Goal: Task Accomplishment & Management: Manage account settings

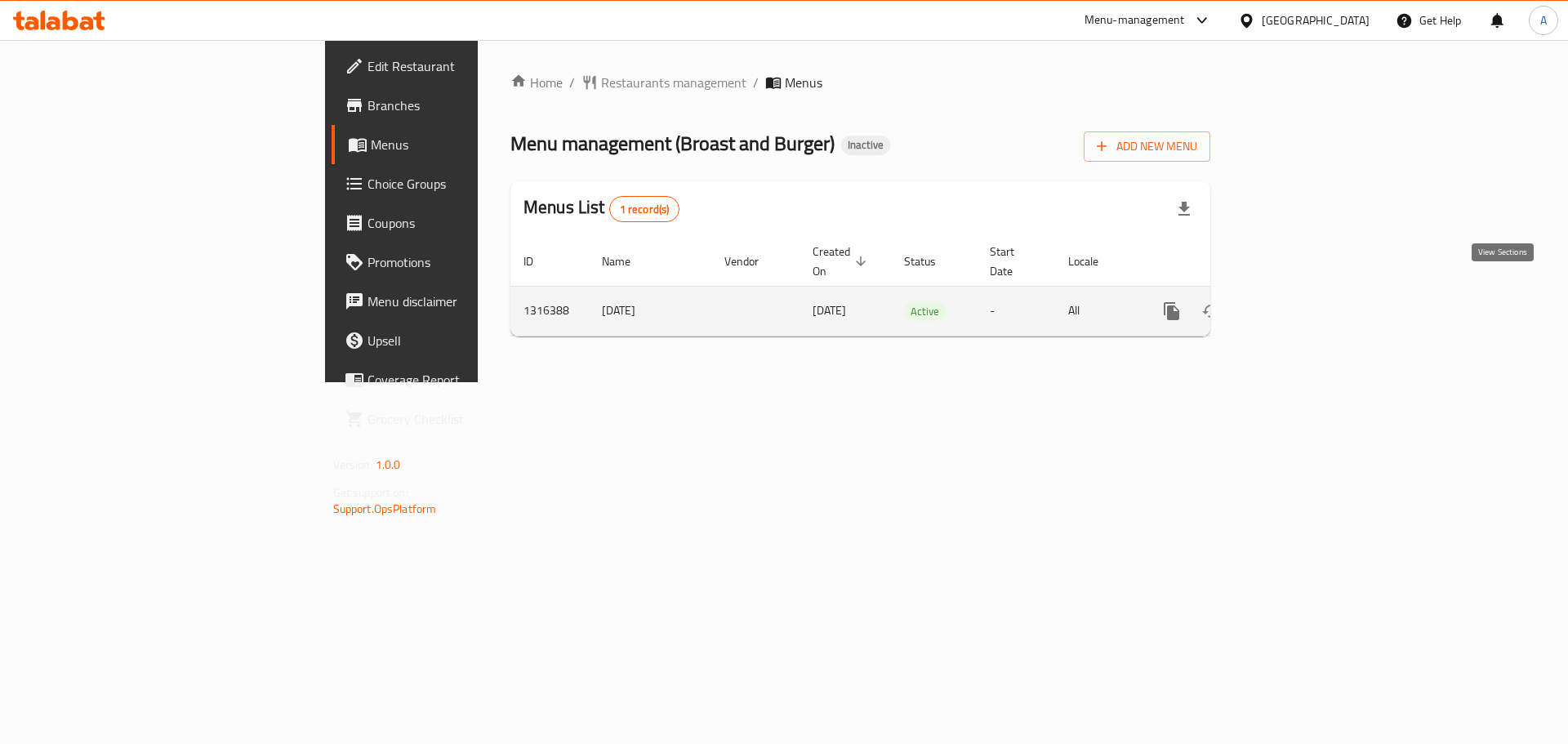
click at [1309, 291] on link "enhanced table" at bounding box center [1289, 310] width 39 height 39
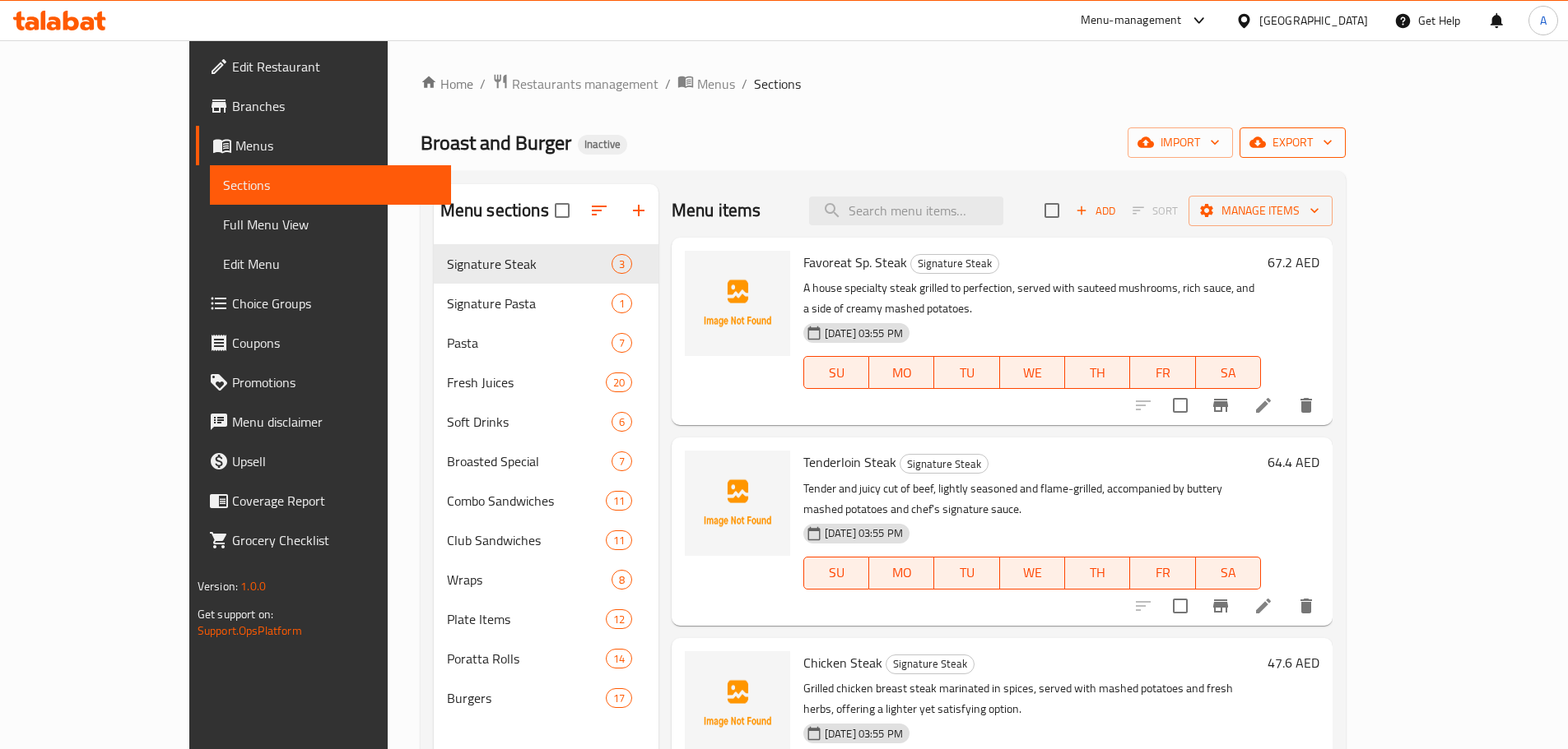
click at [1333, 134] on span "export" at bounding box center [1293, 143] width 80 height 21
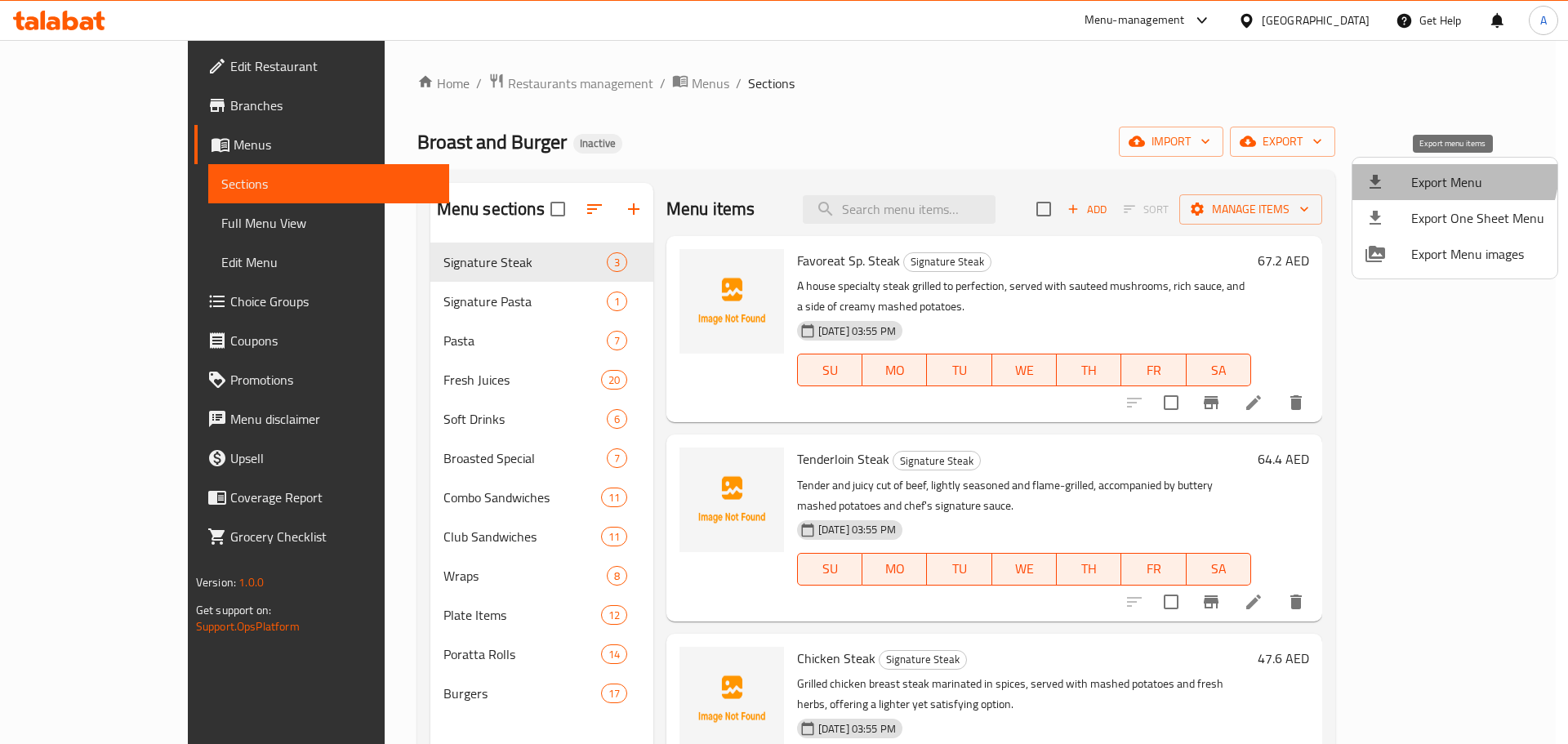
click at [1445, 172] on span "Export Menu" at bounding box center [1478, 182] width 133 height 20
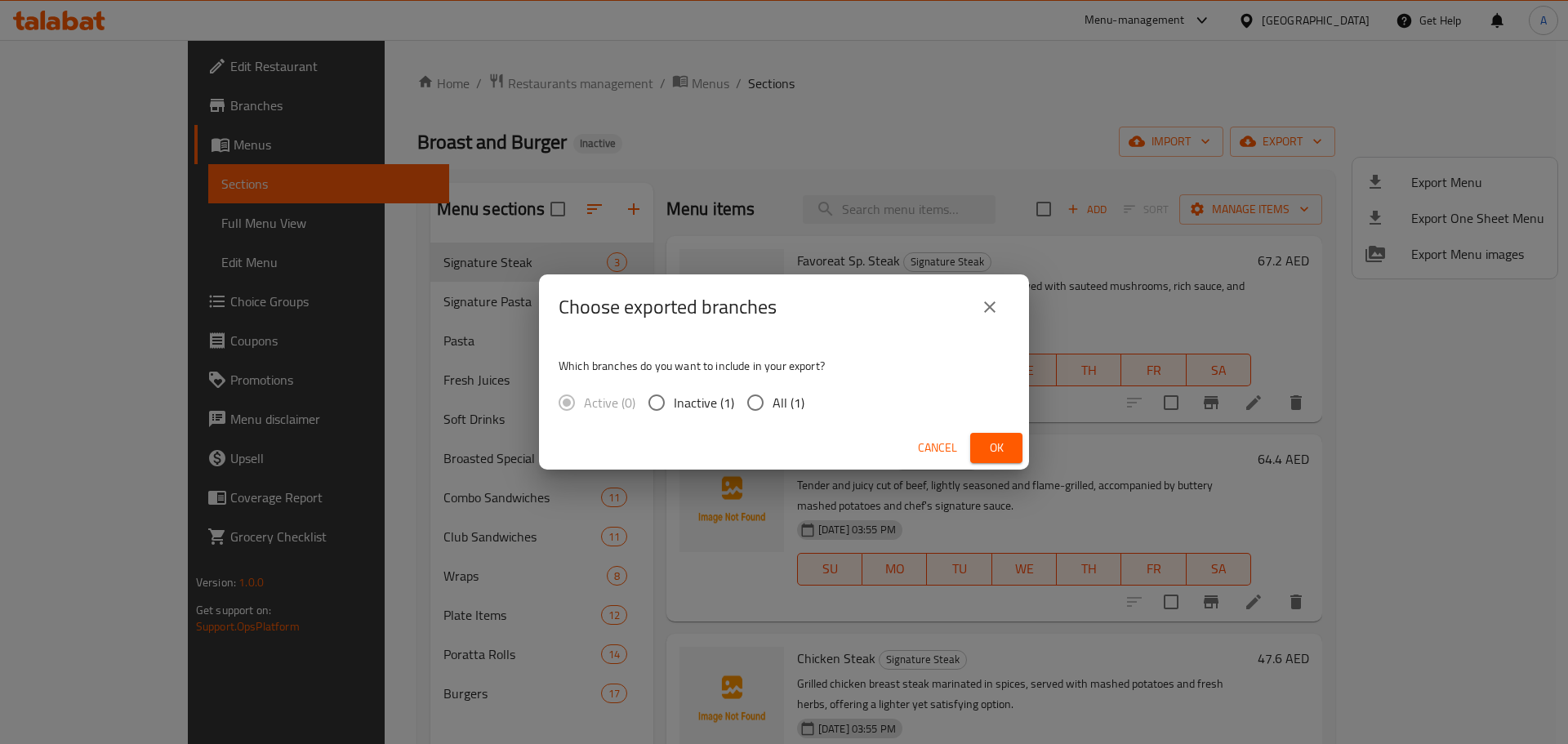
click at [792, 398] on span "All (1)" at bounding box center [788, 403] width 32 height 20
click at [773, 398] on input "All (1)" at bounding box center [756, 403] width 34 height 34
radio input "true"
click at [1020, 447] on button "Ok" at bounding box center [996, 448] width 52 height 31
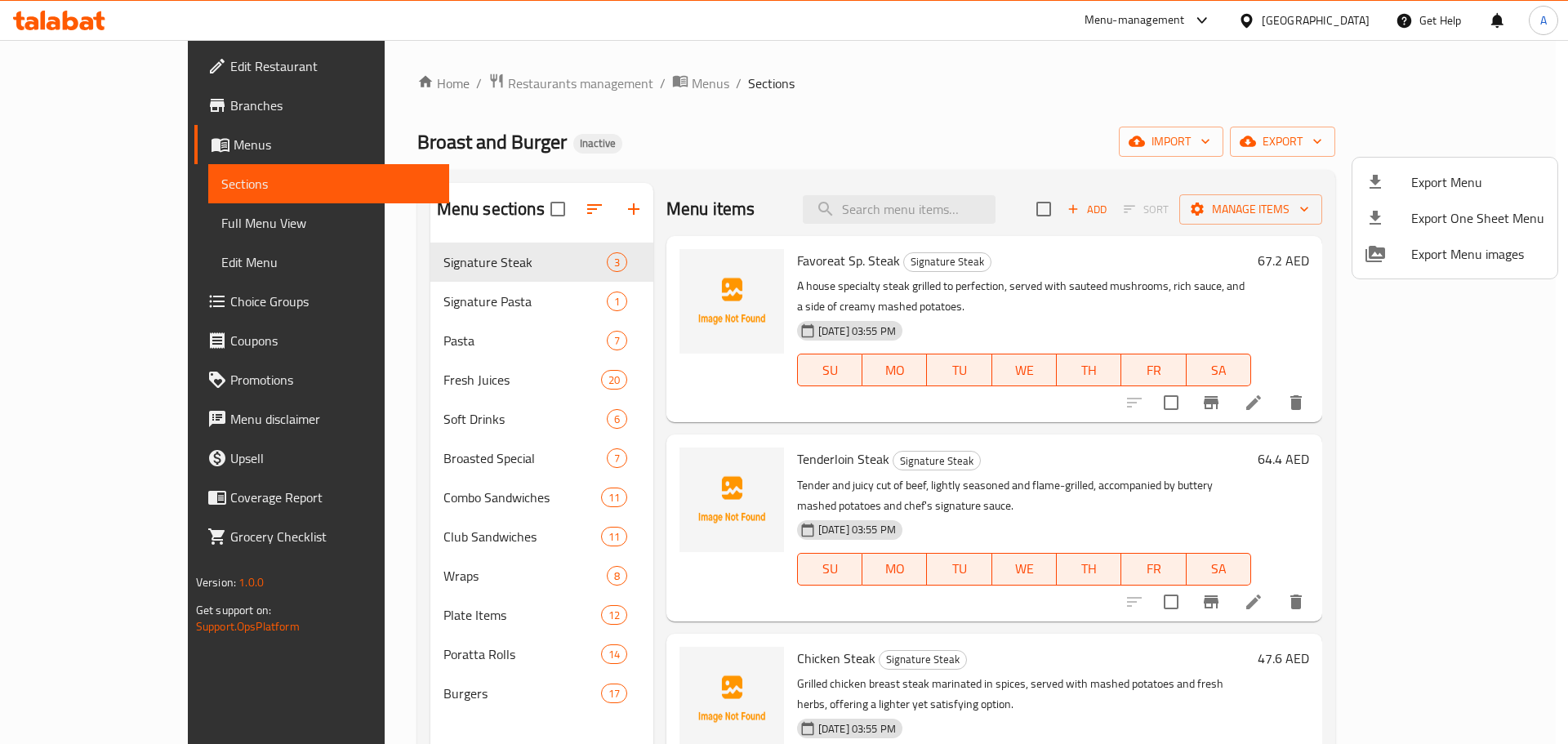
click at [993, 197] on div at bounding box center [784, 372] width 1568 height 744
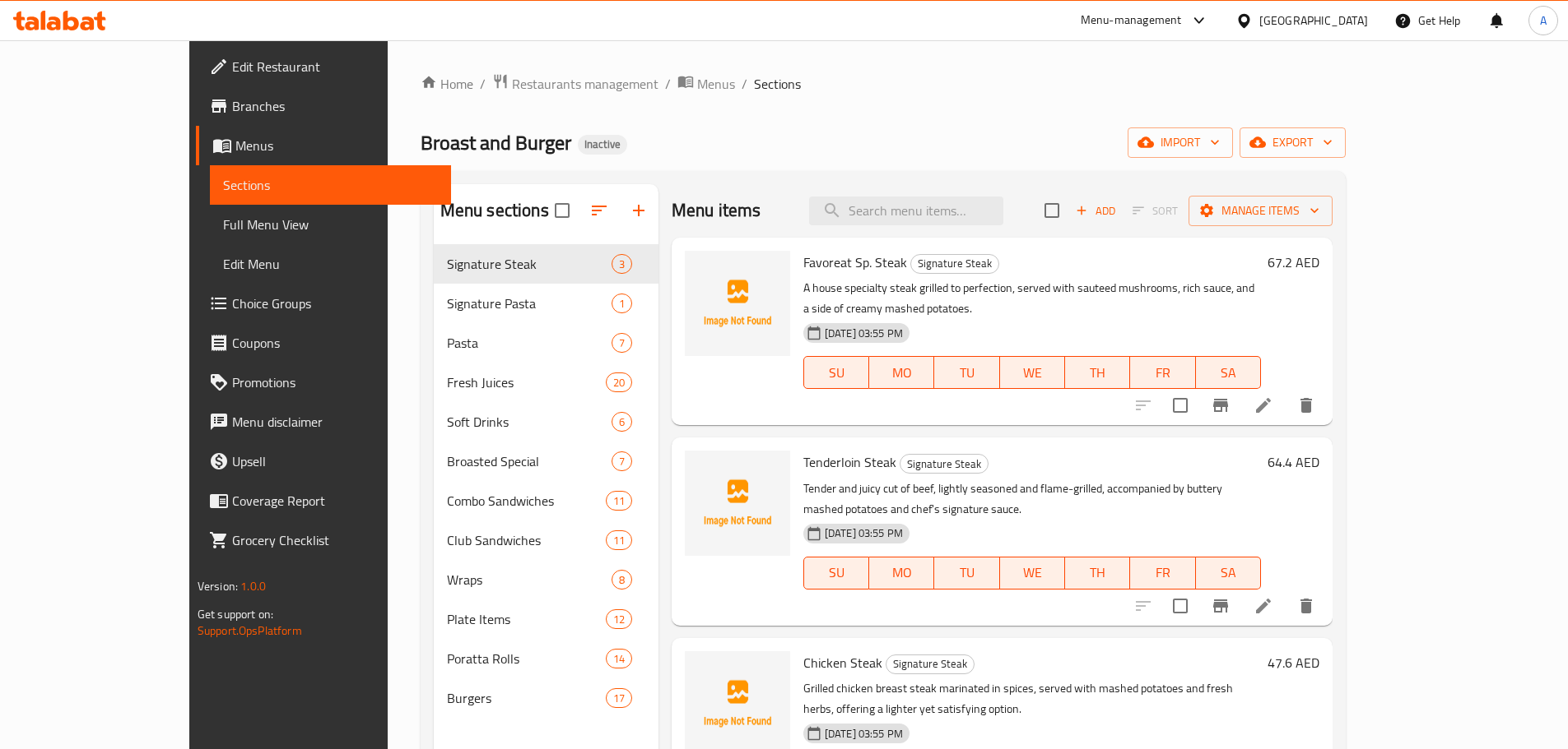
click at [1000, 198] on input "search" at bounding box center [906, 212] width 194 height 29
paste input "Spring Roll Veg./Chicken"
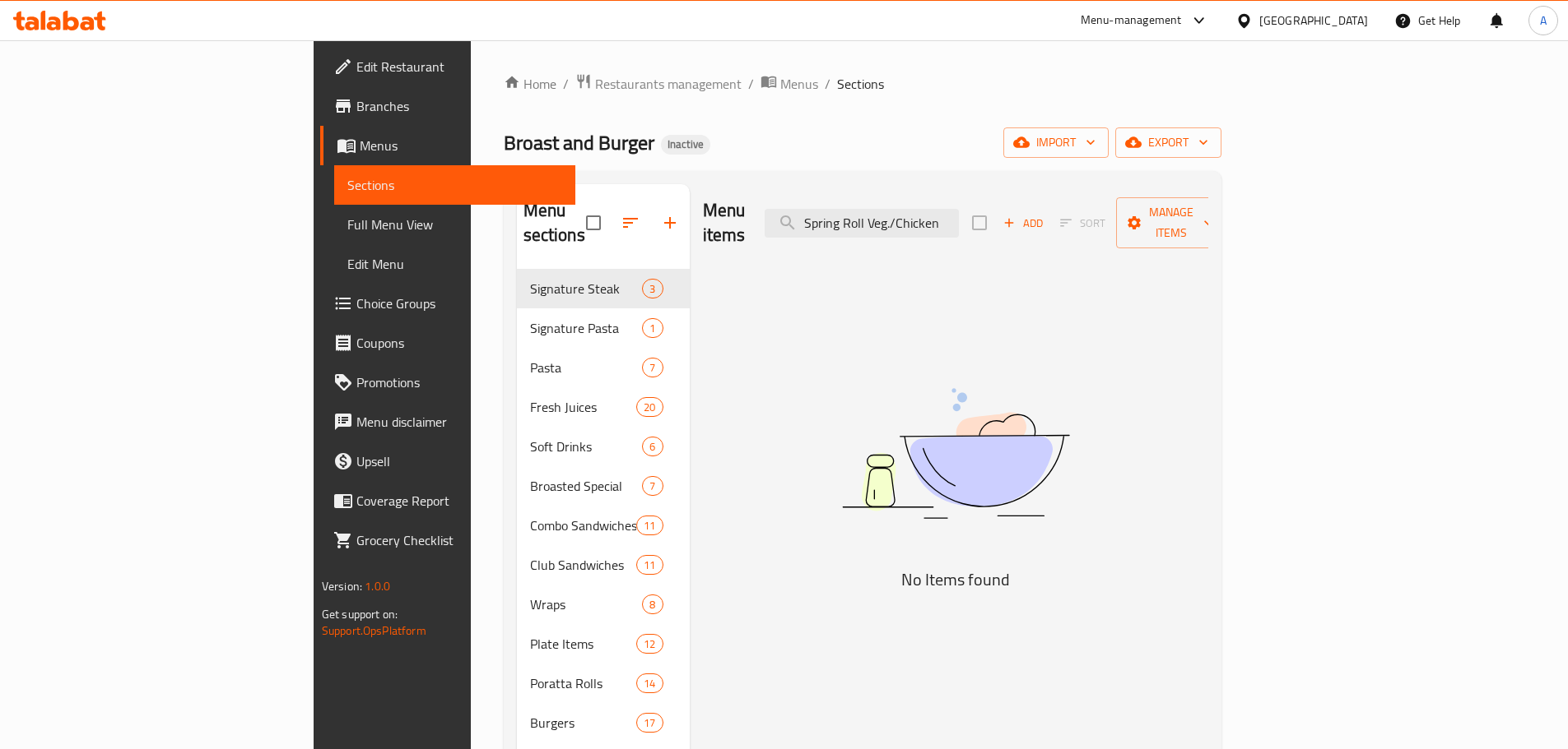
drag, startPoint x: 1032, startPoint y: 202, endPoint x: 1170, endPoint y: 182, distance: 139.4
click at [1170, 182] on div "Menu sections Signature Steak 3 Signature Pasta 1 Pasta 7 Fresh Juices 20 Soft …" at bounding box center [862, 558] width 718 height 775
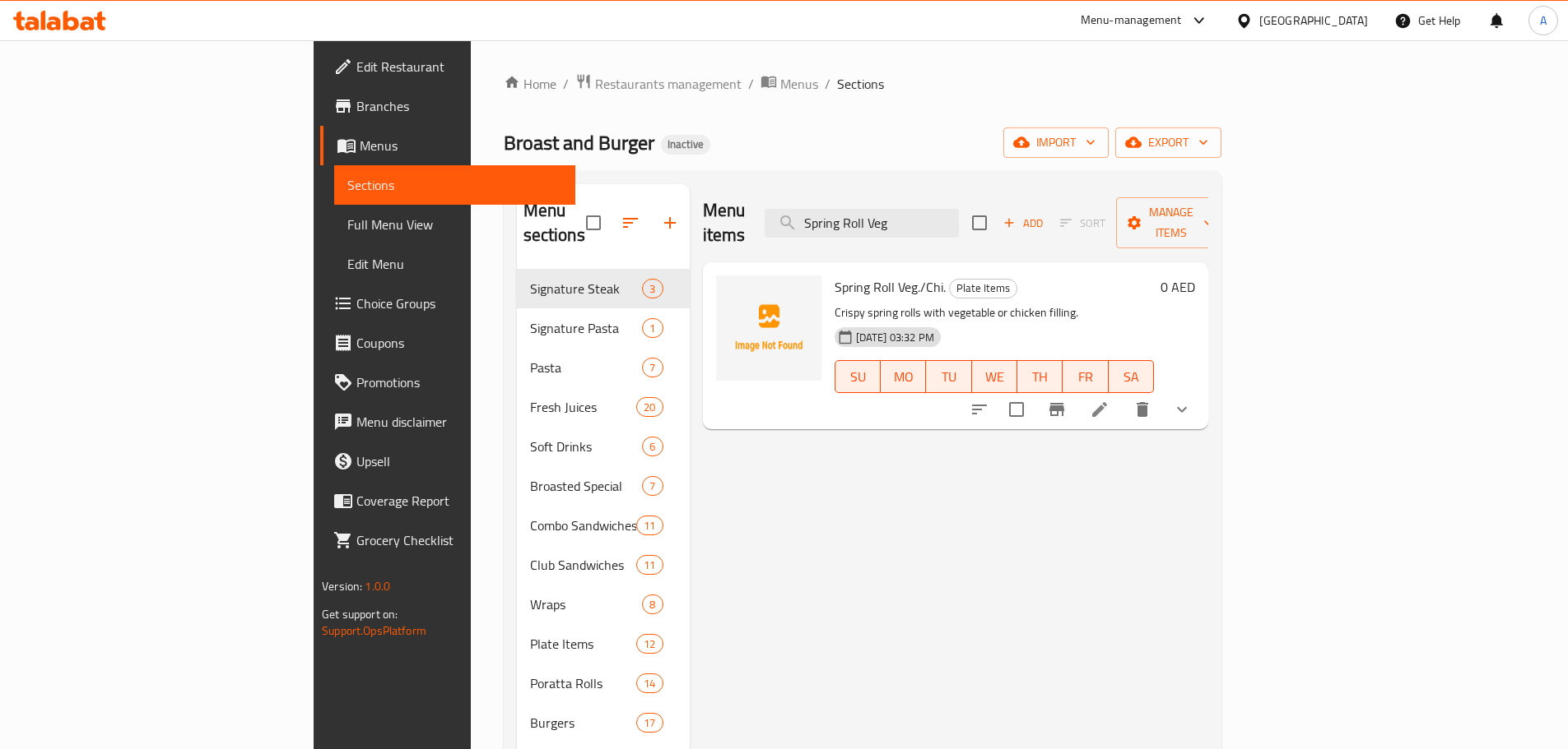
type input "Spring Roll Veg"
click at [1192, 399] on icon "show more" at bounding box center [1182, 409] width 20 height 20
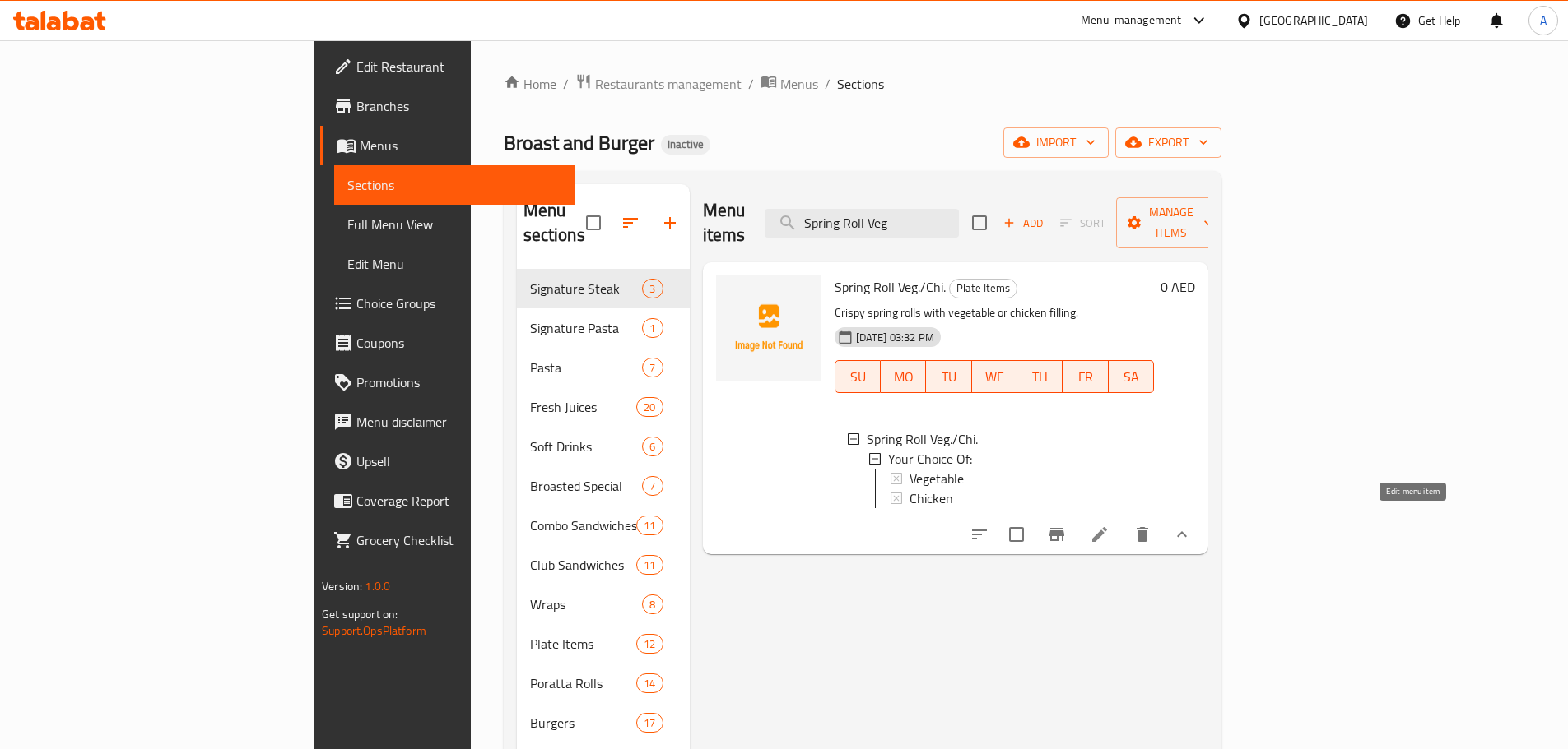
click at [1109, 525] on icon at bounding box center [1099, 535] width 20 height 20
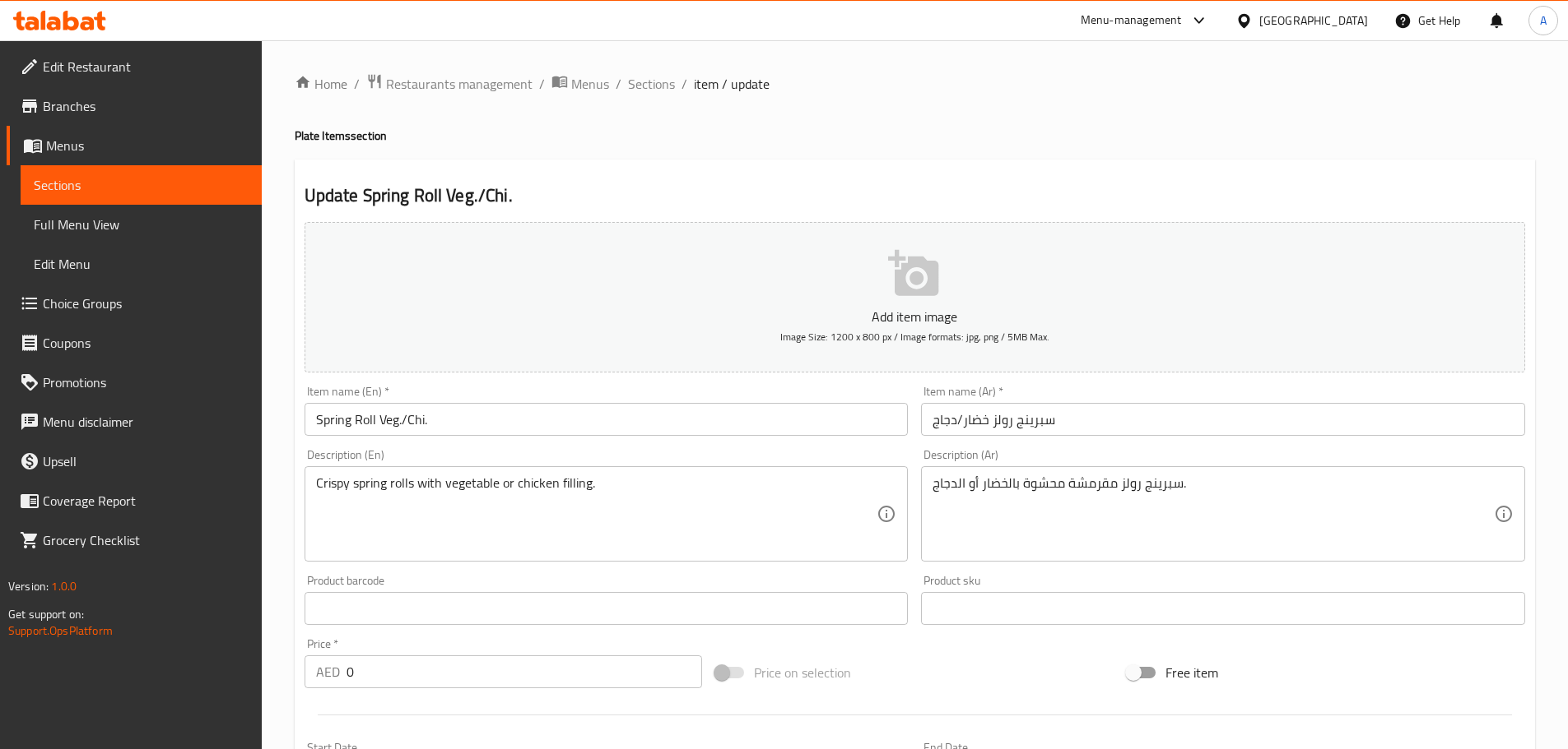
drag, startPoint x: 484, startPoint y: 392, endPoint x: 476, endPoint y: 407, distance: 17.0
click at [484, 397] on div "Item name (En)   * Spring Roll Veg./Chi. Item name (En) *" at bounding box center [606, 410] width 604 height 50
click at [475, 409] on input "Spring Roll Veg./Chi." at bounding box center [606, 419] width 604 height 33
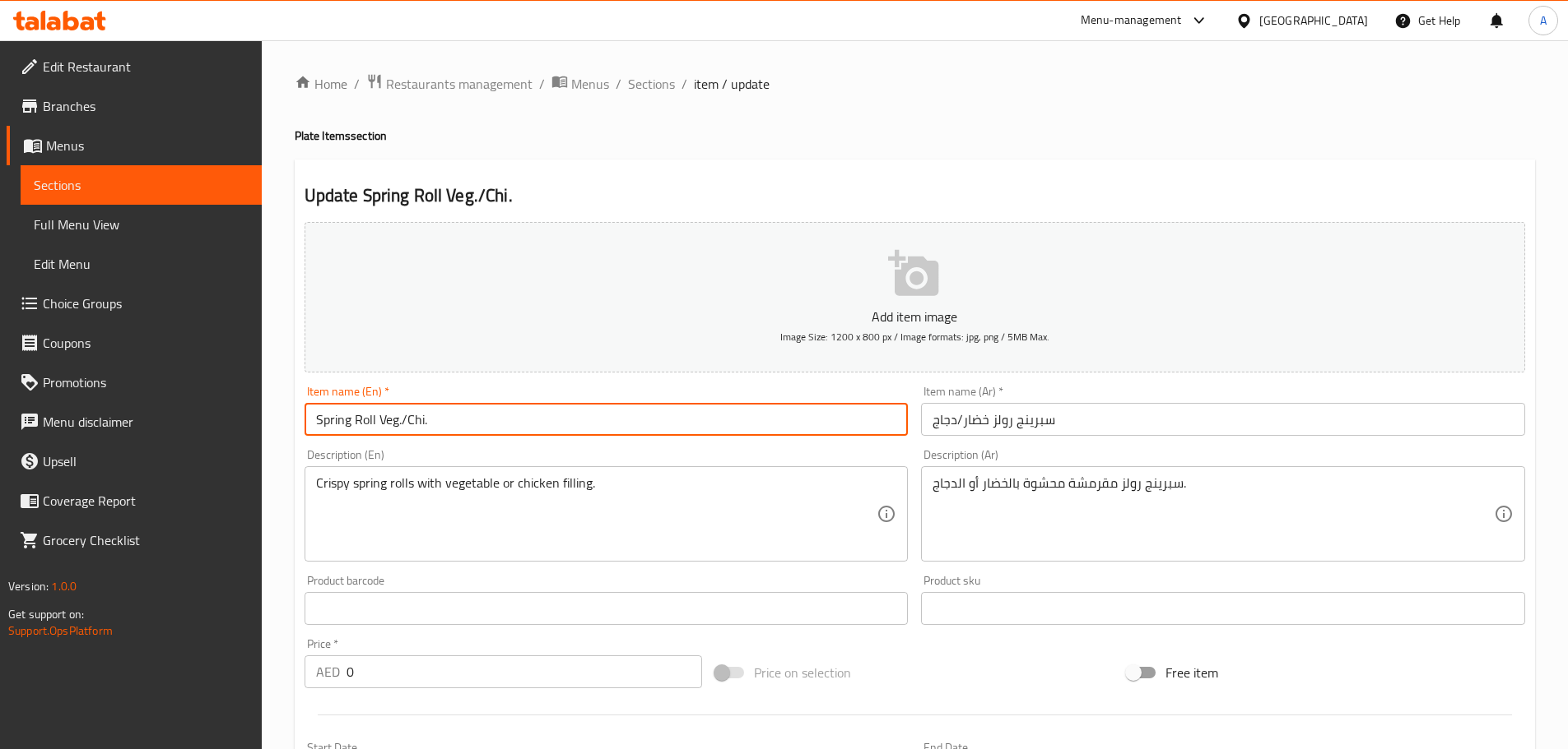
click at [475, 409] on input "Spring Roll Veg./Chi." at bounding box center [606, 419] width 604 height 33
click at [127, 232] on span "Full Menu View" at bounding box center [141, 224] width 214 height 20
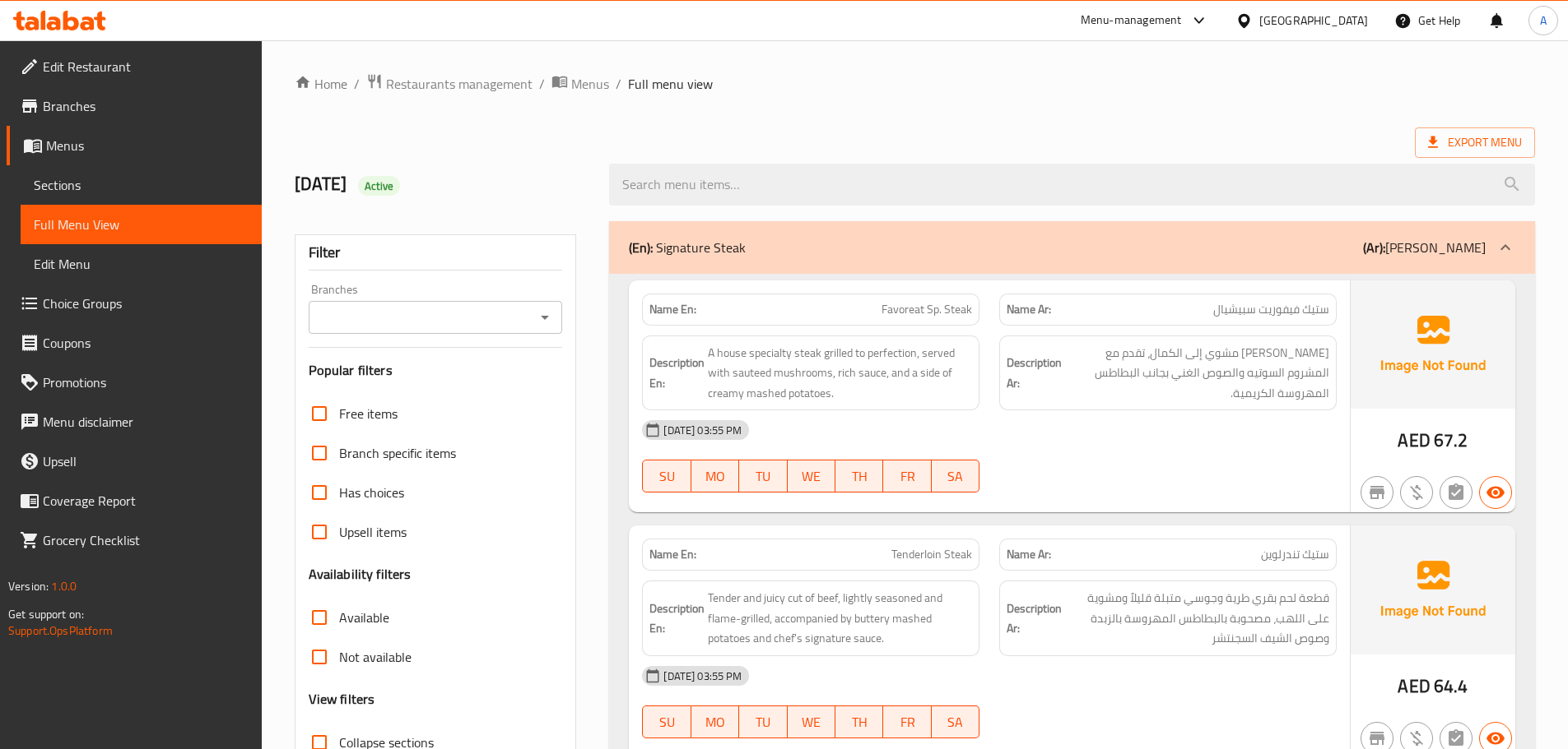
click at [852, 161] on div at bounding box center [1071, 184] width 946 height 62
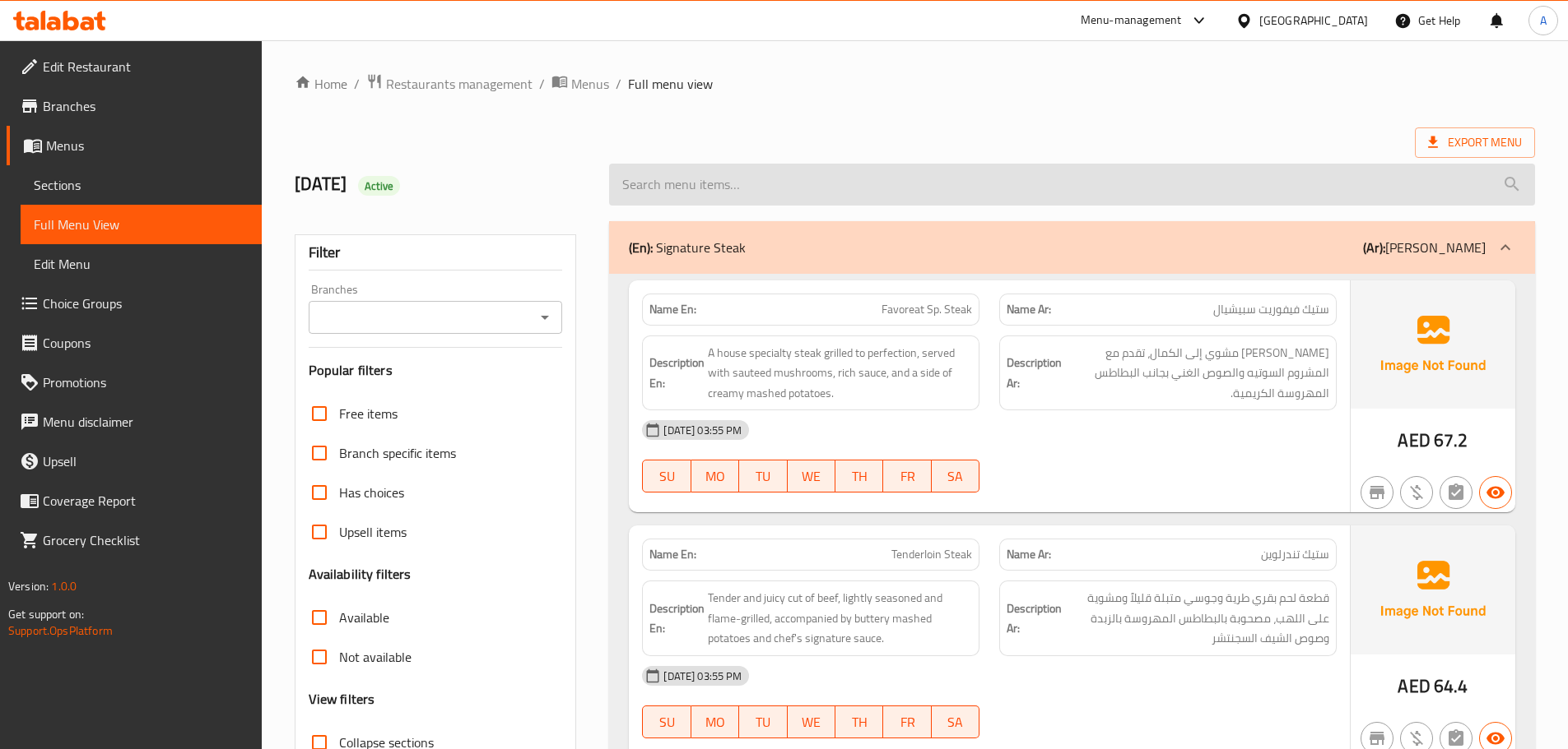
click at [851, 172] on input "search" at bounding box center [1071, 184] width 926 height 42
paste input "Spring Roll Veg./Chi."
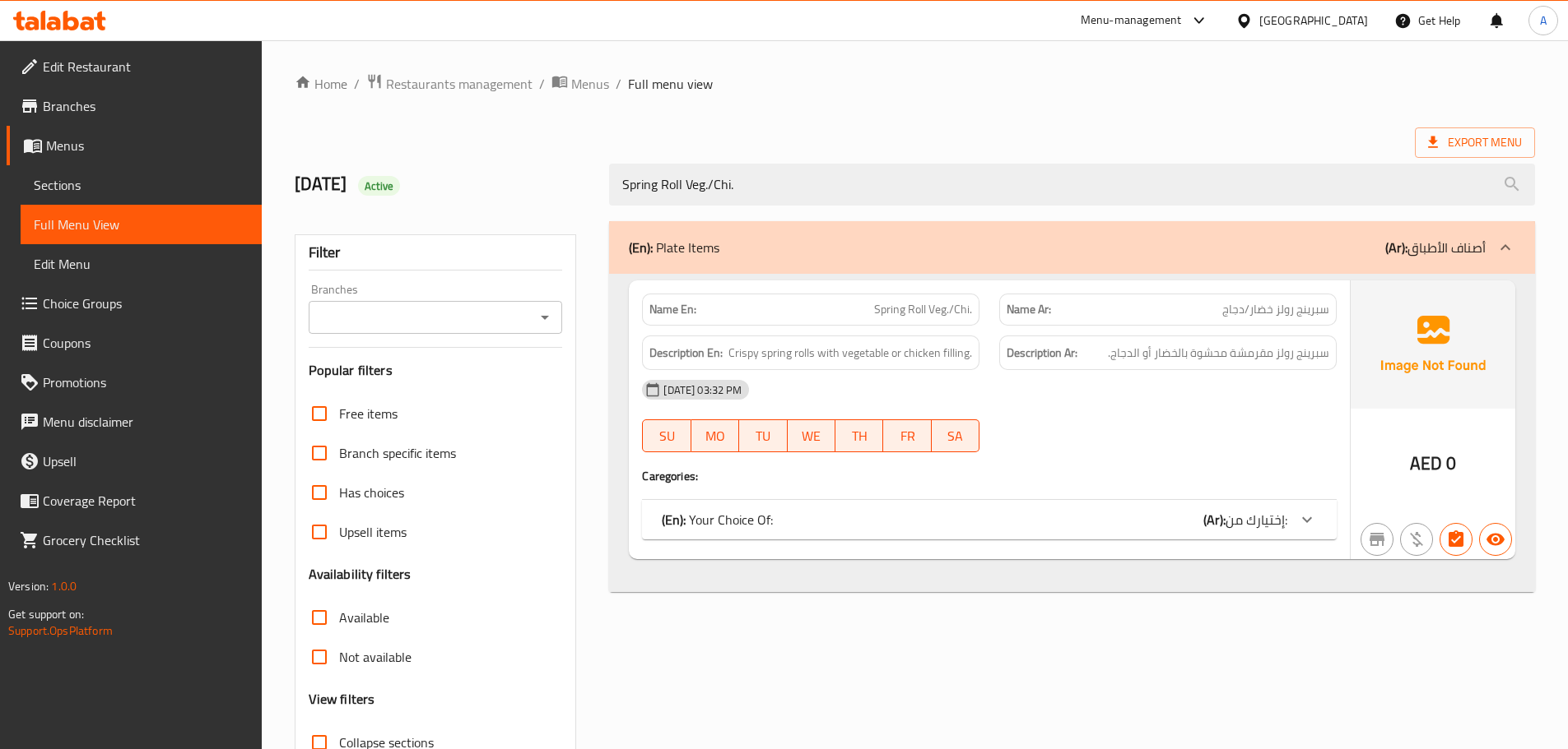
click at [780, 537] on div "(En): Your Choice Of: (Ar): إختيارك من:" at bounding box center [989, 519] width 695 height 39
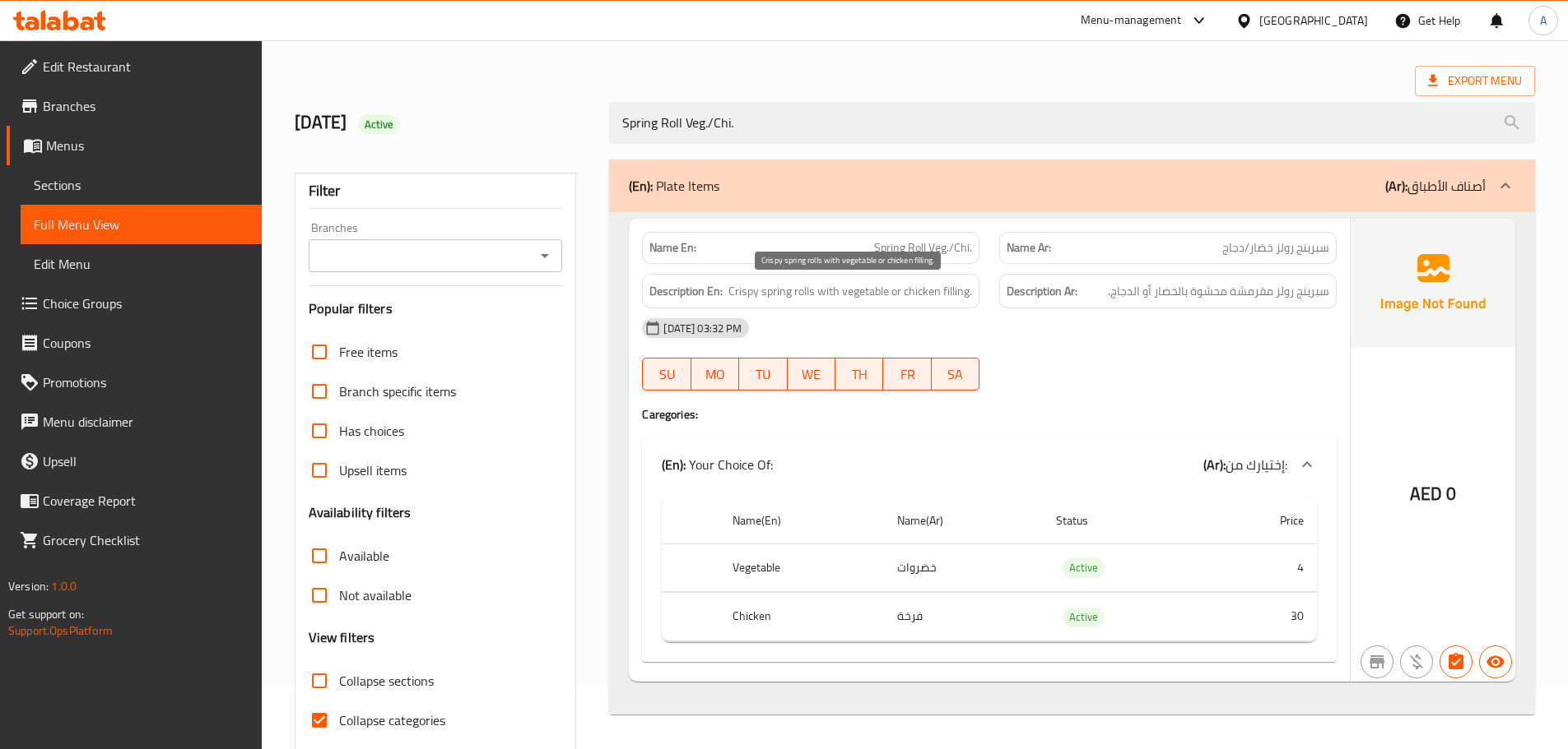
scroll to position [126, 0]
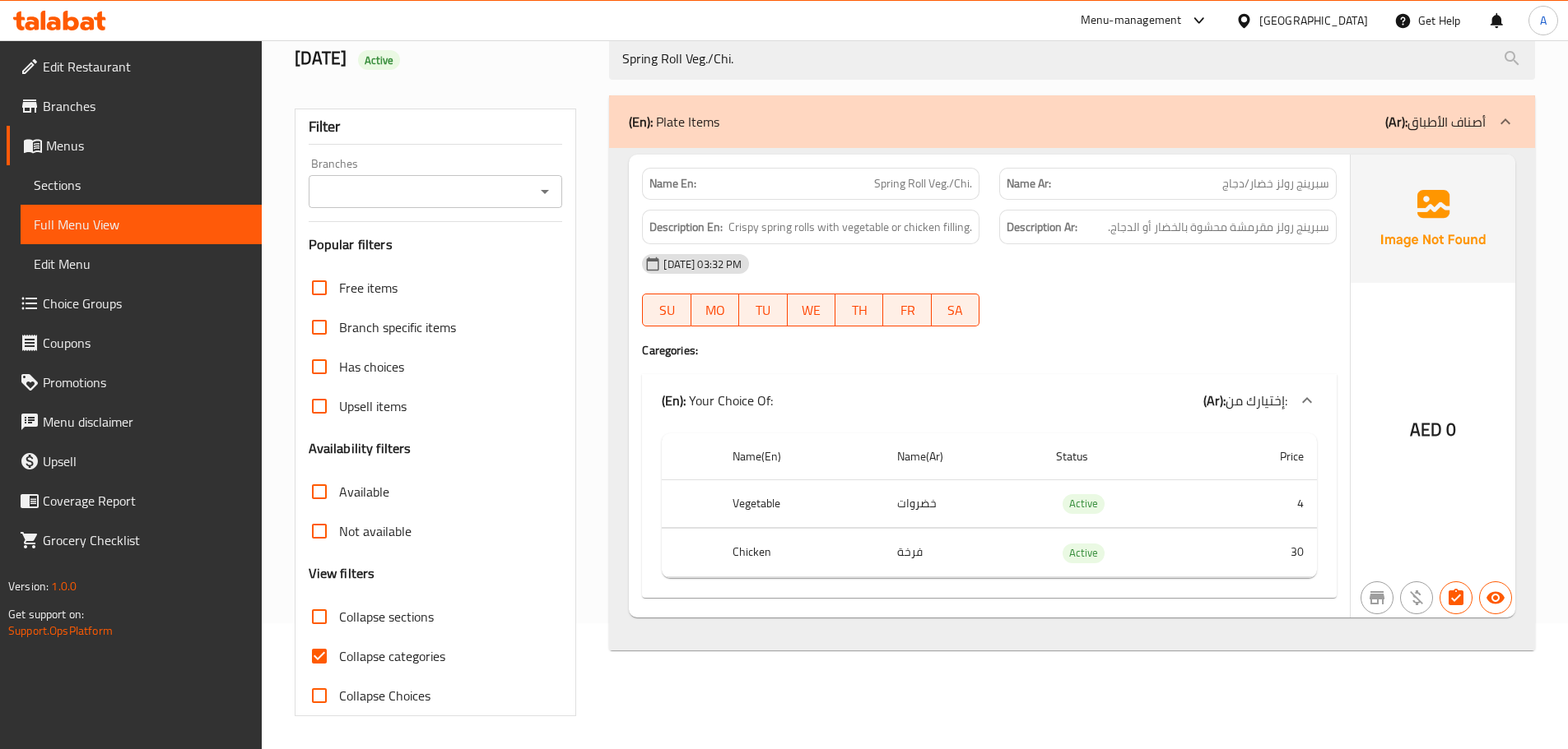
click at [703, 37] on div "Menu-management [GEOGRAPHIC_DATA] Get Help A" at bounding box center [784, 20] width 1568 height 39
drag, startPoint x: 703, startPoint y: 37, endPoint x: 704, endPoint y: 47, distance: 10.0
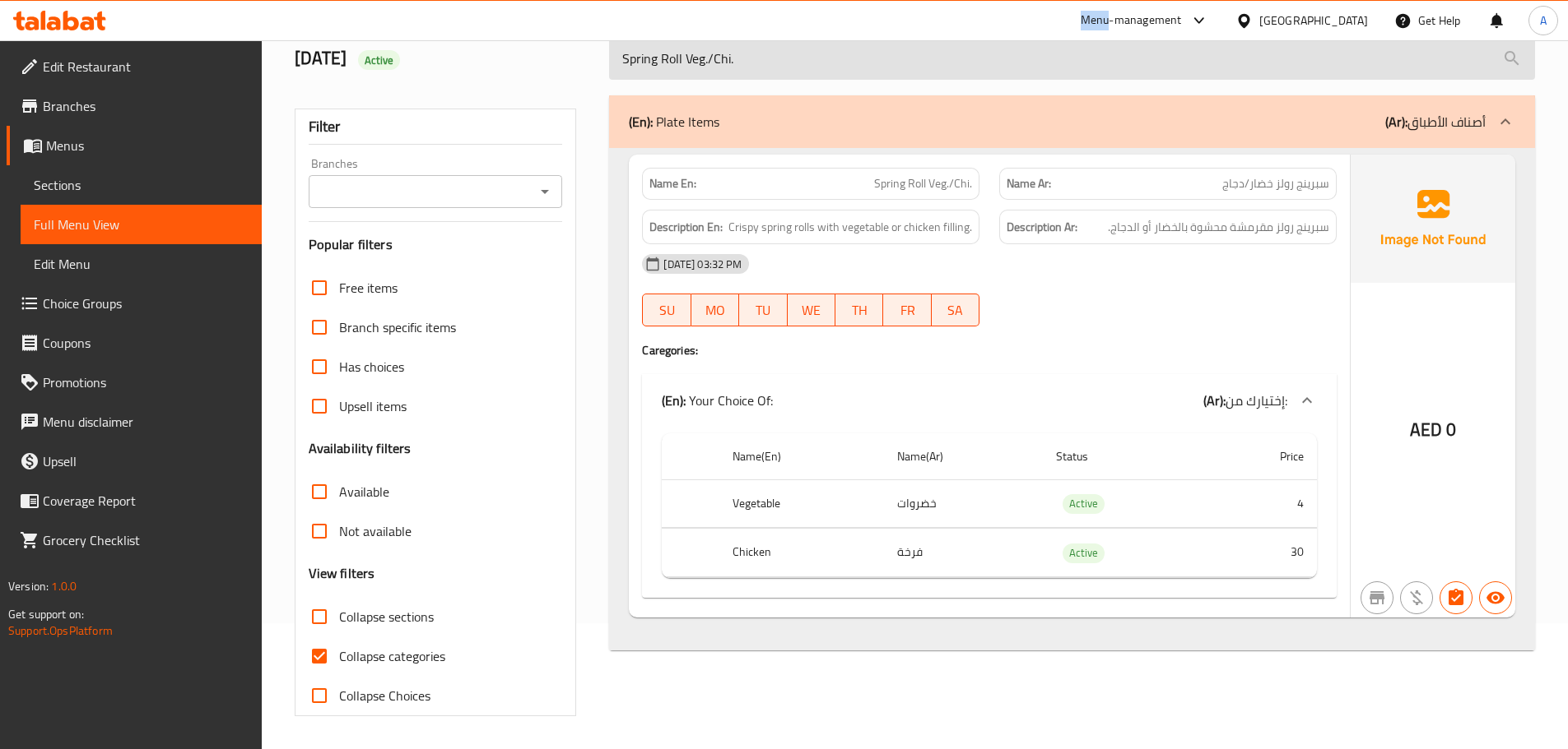
click at [704, 37] on div "Menu-management [GEOGRAPHIC_DATA] Get Help A" at bounding box center [784, 20] width 1568 height 39
click at [704, 49] on input "Spring Roll Veg./Chi." at bounding box center [1071, 59] width 926 height 42
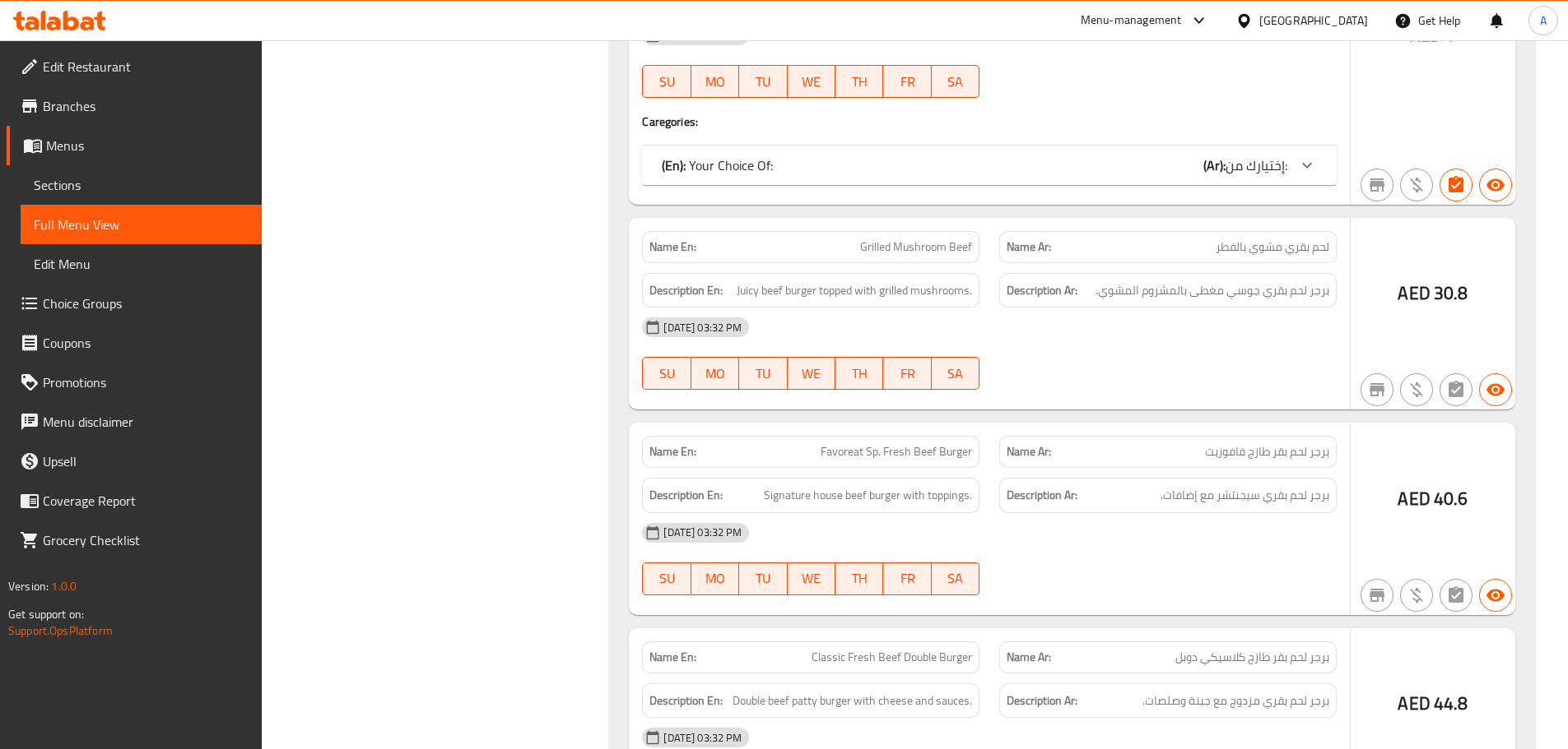
scroll to position [2015, 0]
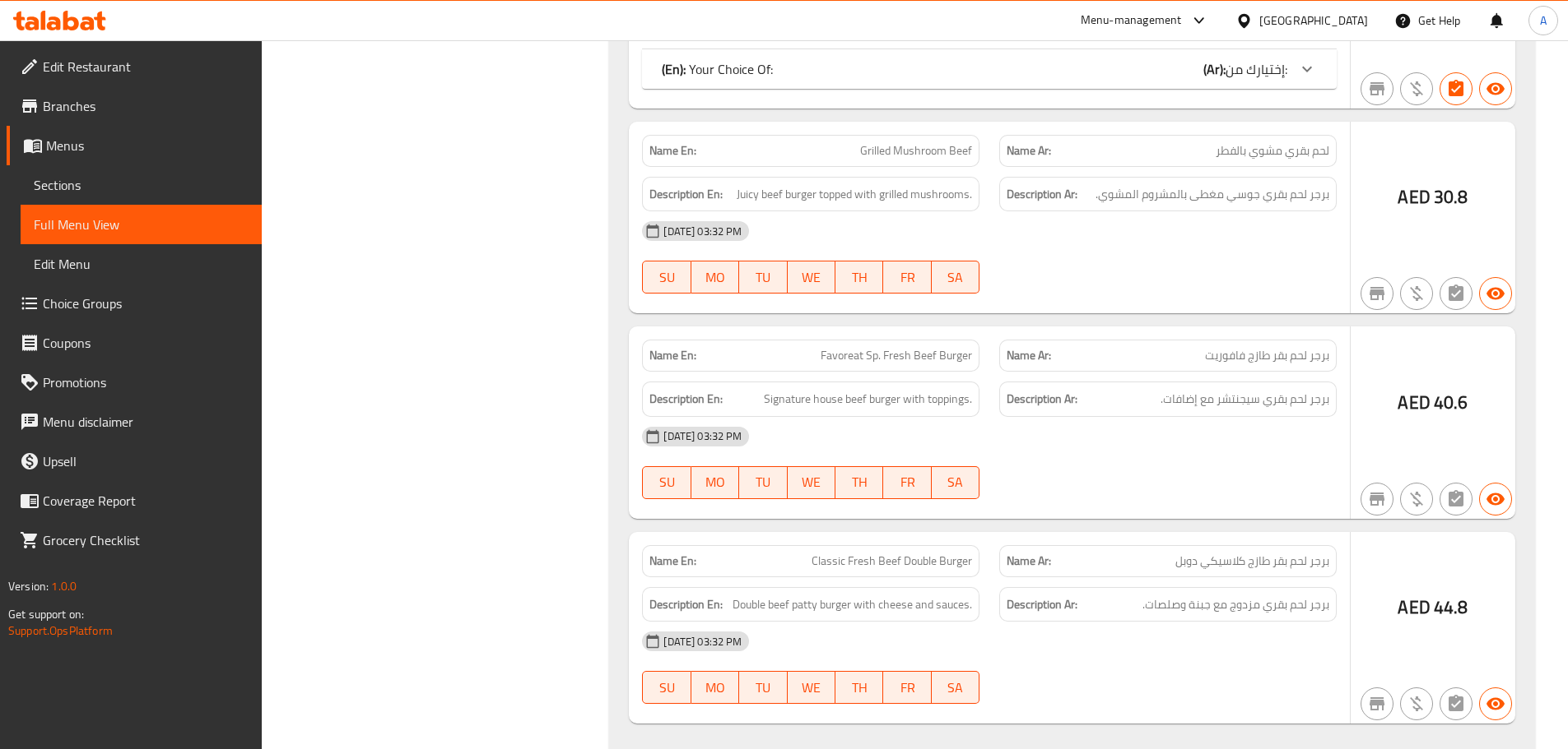
type input "beef"
drag, startPoint x: 57, startPoint y: 189, endPoint x: 68, endPoint y: 177, distance: 16.3
click at [57, 189] on span "Sections" at bounding box center [141, 185] width 214 height 20
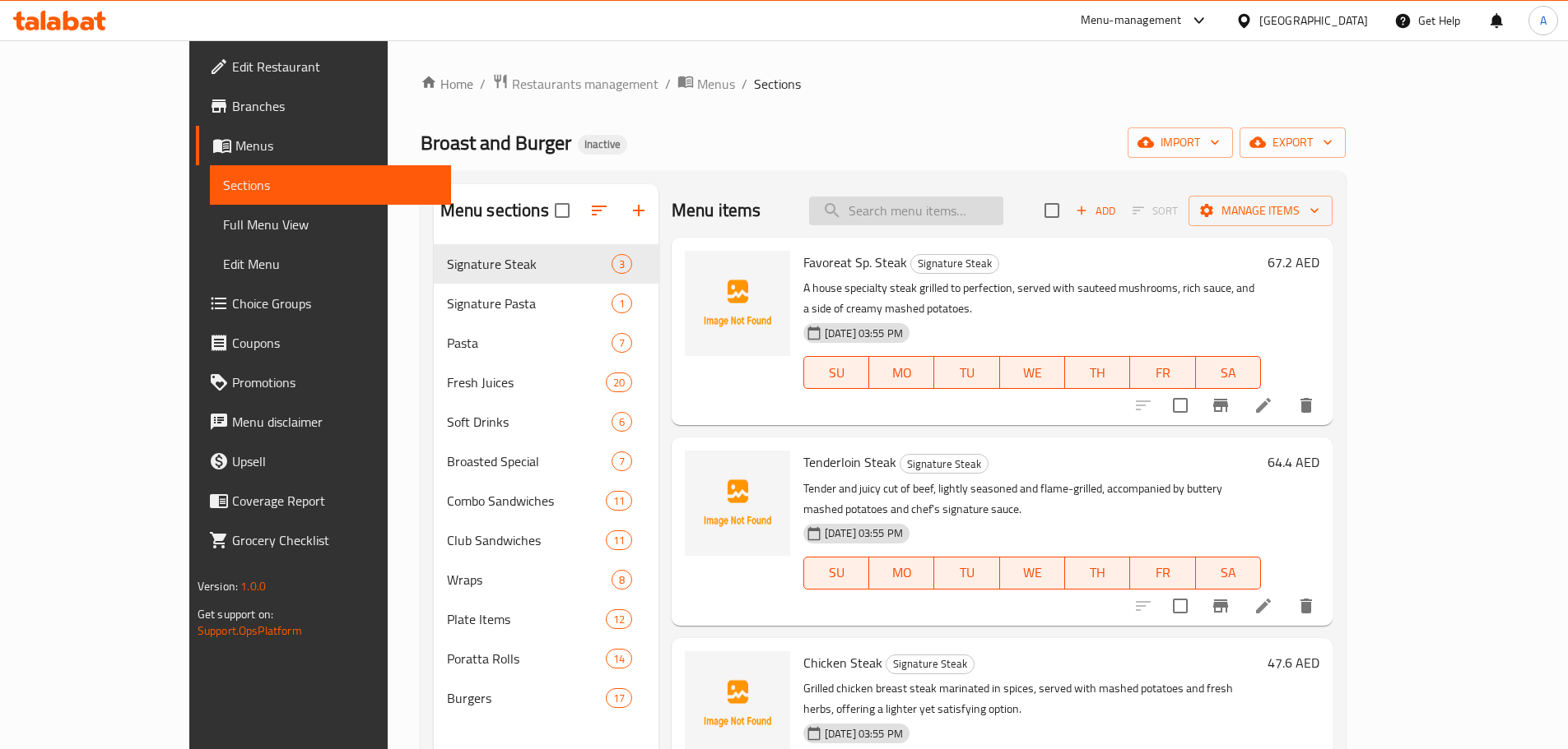
click at [958, 197] on input "search" at bounding box center [906, 212] width 194 height 29
click at [958, 206] on input "search" at bounding box center [906, 212] width 194 height 29
paste input "Dynamite Burger"
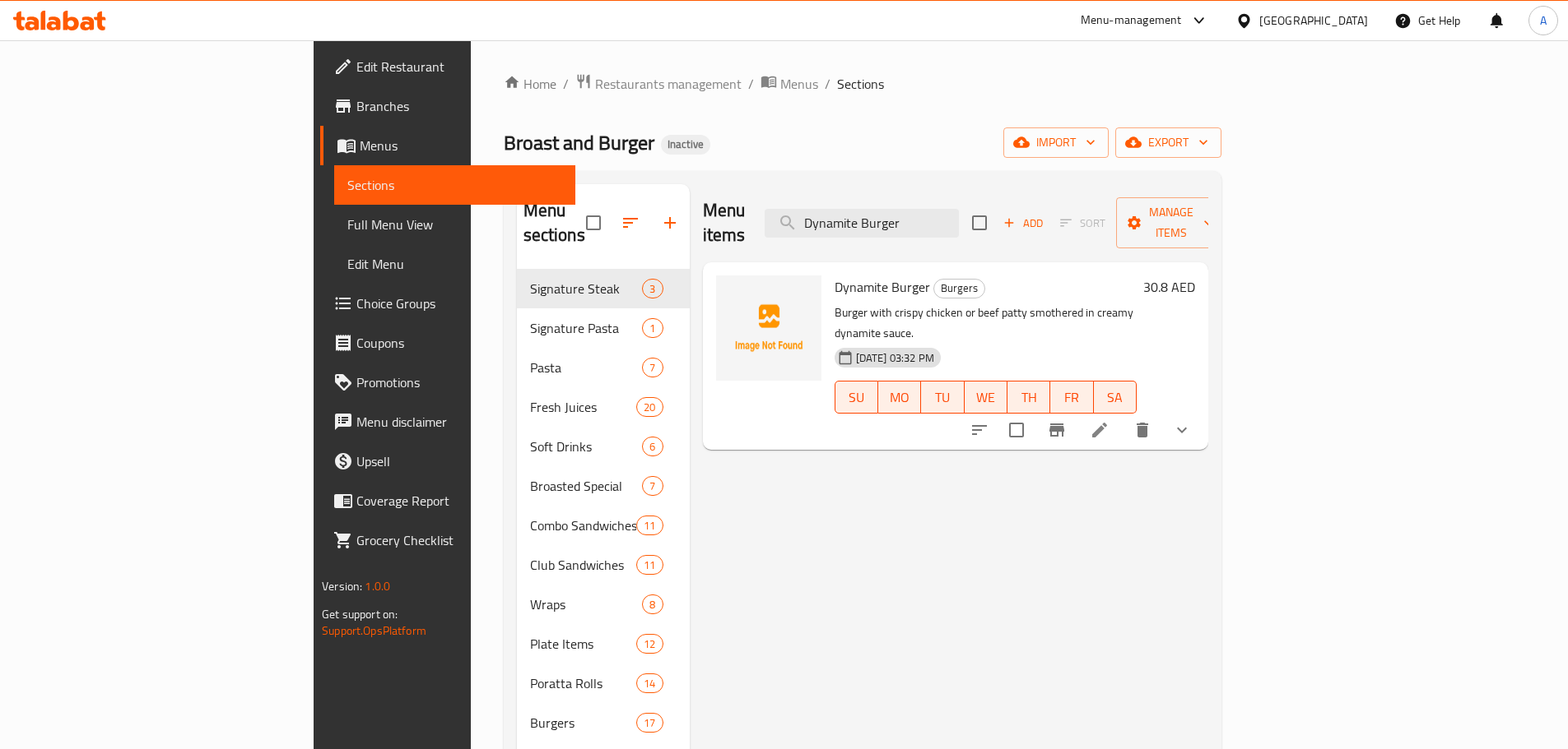
type input "Dynamite Burger"
click at [1123, 415] on li at bounding box center [1099, 429] width 46 height 30
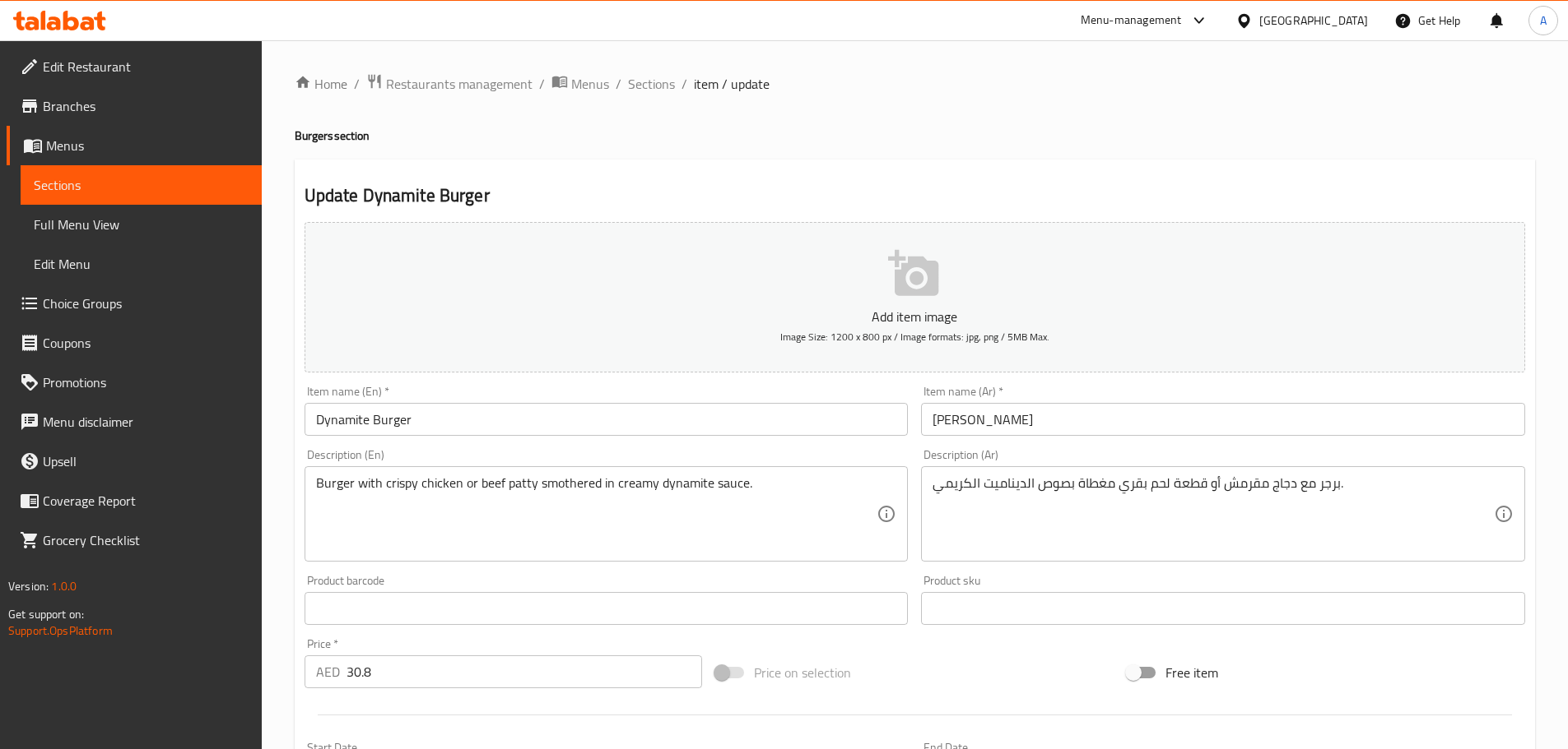
click at [634, 418] on input "Dynamite Burger" at bounding box center [606, 419] width 604 height 33
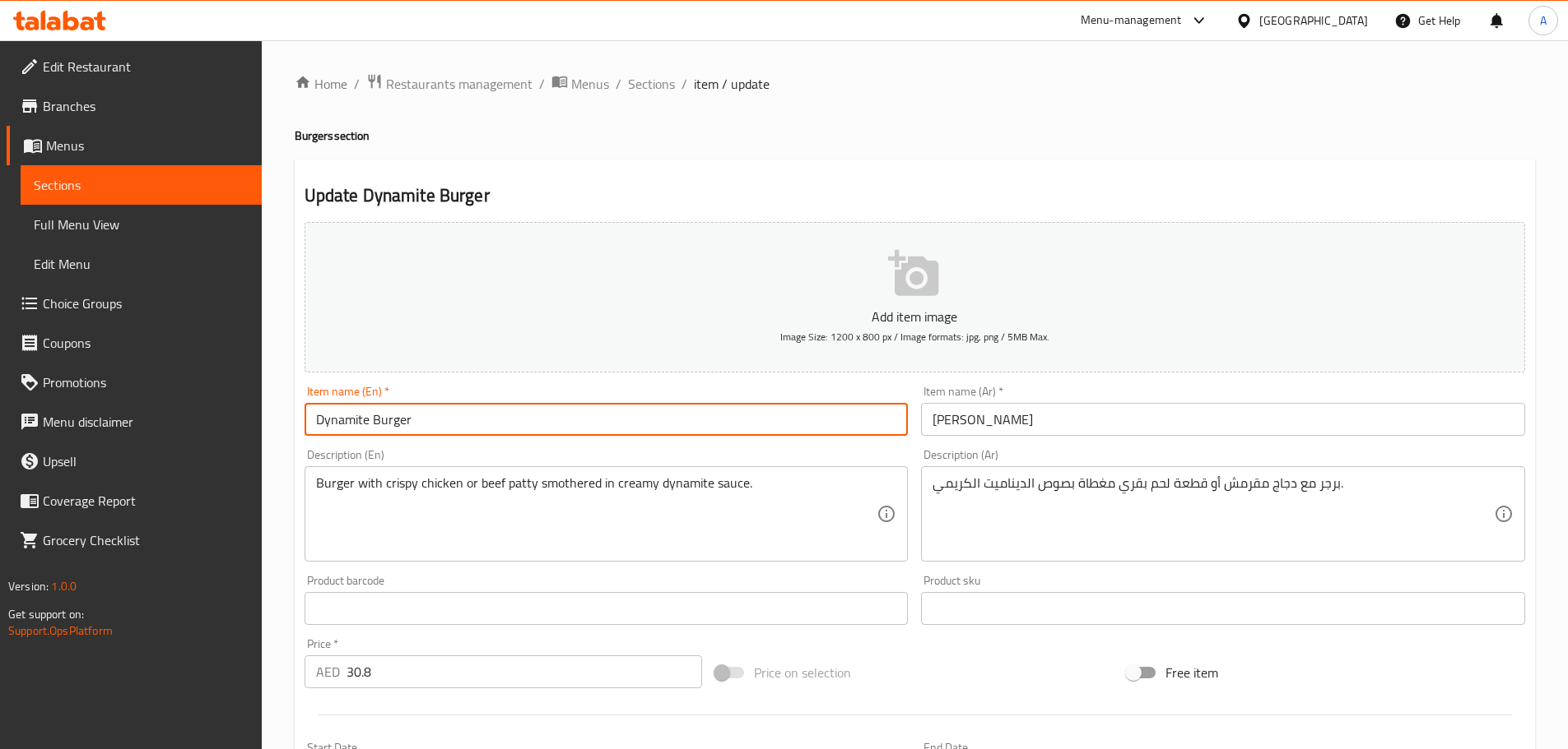
click at [634, 418] on input "Dynamite Burger" at bounding box center [606, 419] width 604 height 33
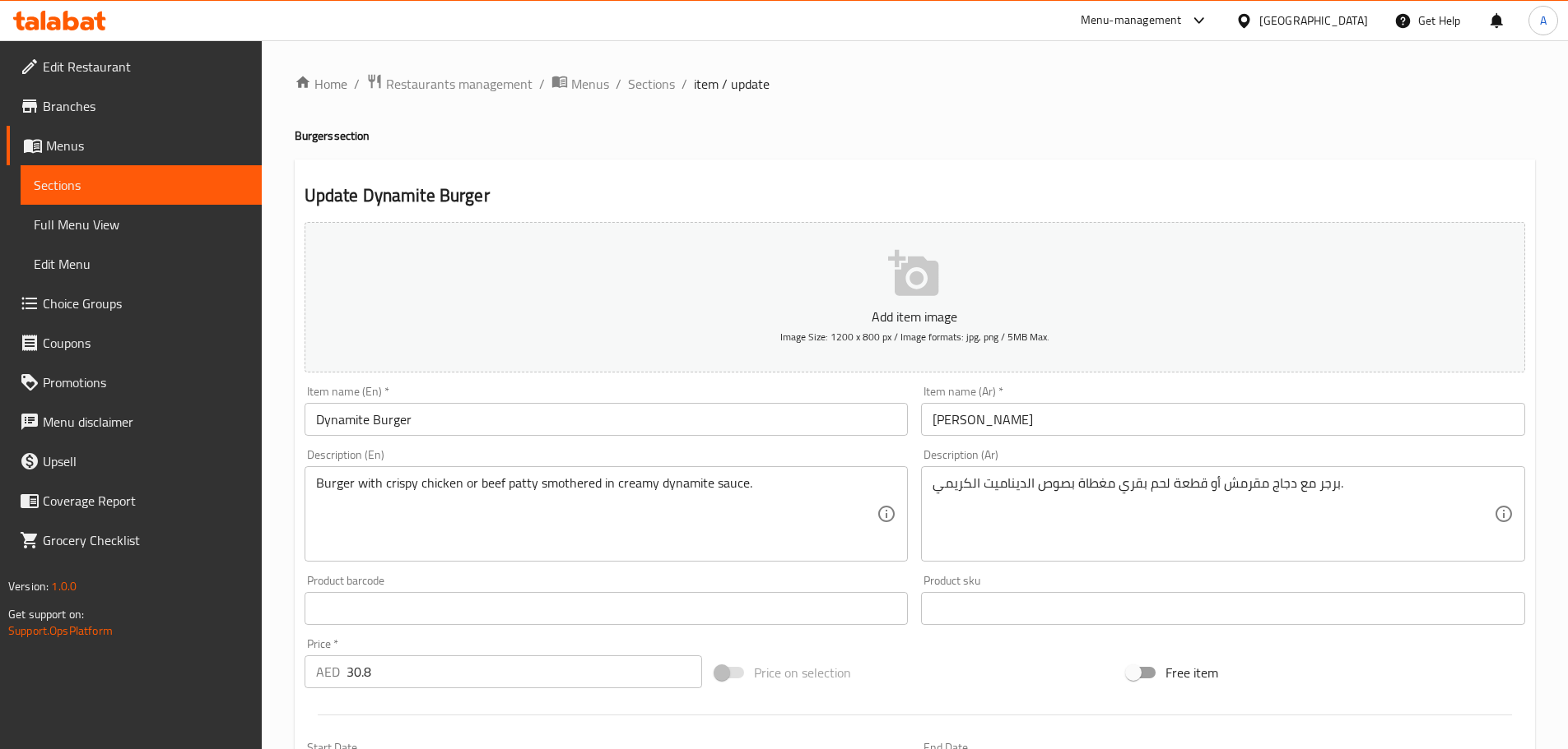
click at [1229, 407] on input "[PERSON_NAME]" at bounding box center [1223, 419] width 604 height 33
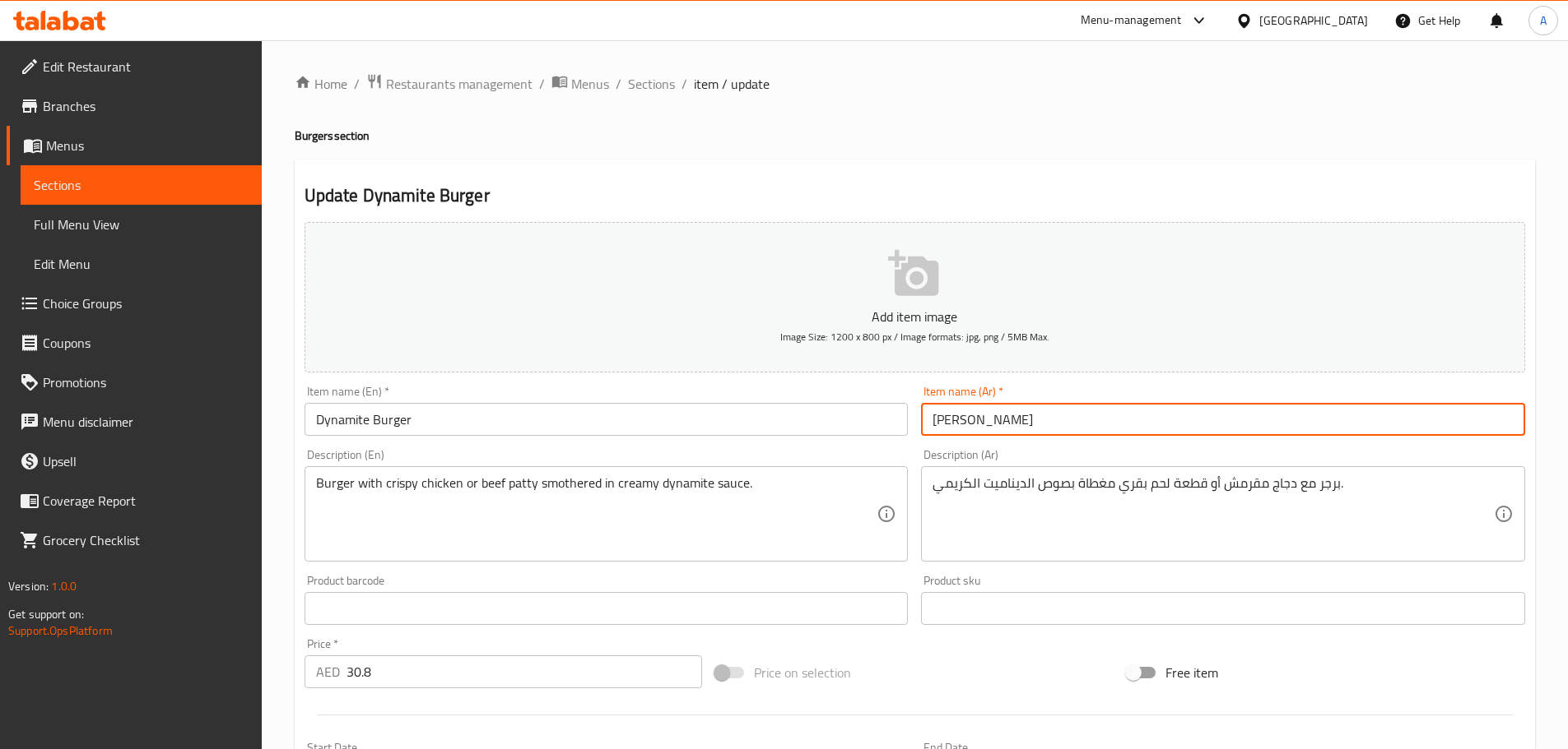
click at [1229, 407] on input "[PERSON_NAME]" at bounding box center [1223, 419] width 604 height 33
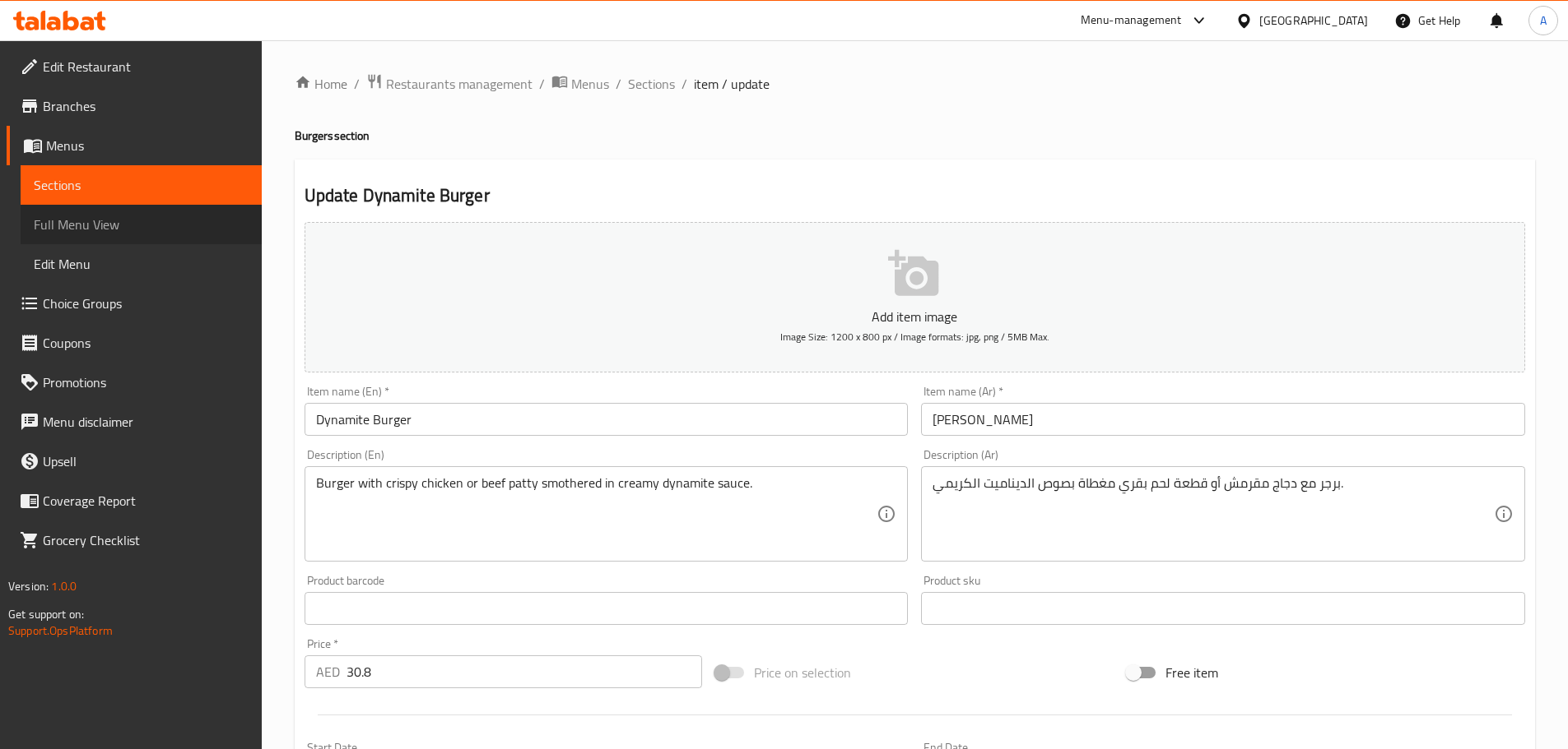
click at [90, 221] on span "Full Menu View" at bounding box center [141, 224] width 214 height 20
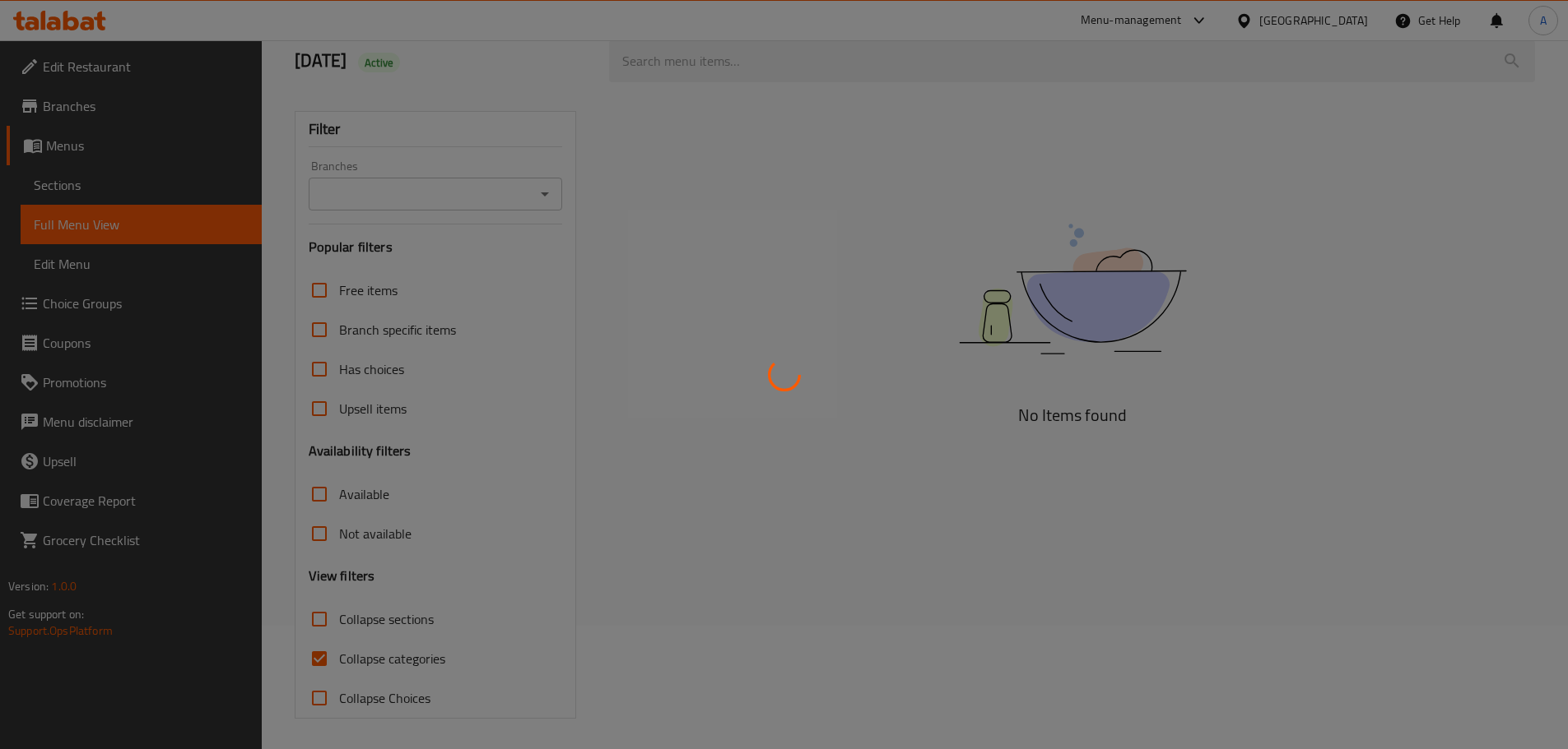
scroll to position [126, 0]
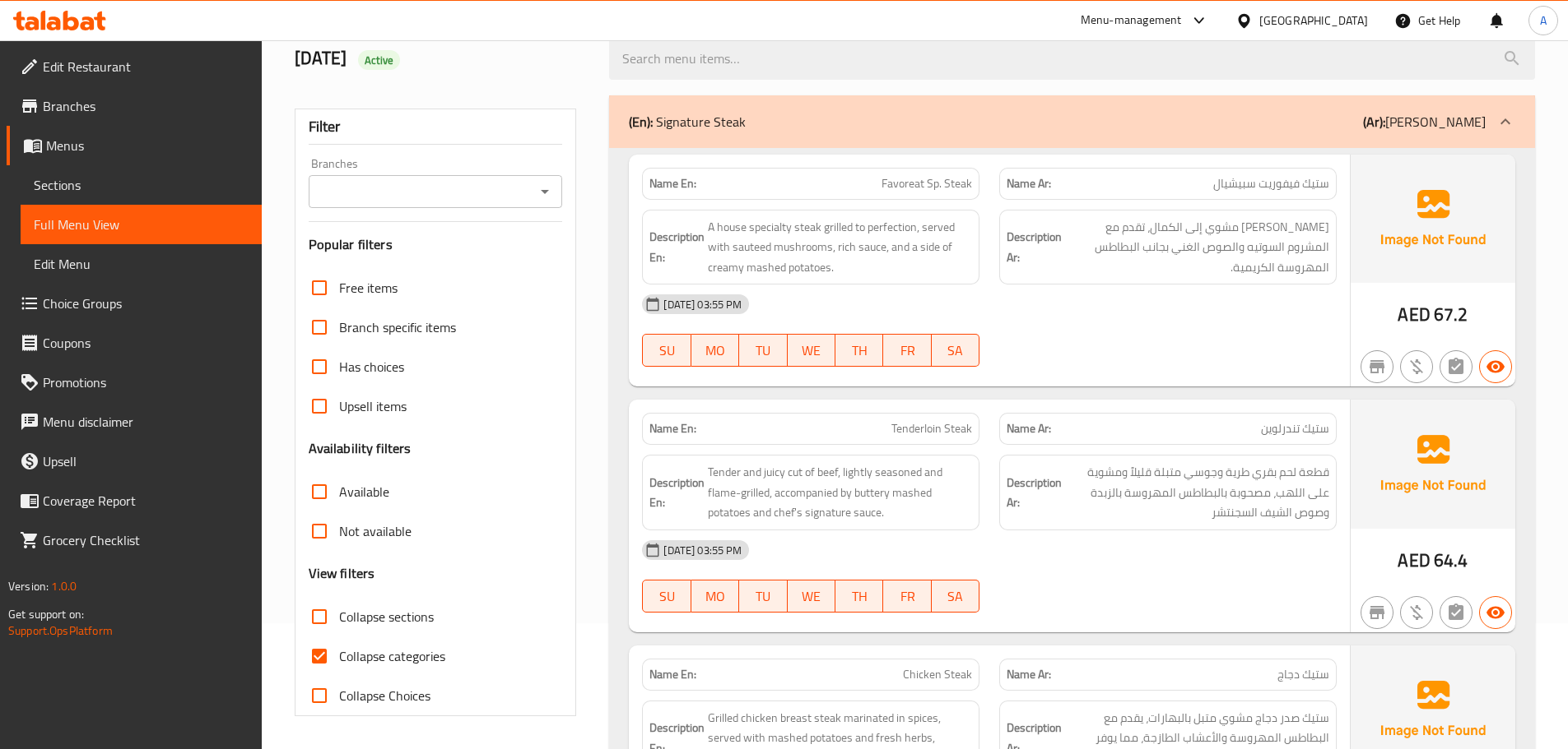
drag, startPoint x: 335, startPoint y: 605, endPoint x: 309, endPoint y: 616, distance: 28.2
click at [330, 606] on input "Collapse sections" at bounding box center [319, 616] width 39 height 39
click at [304, 615] on input "Collapse sections" at bounding box center [319, 616] width 39 height 39
click at [315, 612] on input "Collapse sections" at bounding box center [319, 616] width 39 height 39
checkbox input "true"
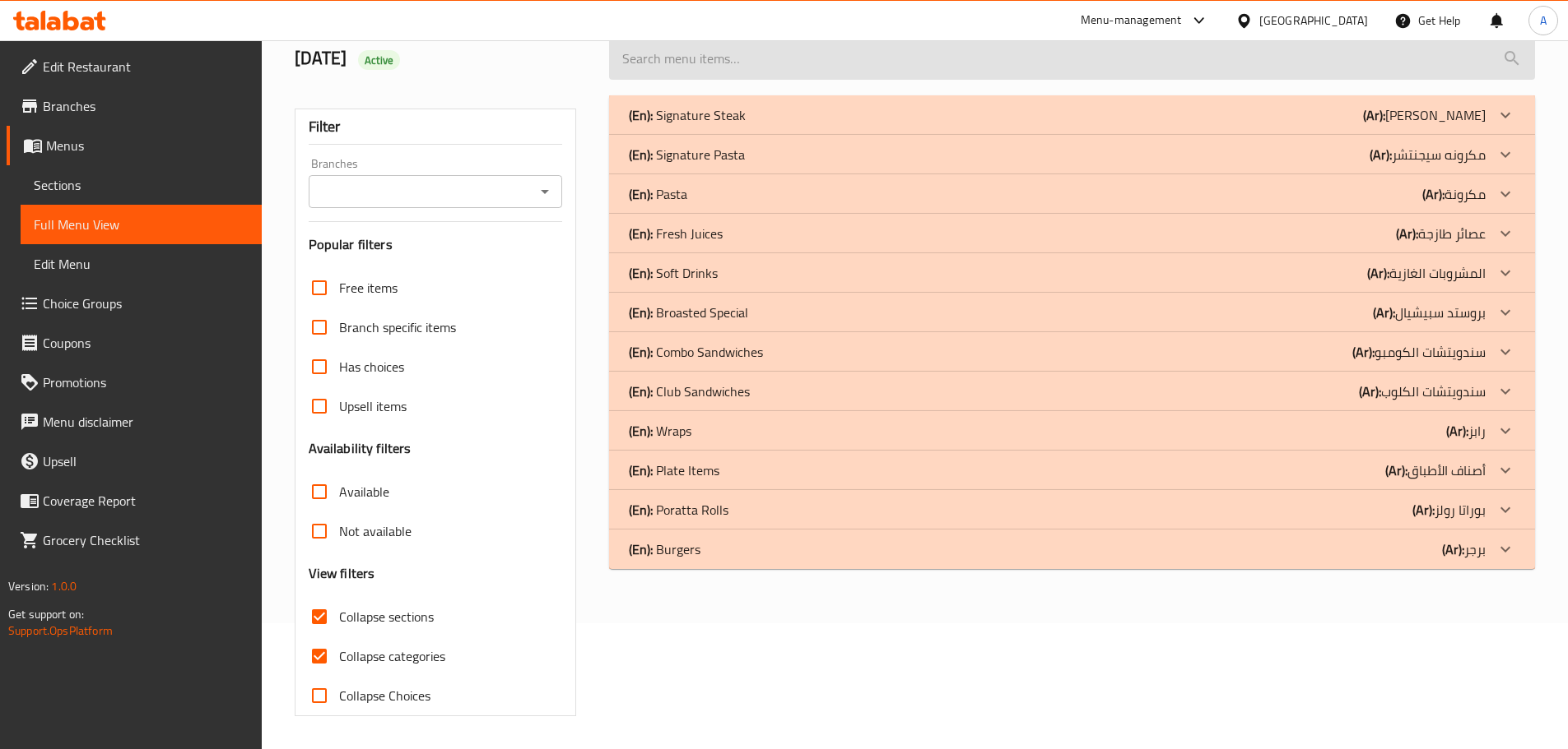
click at [739, 68] on input "search" at bounding box center [1071, 59] width 926 height 42
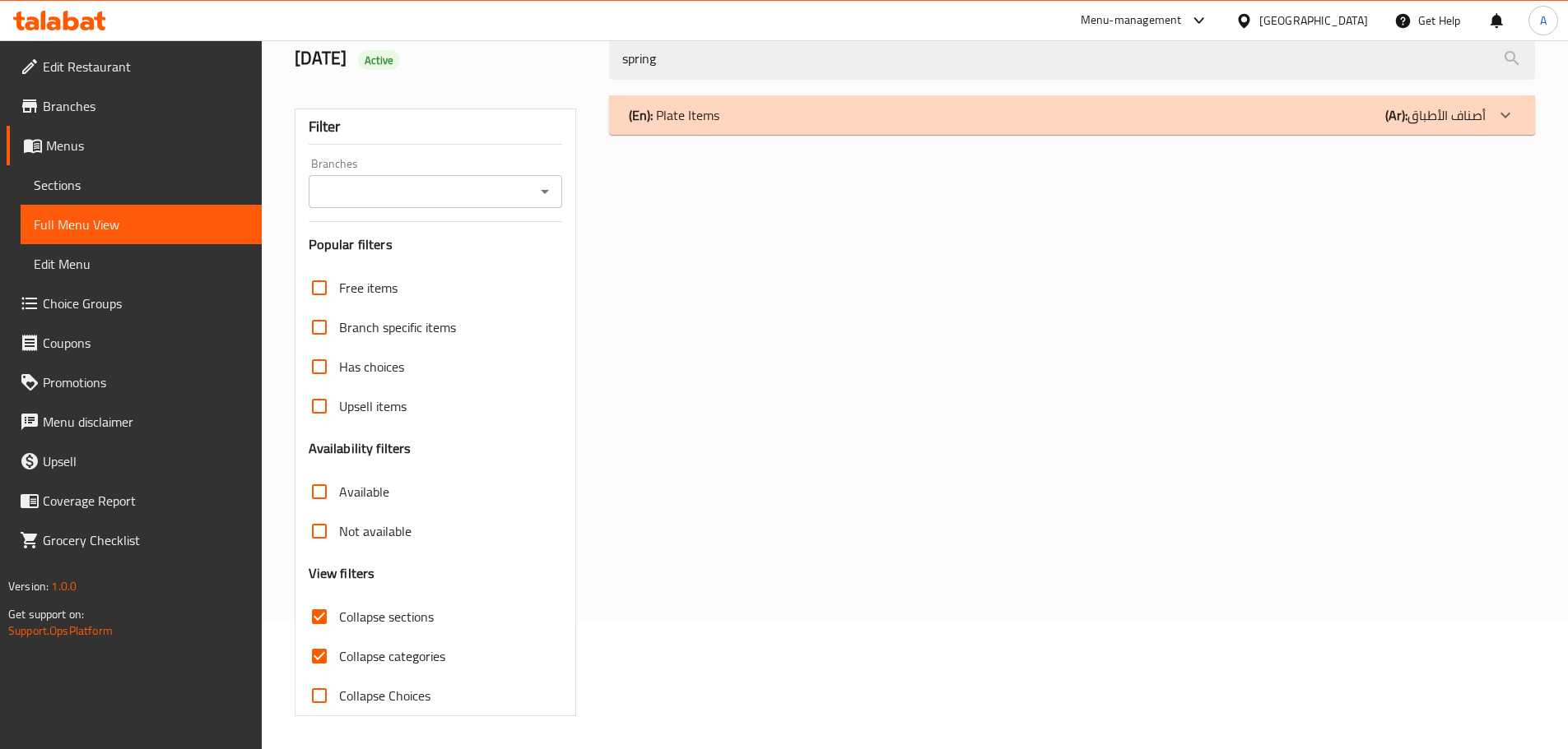
type input "spring"
click at [836, 100] on div "(En): Plate Items (Ar): أصناف الأطباق" at bounding box center [1071, 114] width 926 height 39
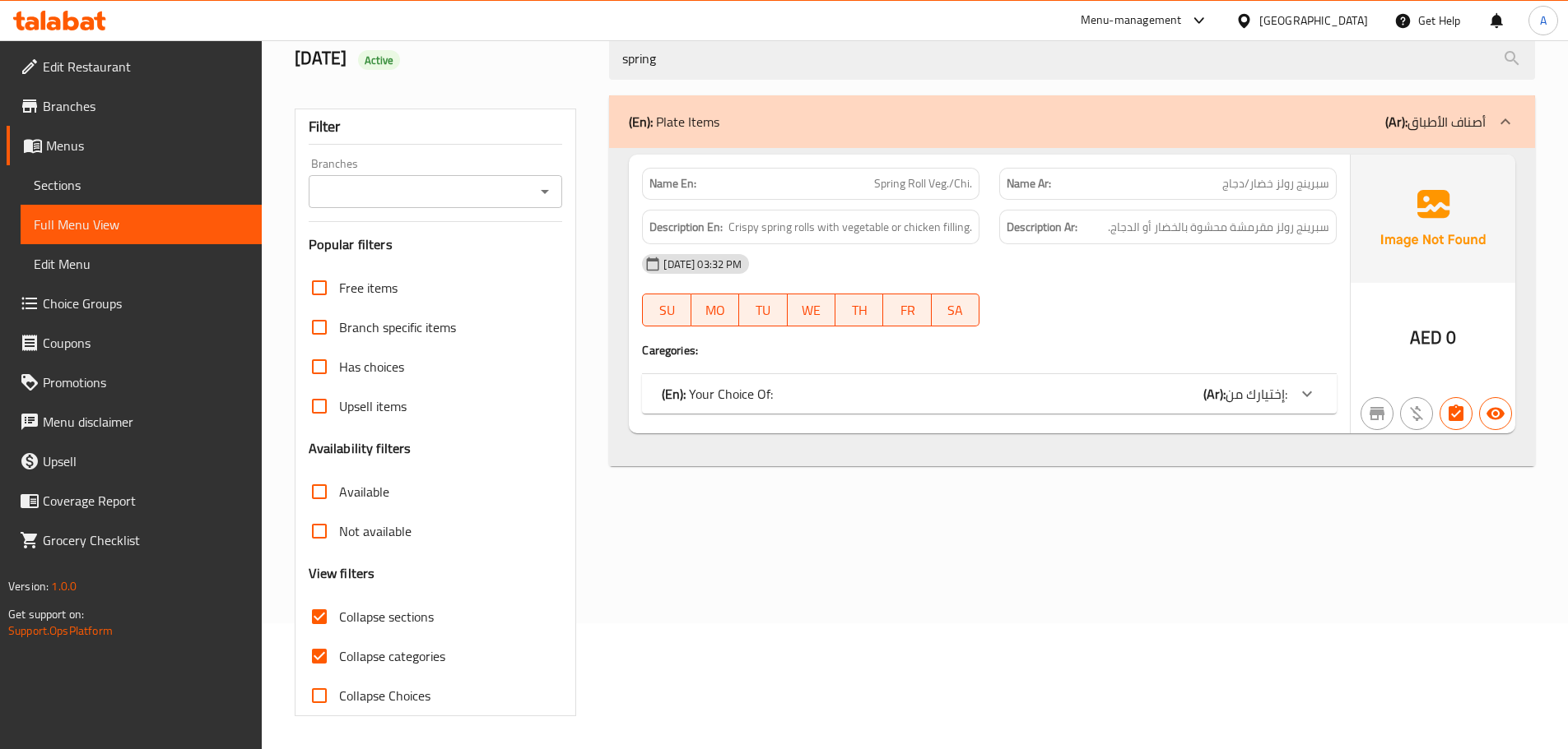
click at [868, 380] on div "(En): Your Choice Of: (Ar): إختيارك من:" at bounding box center [989, 393] width 695 height 39
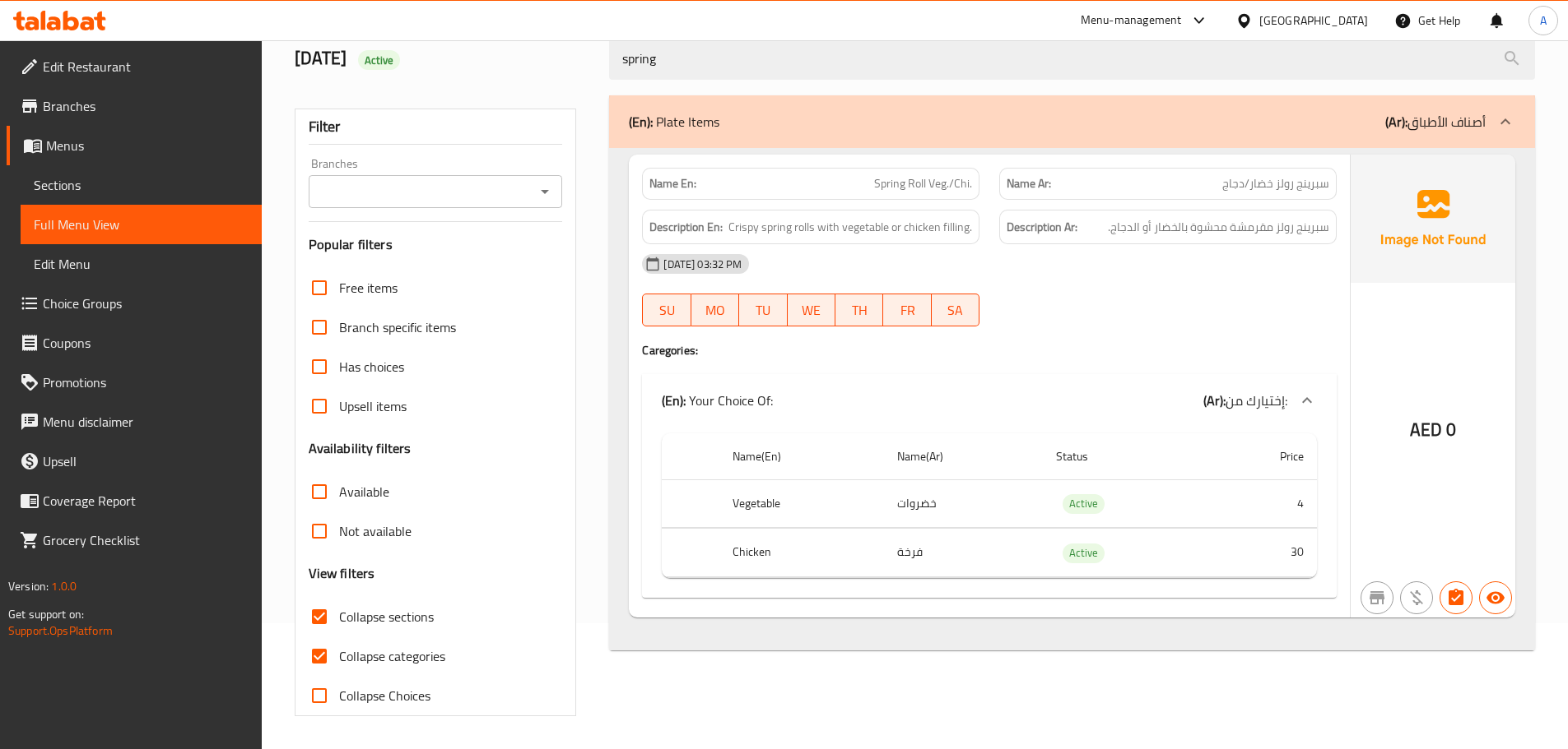
click at [774, 500] on th "Vegetable" at bounding box center [801, 503] width 164 height 48
copy th "Vegetable"
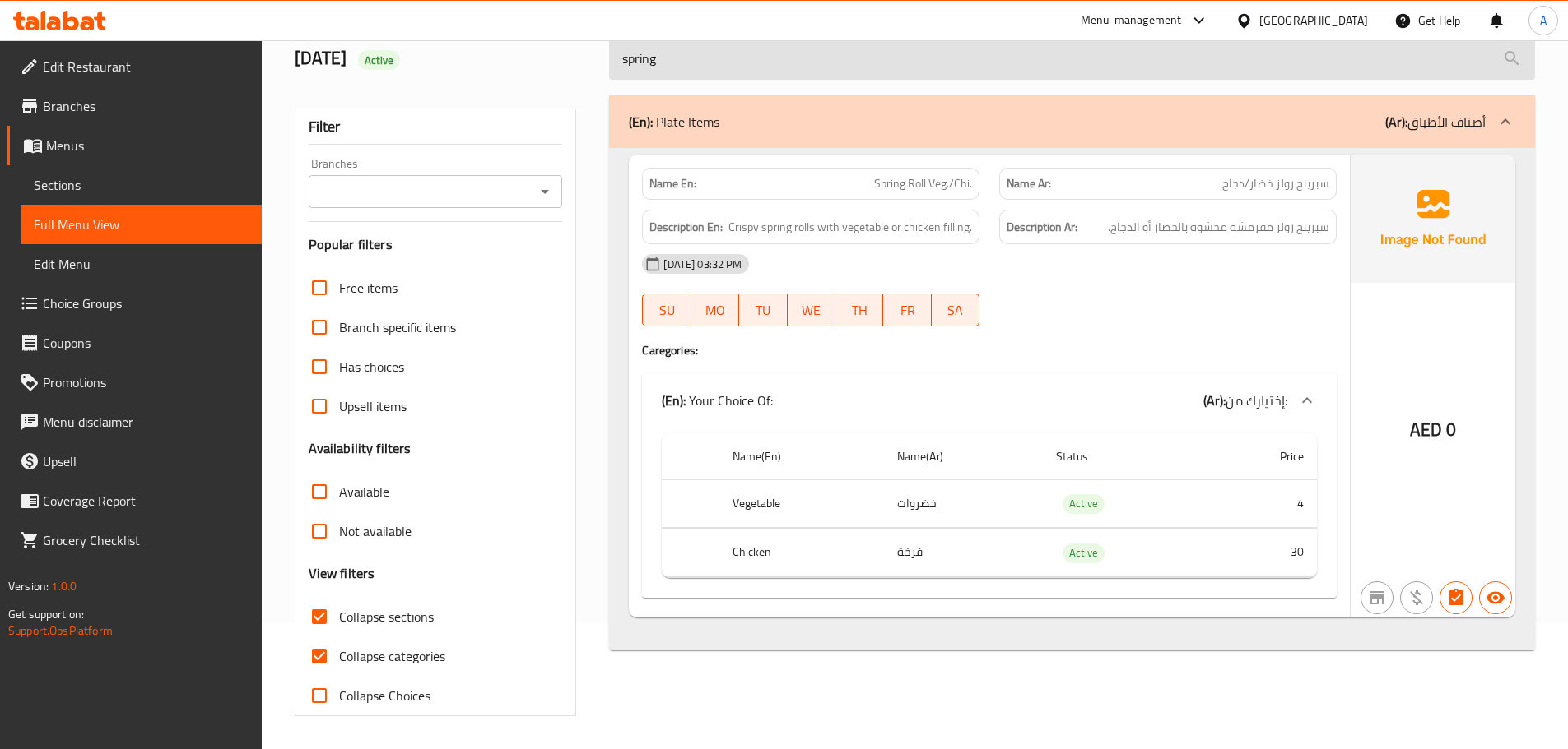
click at [749, 74] on input "spring" at bounding box center [1071, 59] width 926 height 42
click at [748, 74] on input "spring" at bounding box center [1071, 59] width 926 height 42
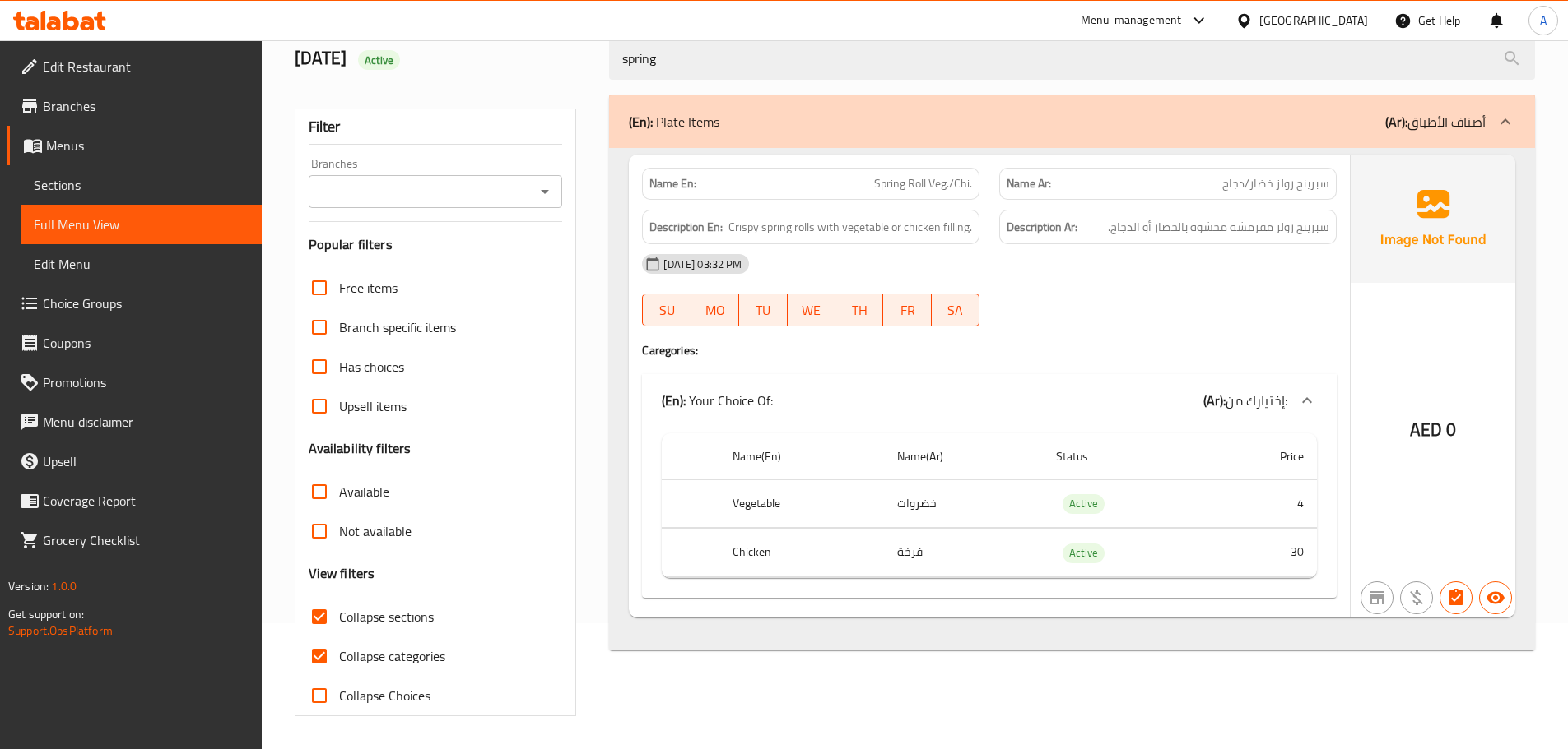
click at [741, 109] on div "(En): Plate Items (Ar): أصناف الأطباق" at bounding box center [1071, 122] width 926 height 53
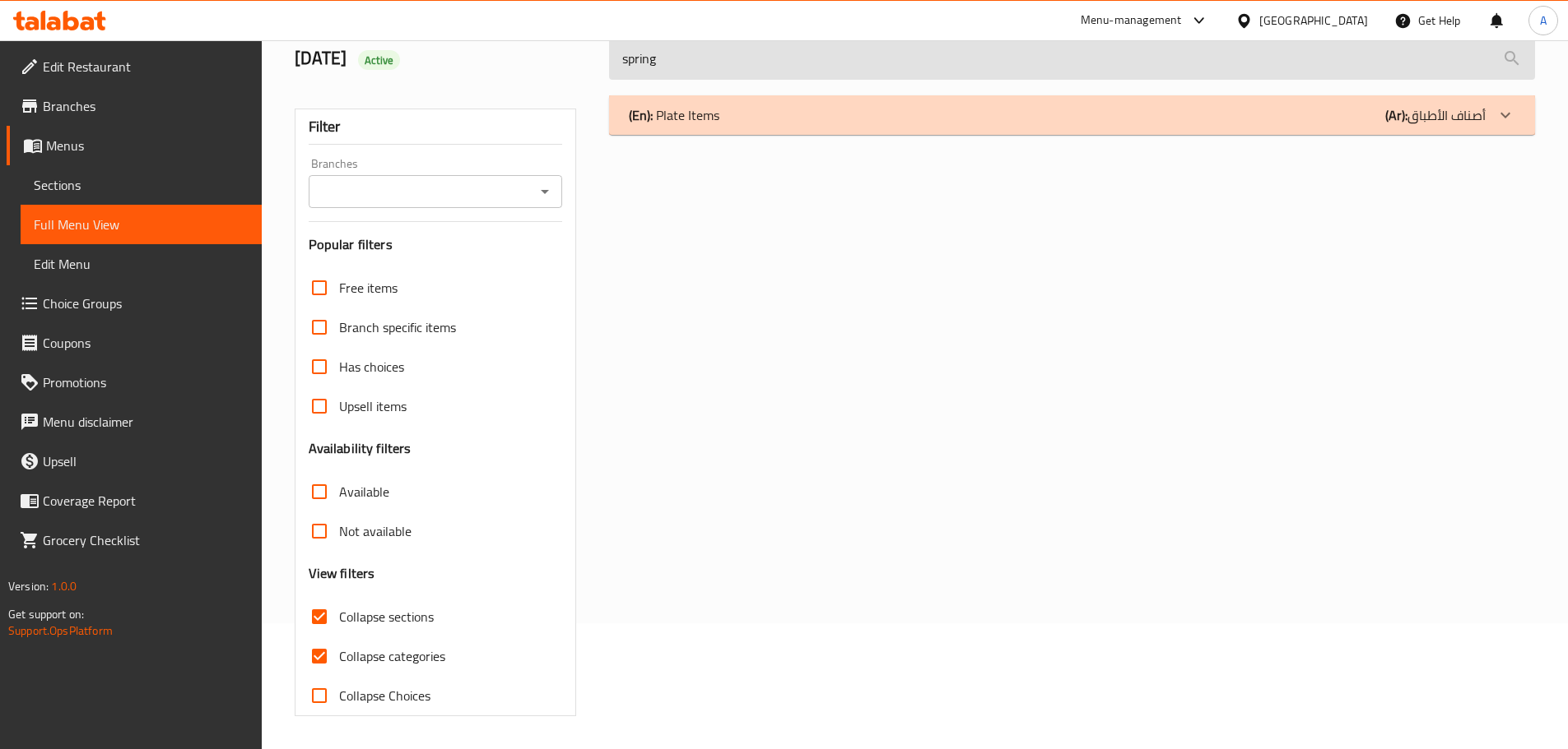
click at [730, 75] on input "spring" at bounding box center [1071, 59] width 926 height 42
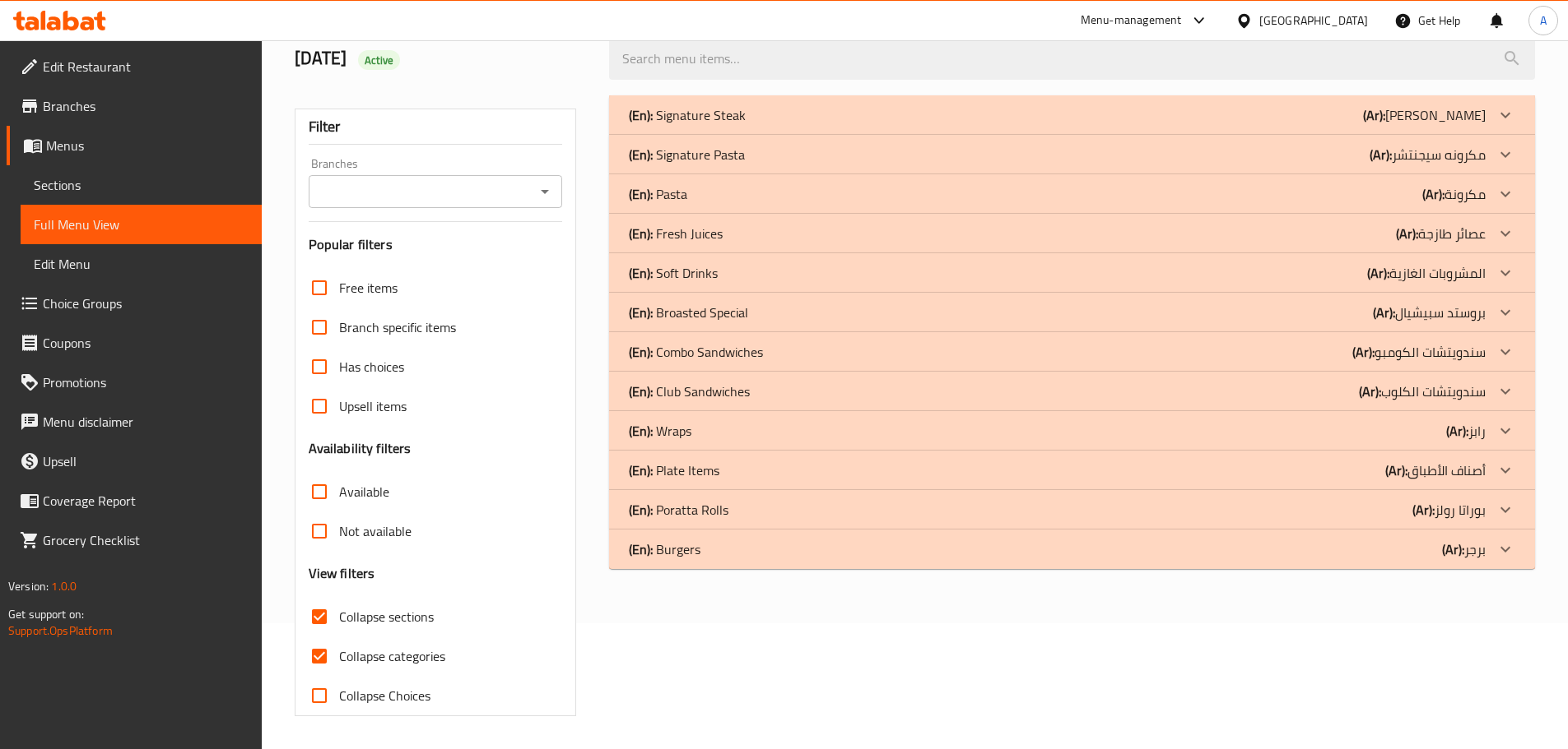
click at [722, 562] on div "(En): Burgers (Ar): برجر" at bounding box center [1071, 548] width 926 height 39
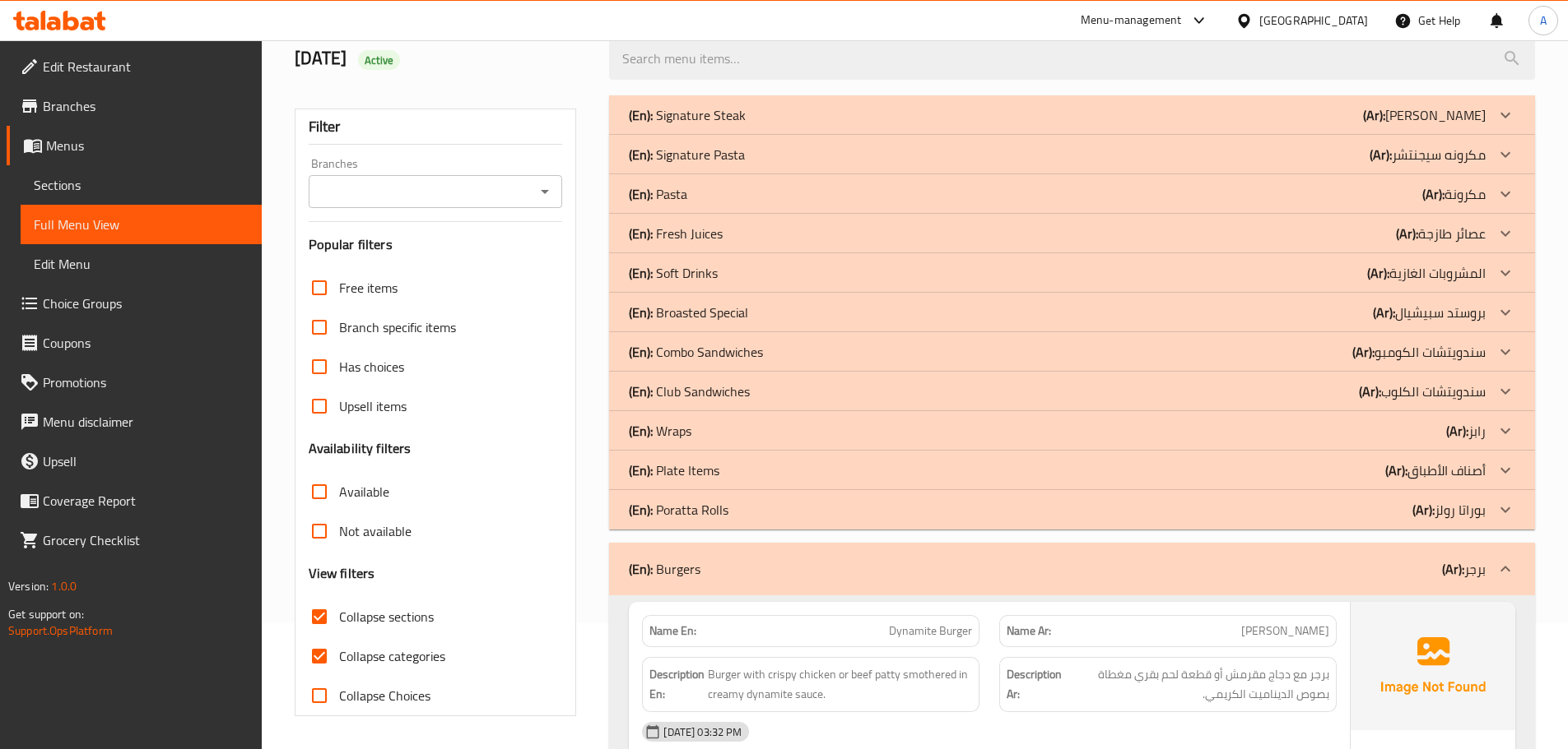
scroll to position [163, 0]
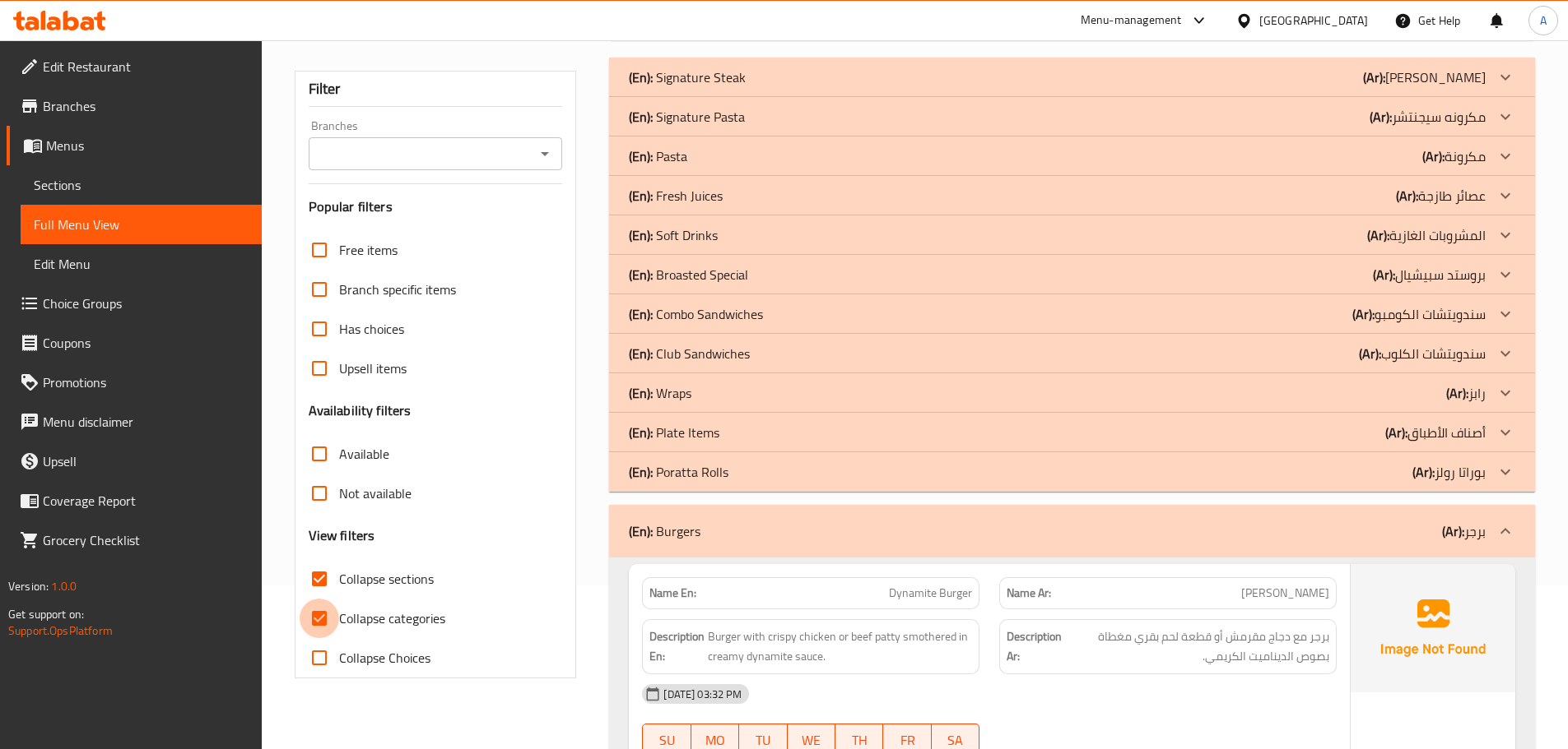
click at [328, 609] on input "Collapse categories" at bounding box center [319, 617] width 39 height 39
checkbox input "false"
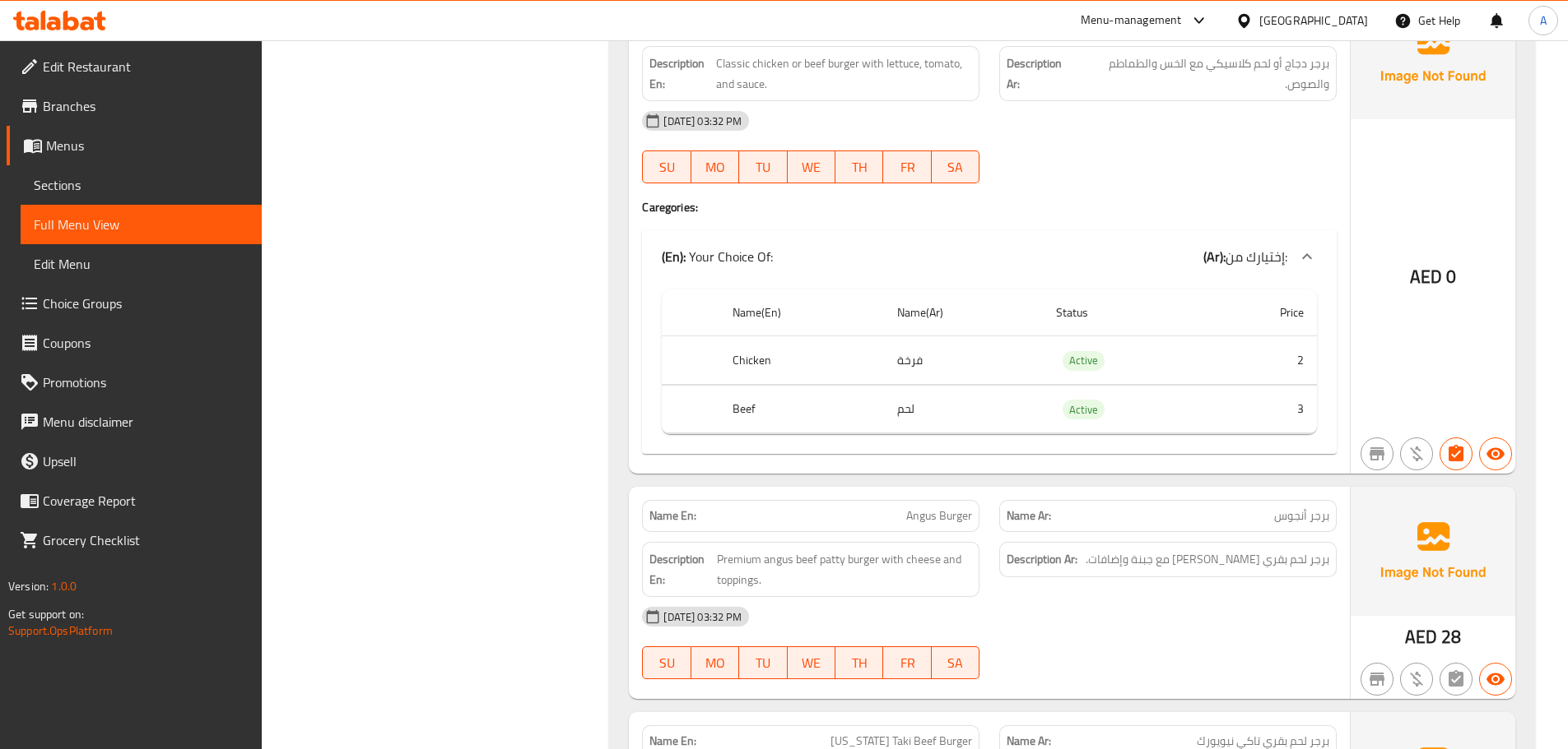
scroll to position [1150, 0]
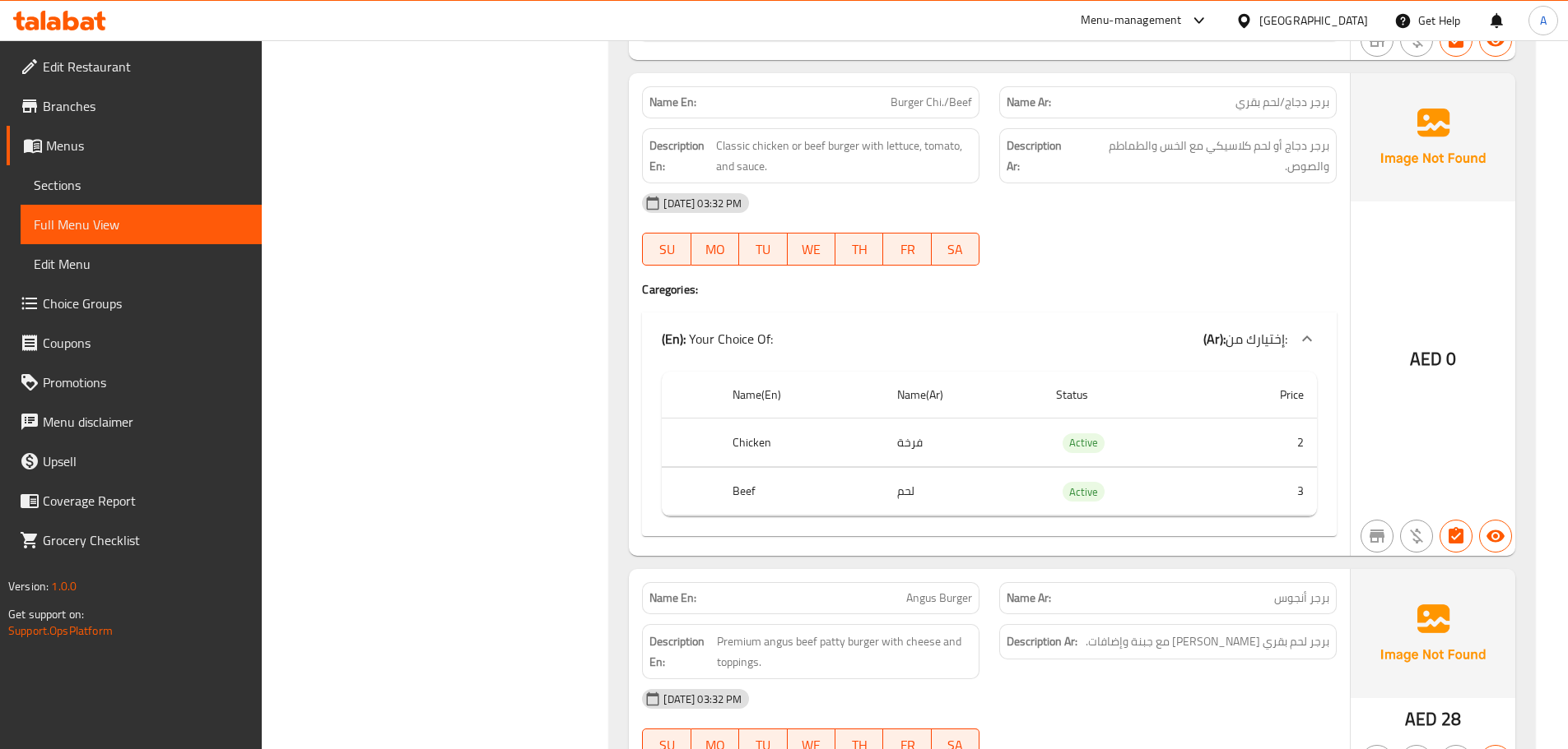
click at [827, 107] on p "Name En: Burger Chi./Beef" at bounding box center [810, 102] width 323 height 17
copy span "Burger Chi./Beef"
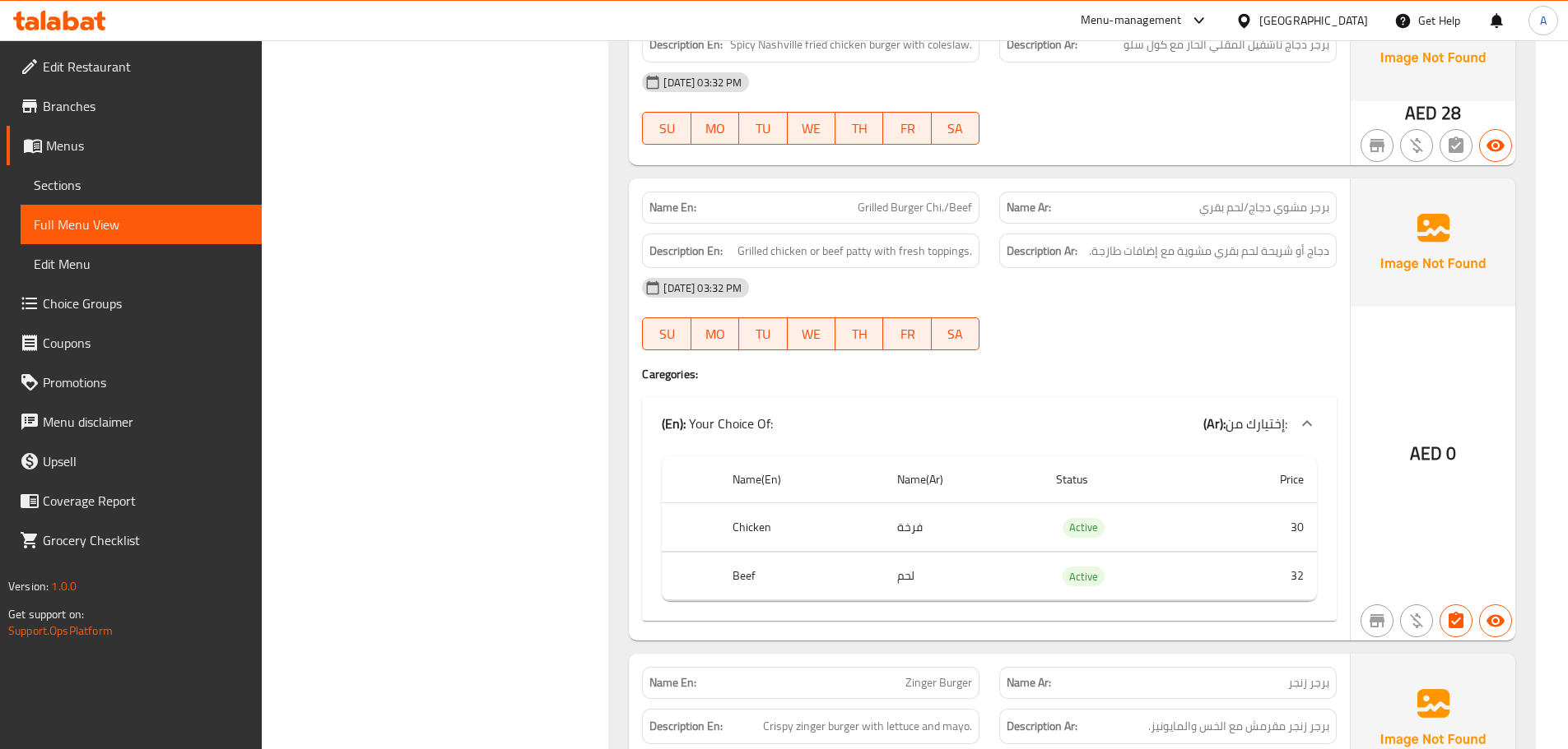
scroll to position [2302, 0]
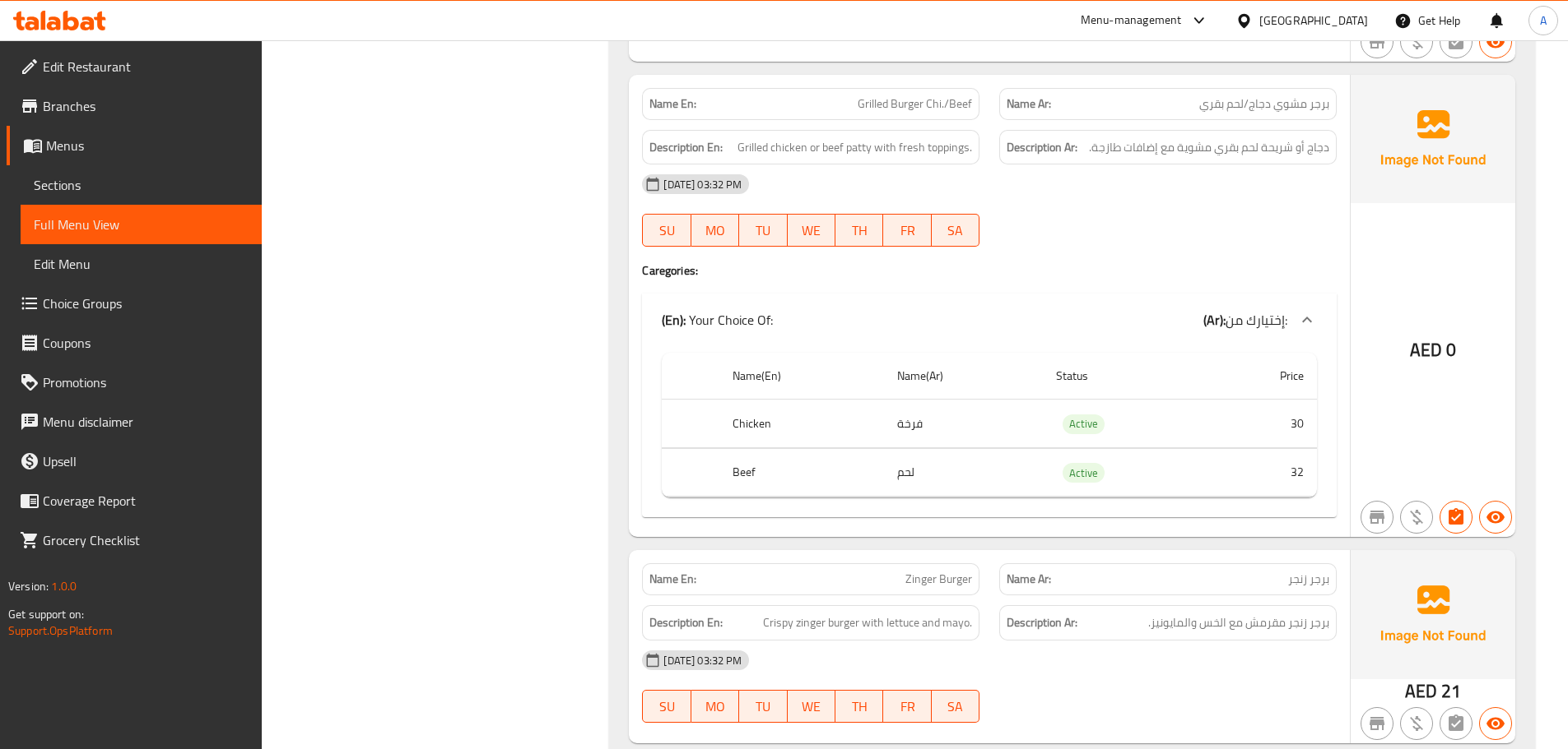
click at [863, 103] on span "Grilled Burger Chi./Beef" at bounding box center [915, 103] width 114 height 17
click at [739, 421] on th "Chicken" at bounding box center [801, 423] width 164 height 48
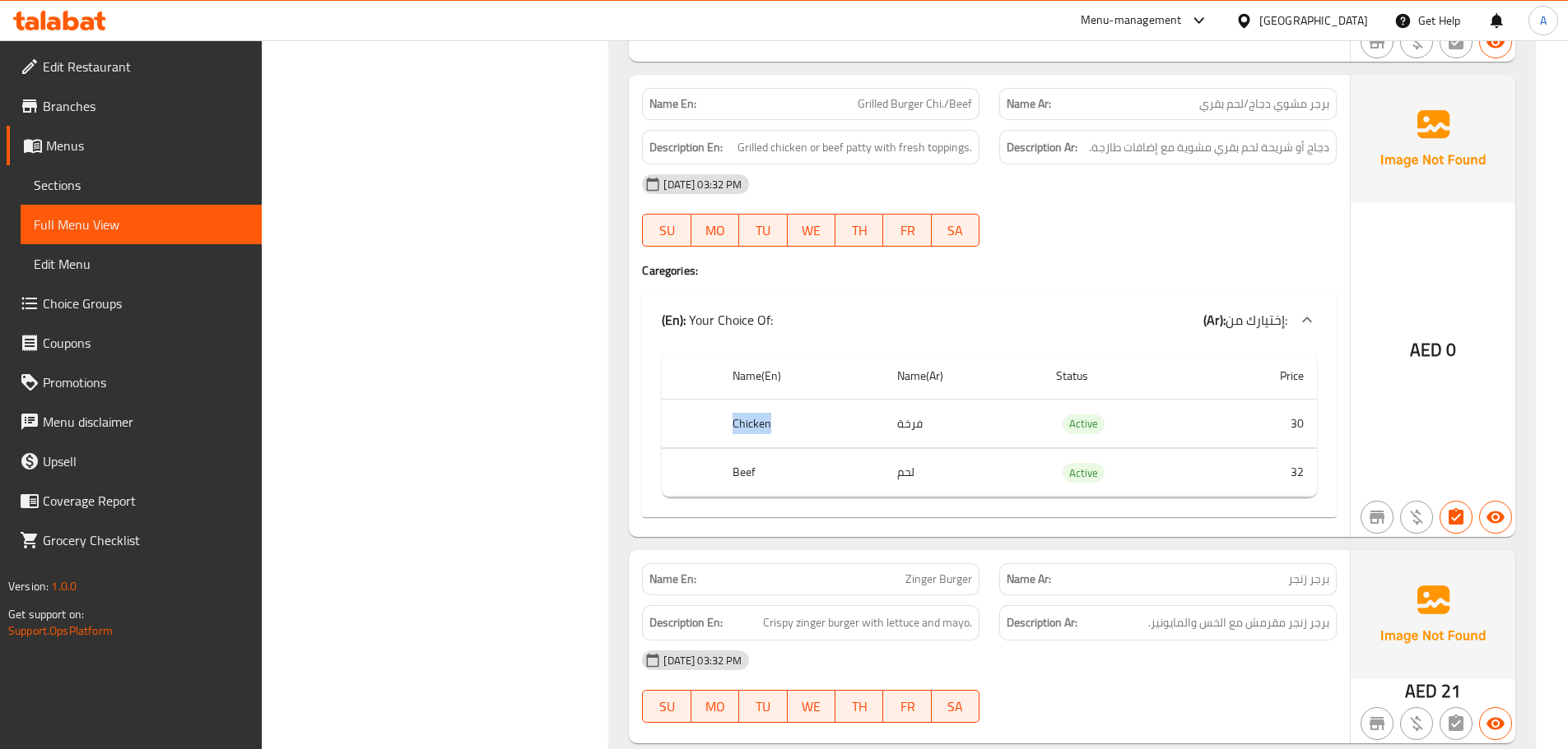
copy th "Chicken"
click at [1113, 252] on div at bounding box center [1167, 247] width 357 height 20
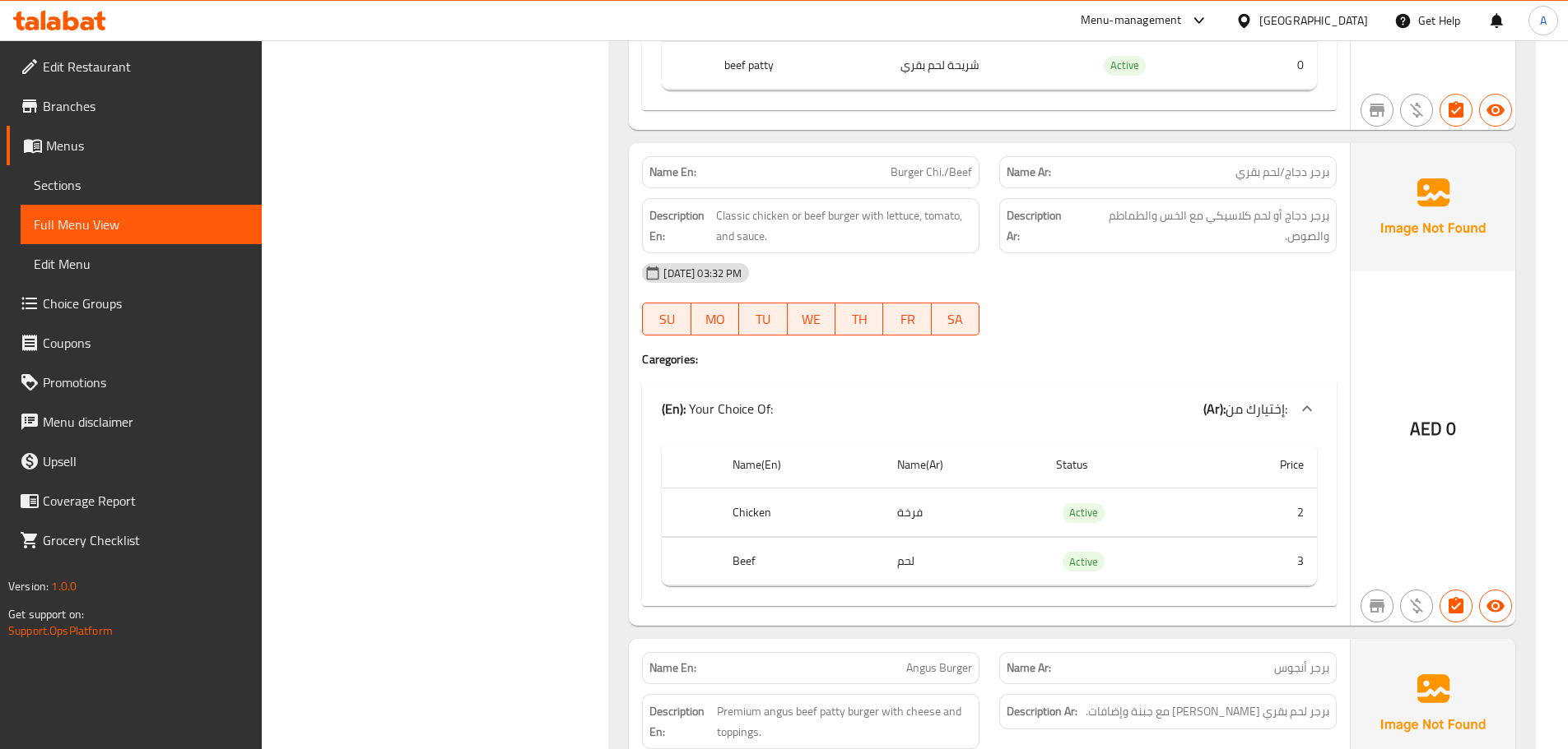
scroll to position [1146, 0]
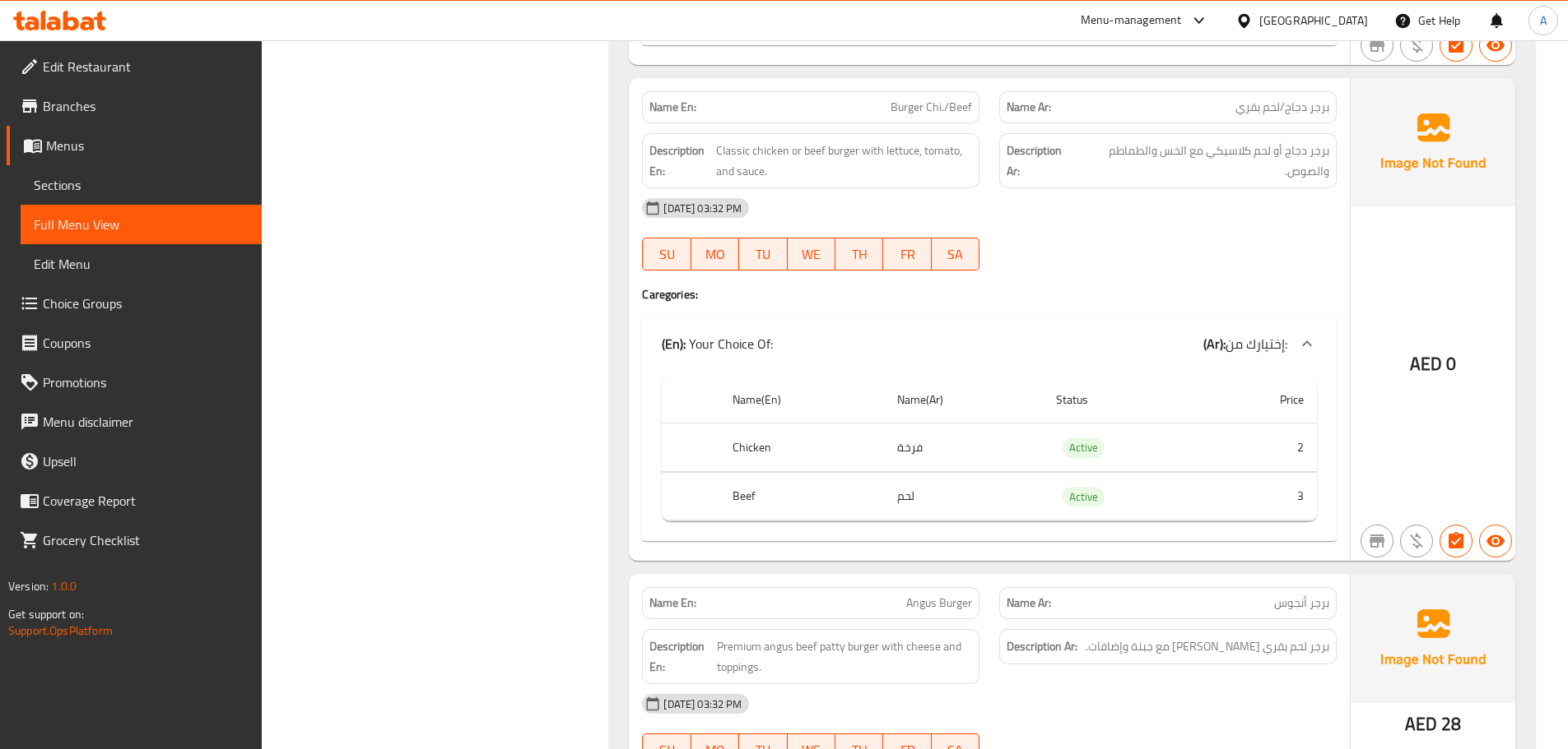
click at [102, 181] on span "Sections" at bounding box center [141, 185] width 214 height 20
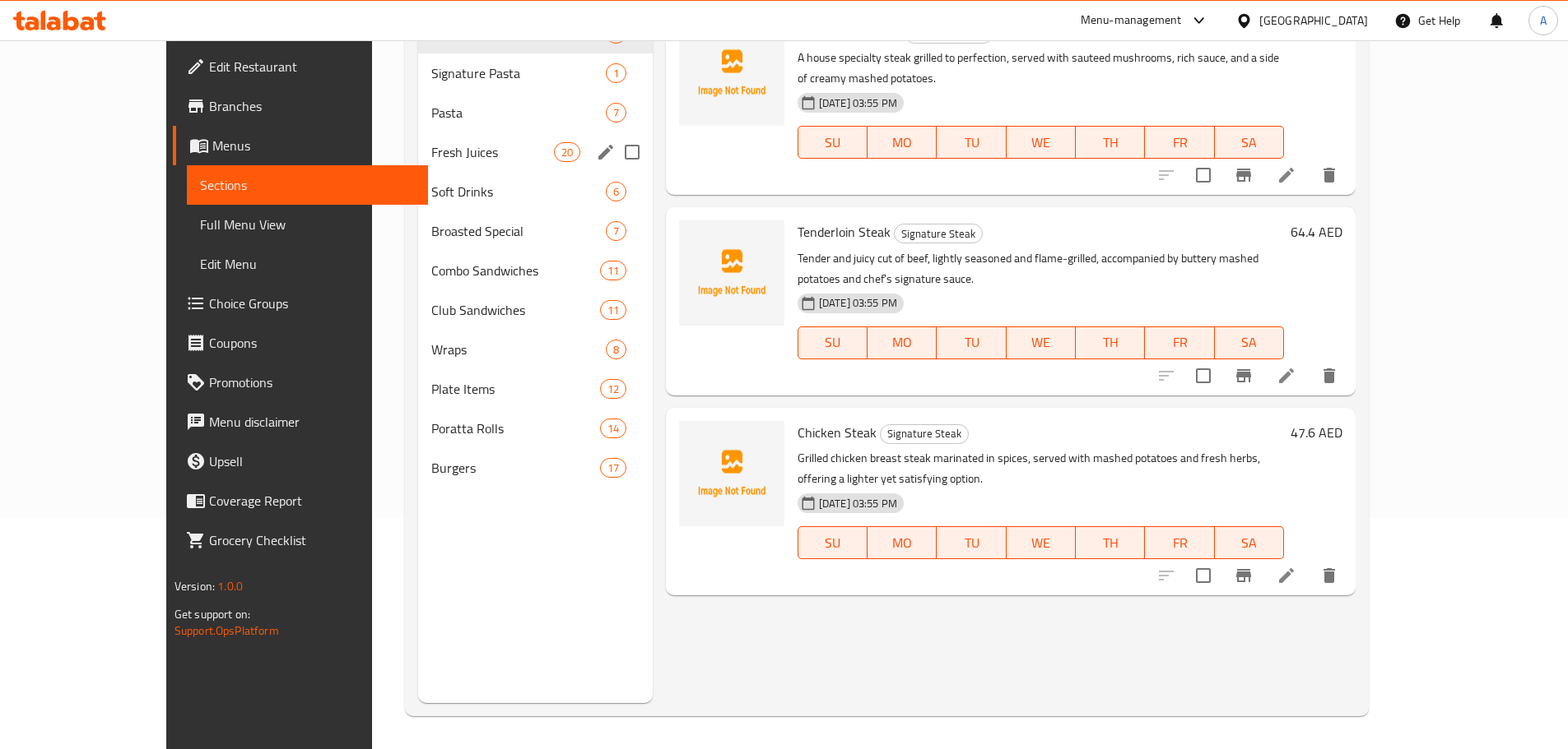
scroll to position [65, 0]
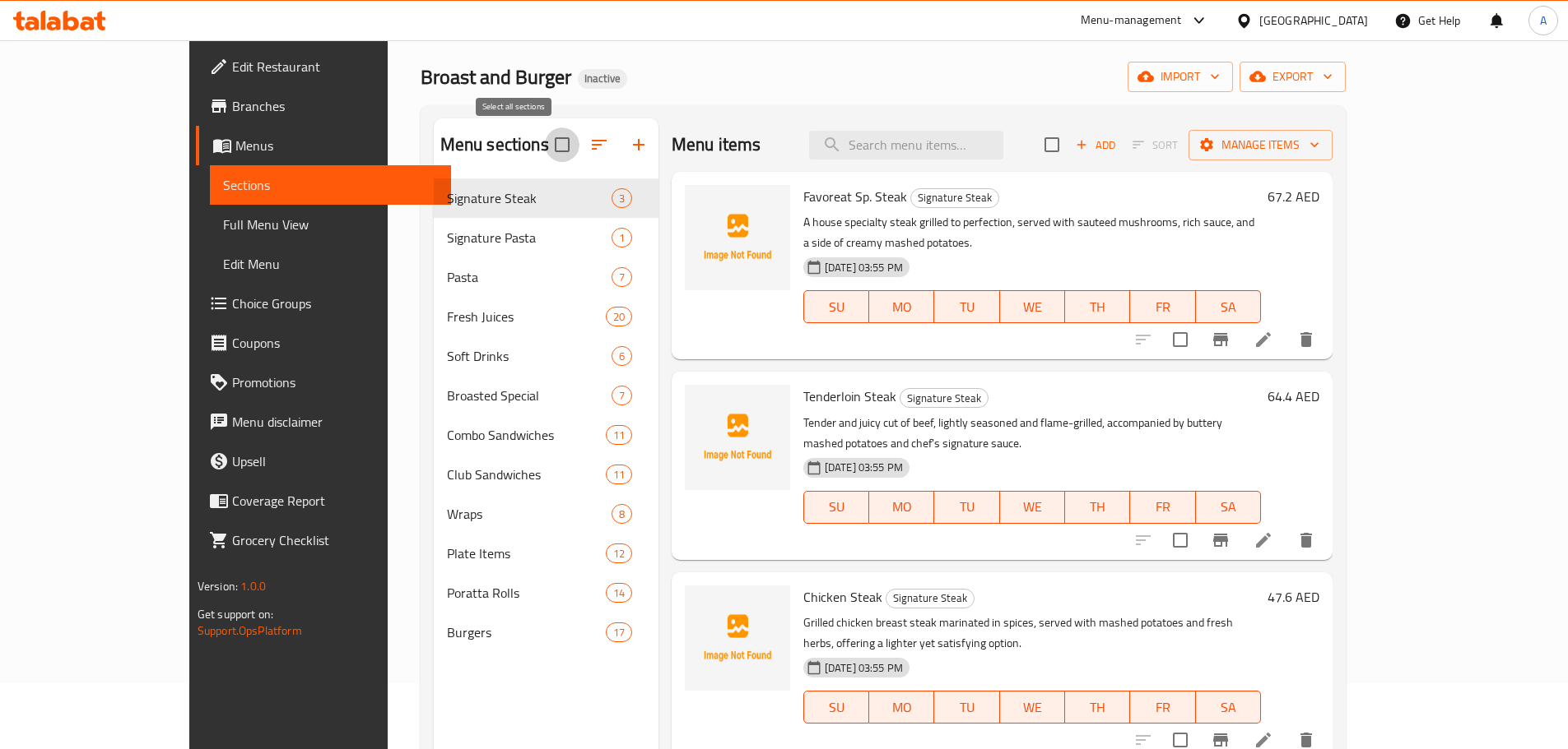
click at [545, 134] on input "checkbox" at bounding box center [562, 144] width 35 height 34
checkbox input "true"
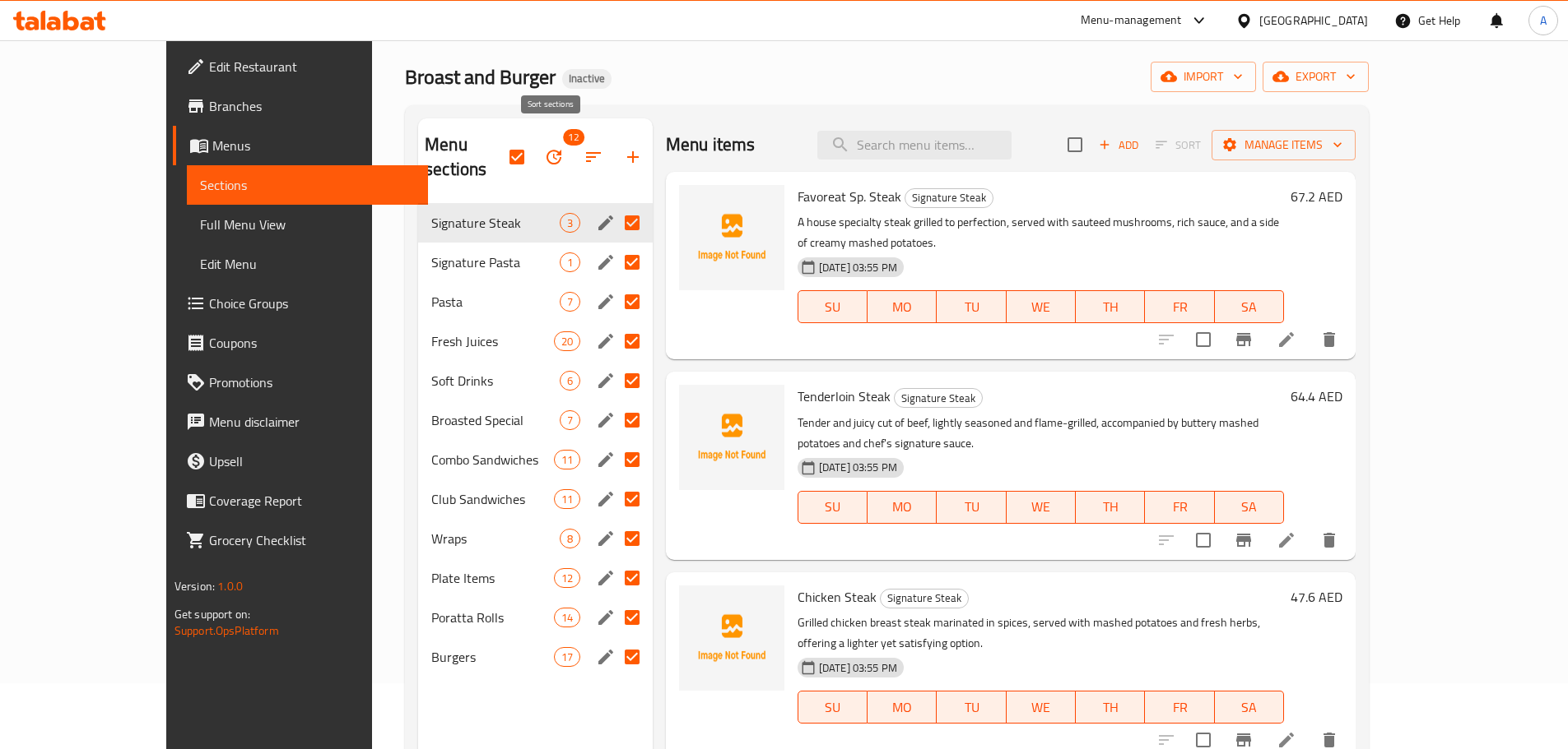
click at [544, 152] on icon "button" at bounding box center [554, 157] width 20 height 20
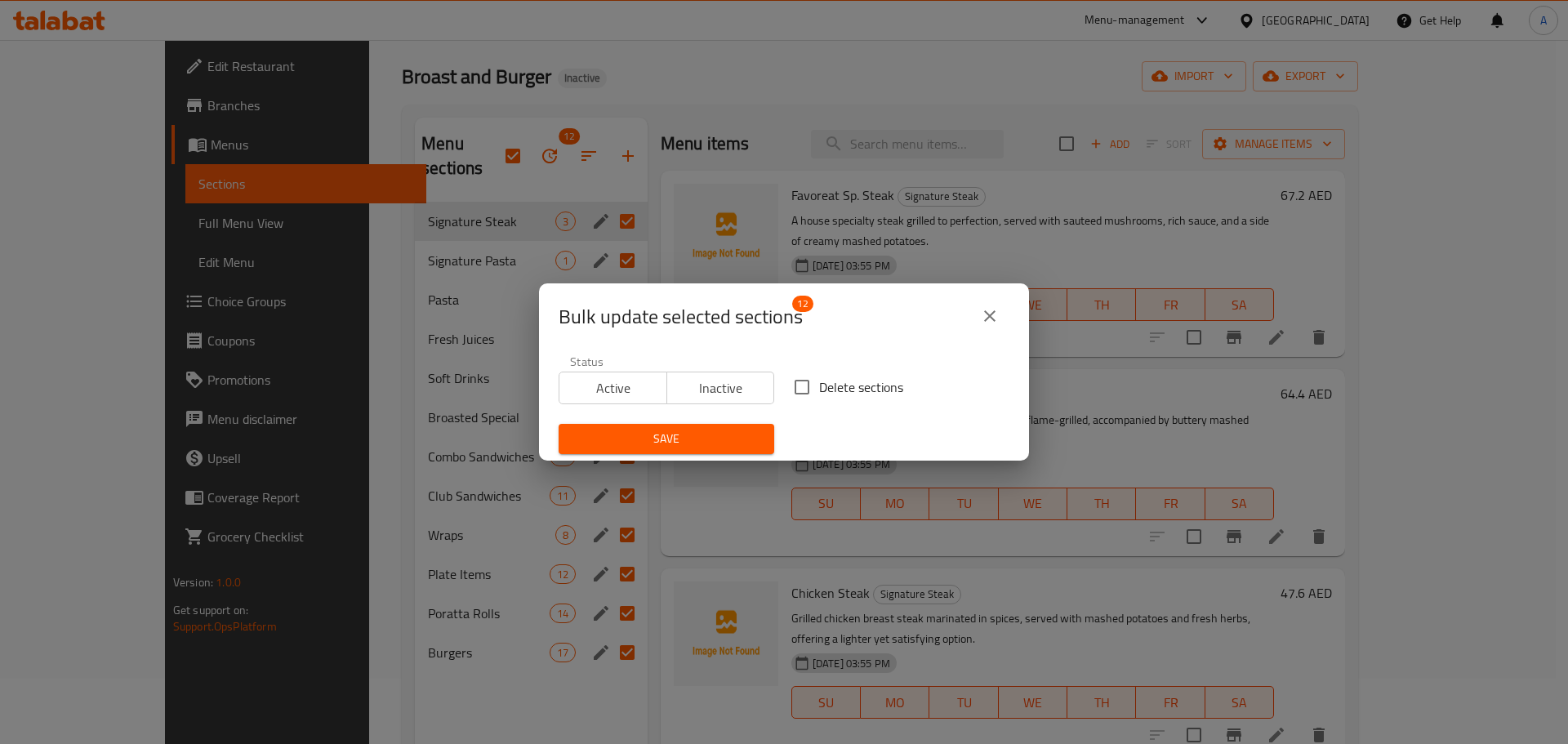
click at [822, 390] on span "Delete sections" at bounding box center [861, 388] width 84 height 20
click at [820, 390] on input "Delete sections" at bounding box center [802, 387] width 34 height 34
checkbox input "true"
click at [707, 455] on div "Save" at bounding box center [666, 438] width 235 height 50
click at [712, 445] on span "Save" at bounding box center [666, 439] width 189 height 21
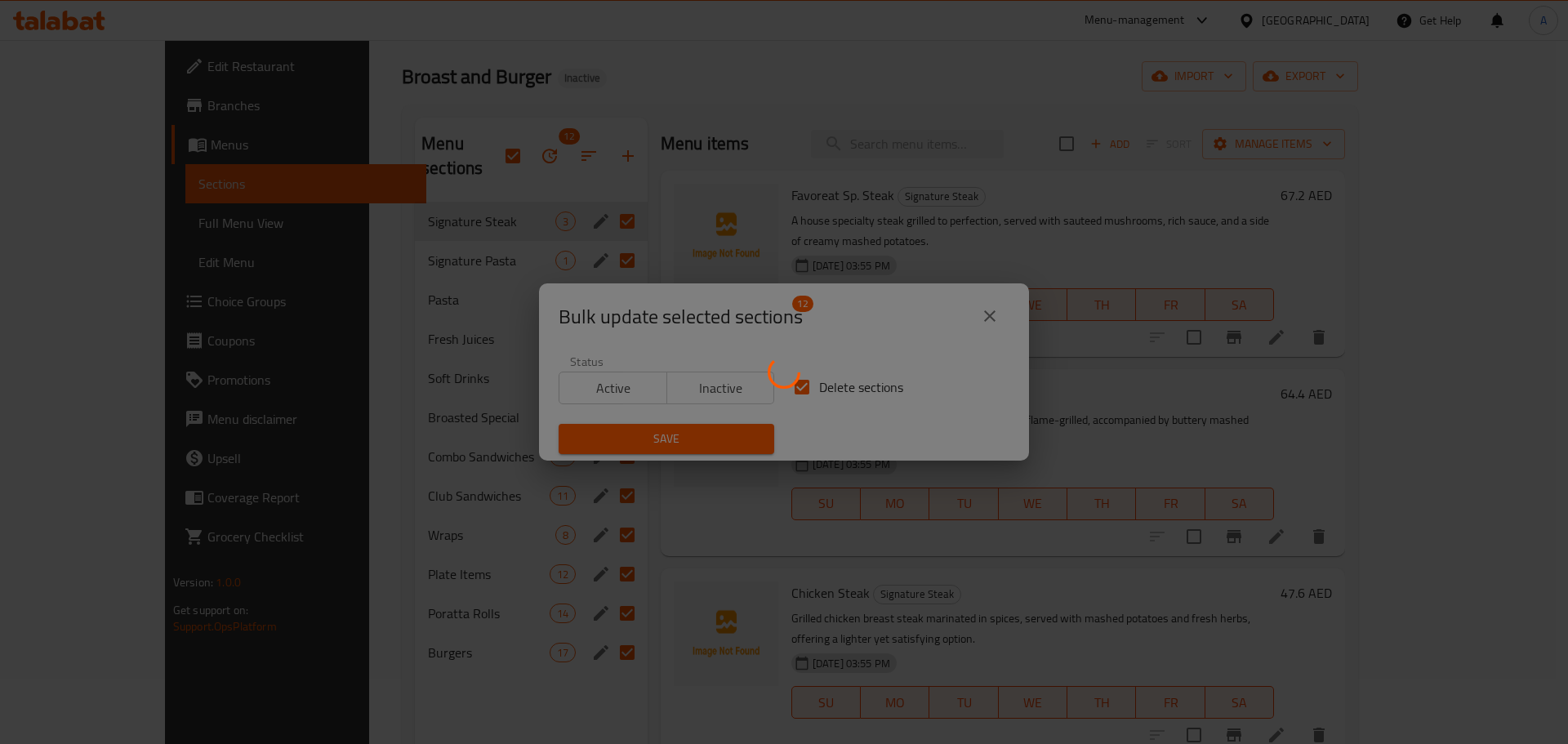
checkbox input "false"
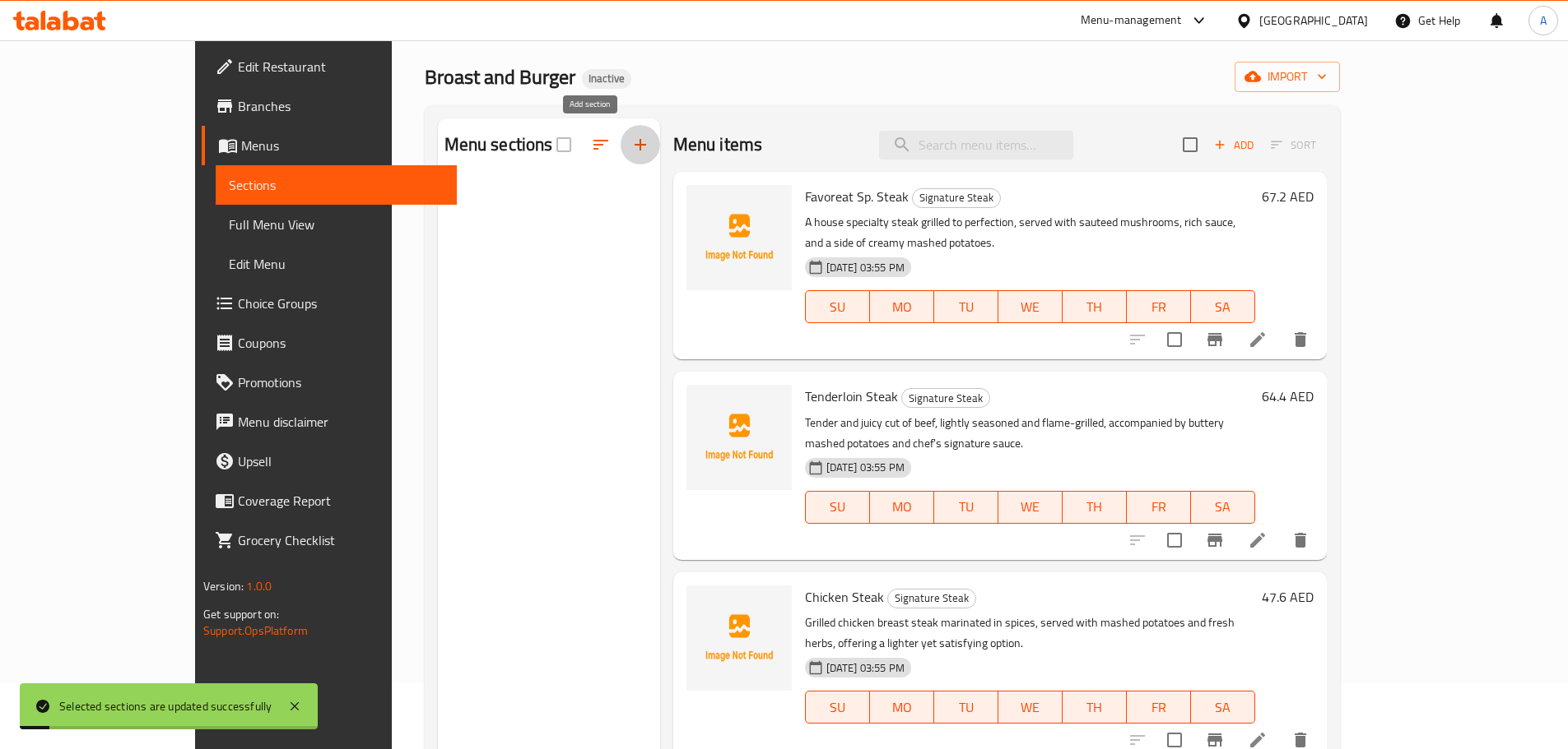
click at [630, 143] on icon "button" at bounding box center [640, 145] width 20 height 20
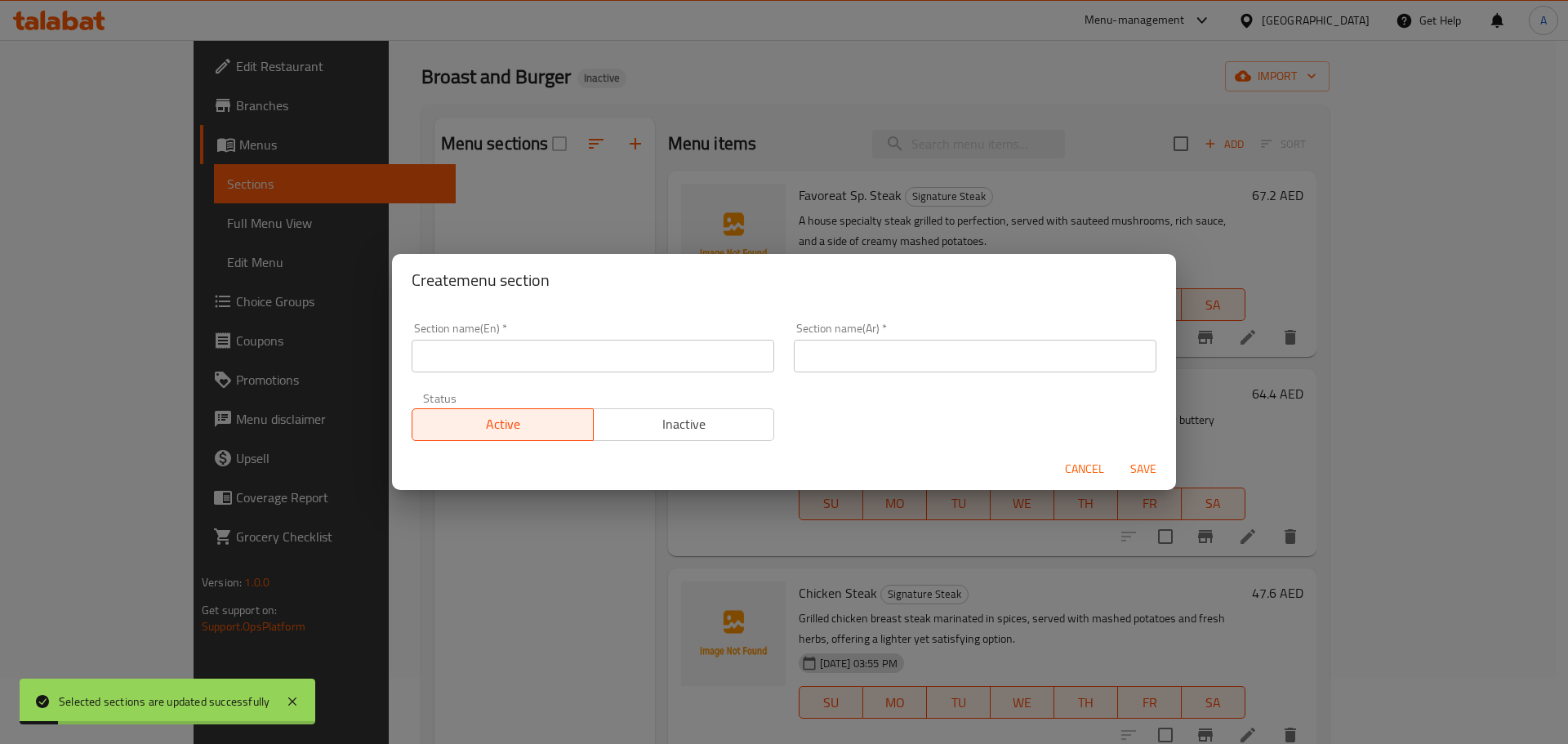
drag, startPoint x: 583, startPoint y: 142, endPoint x: 674, endPoint y: 61, distance: 121.8
click at [625, 92] on div "Create menu section Section name(En)   * Section name(En) * Section name(Ar)   …" at bounding box center [784, 372] width 1568 height 744
click at [1087, 454] on div "Cancel Save" at bounding box center [784, 469] width 784 height 43
click at [1087, 461] on span "Cancel" at bounding box center [1084, 469] width 39 height 21
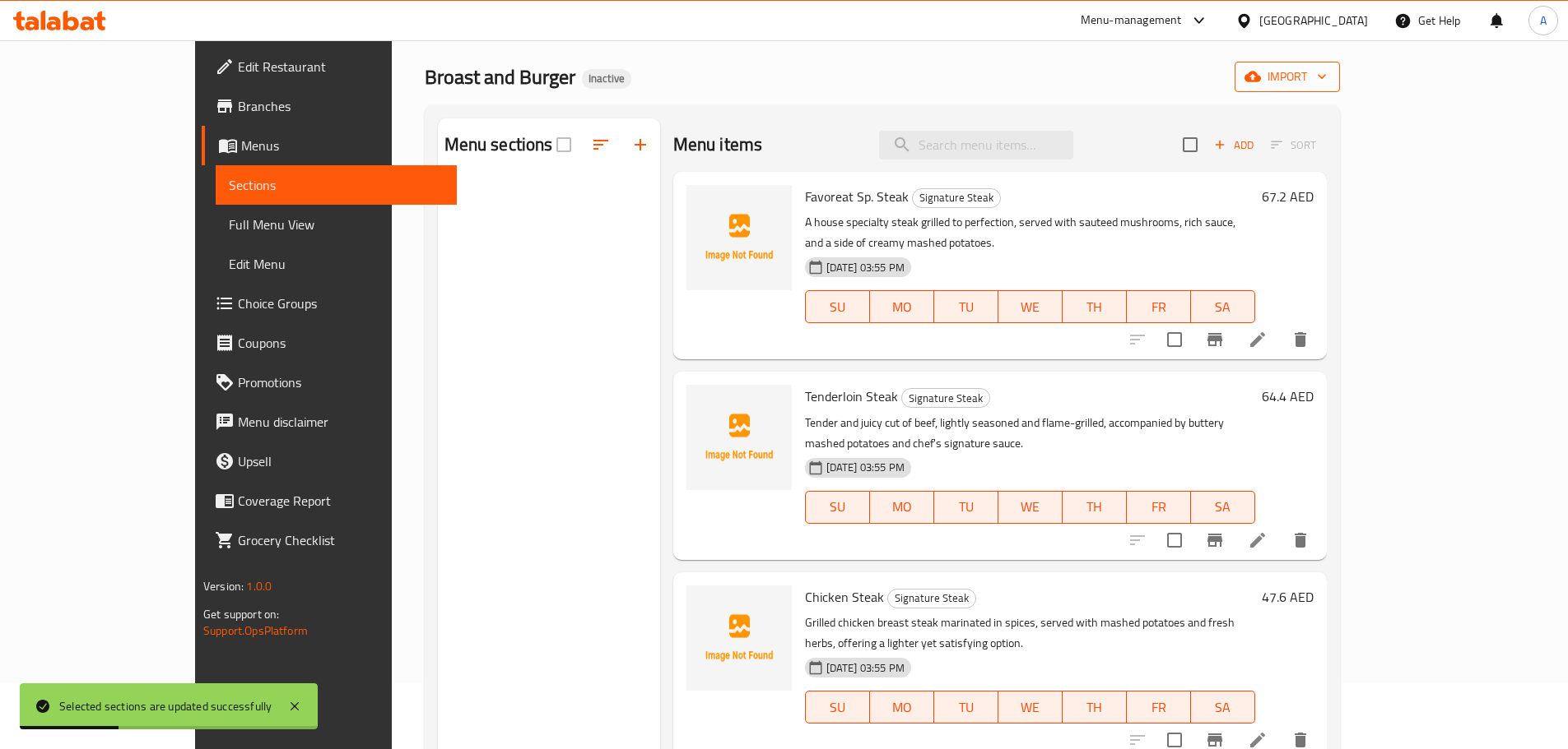
click at [1330, 82] on icon "button" at bounding box center [1322, 76] width 16 height 16
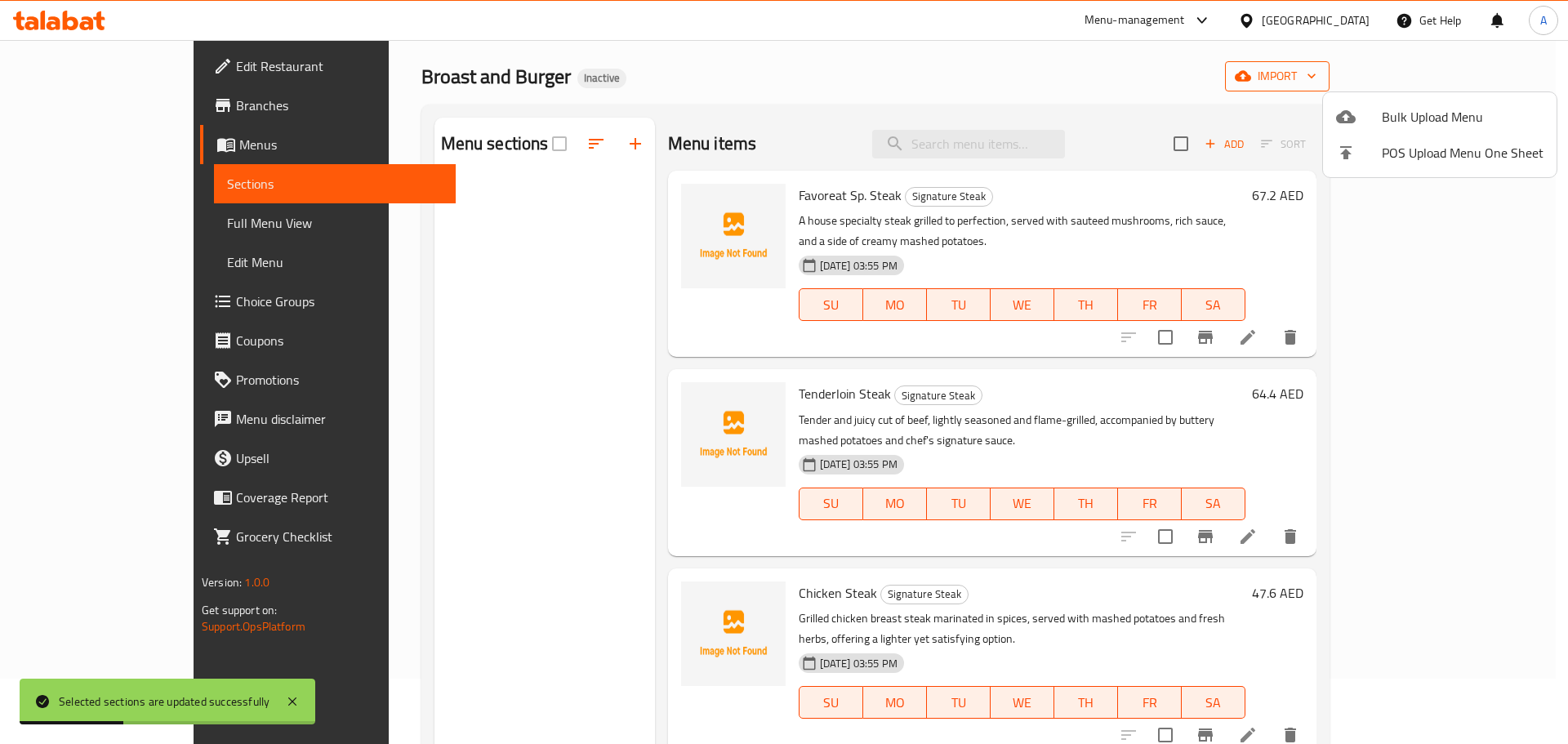
click at [1467, 114] on span "Bulk Upload Menu" at bounding box center [1463, 117] width 161 height 20
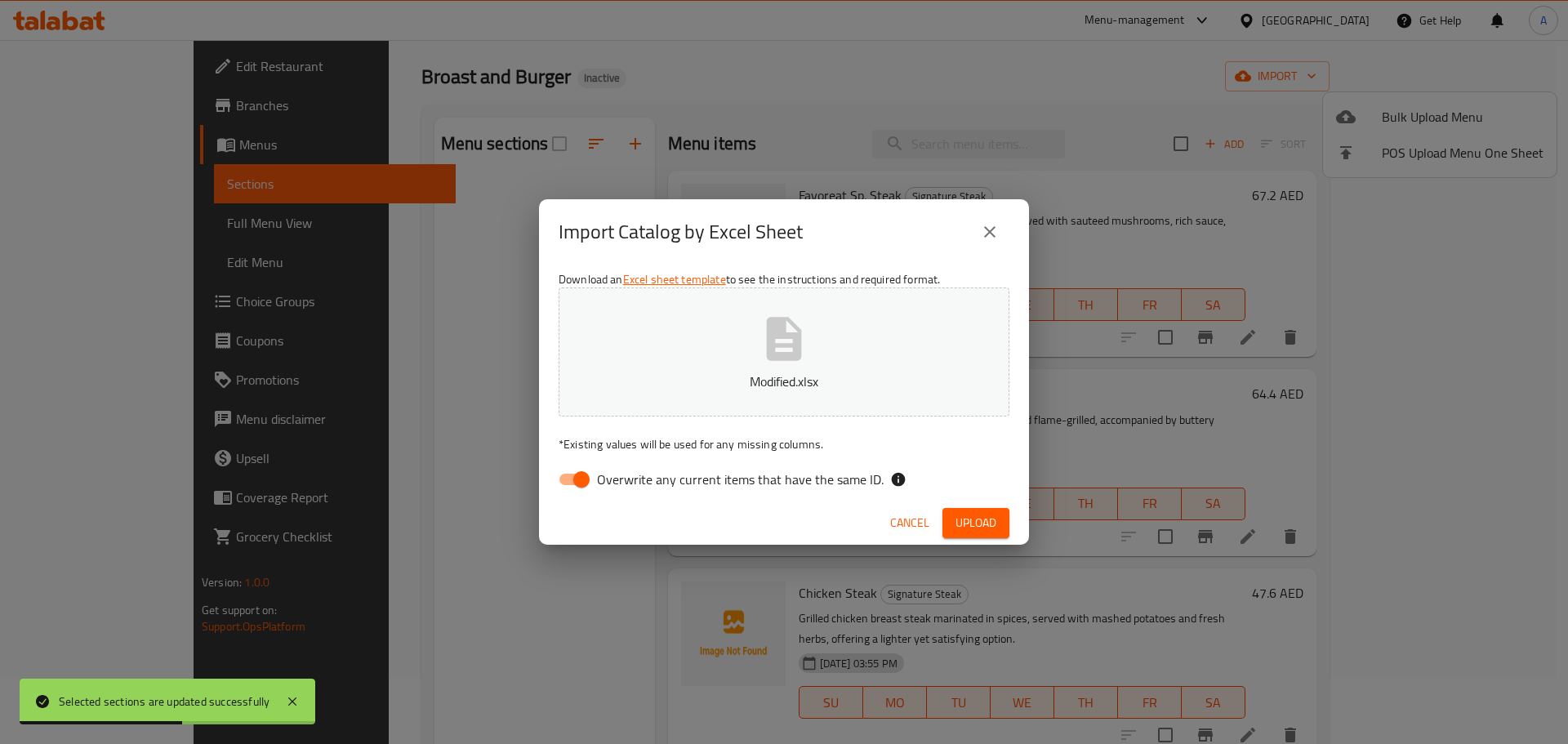
click at [827, 501] on div "Download an Excel sheet template to see the instructions and required format. M…" at bounding box center [784, 383] width 491 height 237
click at [829, 486] on span "Overwrite any current items that have the same ID." at bounding box center [740, 480] width 287 height 20
click at [628, 486] on input "Overwrite any current items that have the same ID." at bounding box center [581, 480] width 93 height 31
checkbox input "false"
click at [984, 516] on span "Upload" at bounding box center [976, 523] width 41 height 21
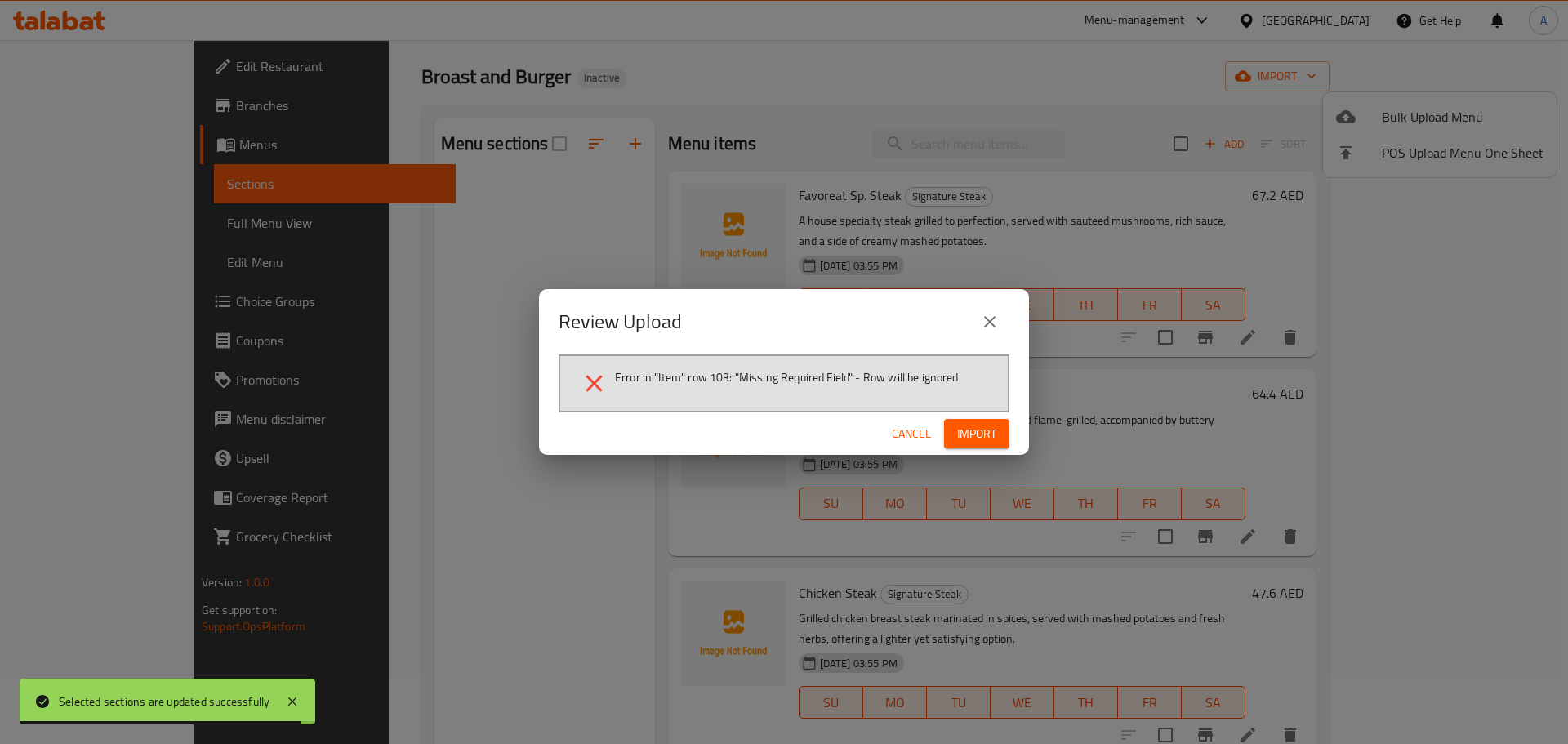
click at [997, 424] on button "Import" at bounding box center [977, 435] width 65 height 31
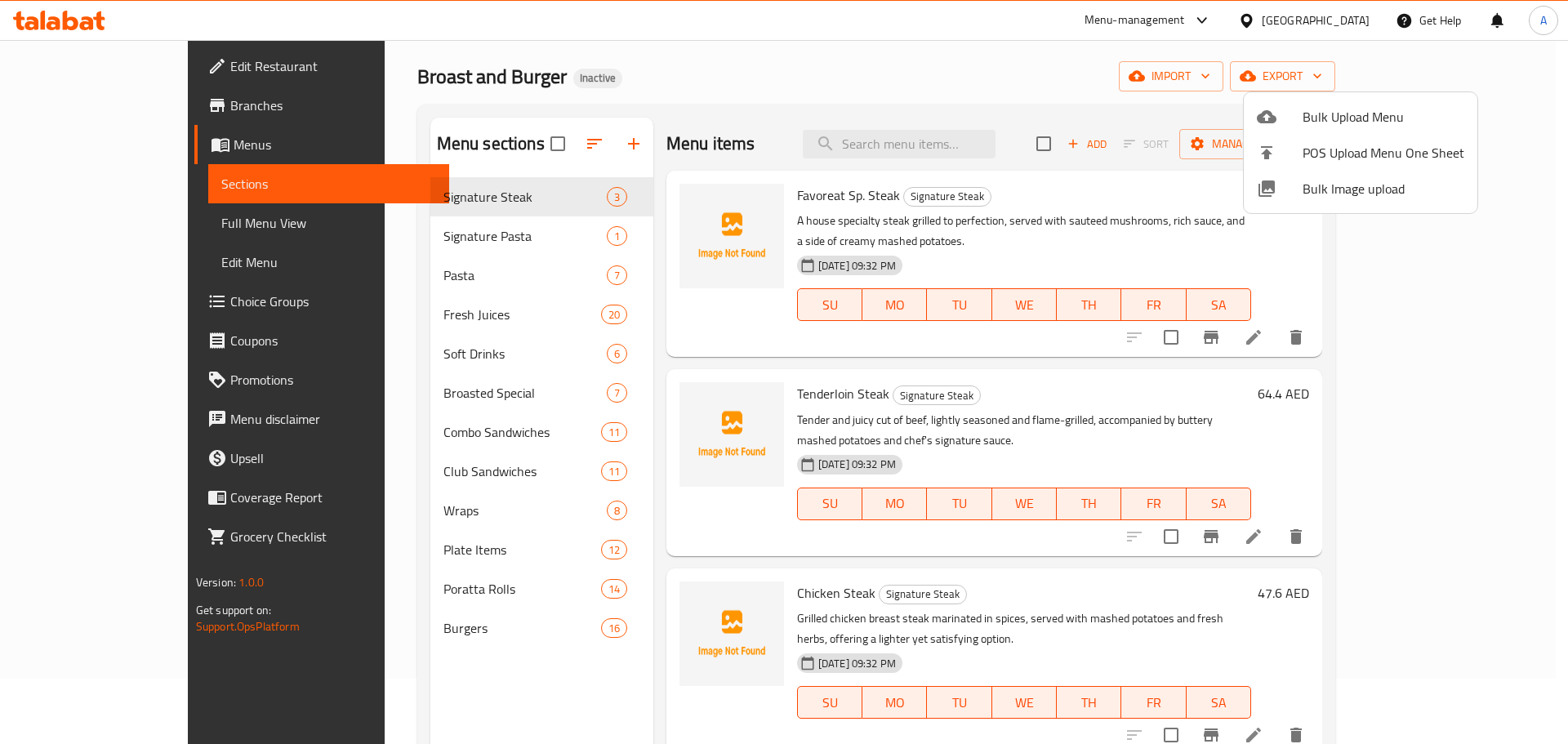
click at [139, 220] on div at bounding box center [784, 372] width 1568 height 744
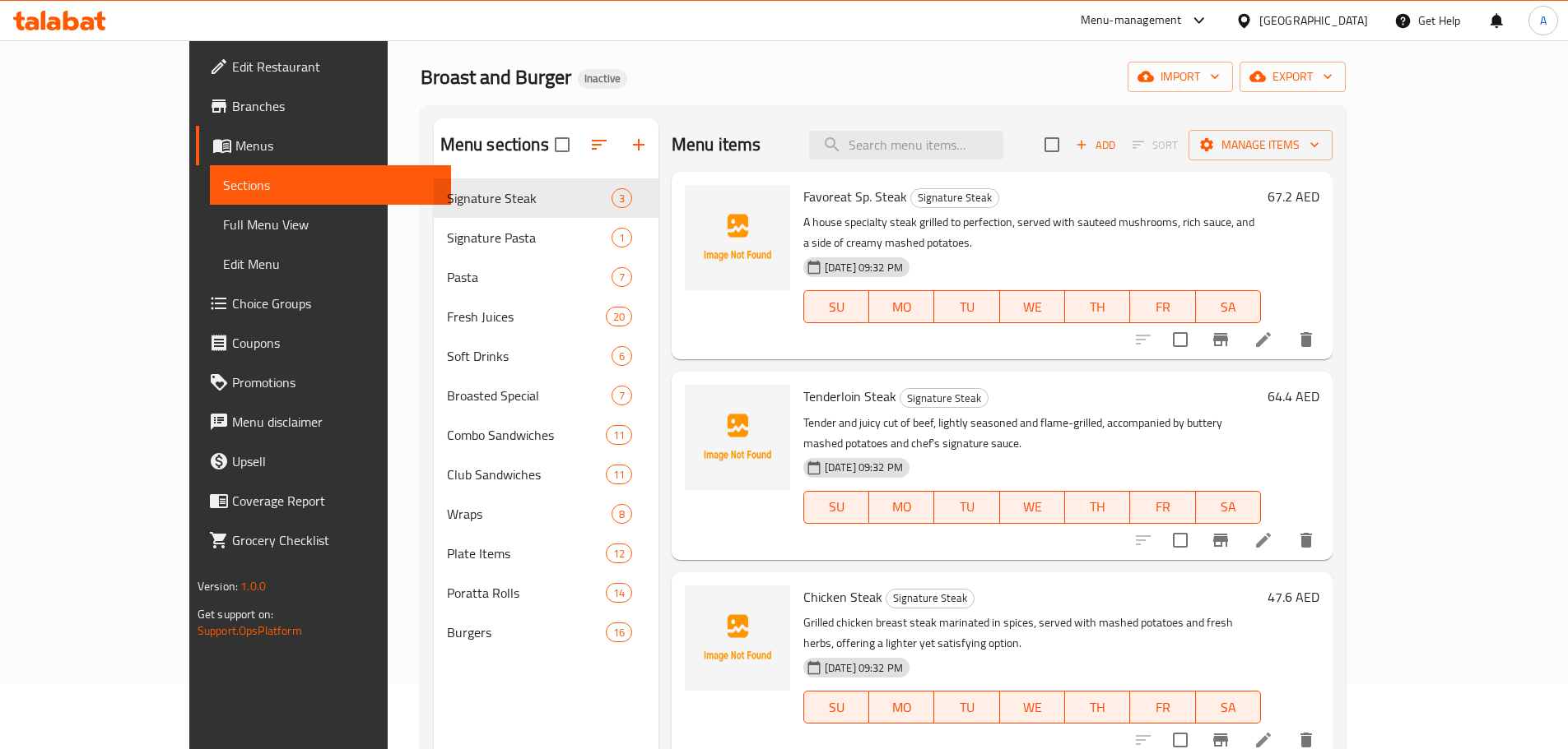
click at [223, 222] on span "Full Menu View" at bounding box center [330, 224] width 214 height 20
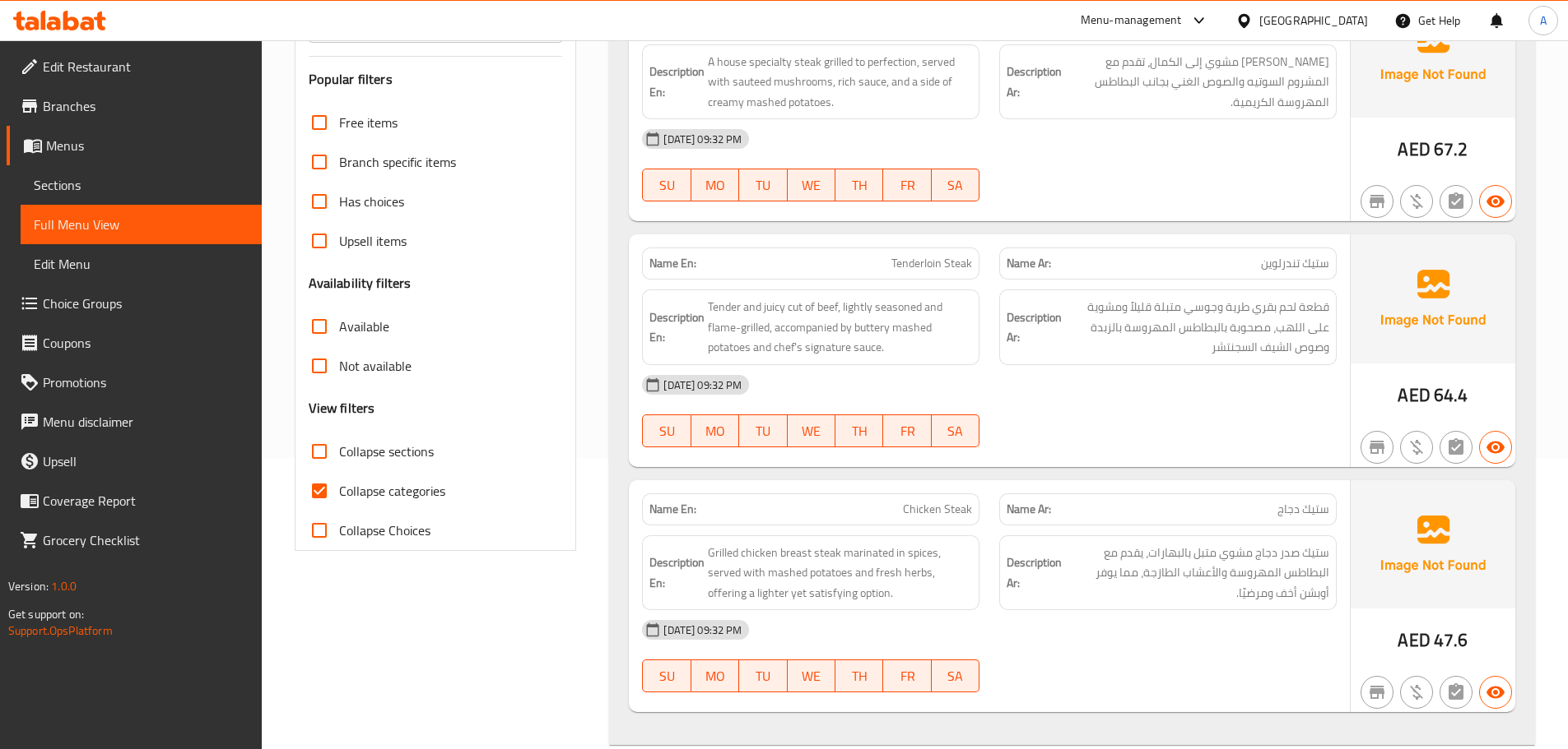
scroll to position [312, 0]
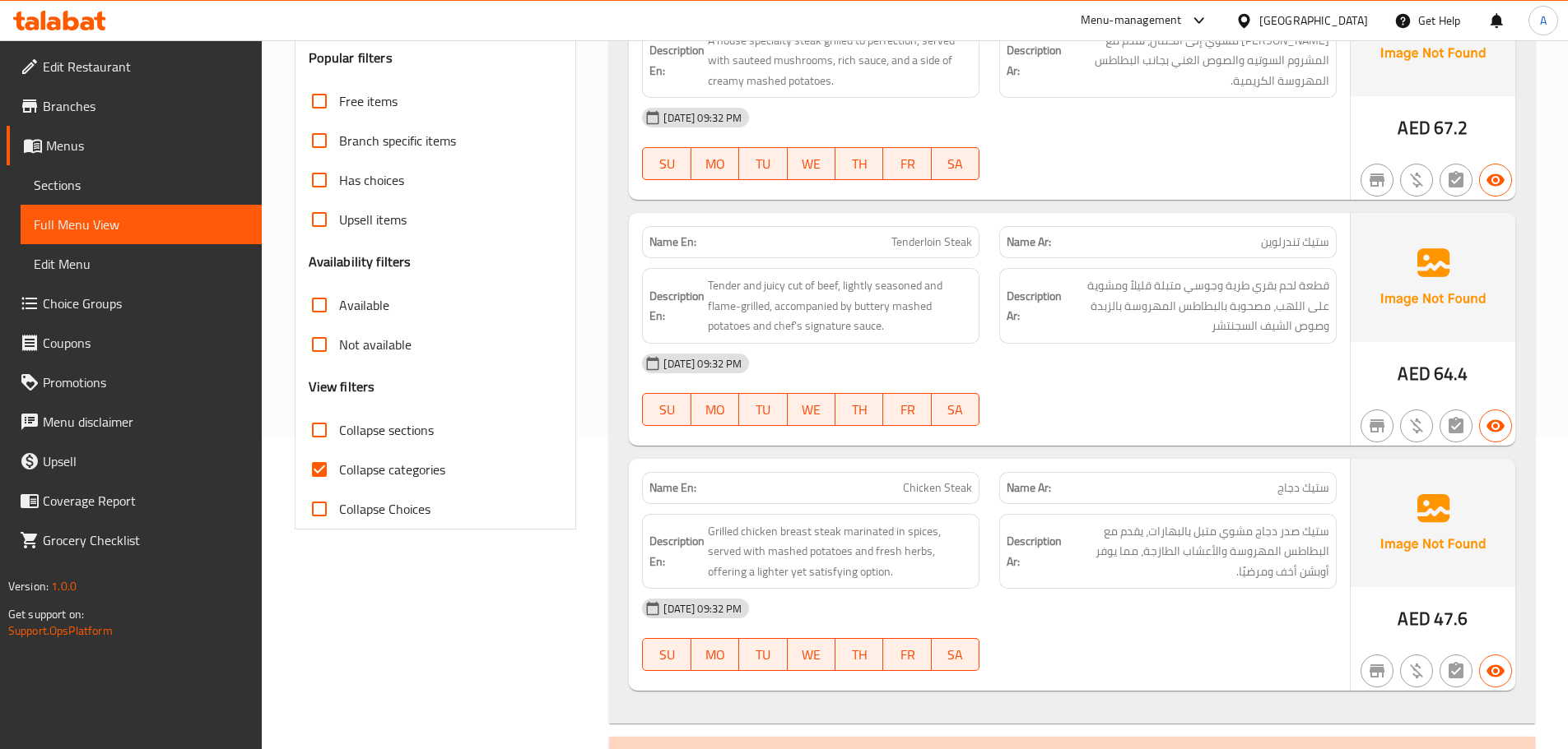
click at [319, 427] on input "Collapse sections" at bounding box center [319, 429] width 39 height 39
checkbox input "true"
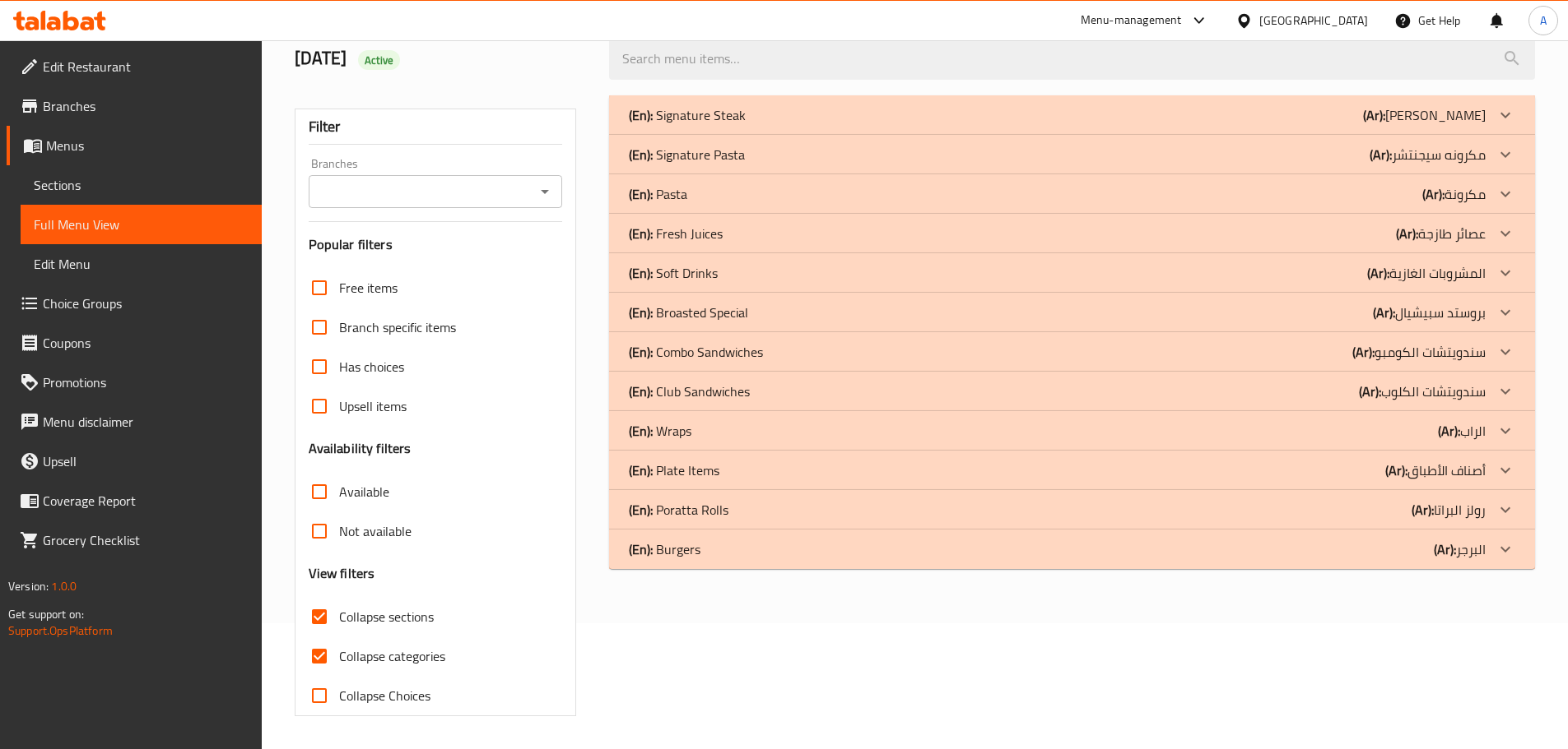
scroll to position [126, 0]
click at [708, 469] on p "(En): Plate Items" at bounding box center [674, 470] width 91 height 20
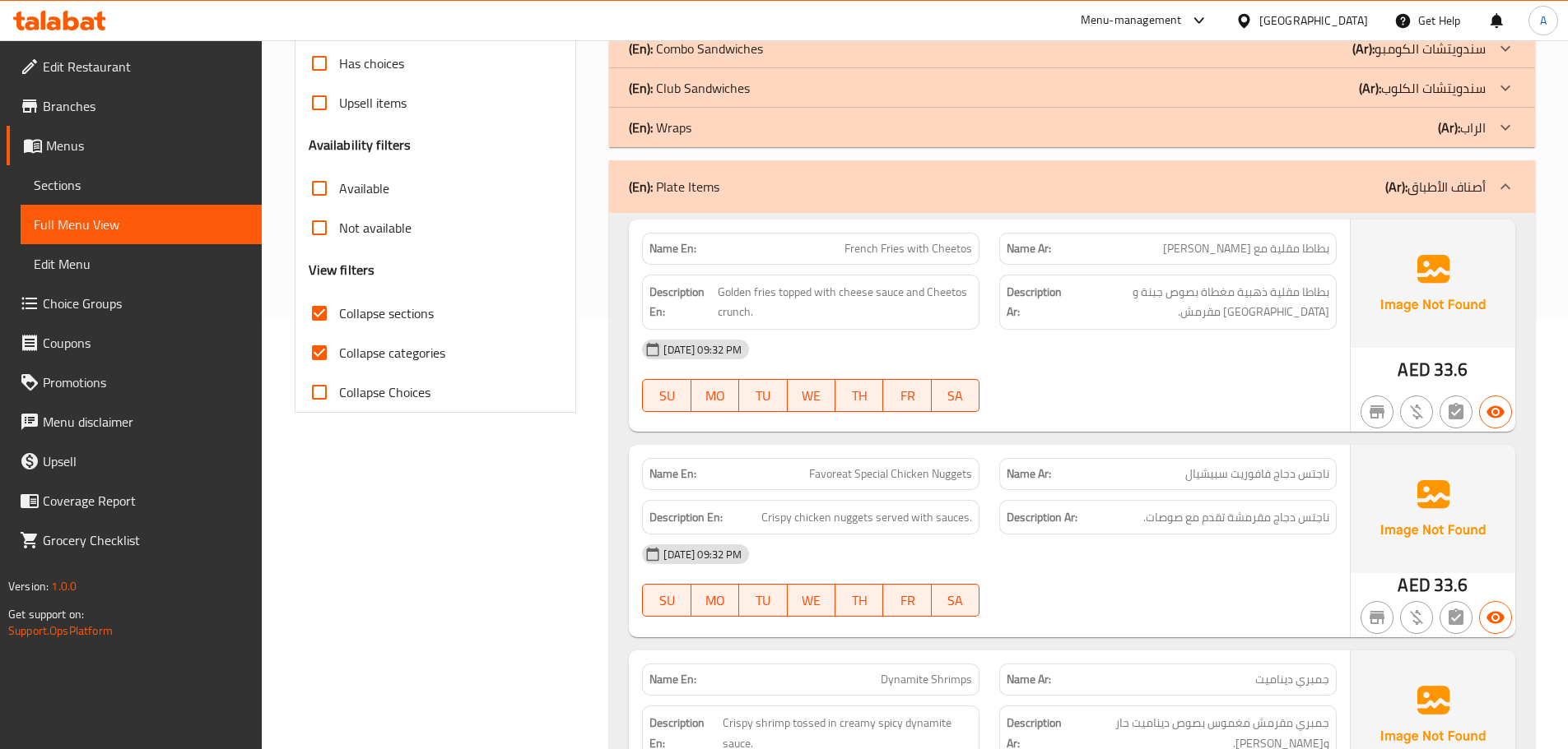
scroll to position [593, 0]
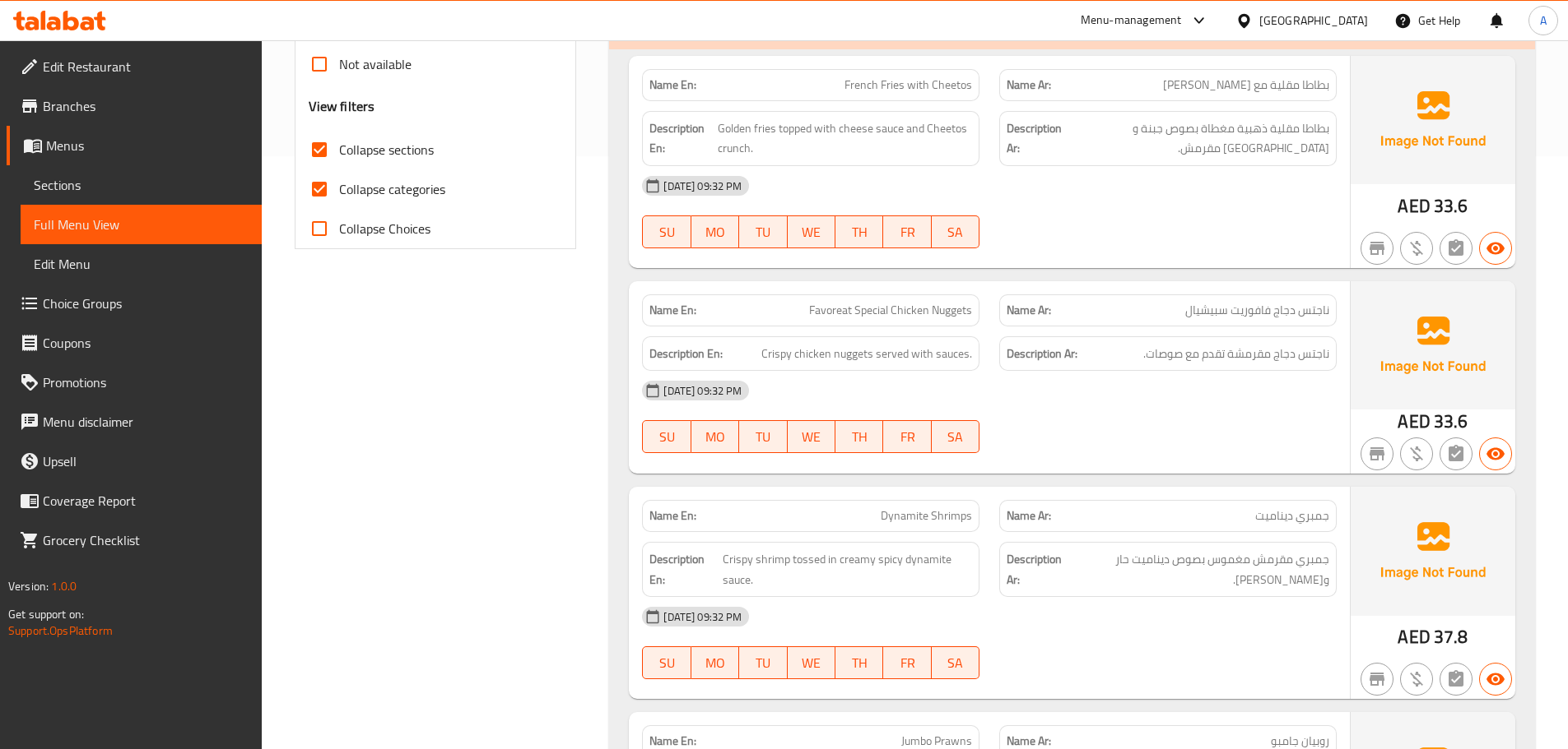
click at [164, 171] on link "Sections" at bounding box center [141, 184] width 241 height 39
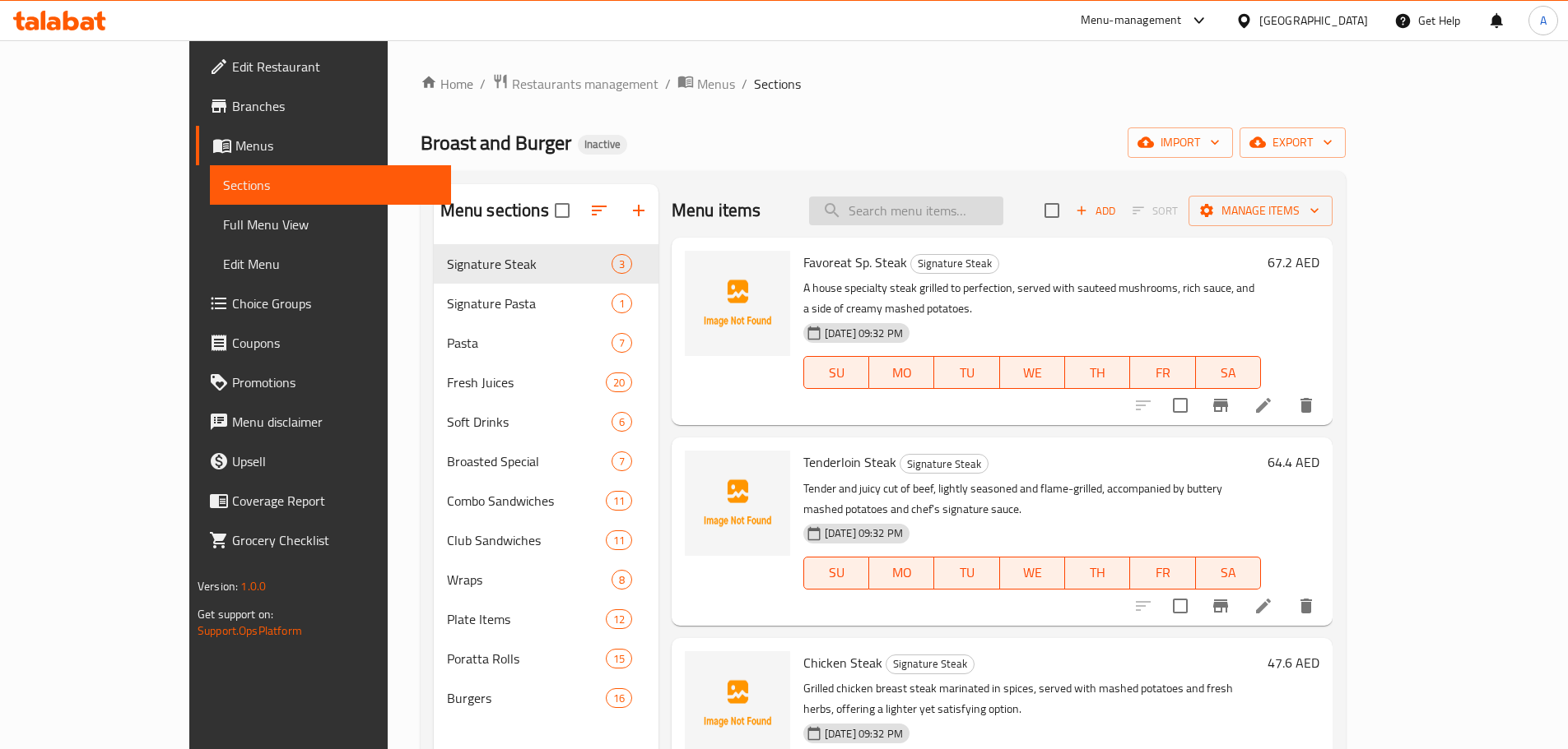
click at [954, 211] on input "search" at bounding box center [906, 212] width 194 height 29
paste input "Spring Roll Chicken"
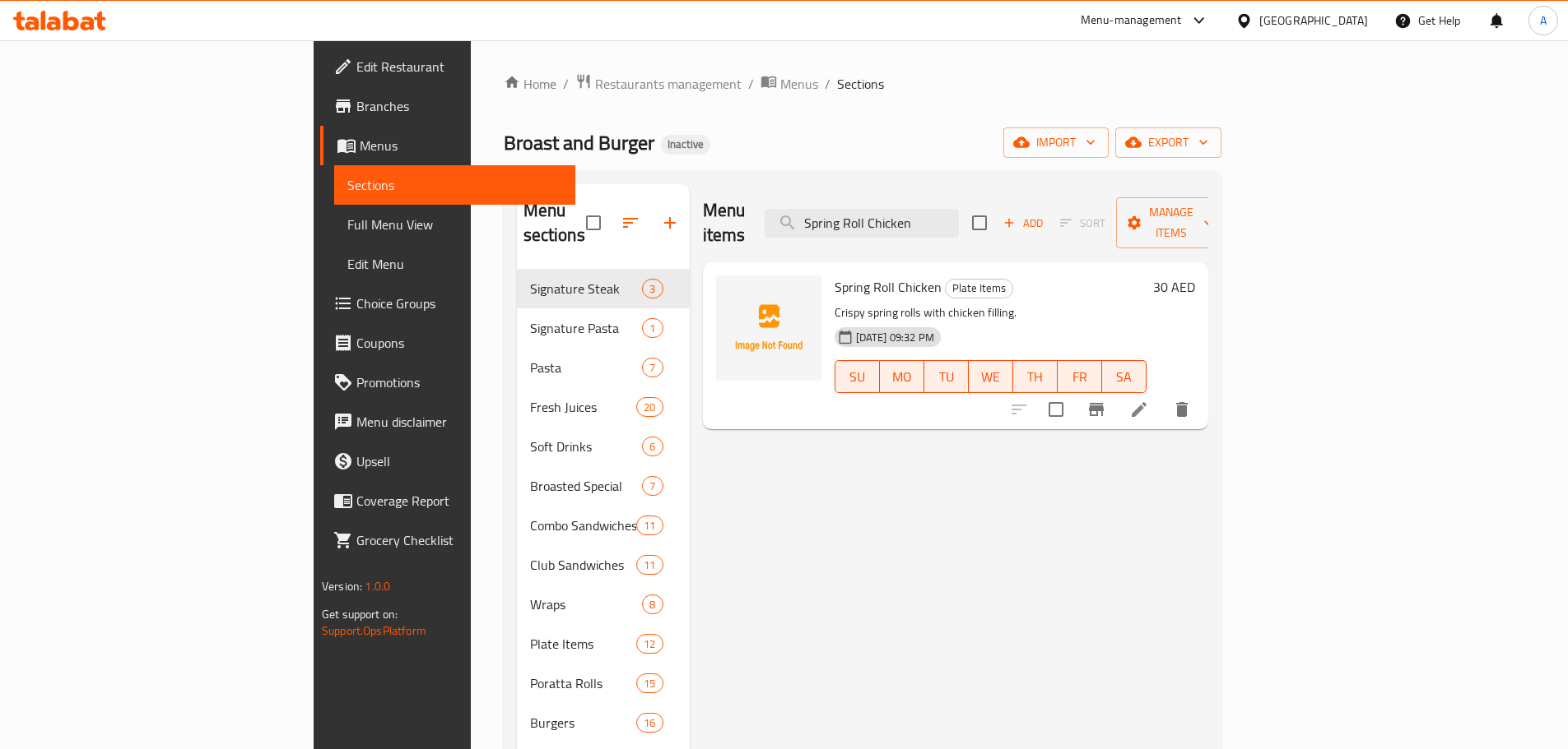
type input "Spring Roll Chicken"
click at [1149, 399] on icon at bounding box center [1139, 409] width 20 height 20
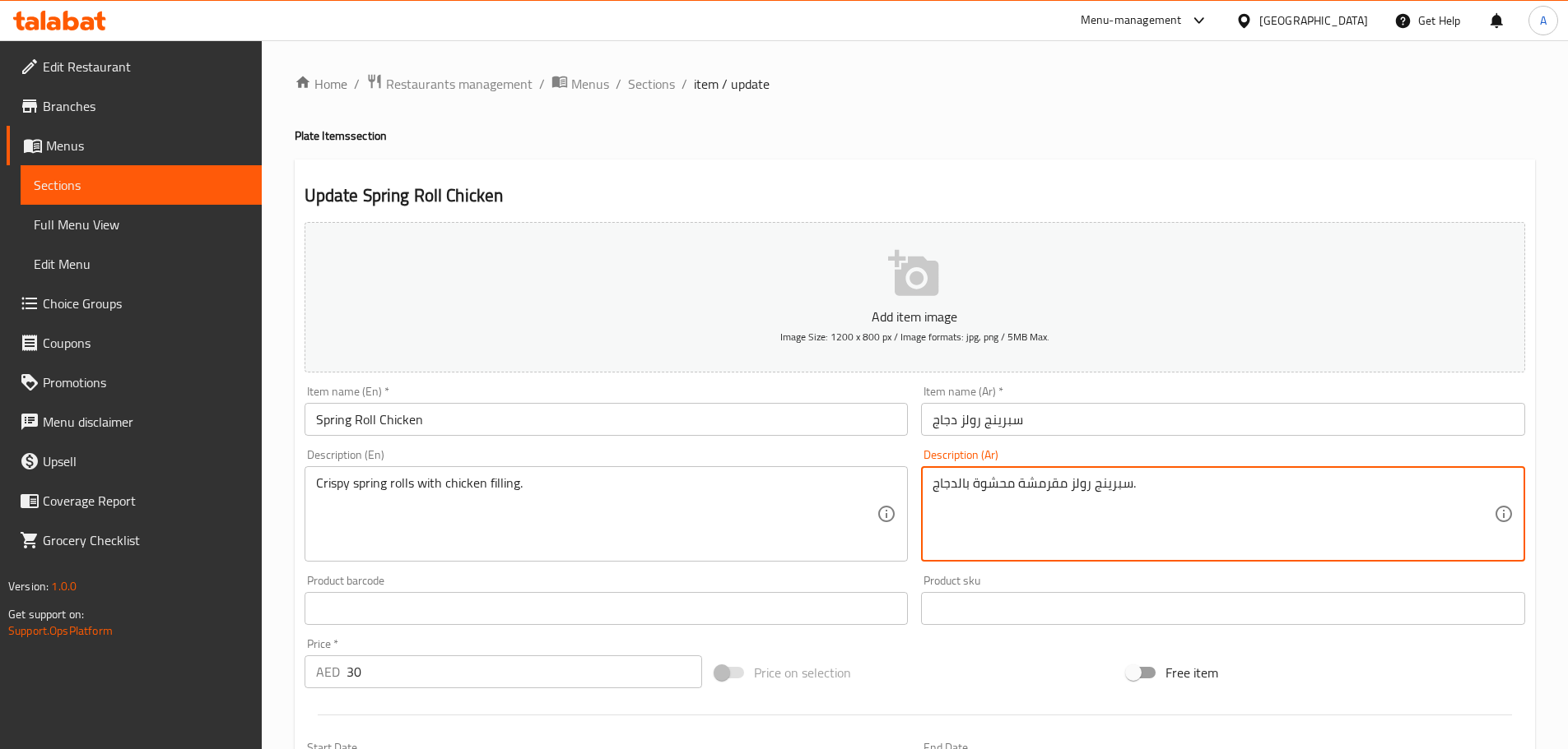
drag, startPoint x: 1014, startPoint y: 484, endPoint x: 905, endPoint y: 482, distance: 109.0
type textarea "سبرينج رولز مقرمشة مع حشوة الدجاج."
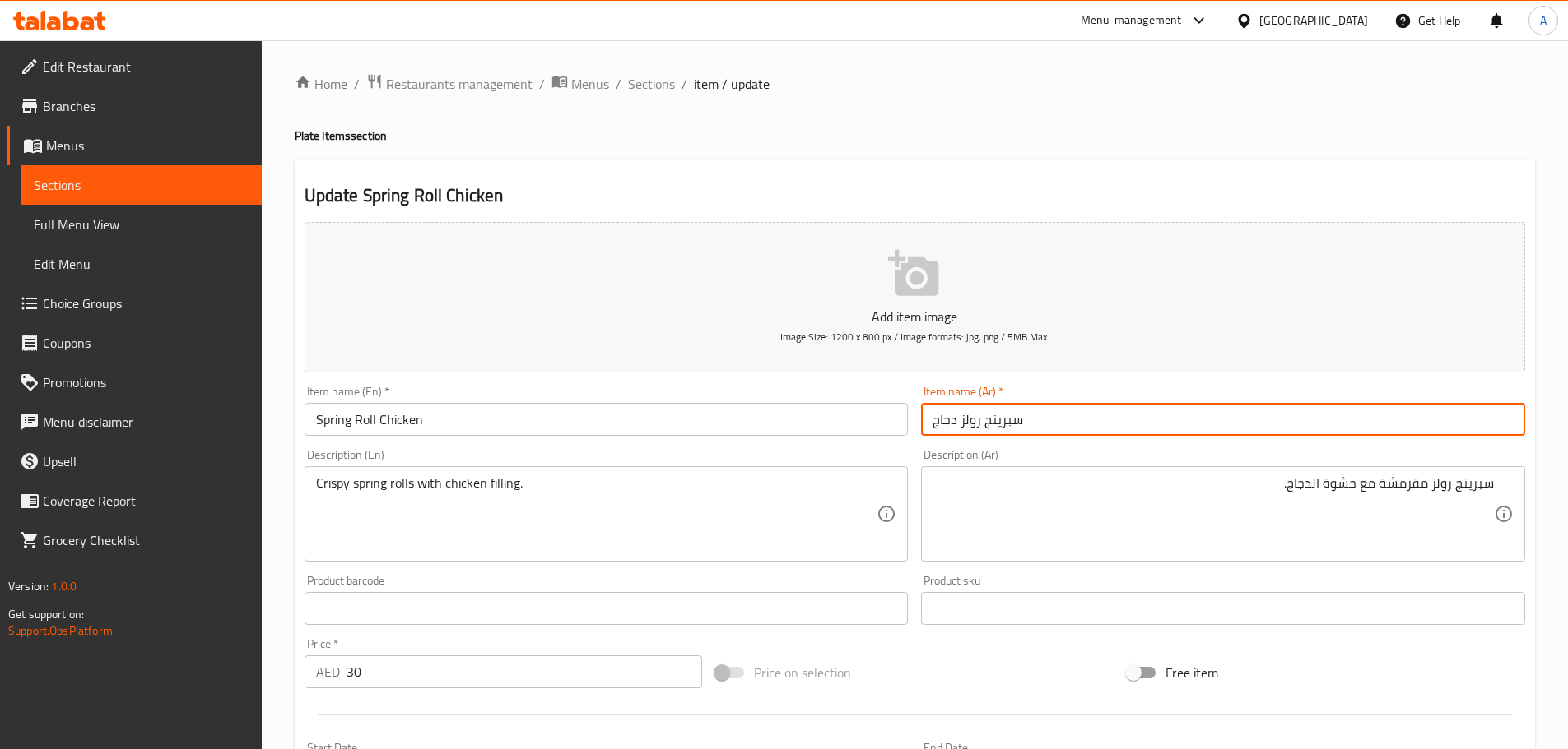
click at [1100, 414] on input "سبرينج رولز دجاج" at bounding box center [1223, 419] width 604 height 33
drag, startPoint x: 650, startPoint y: 83, endPoint x: 598, endPoint y: 0, distance: 97.9
click at [650, 83] on span "Sections" at bounding box center [651, 84] width 47 height 20
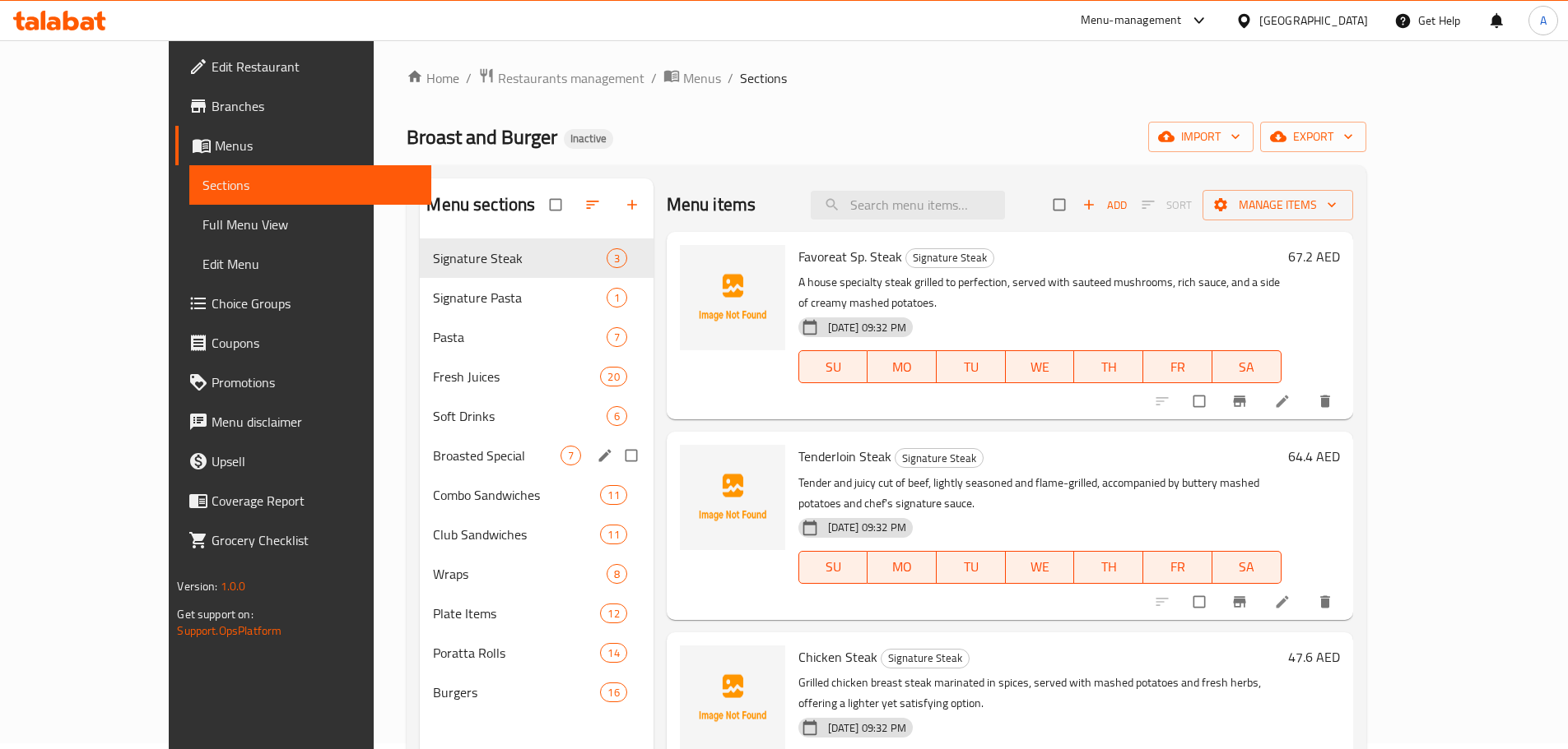
scroll to position [231, 0]
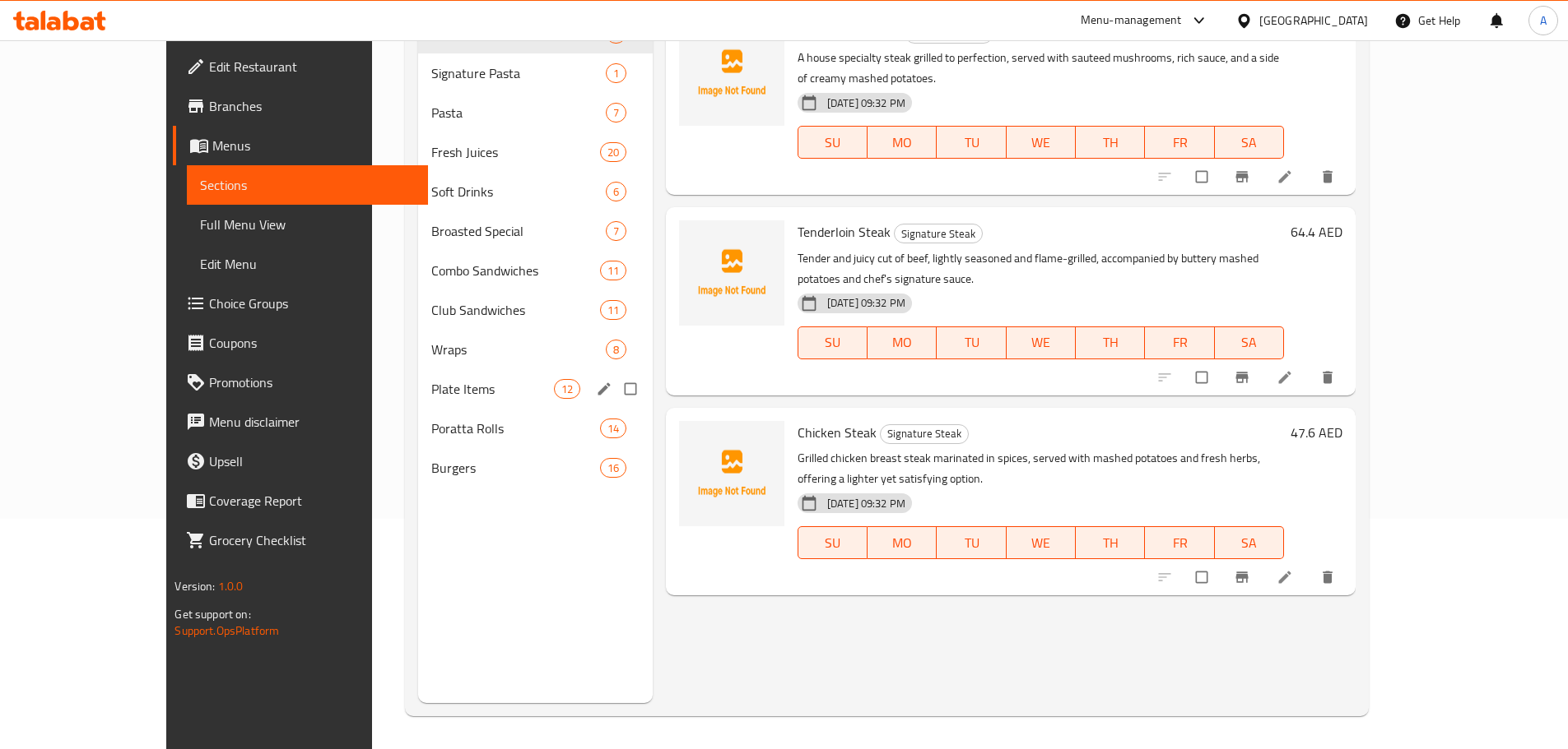
click at [432, 381] on span "Plate Items" at bounding box center [492, 389] width 122 height 20
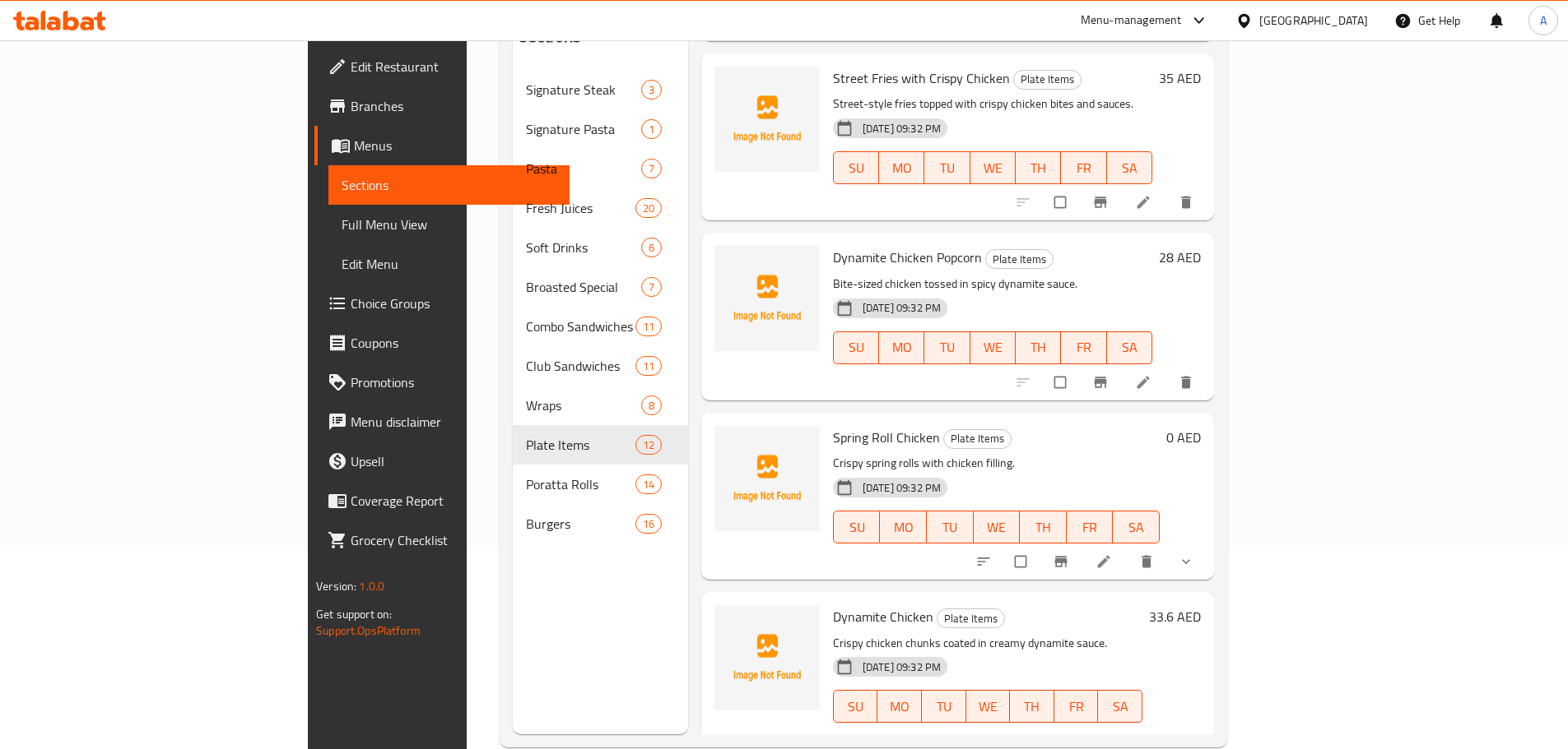
scroll to position [231, 0]
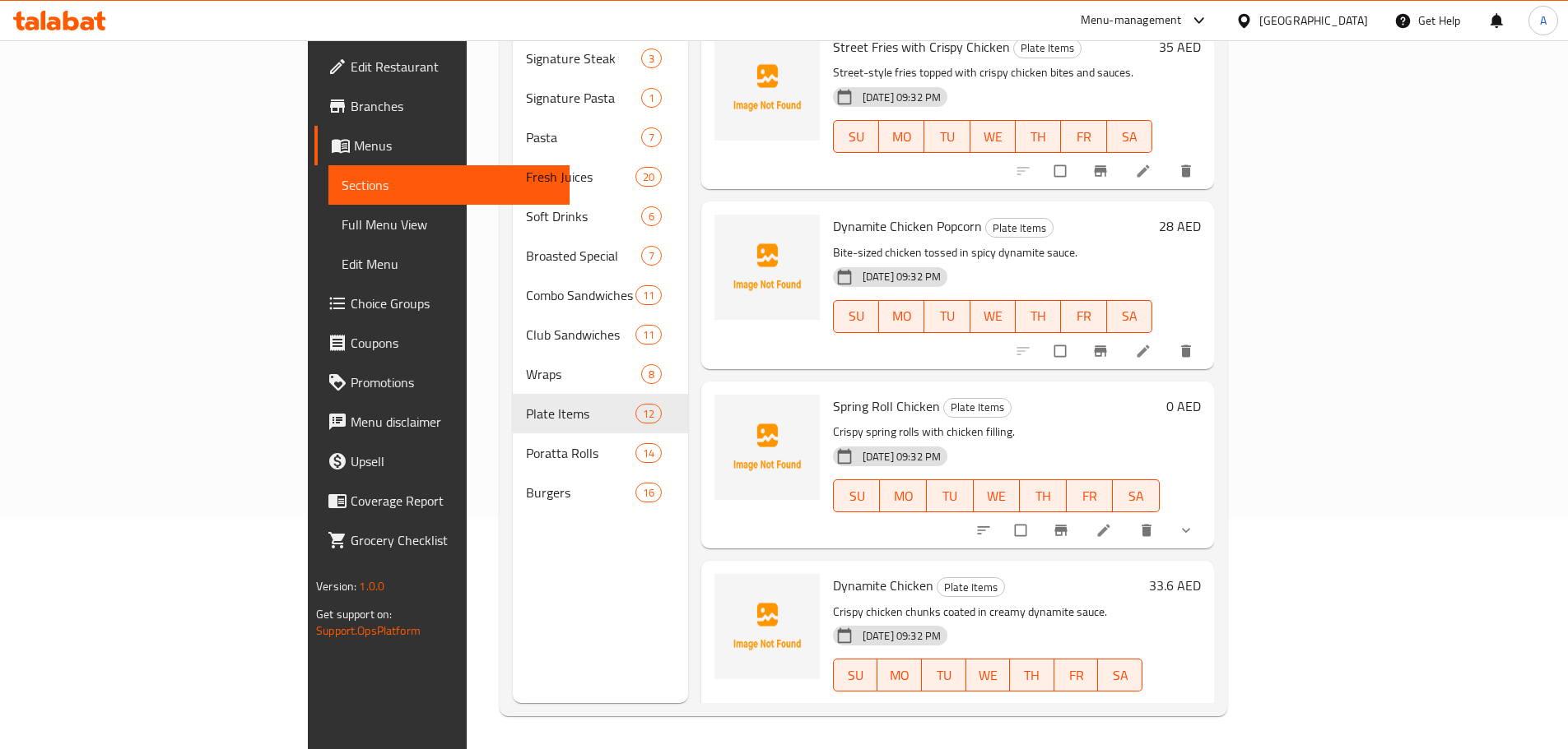
click at [1128, 517] on li at bounding box center [1105, 530] width 46 height 26
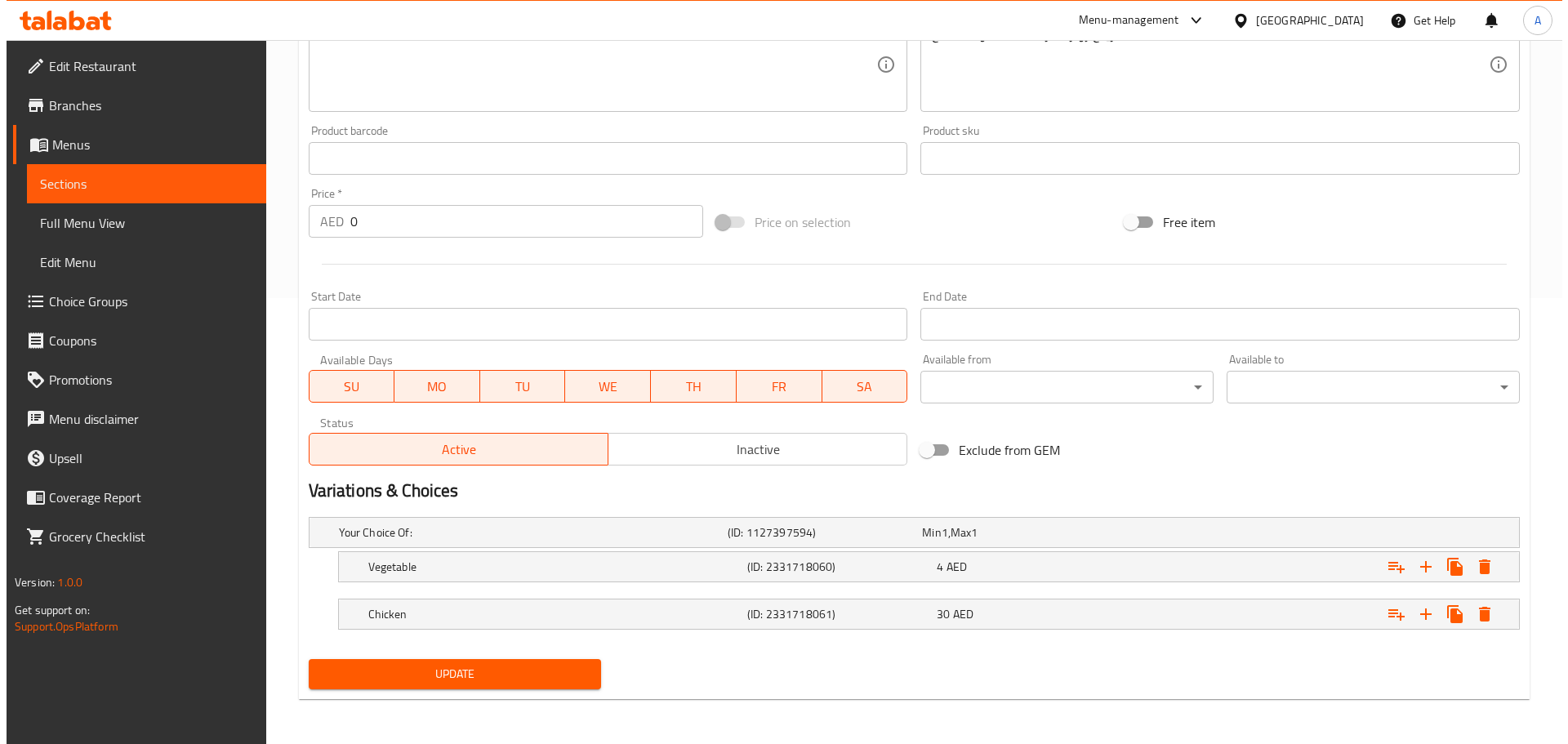
scroll to position [447, 0]
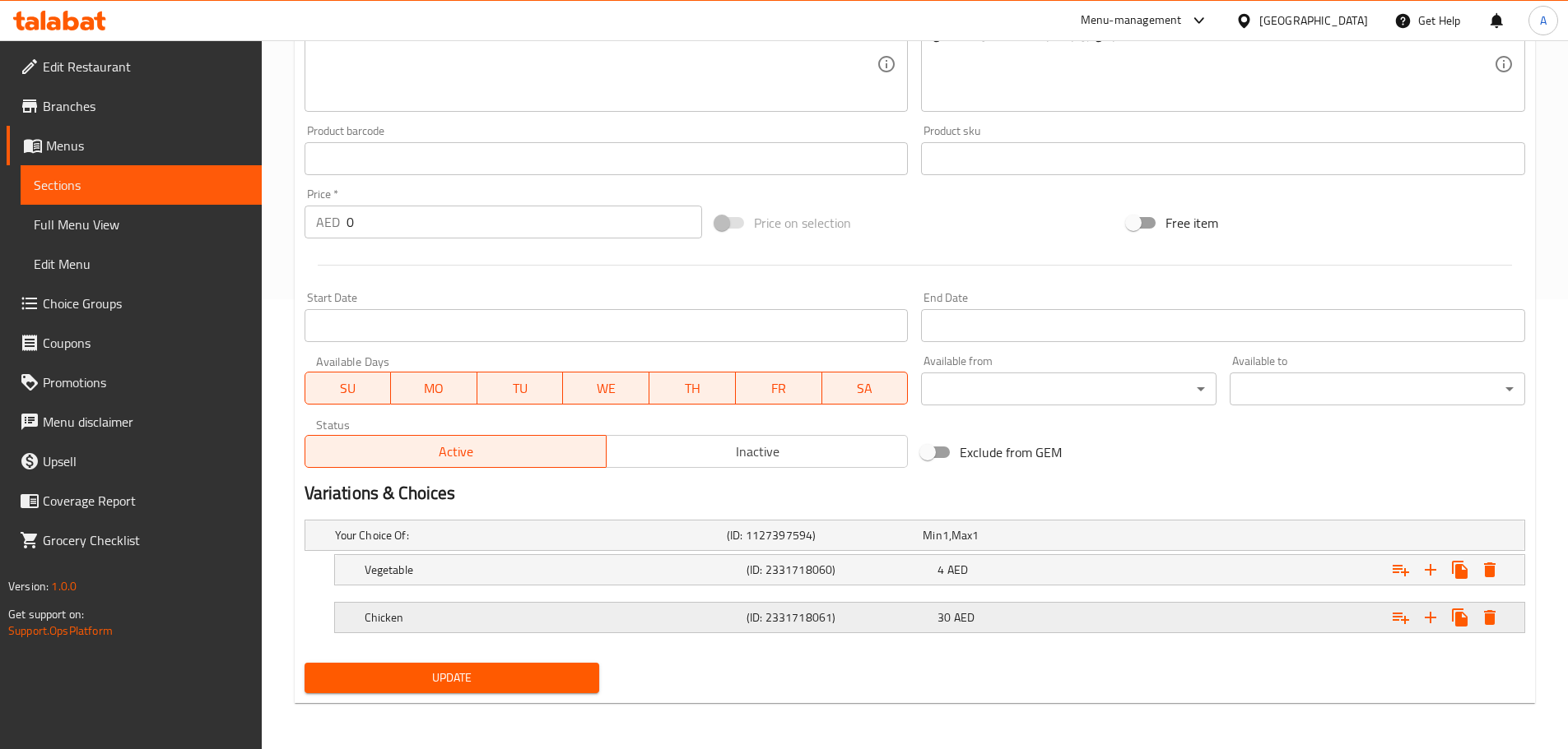
click at [1080, 624] on div "30 AED" at bounding box center [1029, 617] width 184 height 16
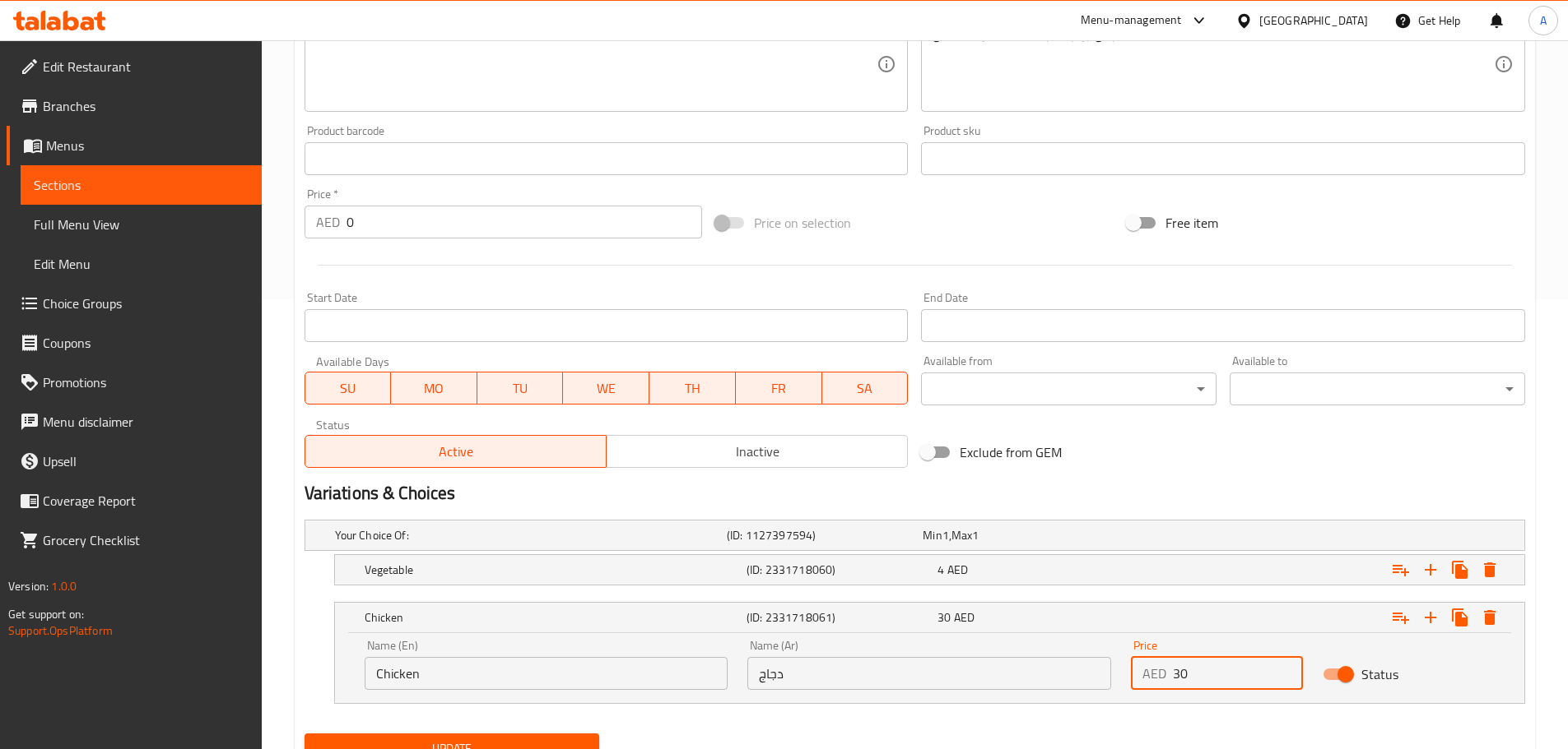
drag, startPoint x: 1199, startPoint y: 675, endPoint x: 1132, endPoint y: 672, distance: 67.1
click at [1133, 674] on div "AED 30 Price" at bounding box center [1216, 674] width 172 height 33
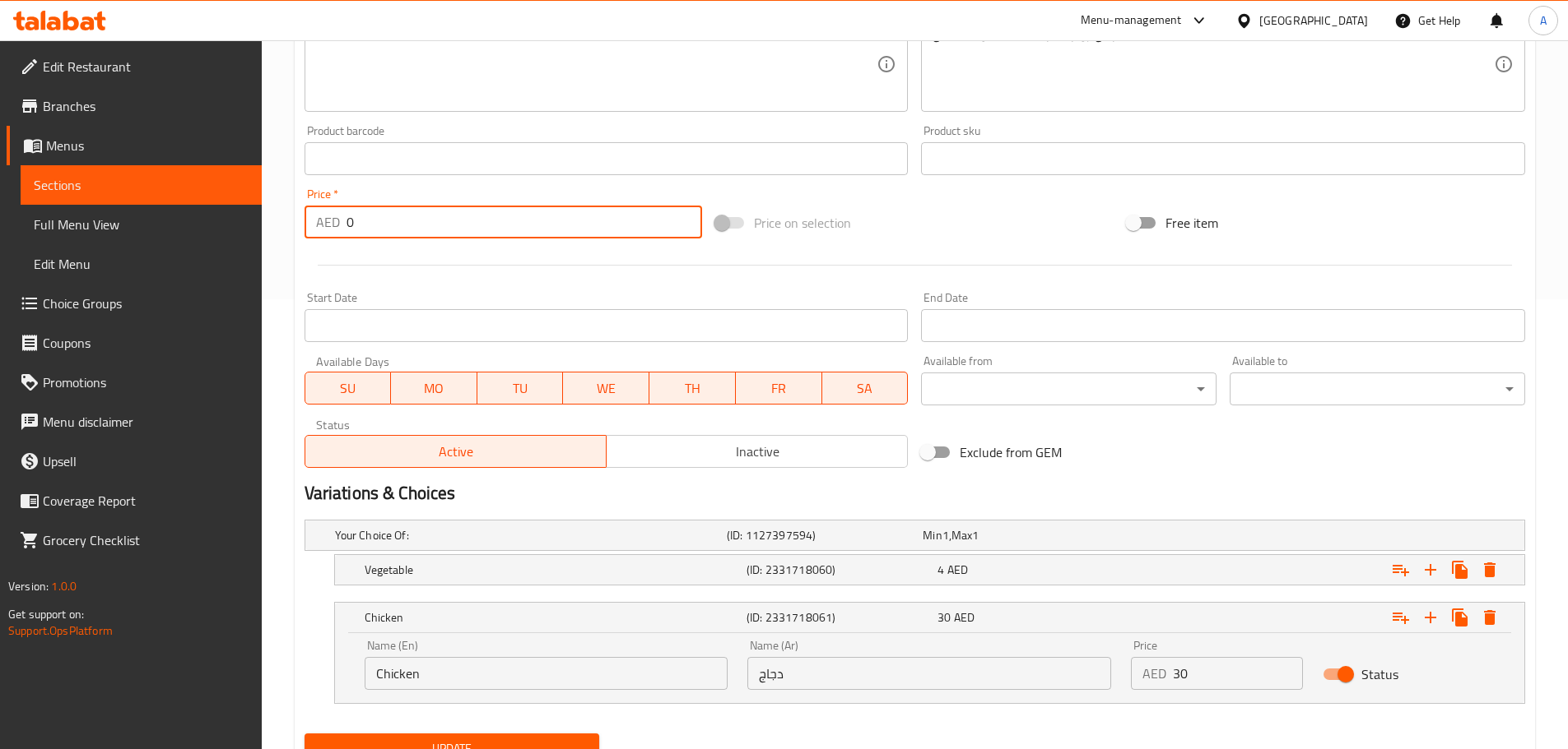
drag, startPoint x: 375, startPoint y: 226, endPoint x: 266, endPoint y: 222, distance: 109.1
click at [266, 222] on div "Home / Restaurants management / Menus / Sections / item / update Plate Items se…" at bounding box center [915, 205] width 1306 height 1229
paste input "3"
type input "30"
click at [1488, 577] on icon "Expand" at bounding box center [1489, 570] width 12 height 15
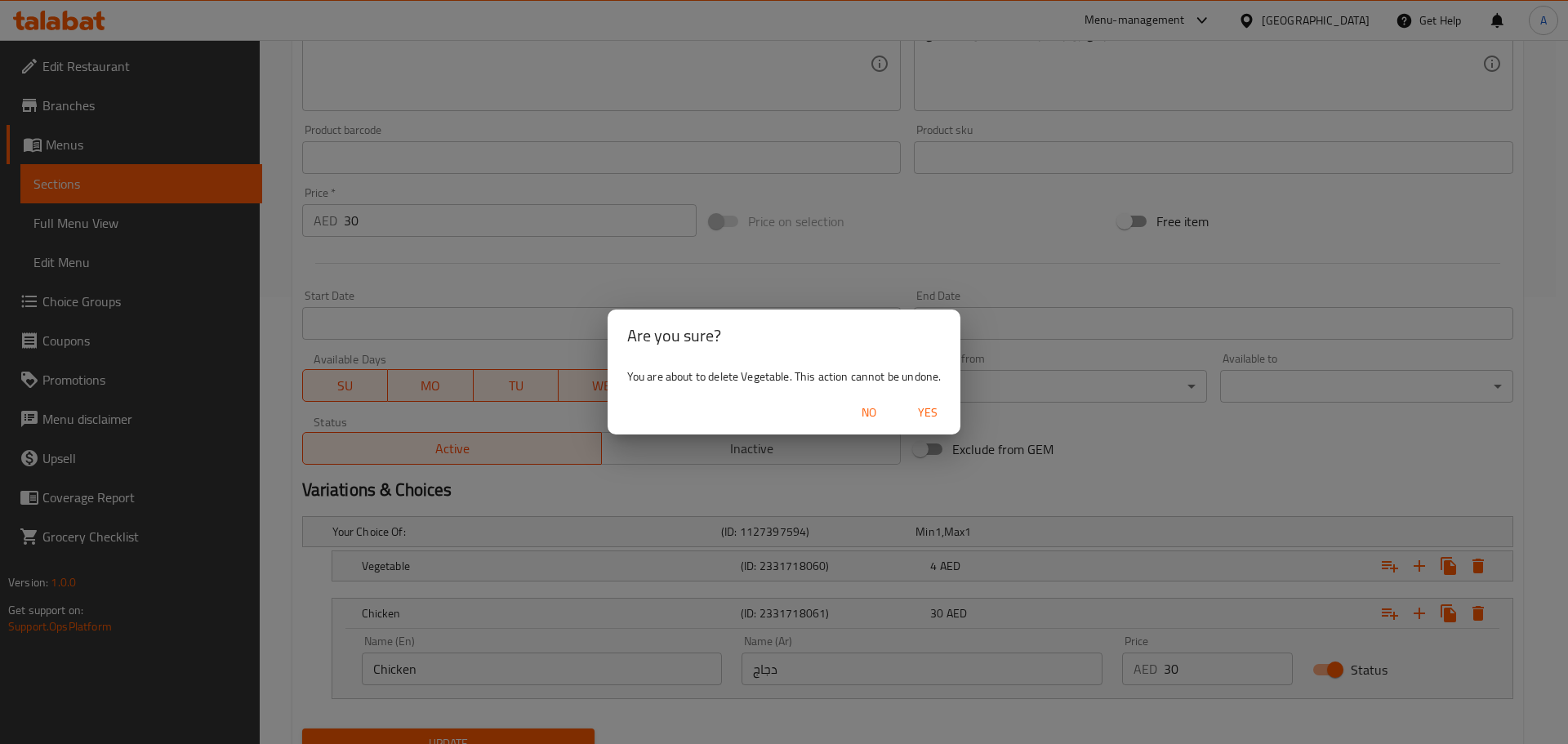
click at [920, 419] on span "Yes" at bounding box center [927, 413] width 39 height 21
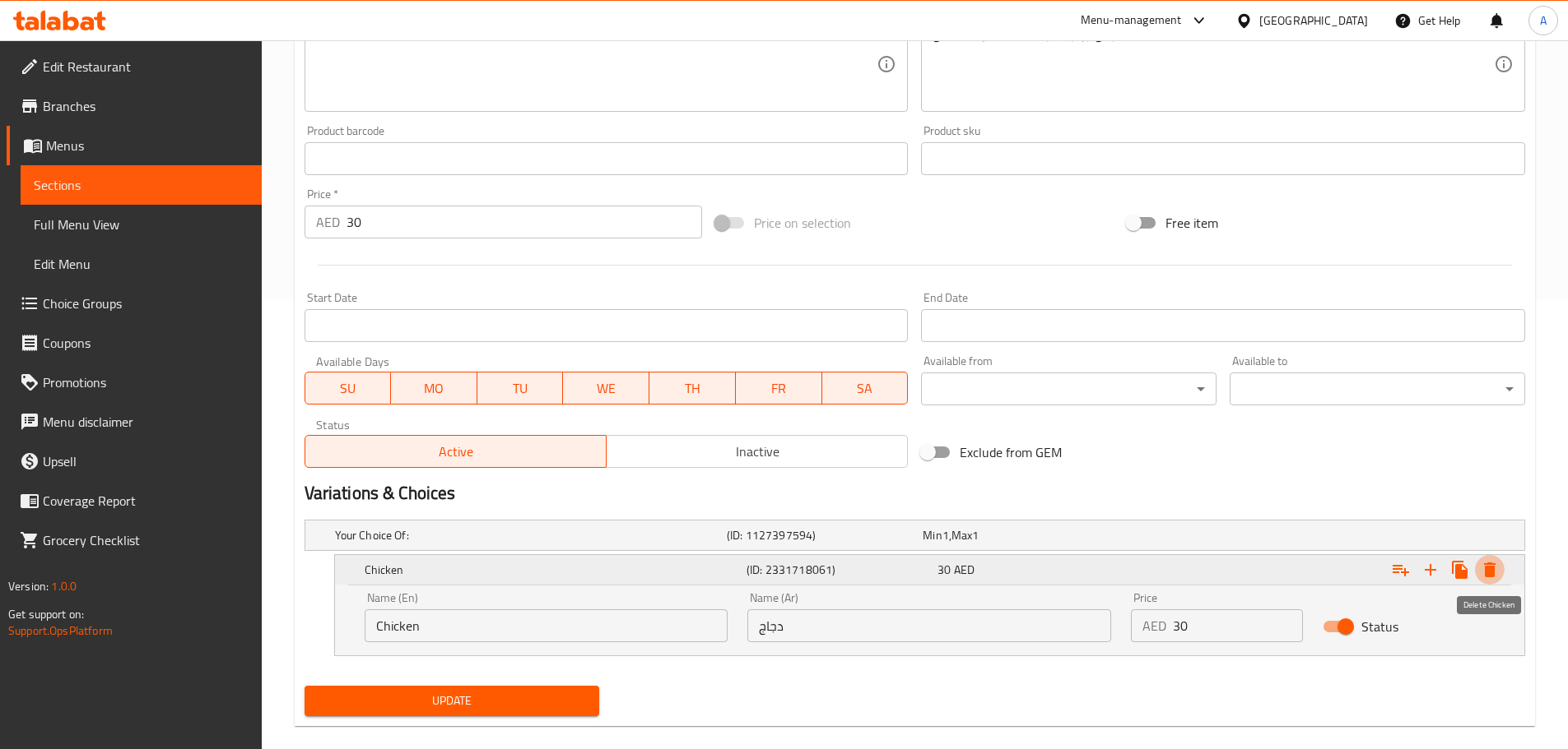
click at [1490, 579] on button "Expand" at bounding box center [1489, 569] width 30 height 30
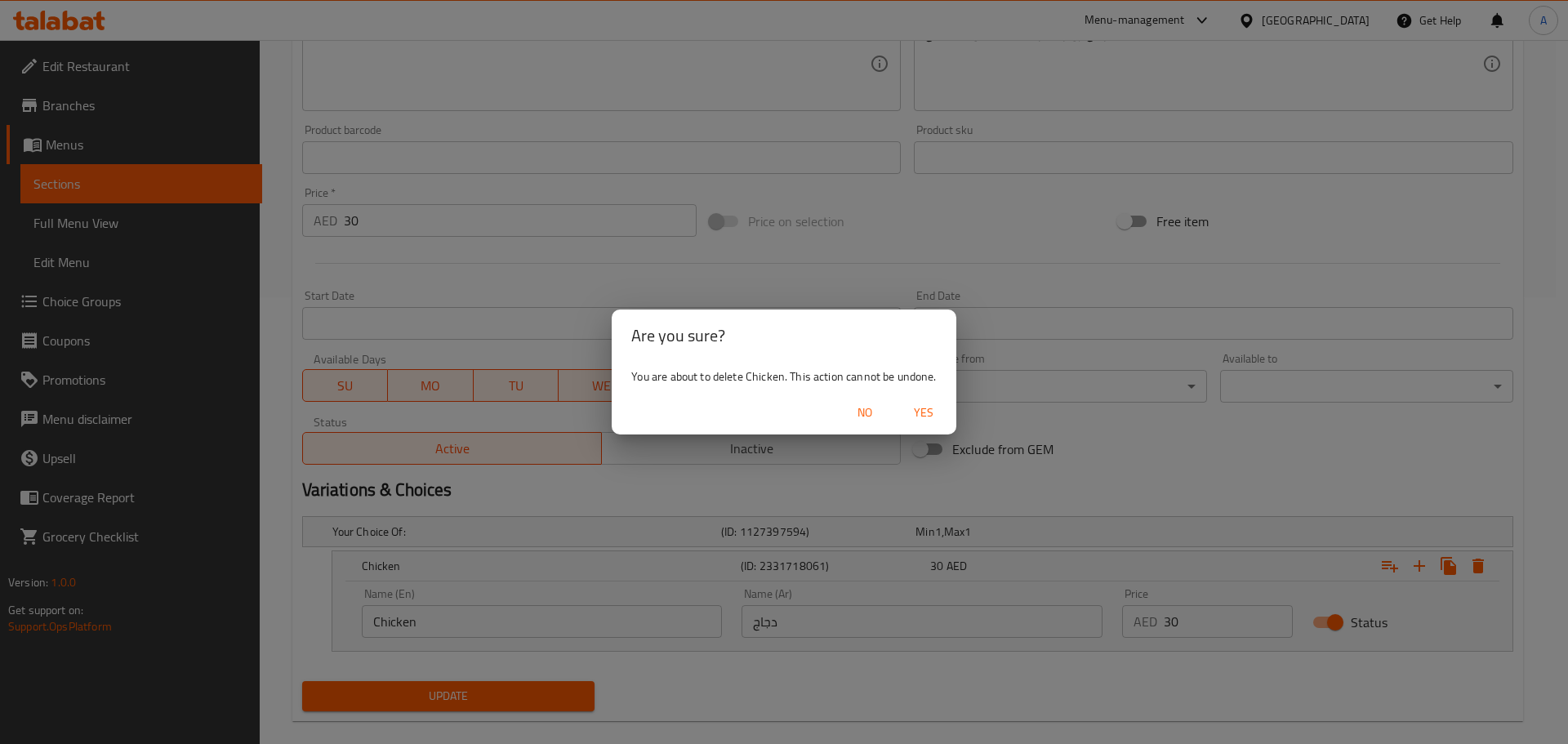
click at [906, 412] on span "Yes" at bounding box center [923, 413] width 39 height 21
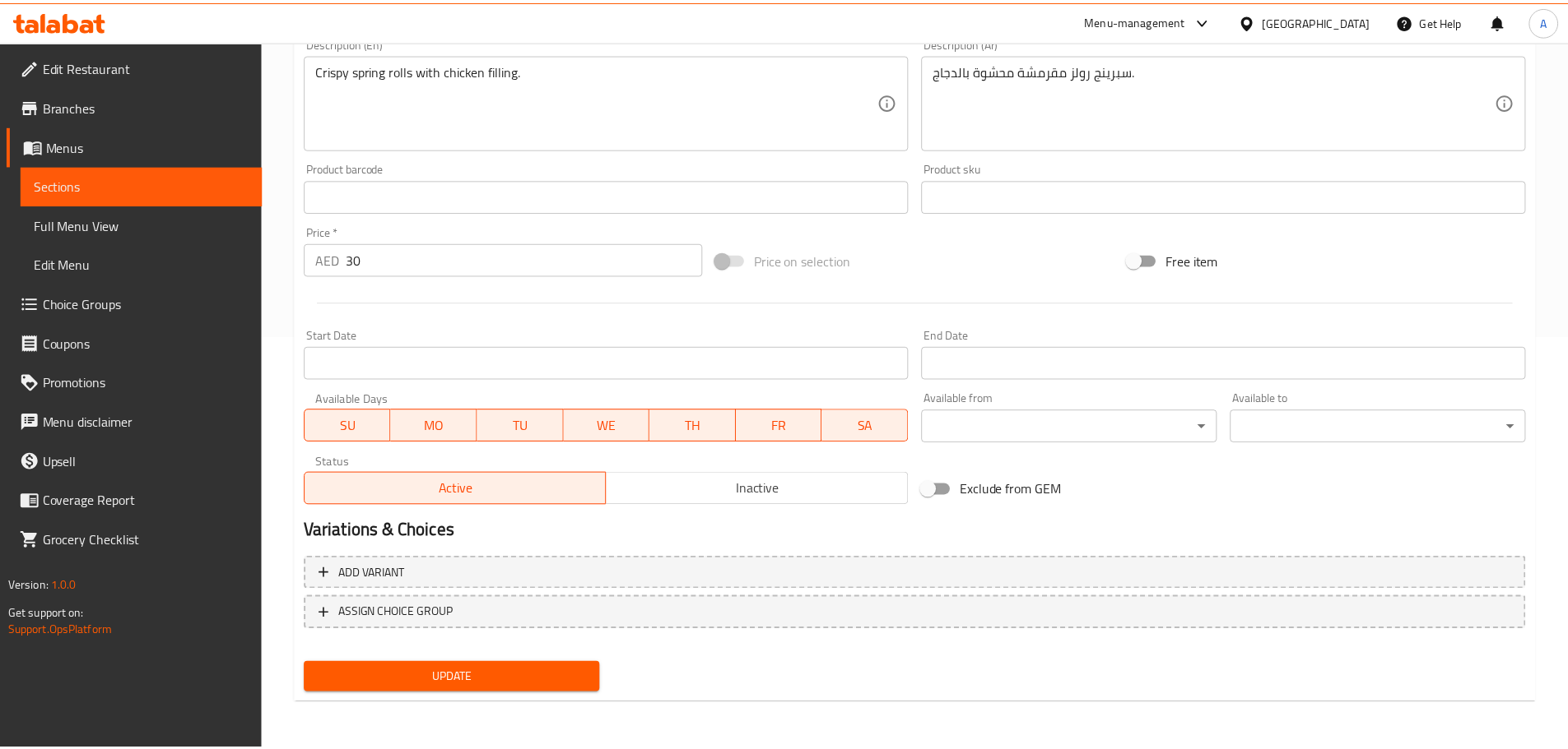
scroll to position [413, 0]
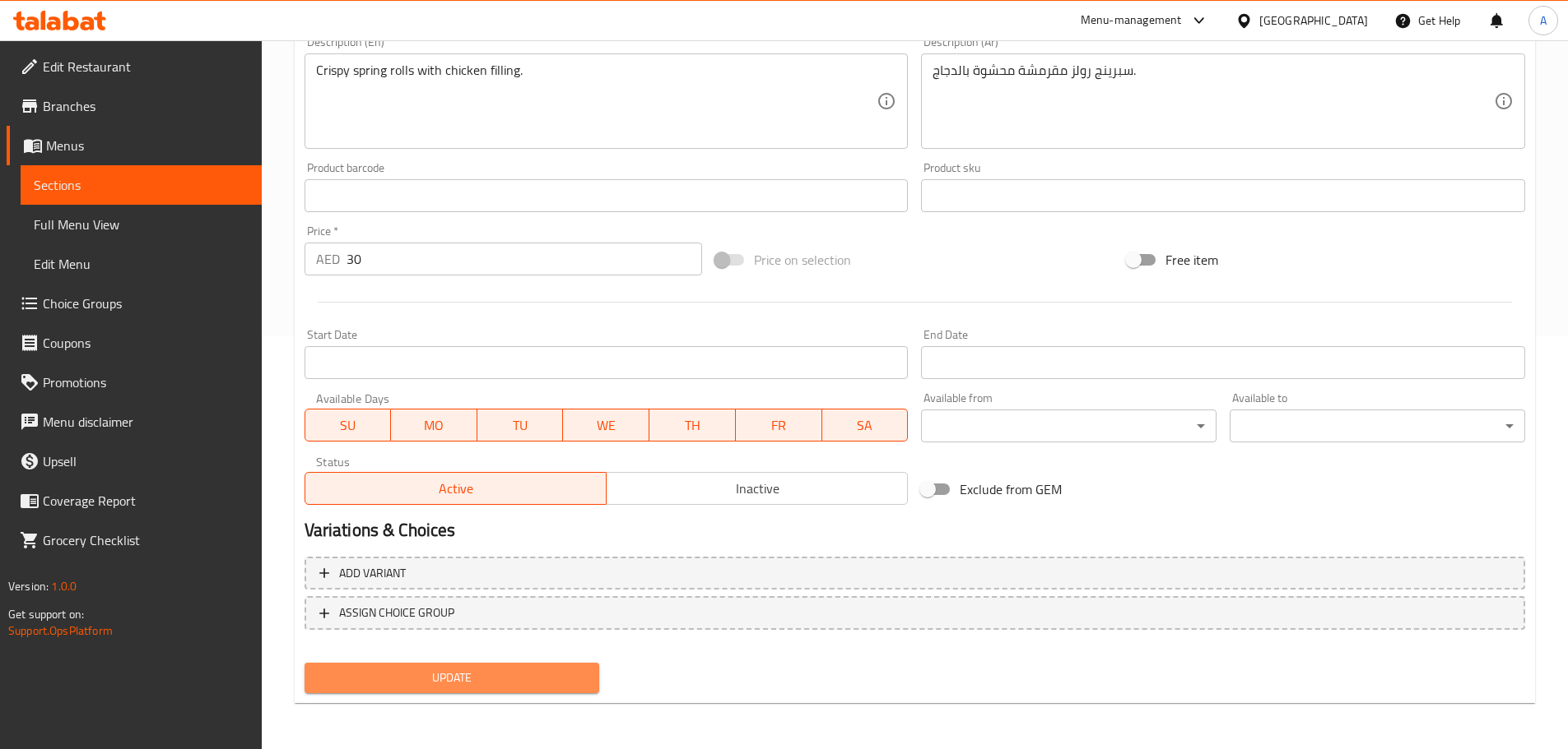
click at [571, 672] on span "Update" at bounding box center [452, 678] width 269 height 21
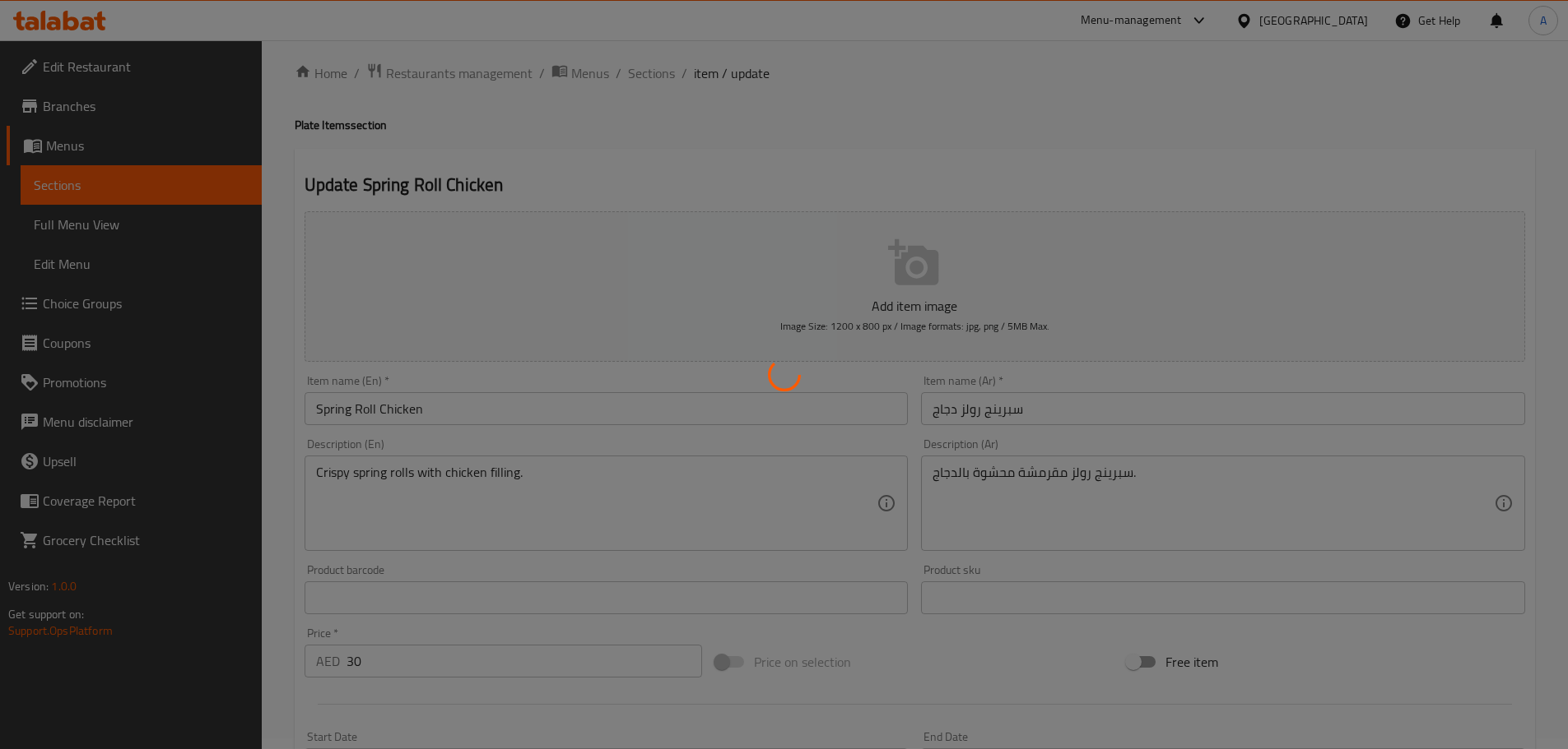
scroll to position [2, 0]
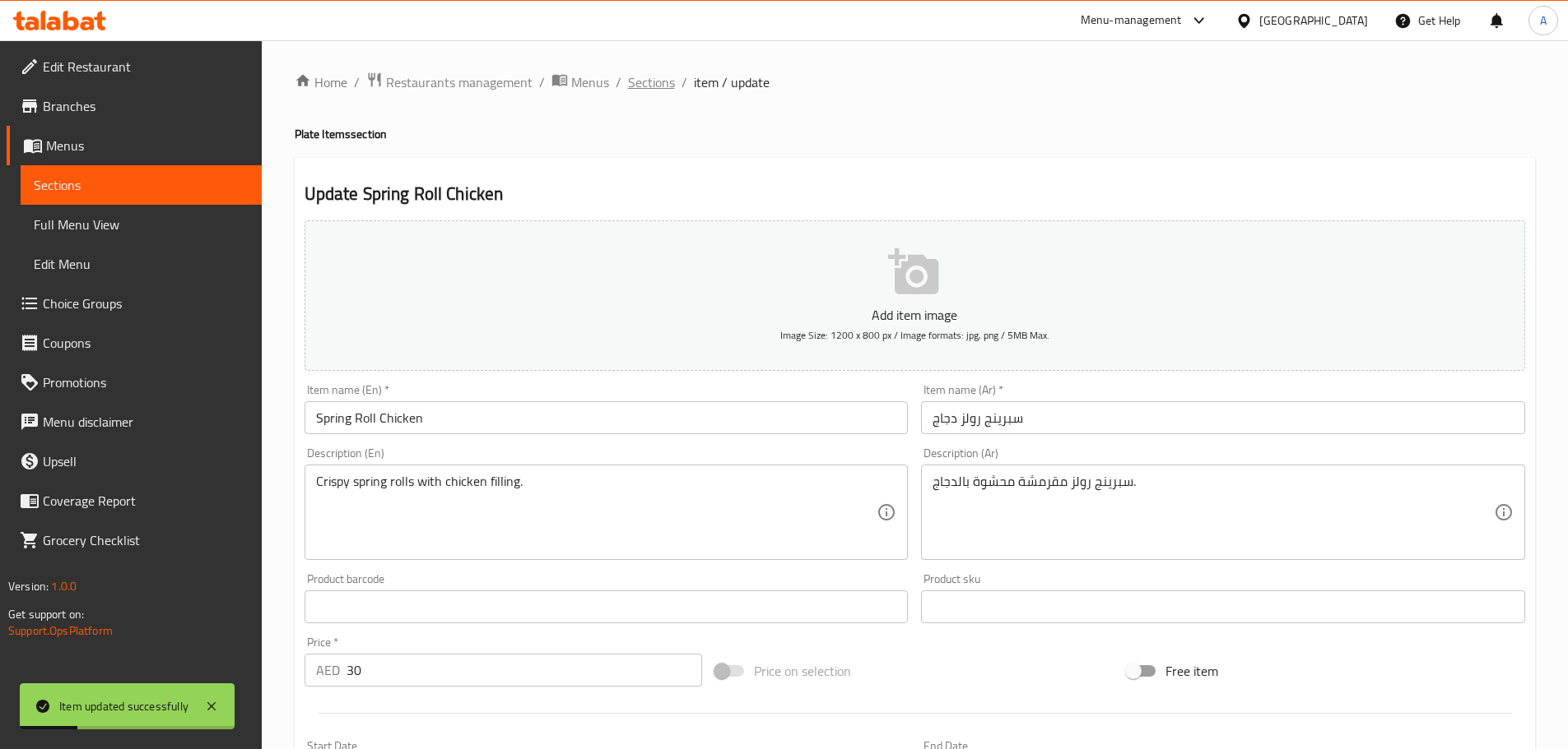
click at [656, 77] on span "Sections" at bounding box center [651, 83] width 47 height 20
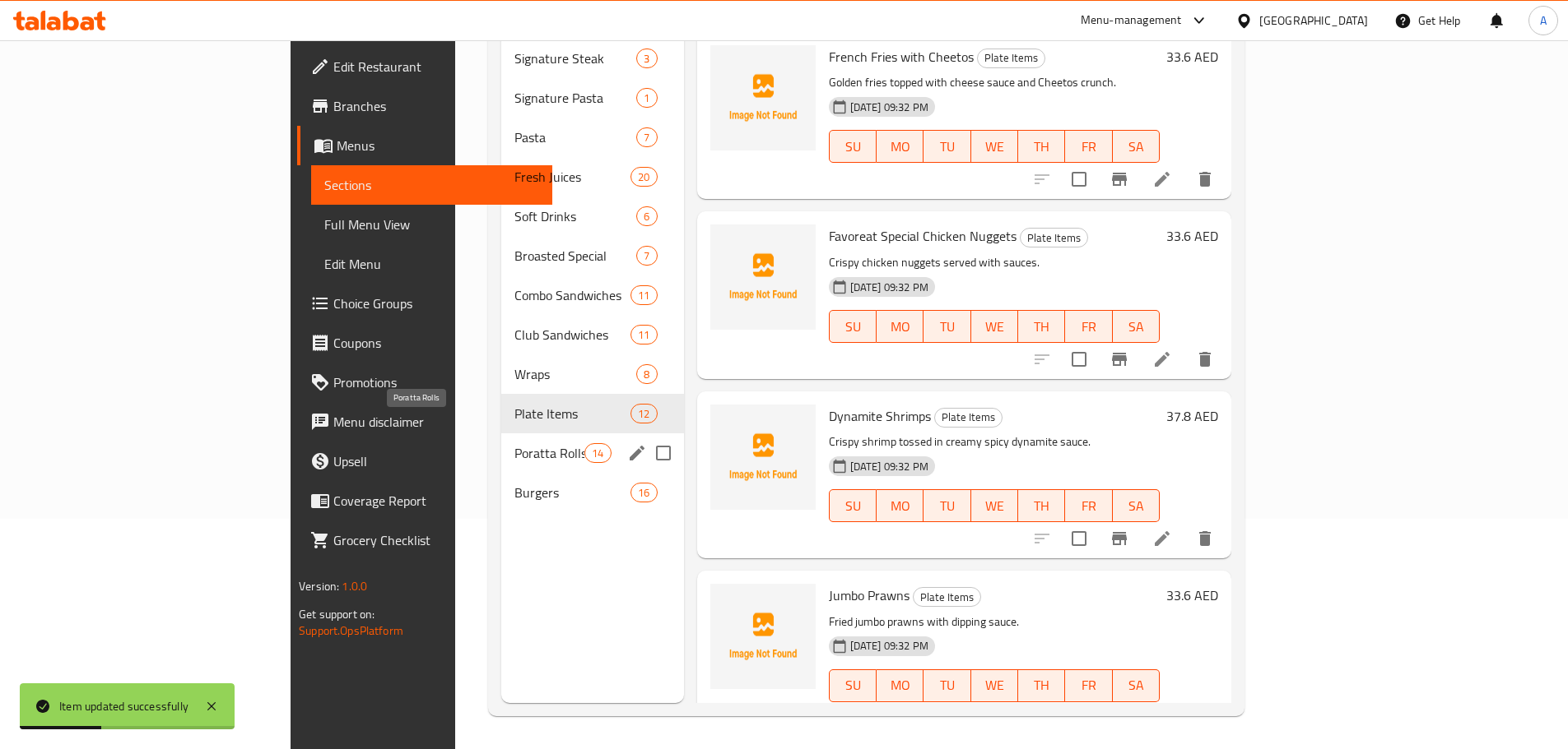
click at [514, 443] on span "Poratta Rolls" at bounding box center [549, 453] width 70 height 20
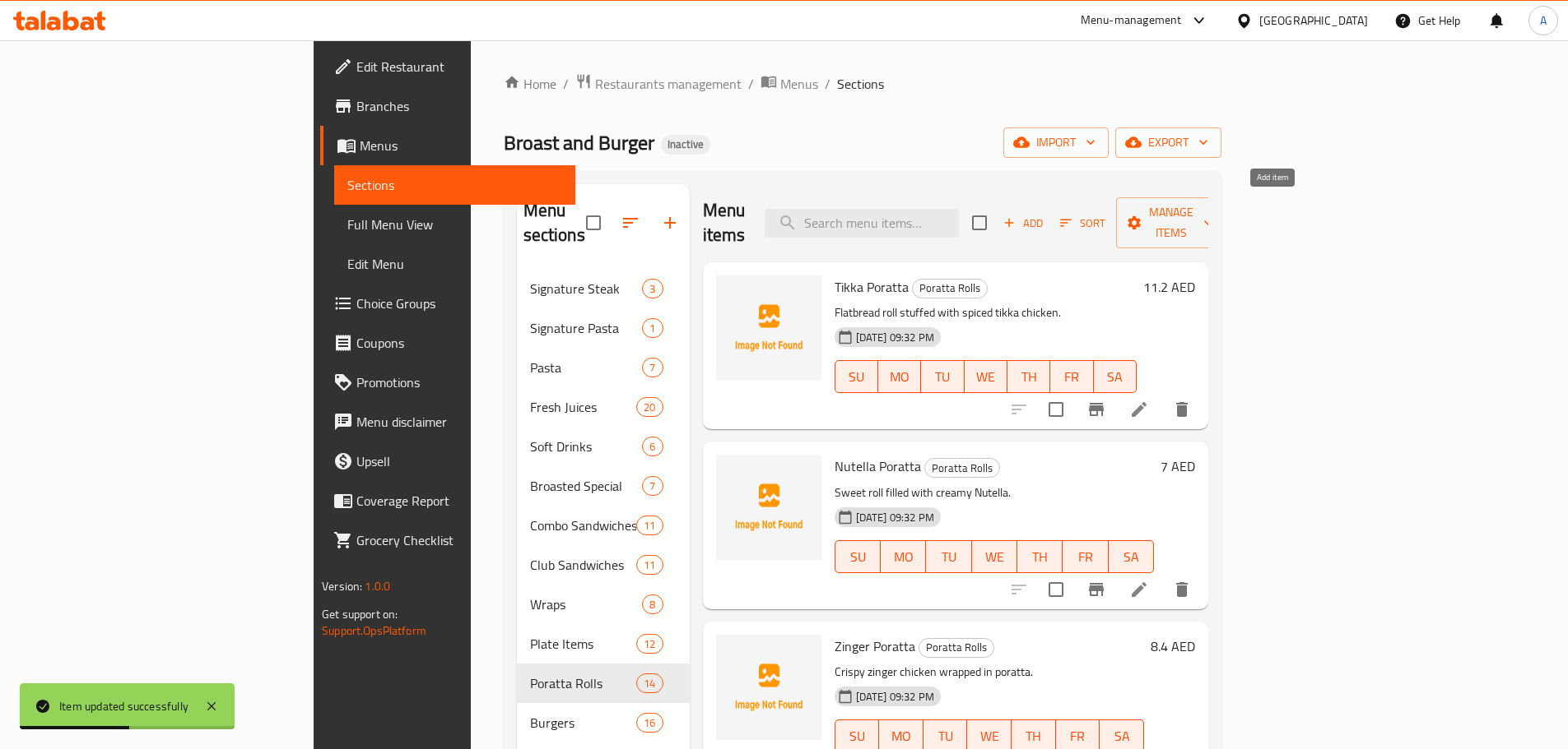
click at [1045, 214] on span "Add" at bounding box center [1023, 223] width 45 height 19
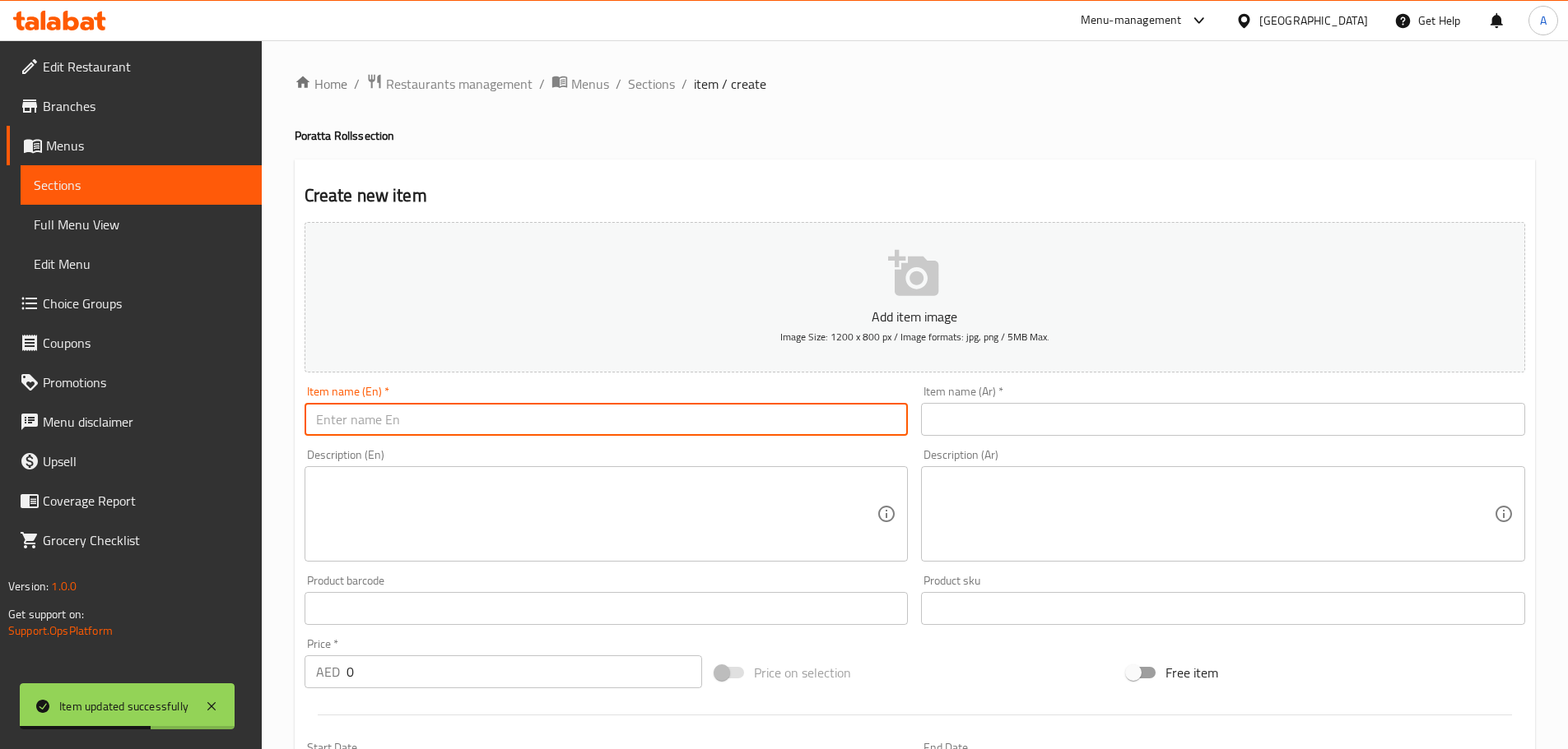
click at [818, 422] on input "text" at bounding box center [606, 419] width 604 height 33
type input "Beef Poratta"
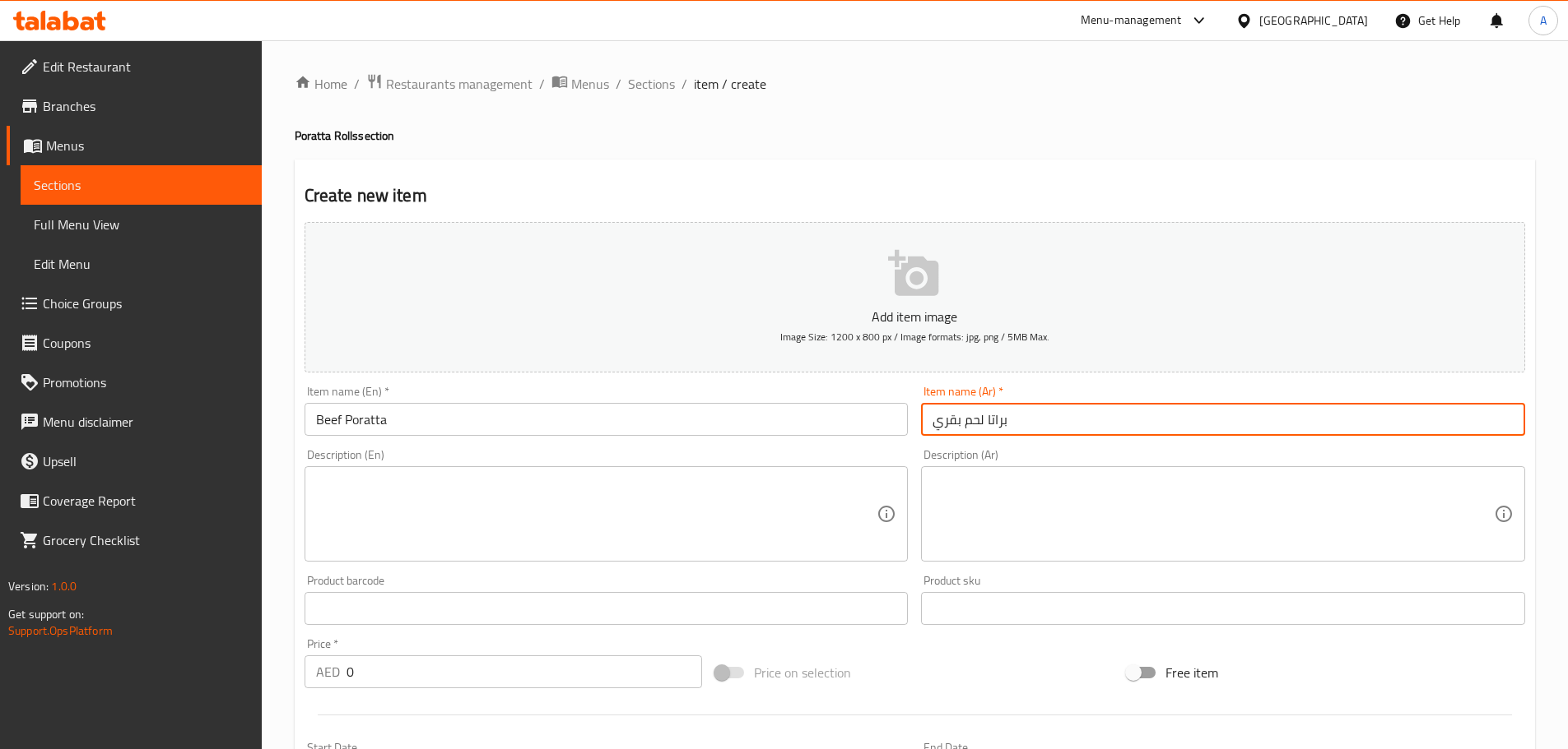
type input "براتا لحم بقري"
click at [537, 523] on textarea at bounding box center [597, 515] width 561 height 78
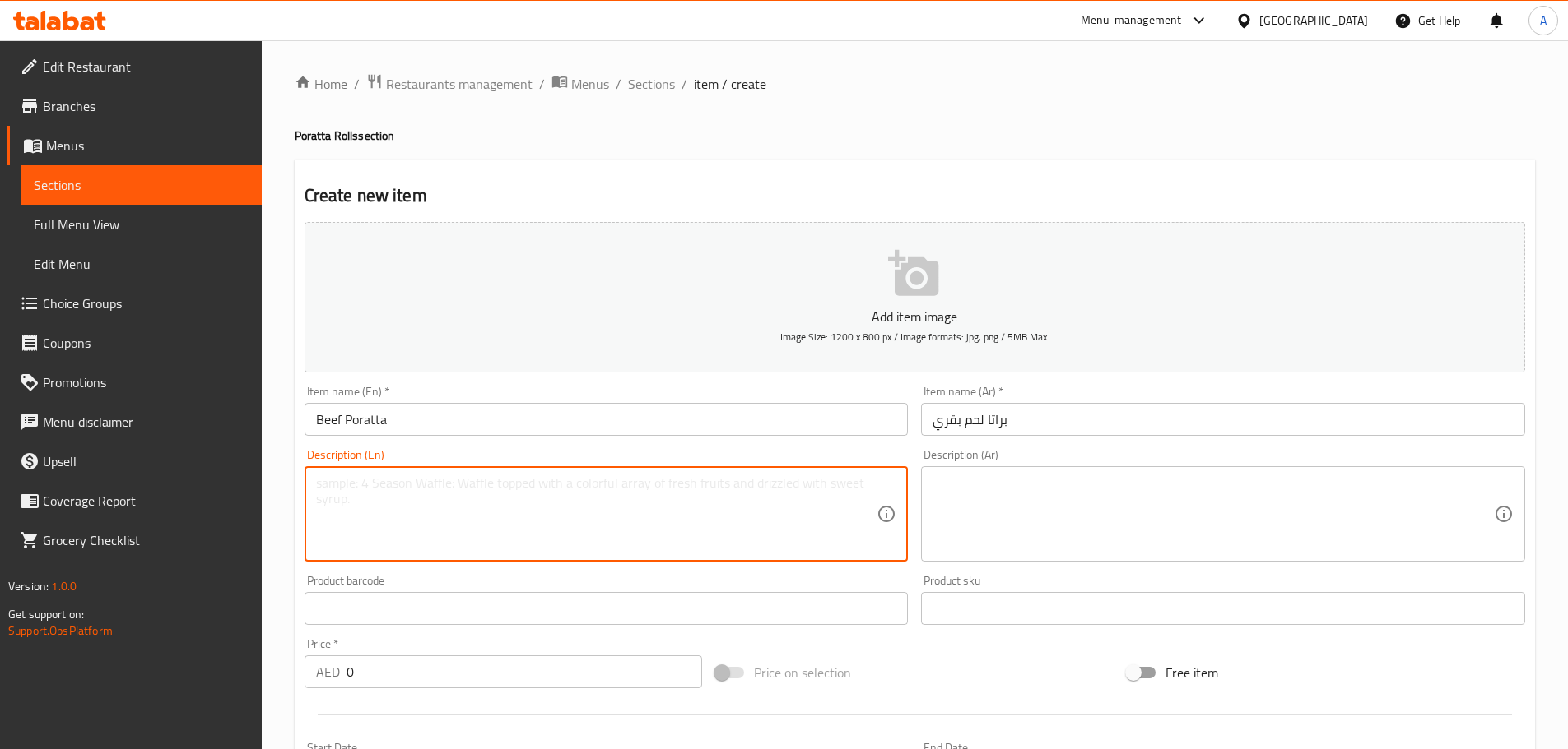
paste textarea "Flatbread stuffed with beef filling"
type textarea "Flatbread stuffed with beef filling"
drag, startPoint x: 366, startPoint y: 668, endPoint x: 323, endPoint y: 668, distance: 43.0
click at [332, 668] on div "AED 0 Price *" at bounding box center [503, 672] width 398 height 33
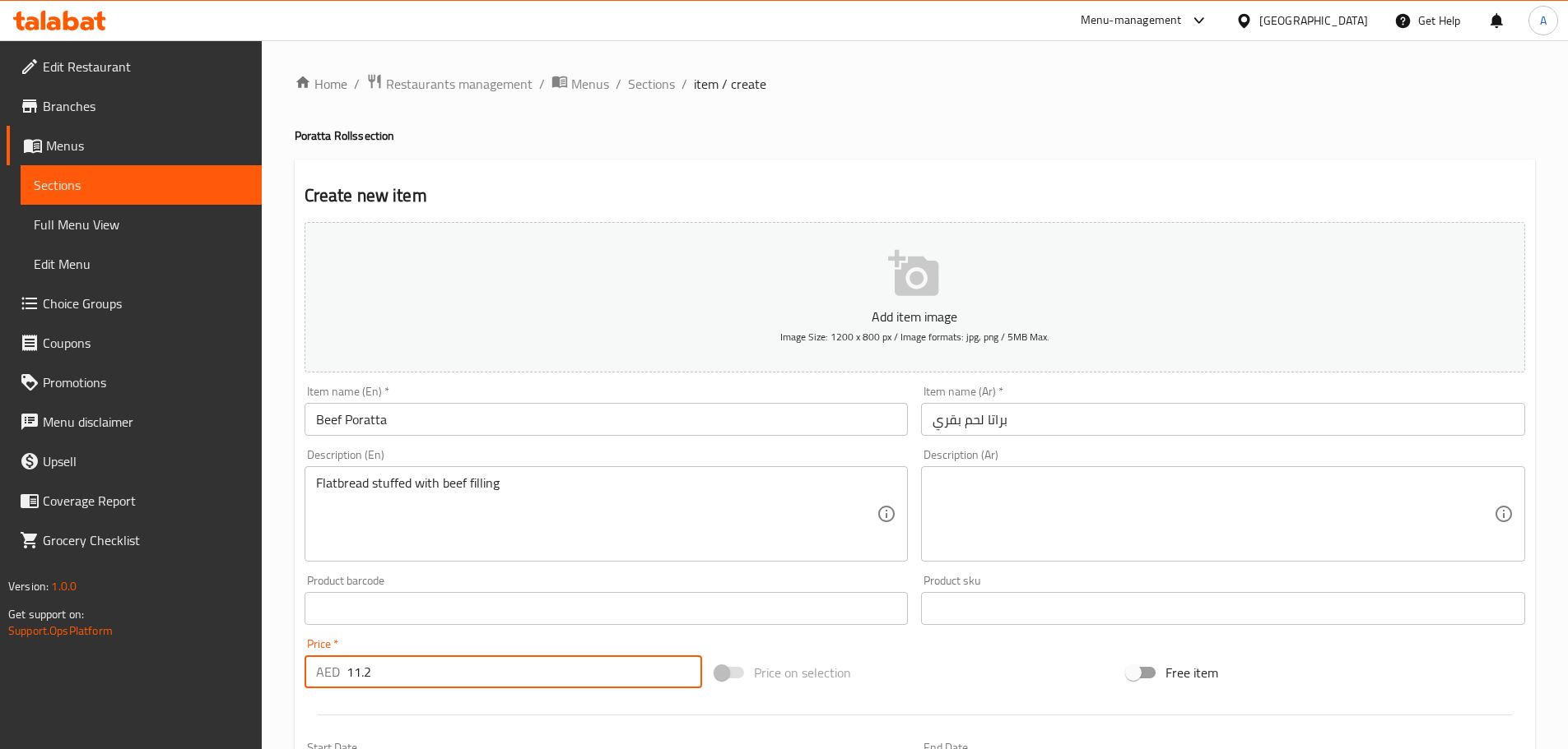
type input "11.2"
click at [1133, 482] on textarea at bounding box center [1213, 515] width 561 height 78
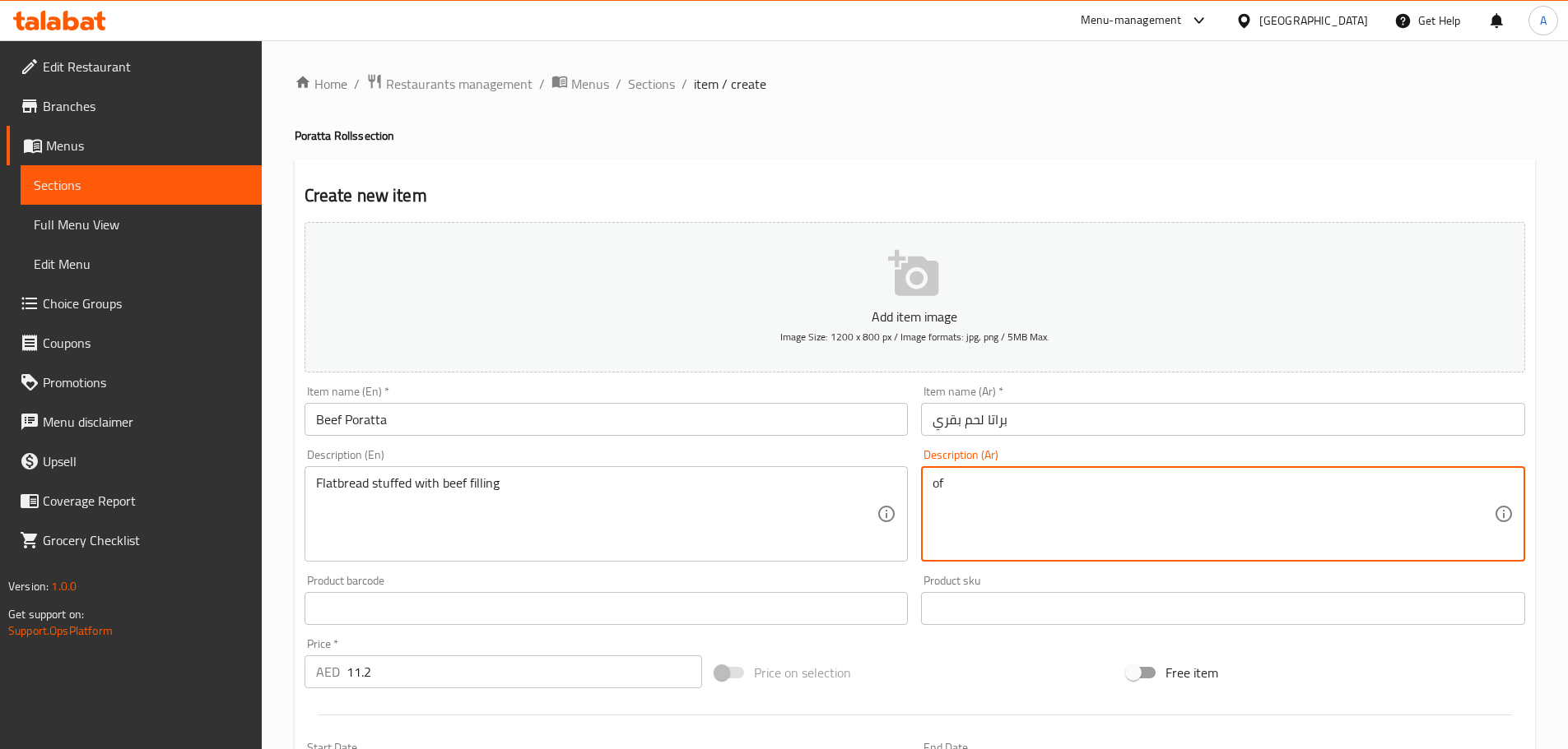
type textarea "o"
type textarea "خبز مسطح محشو بحشوة لحم بقري"
click at [1123, 431] on input "براتا لحم بقري" at bounding box center [1223, 419] width 604 height 33
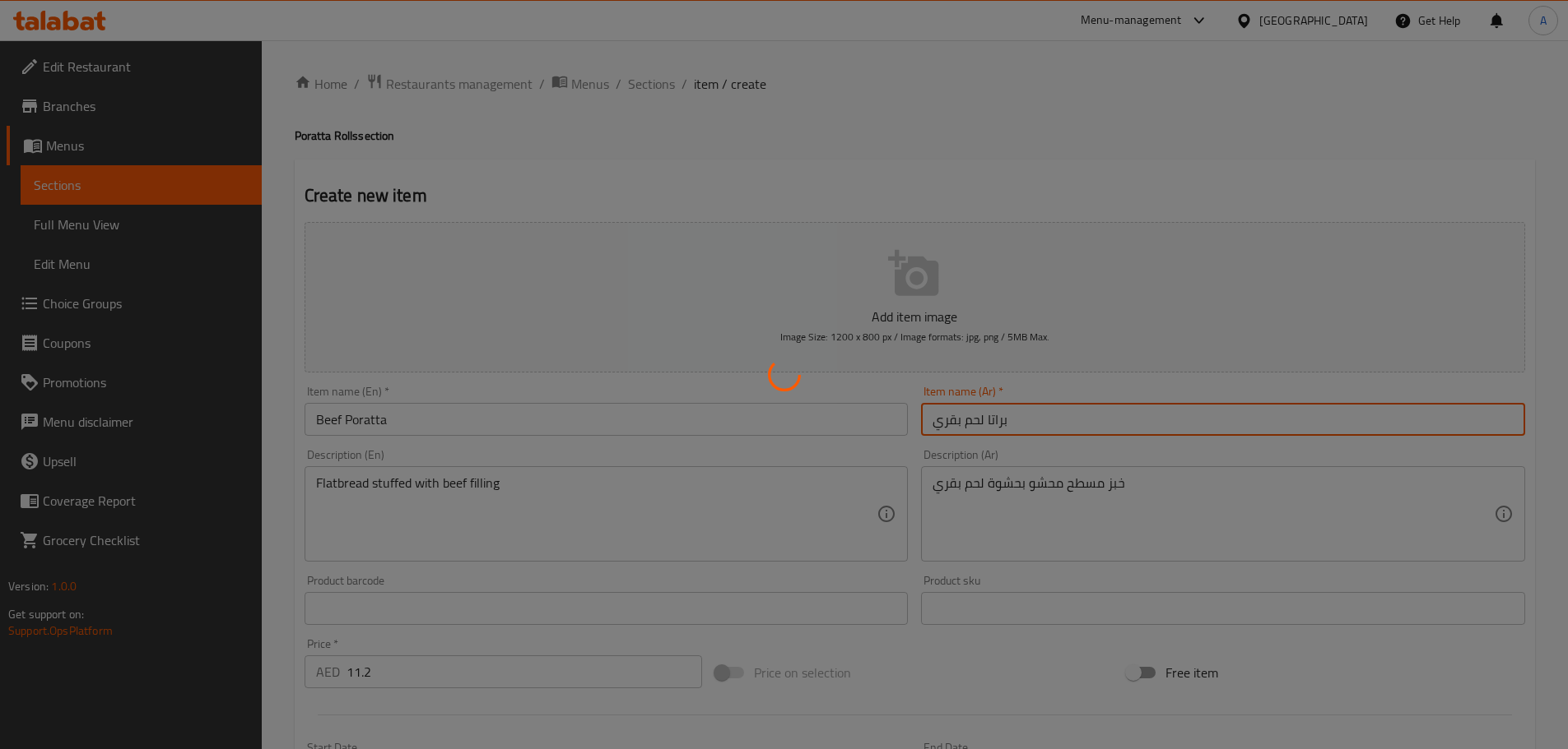
type input "0"
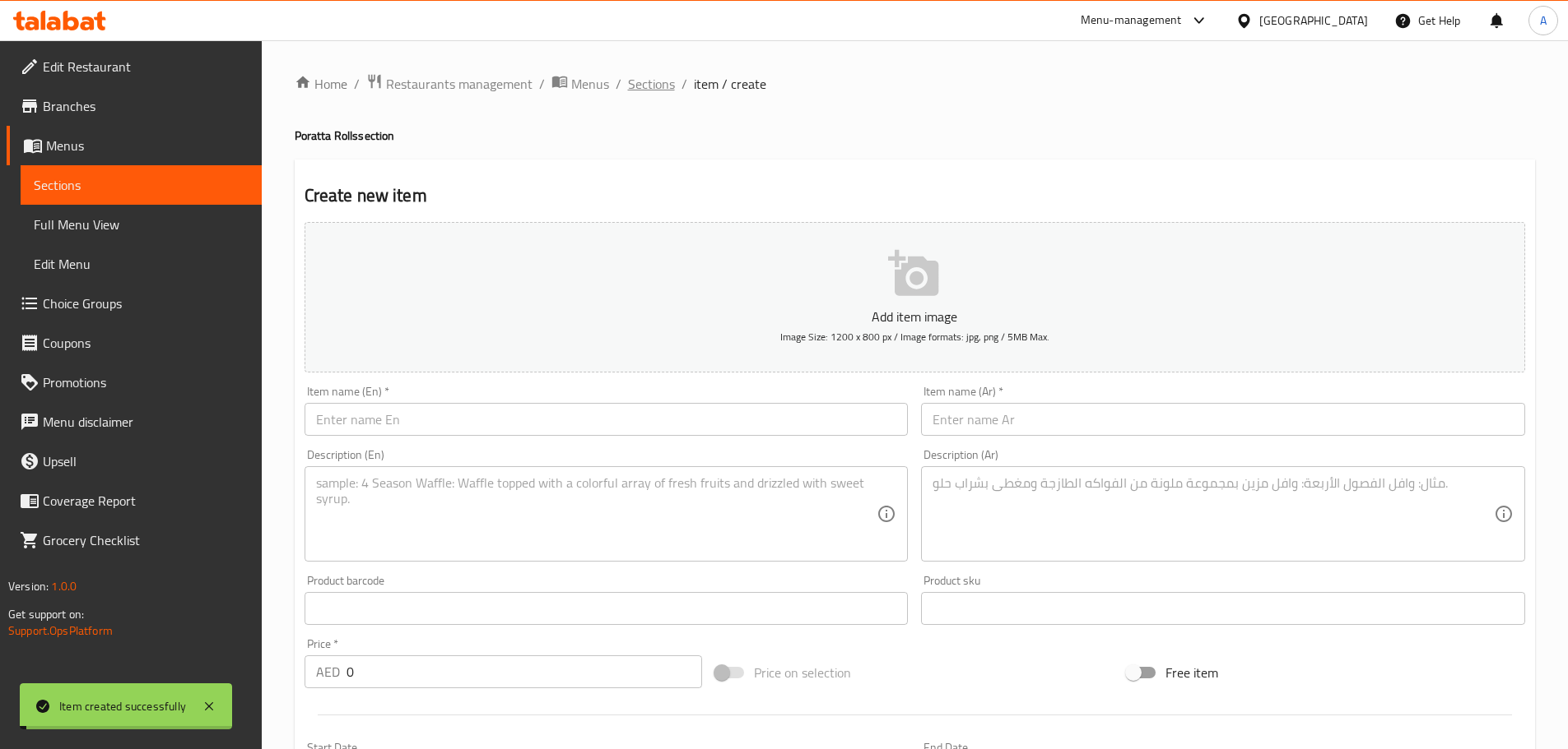
click at [640, 90] on span "Sections" at bounding box center [651, 84] width 47 height 20
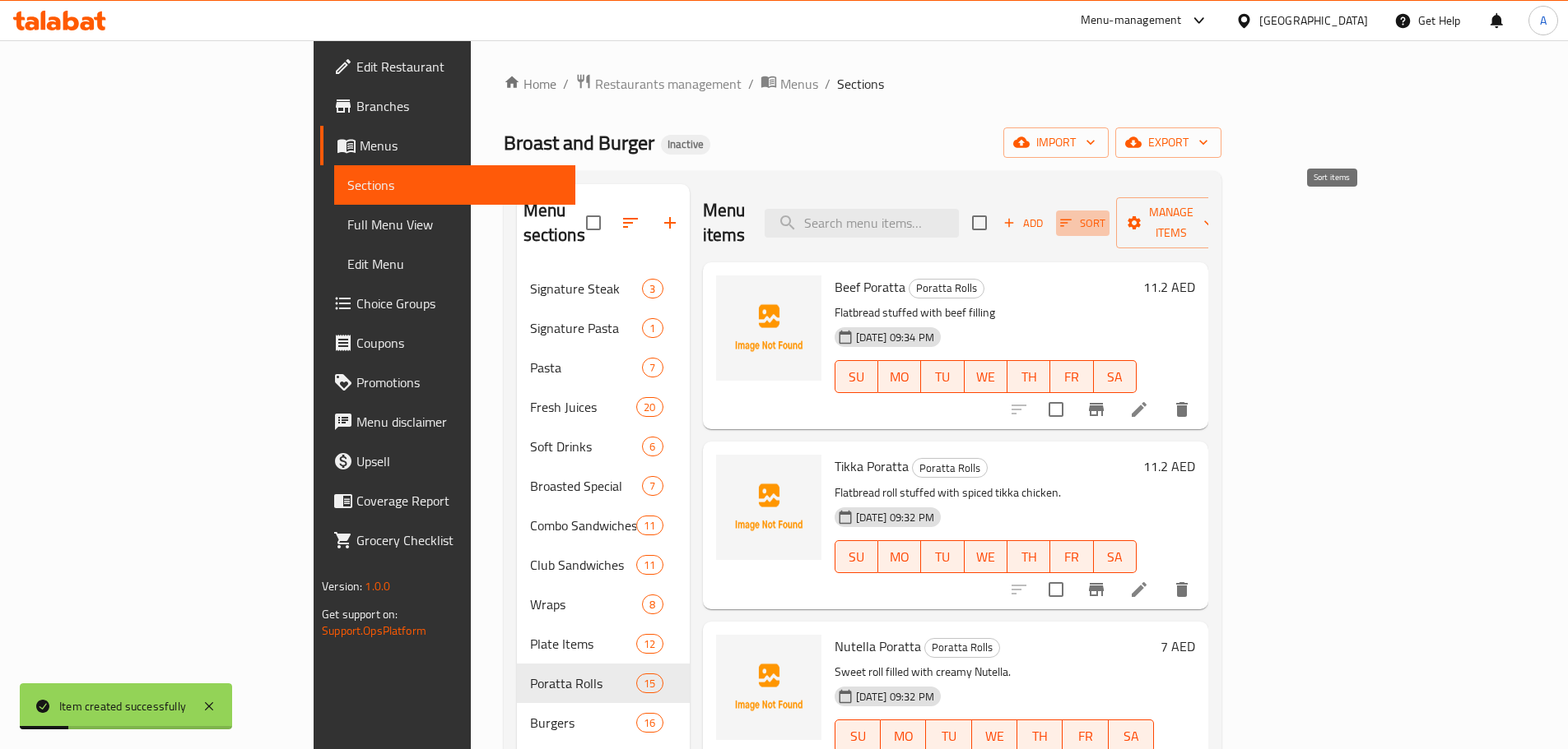
click at [1106, 214] on span "Sort" at bounding box center [1083, 223] width 45 height 19
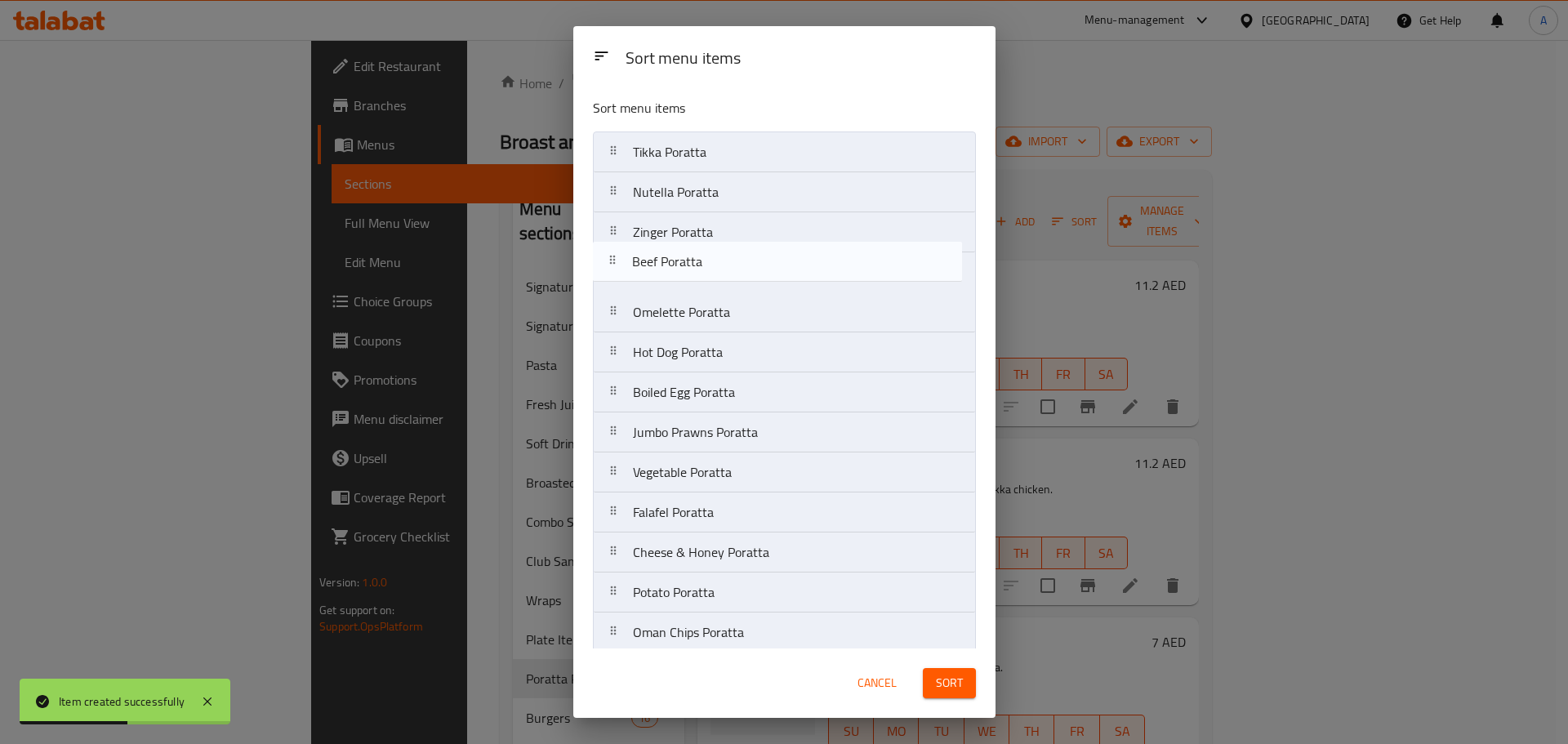
drag, startPoint x: 699, startPoint y: 156, endPoint x: 699, endPoint y: 271, distance: 115.0
click at [699, 271] on nav "Beef Poratta Tikka Poratta Nutella Poratta Zinger Poratta Omelette Poratta Hot …" at bounding box center [784, 433] width 383 height 602
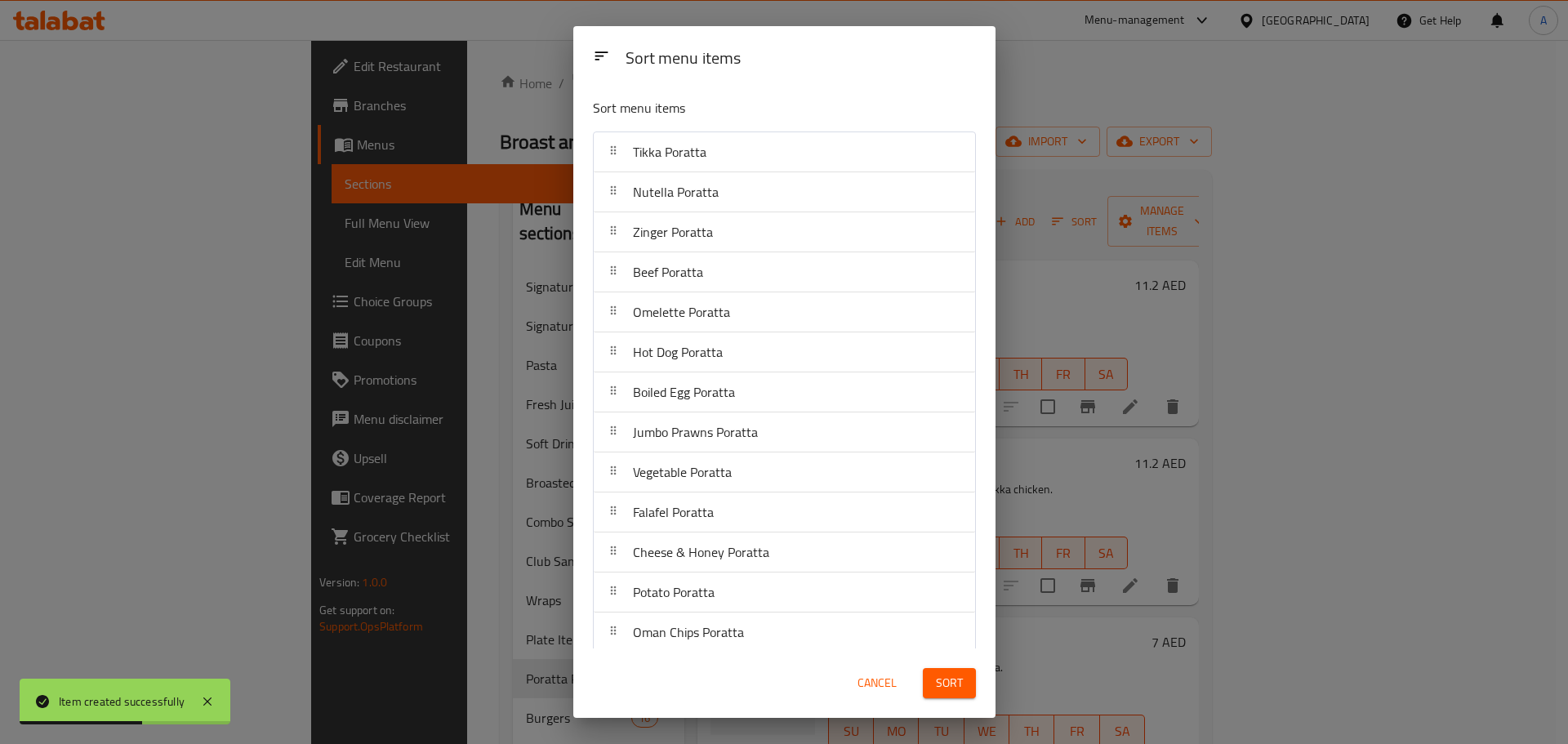
click at [962, 687] on span "Sort" at bounding box center [949, 683] width 27 height 21
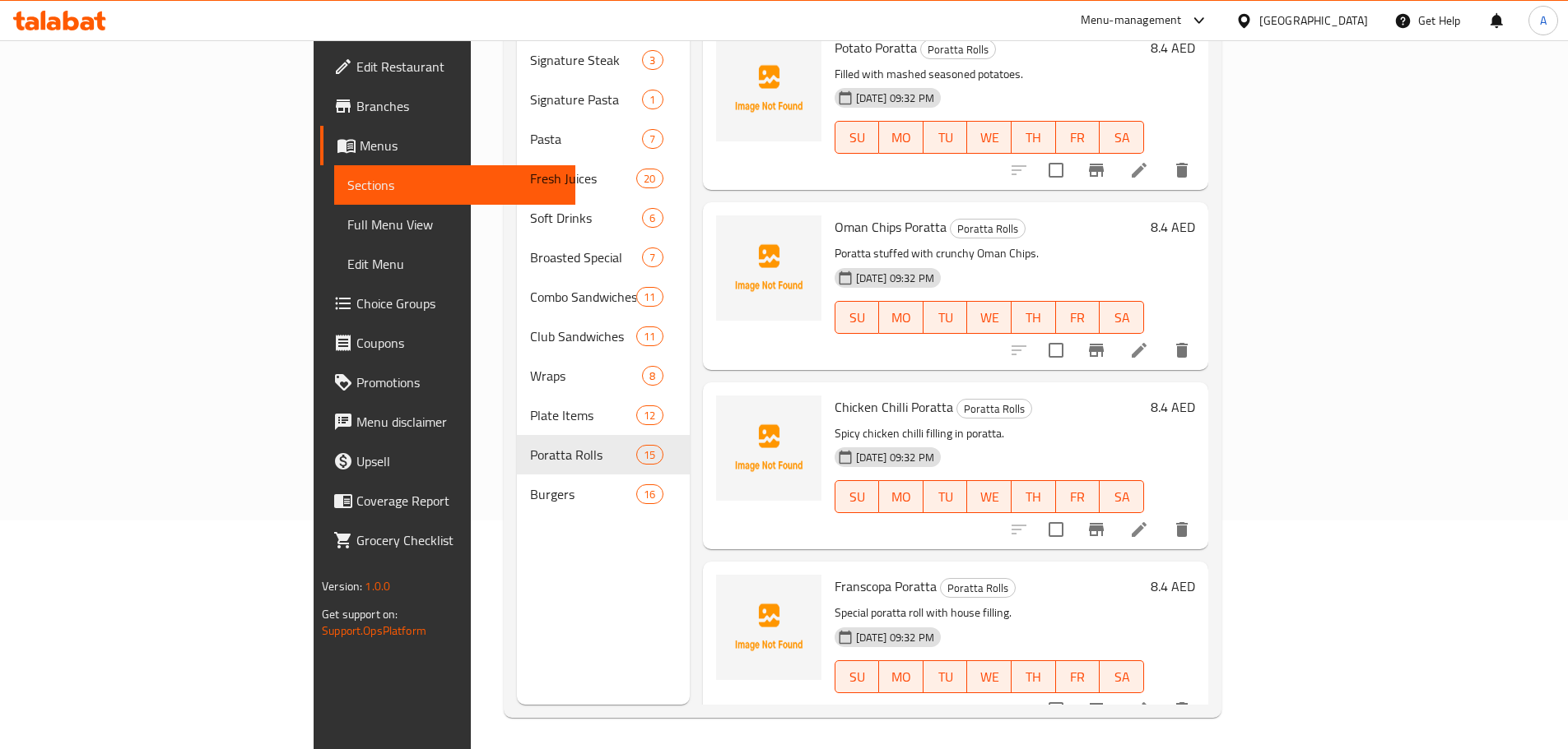
scroll to position [231, 0]
click at [334, 211] on link "Full Menu View" at bounding box center [454, 224] width 241 height 39
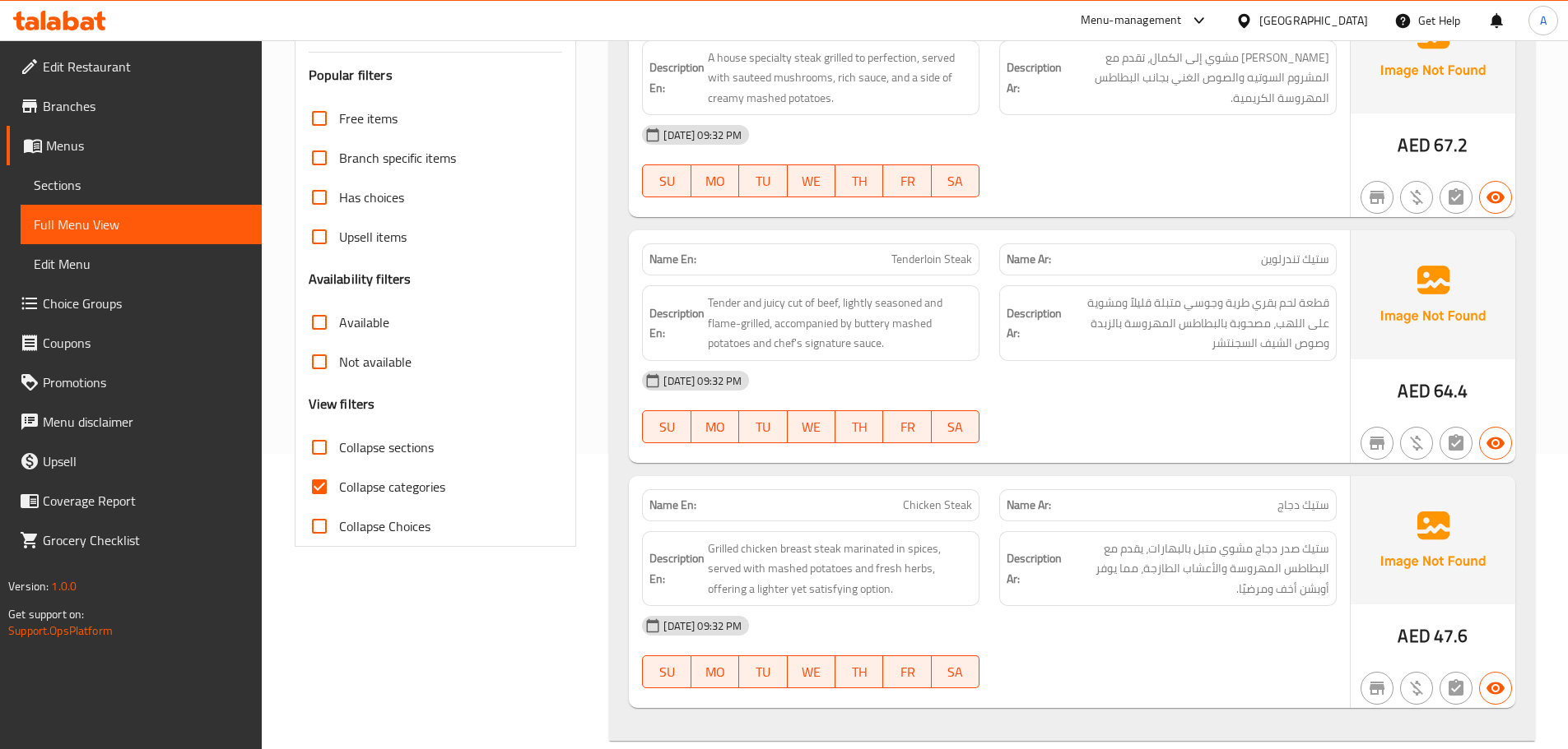
scroll to position [395, 0]
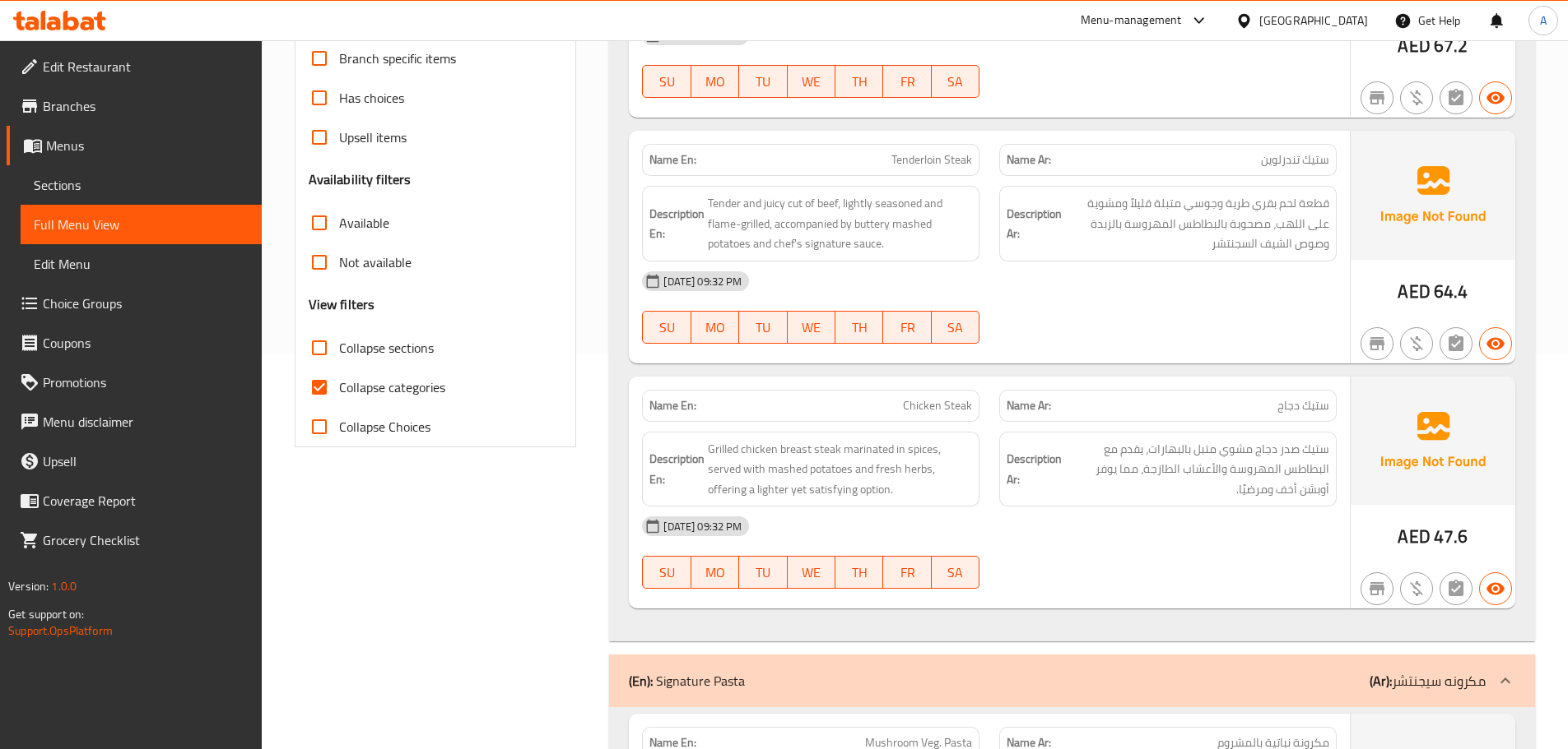
click at [328, 340] on input "Collapse sections" at bounding box center [319, 347] width 39 height 39
checkbox input "true"
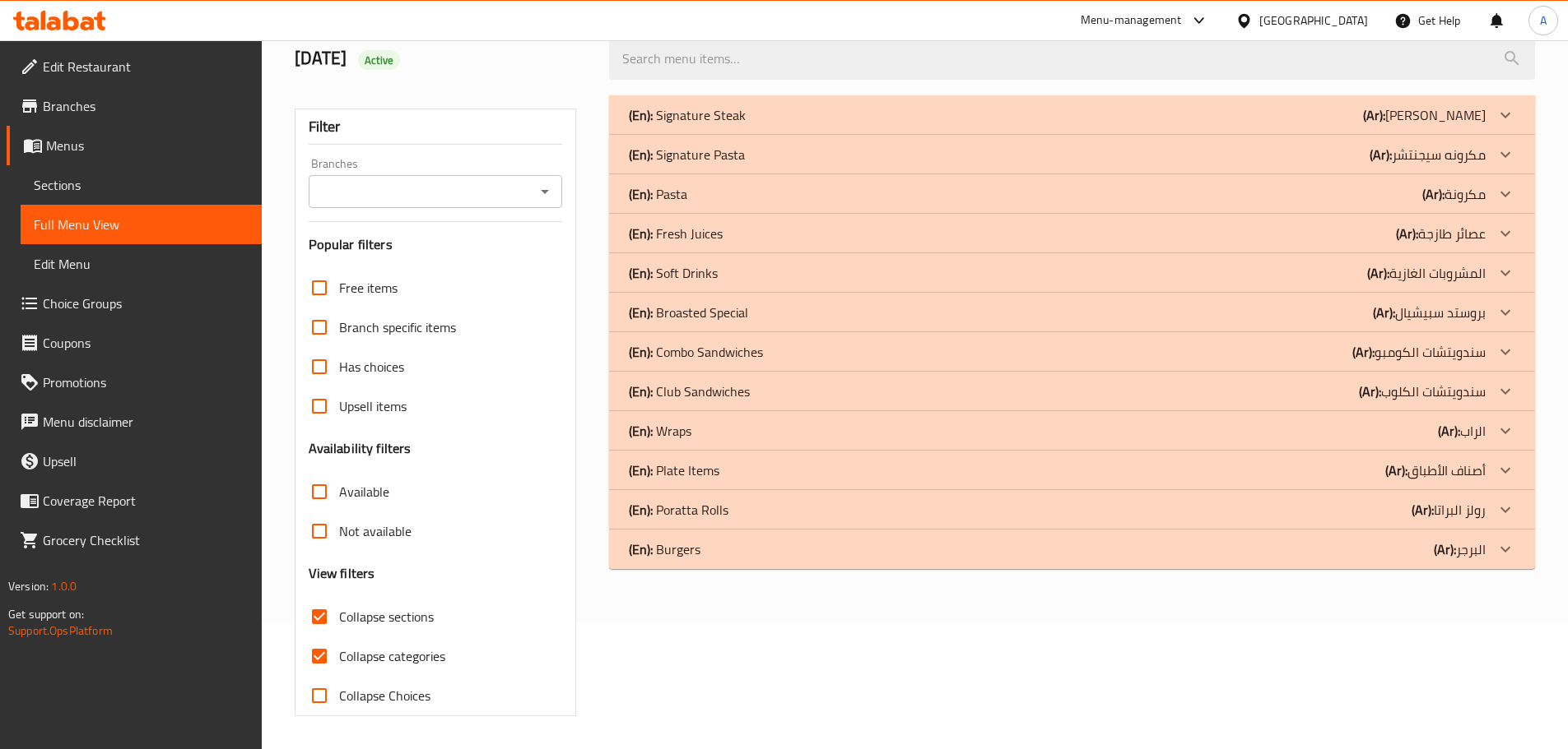
scroll to position [126, 0]
click at [704, 553] on div "(En): Burgers (Ar): البرجر" at bounding box center [1057, 549] width 857 height 20
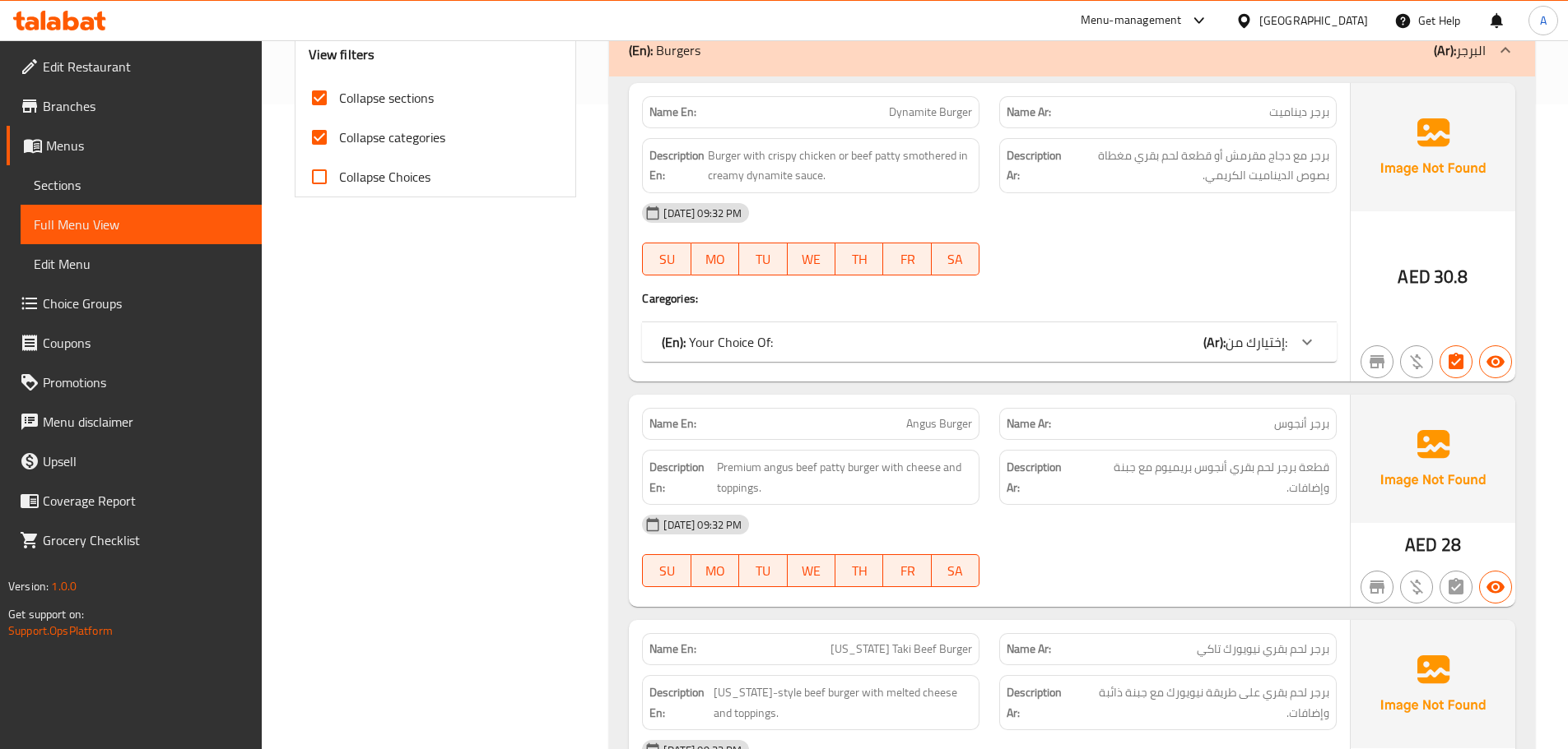
scroll to position [619, 0]
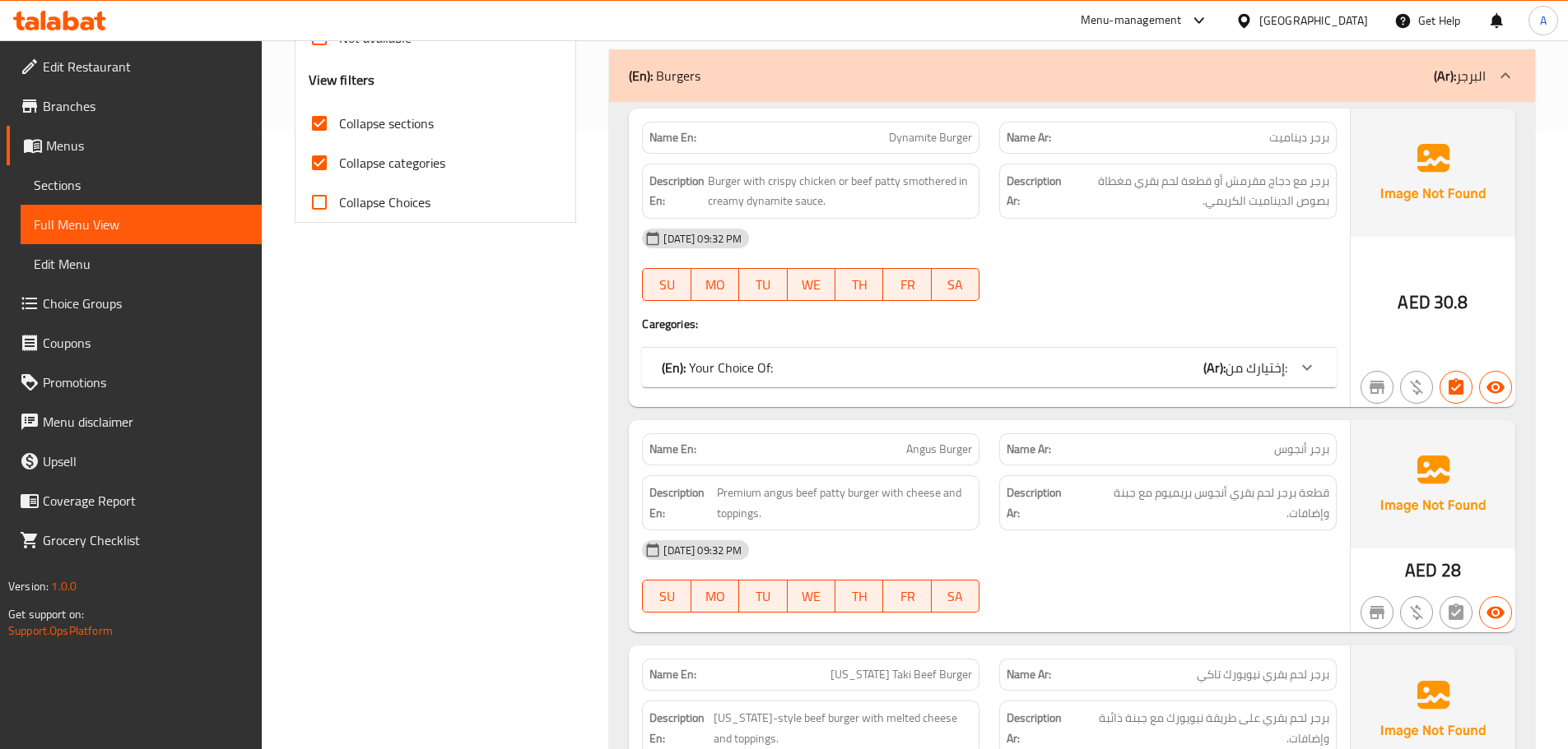
click at [804, 388] on div "(En): Your Choice Of: (Ar): إختيارك من:" at bounding box center [989, 367] width 695 height 39
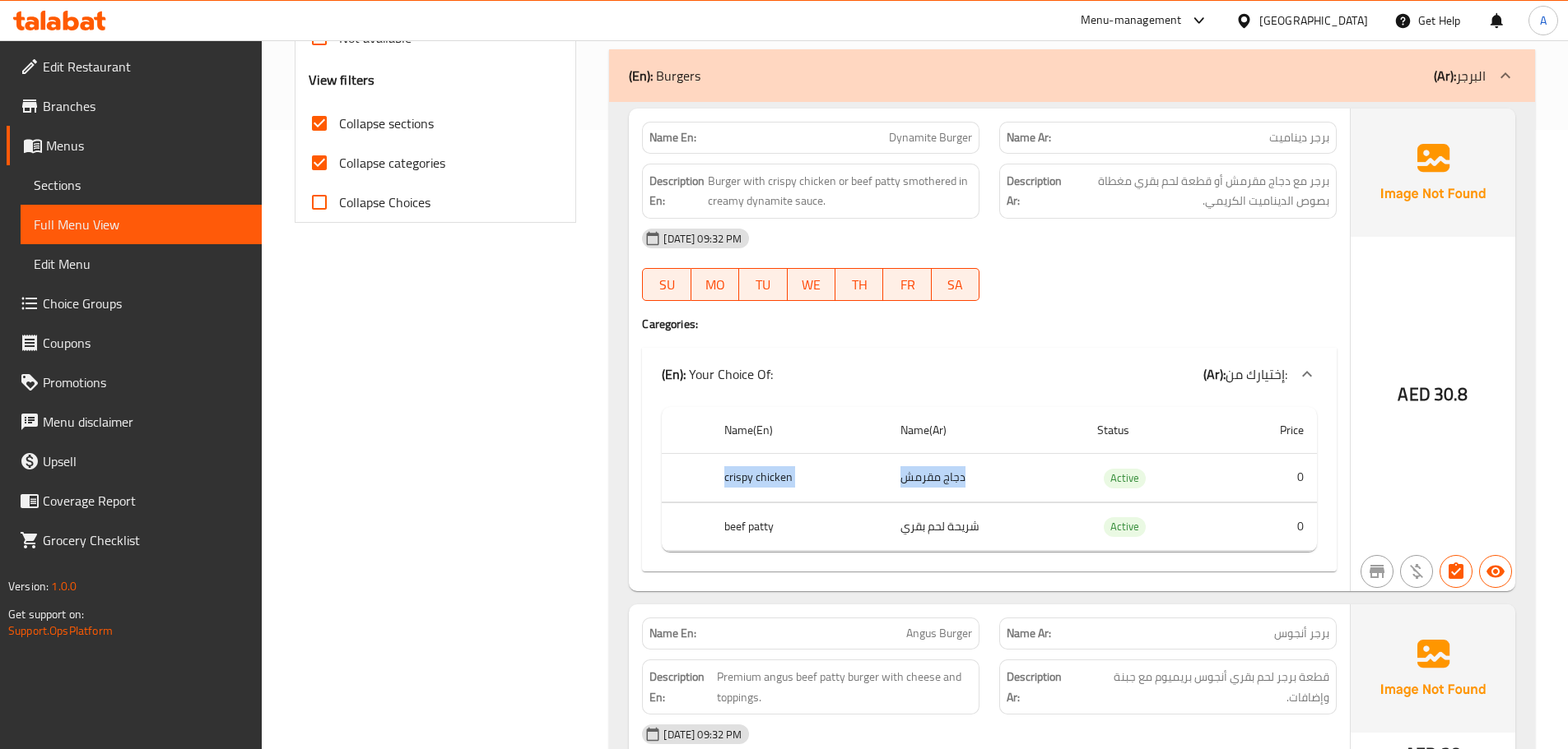
drag, startPoint x: 712, startPoint y: 473, endPoint x: 891, endPoint y: 476, distance: 179.0
click at [891, 476] on tr "crispy chicken دجاج مقرمش Active 0" at bounding box center [988, 478] width 655 height 48
drag, startPoint x: 721, startPoint y: 525, endPoint x: 888, endPoint y: 533, distance: 167.2
click at [888, 533] on tr "beef patty شريحة لحم بقري Active 0" at bounding box center [988, 526] width 655 height 48
drag, startPoint x: 970, startPoint y: 484, endPoint x: 724, endPoint y: 484, distance: 246.0
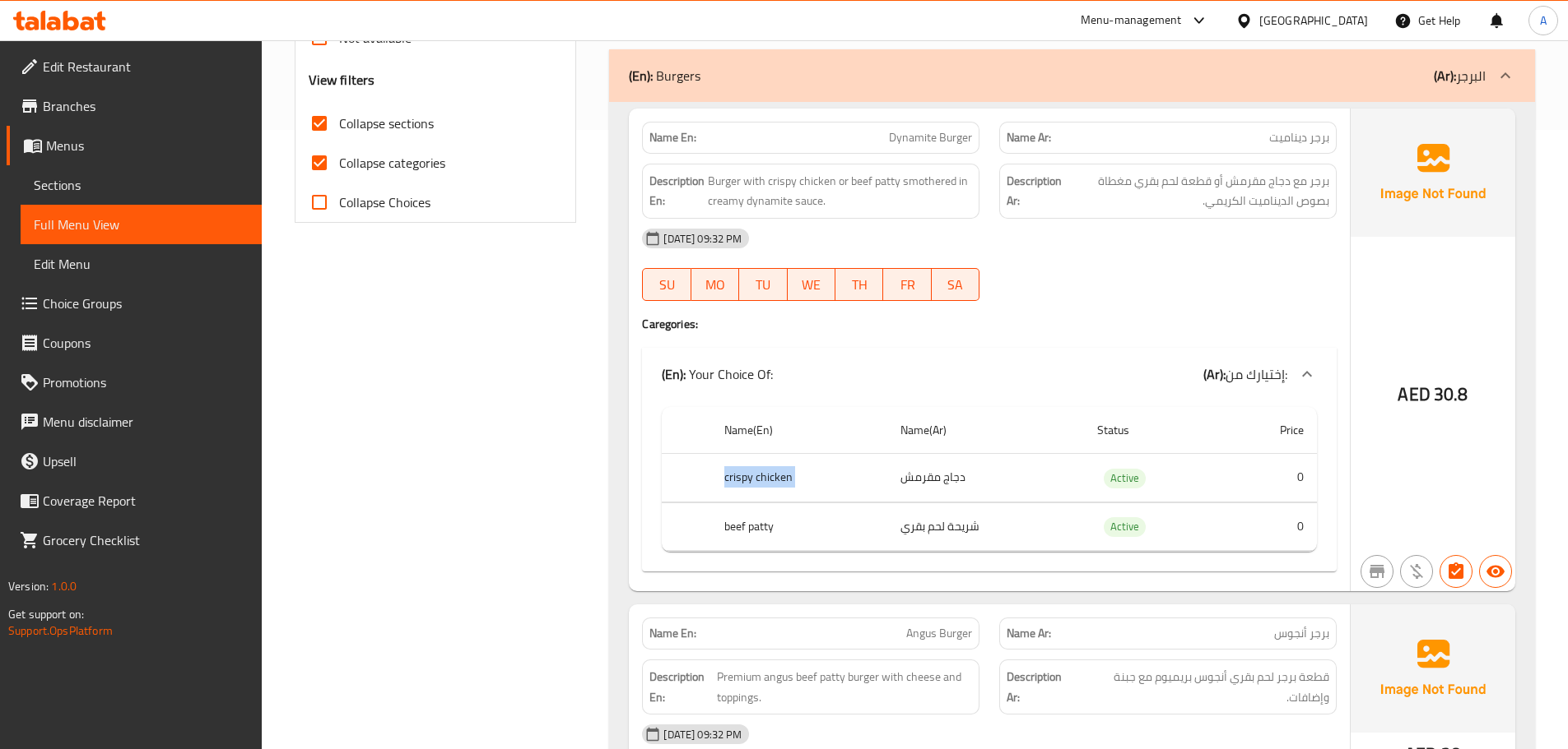
click at [724, 484] on tr "crispy chicken دجاج مقرمش Active 0" at bounding box center [988, 478] width 655 height 48
drag, startPoint x: 715, startPoint y: 520, endPoint x: 1020, endPoint y: 520, distance: 305.0
click at [1020, 520] on tr "beef patty شريحة لحم بقري Active 0" at bounding box center [988, 526] width 655 height 48
click at [849, 383] on div "(En): Your Choice Of: (Ar): إختيارك من:" at bounding box center [974, 374] width 625 height 20
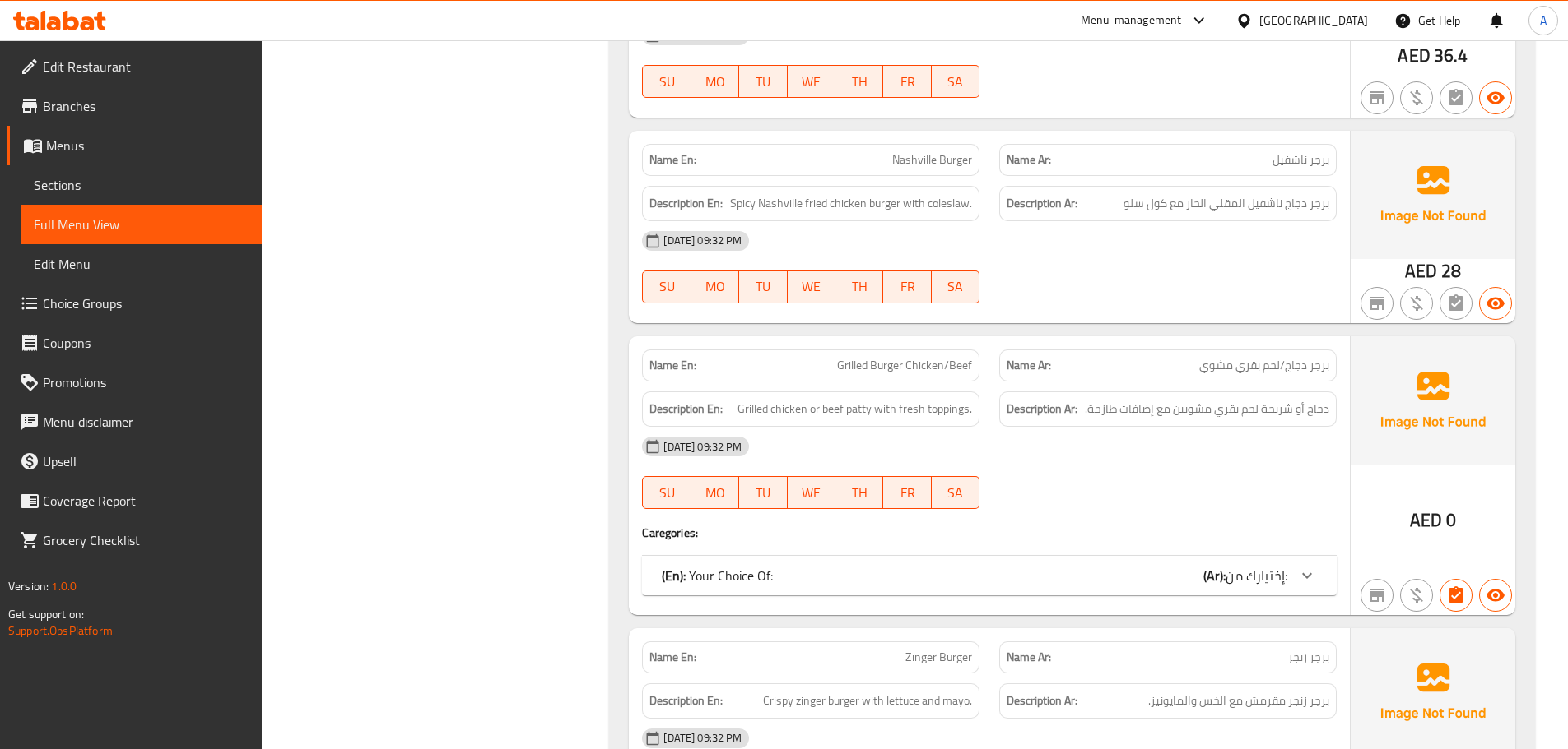
scroll to position [1442, 0]
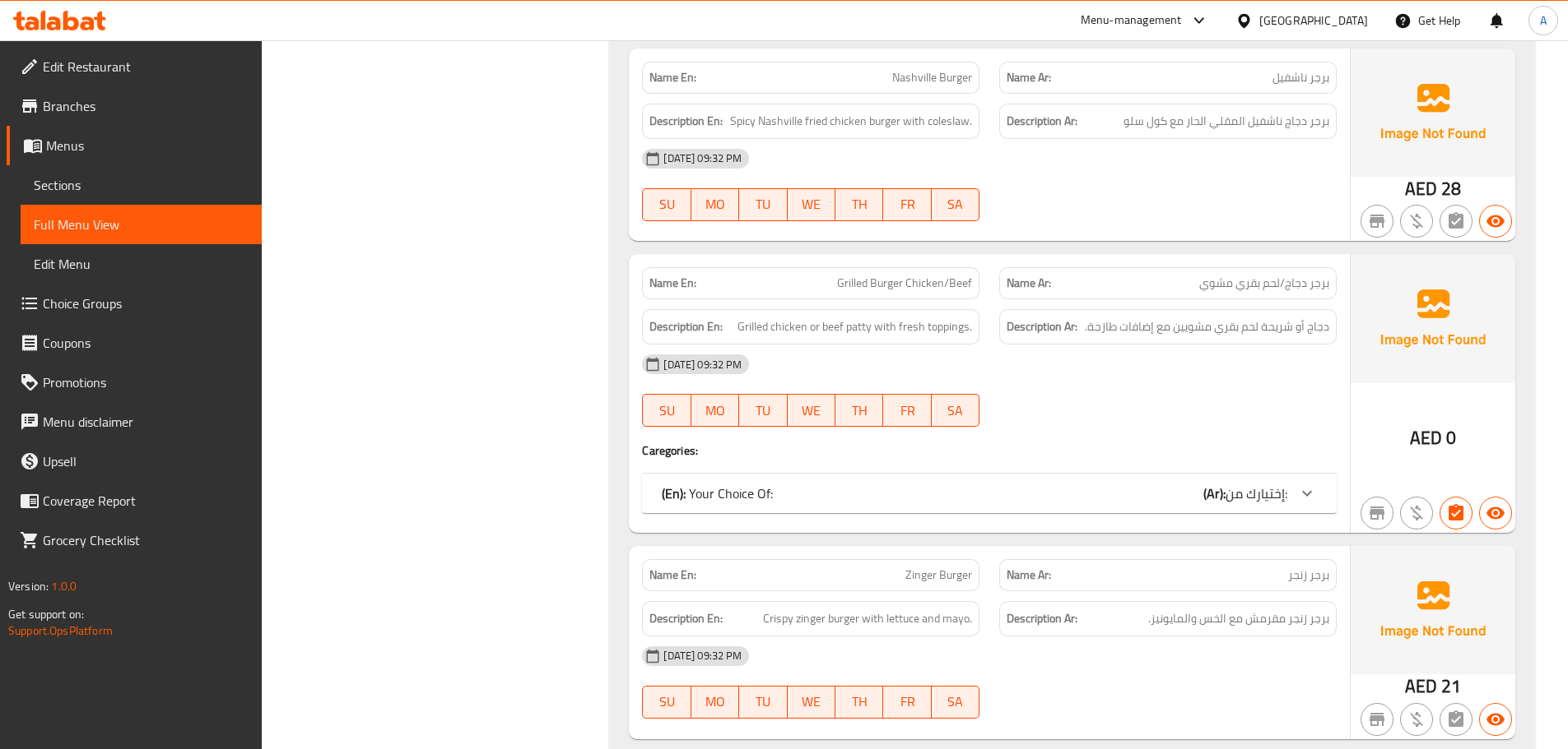
click at [1027, 499] on div "(En): Your Choice Of: (Ar): إختيارك من:" at bounding box center [974, 494] width 625 height 20
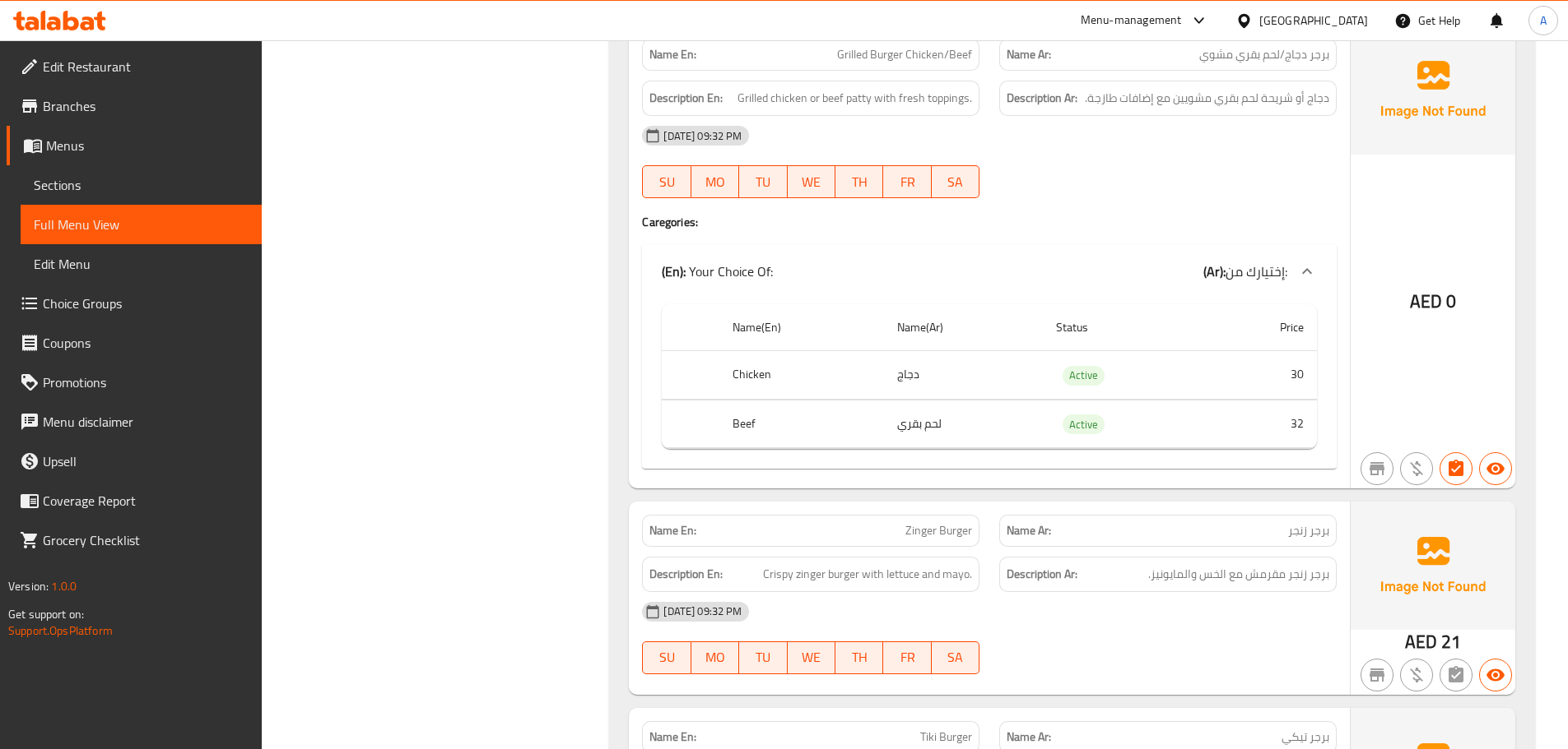
scroll to position [1770, 0]
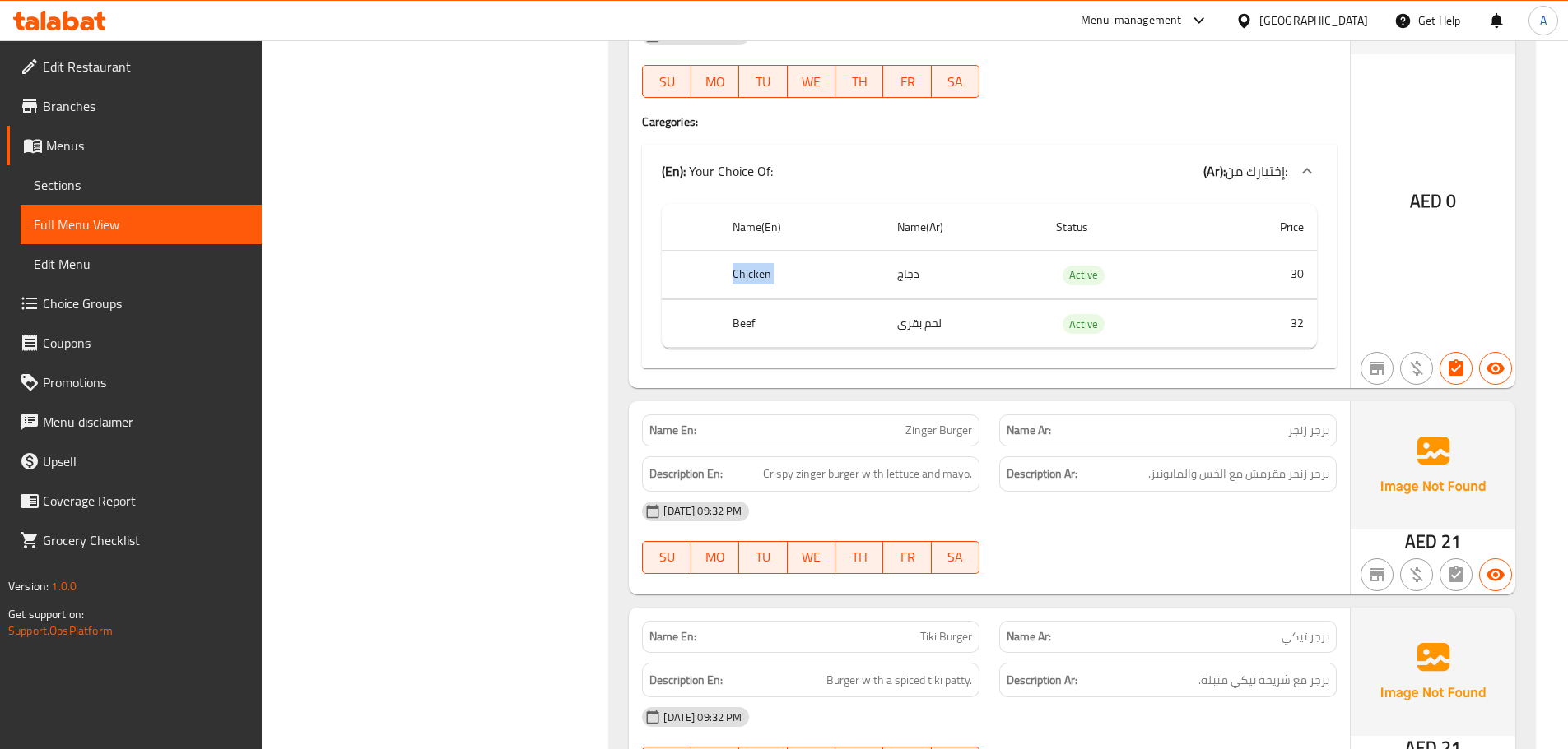
drag, startPoint x: 725, startPoint y: 271, endPoint x: 973, endPoint y: 274, distance: 248.0
click at [973, 274] on tr "Chicken دجاج Active 30" at bounding box center [988, 274] width 655 height 48
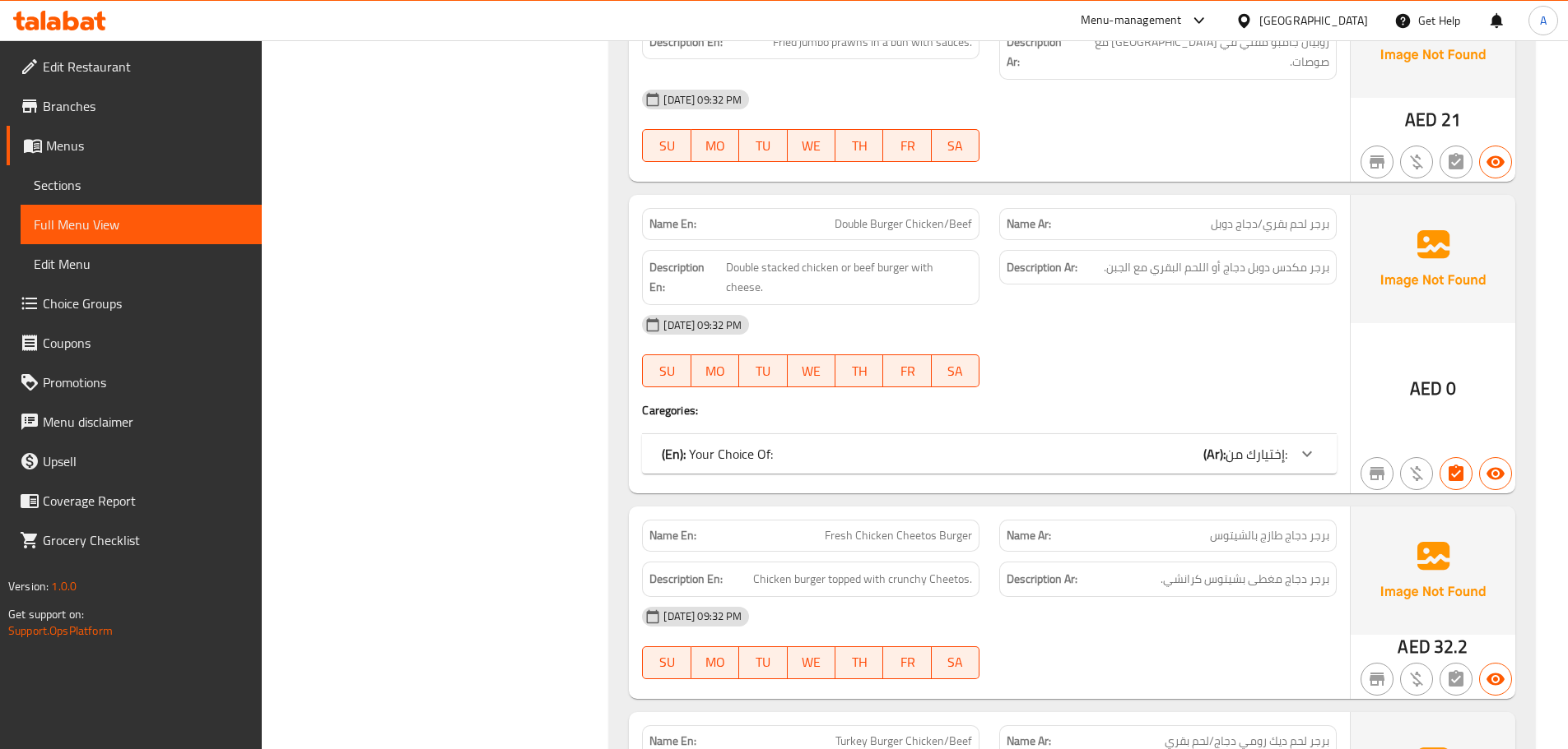
scroll to position [2922, 0]
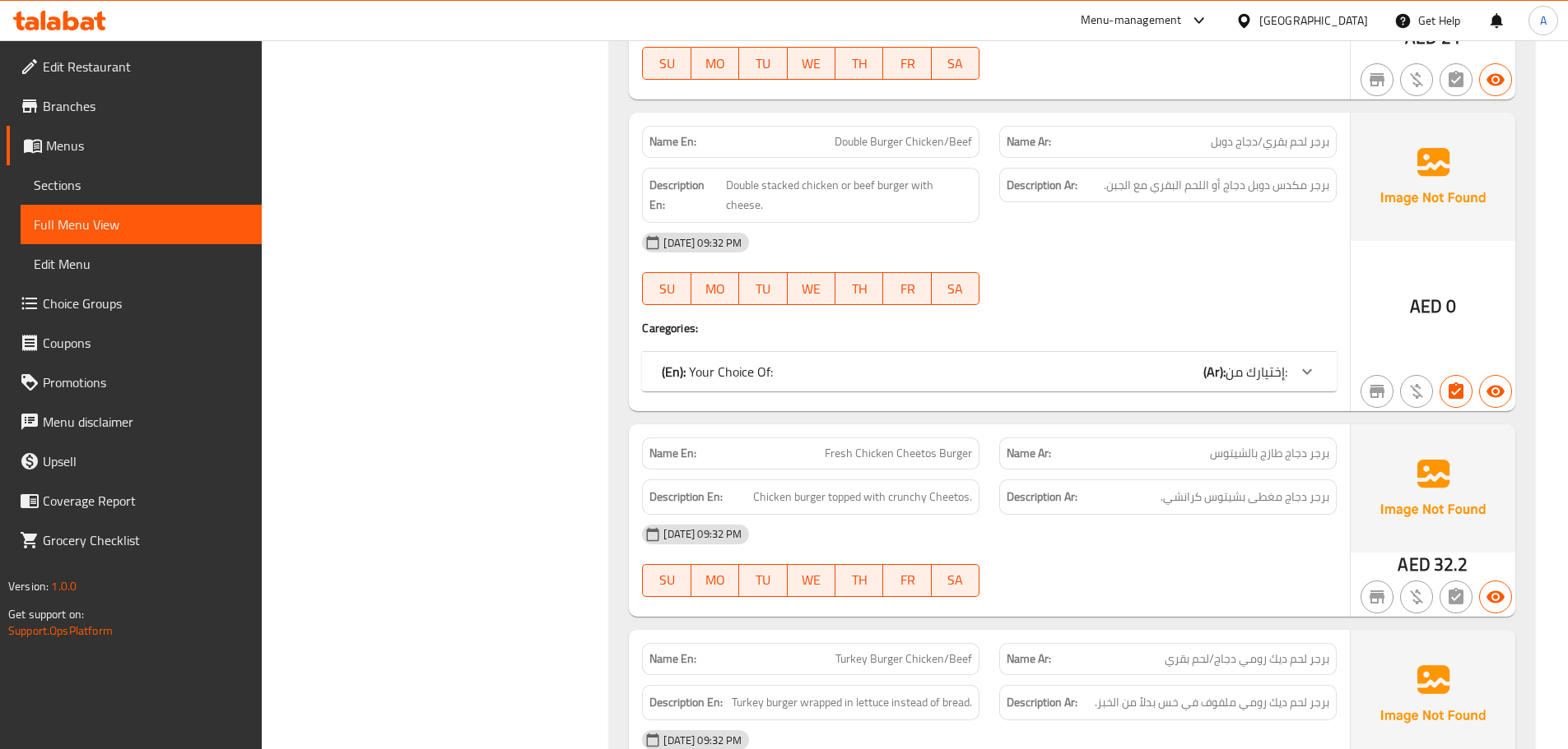
click at [877, 362] on div "(En): Your Choice Of: (Ar): إختيارك من:" at bounding box center [974, 372] width 625 height 20
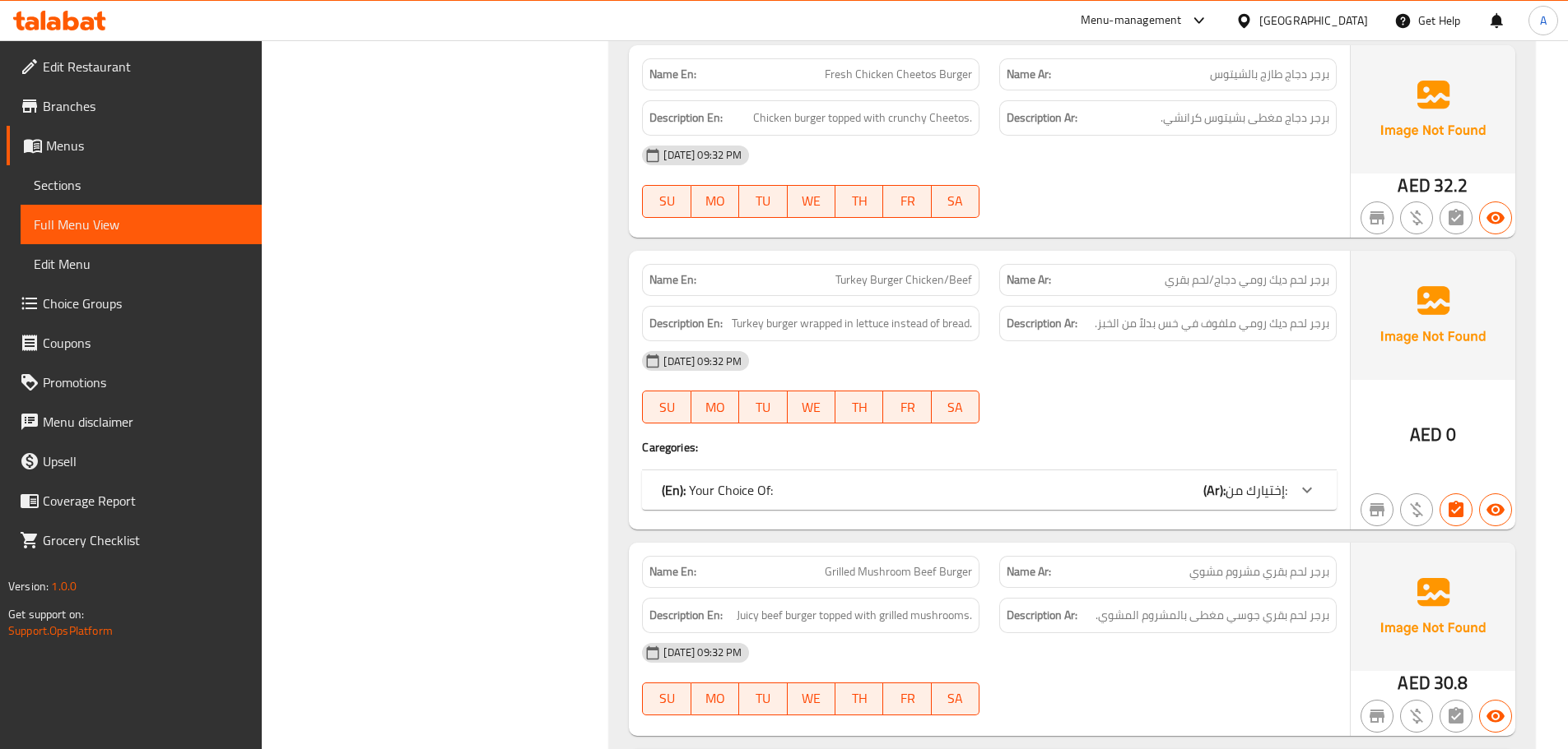
scroll to position [3580, 0]
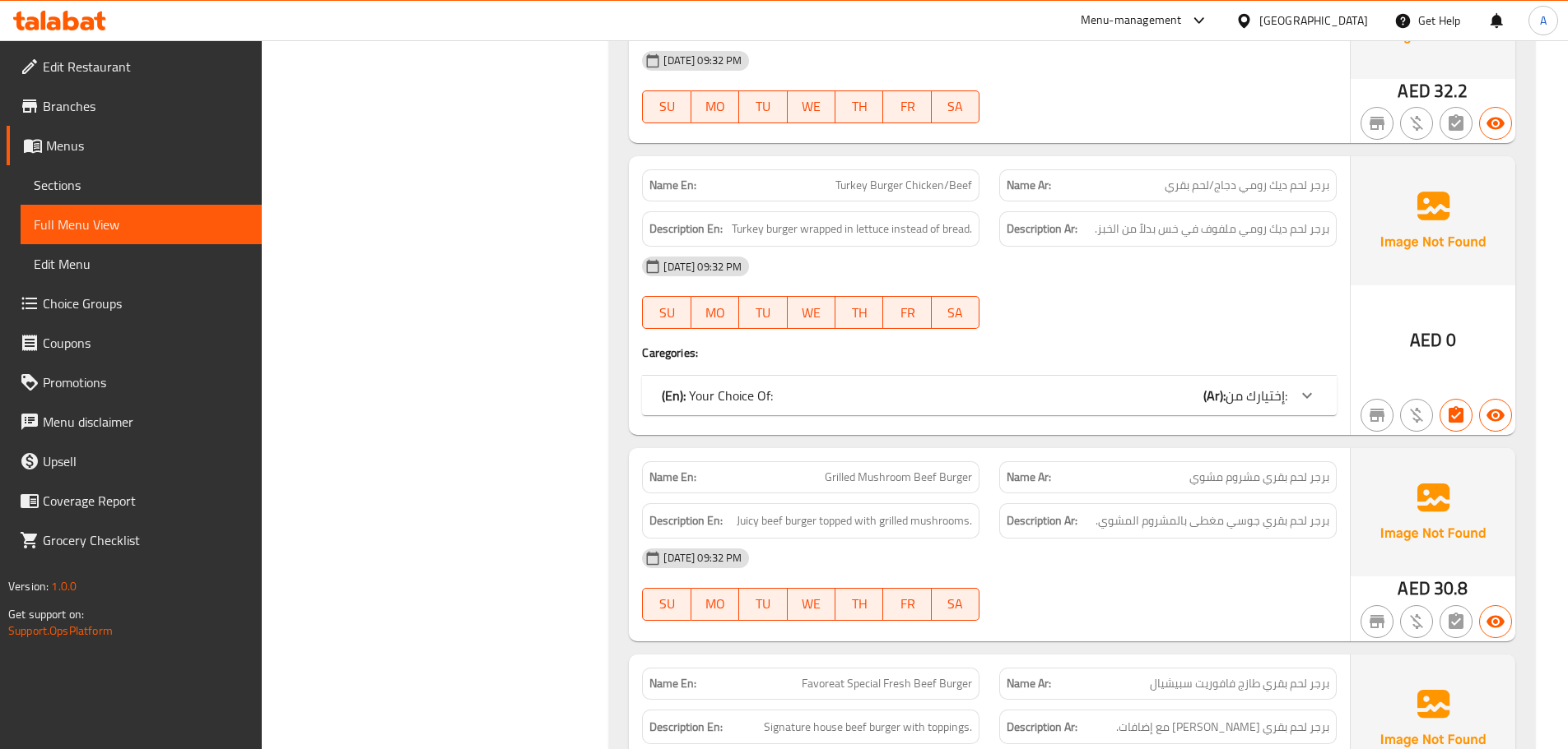
click at [870, 386] on div "(En): Your Choice Of: (Ar): إختيارك من:" at bounding box center [974, 396] width 625 height 20
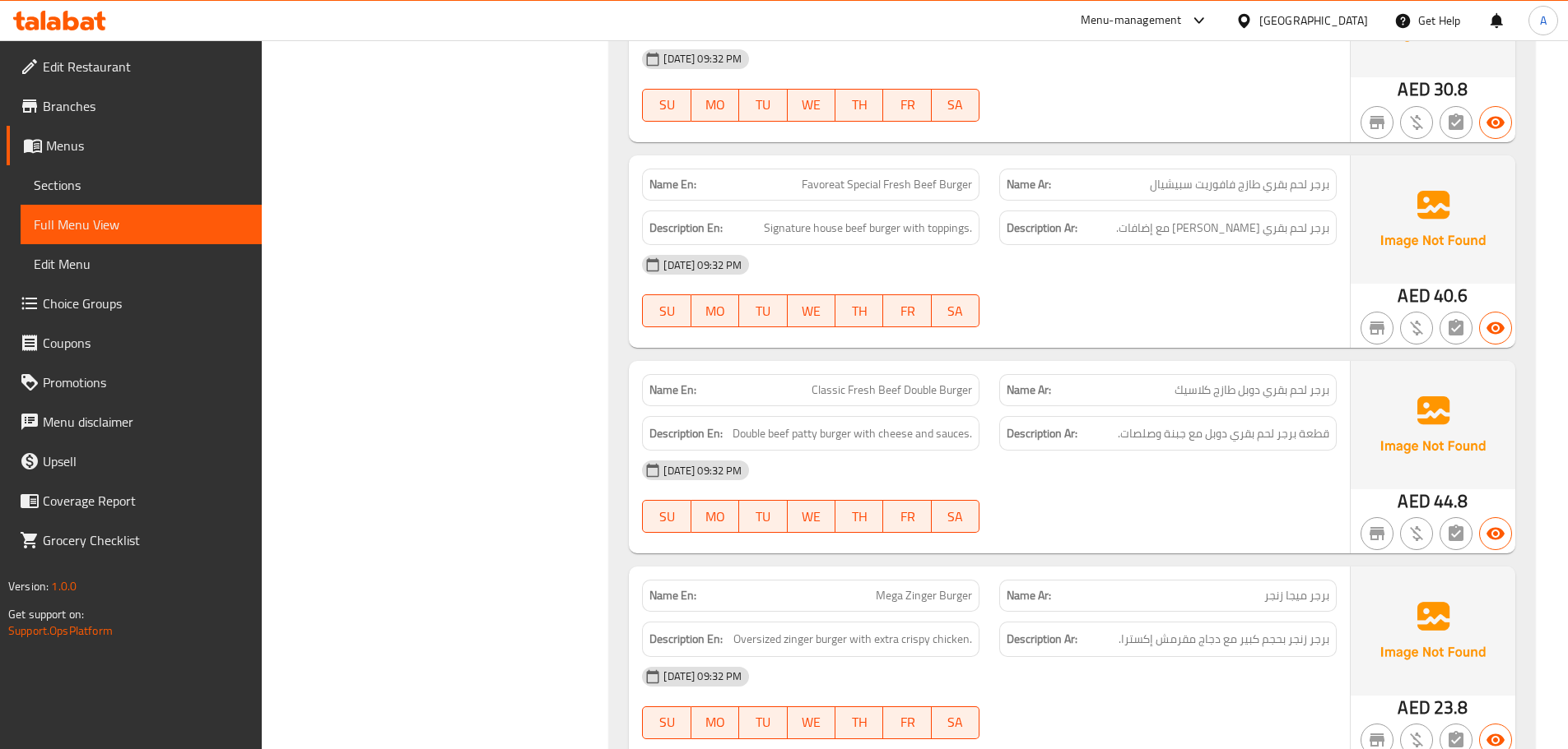
scroll to position [4281, 0]
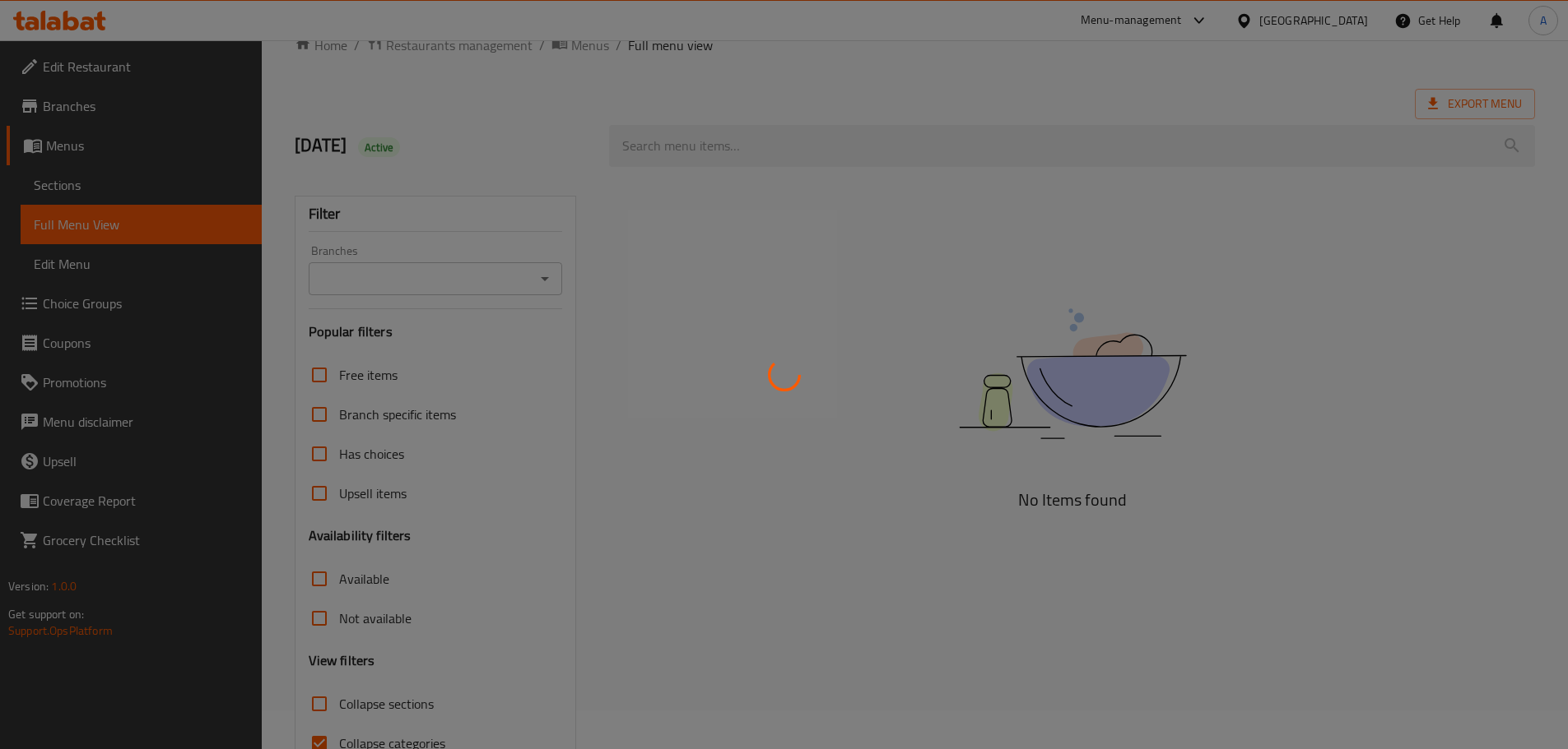
scroll to position [126, 0]
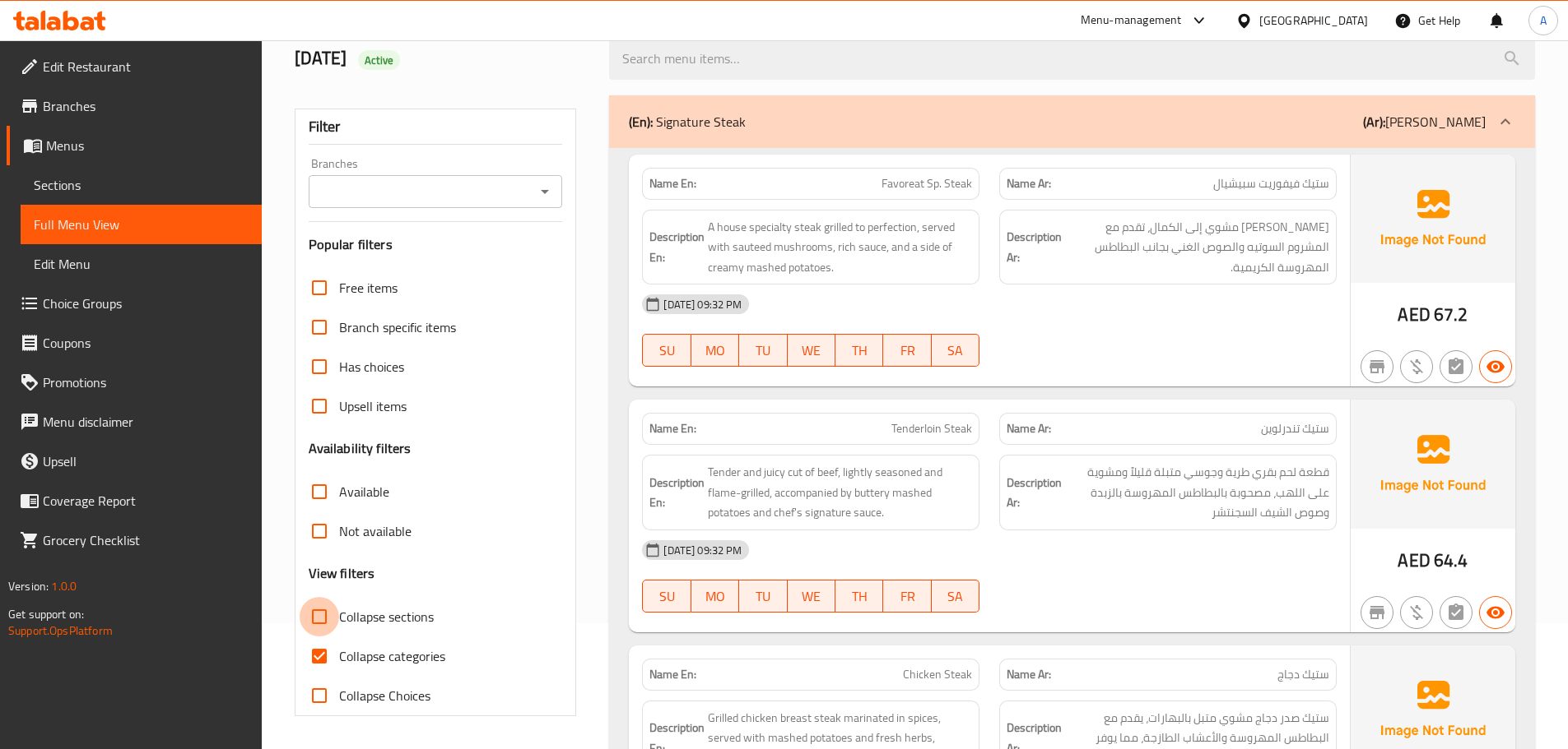
click at [322, 616] on input "Collapse sections" at bounding box center [319, 616] width 39 height 39
checkbox input "true"
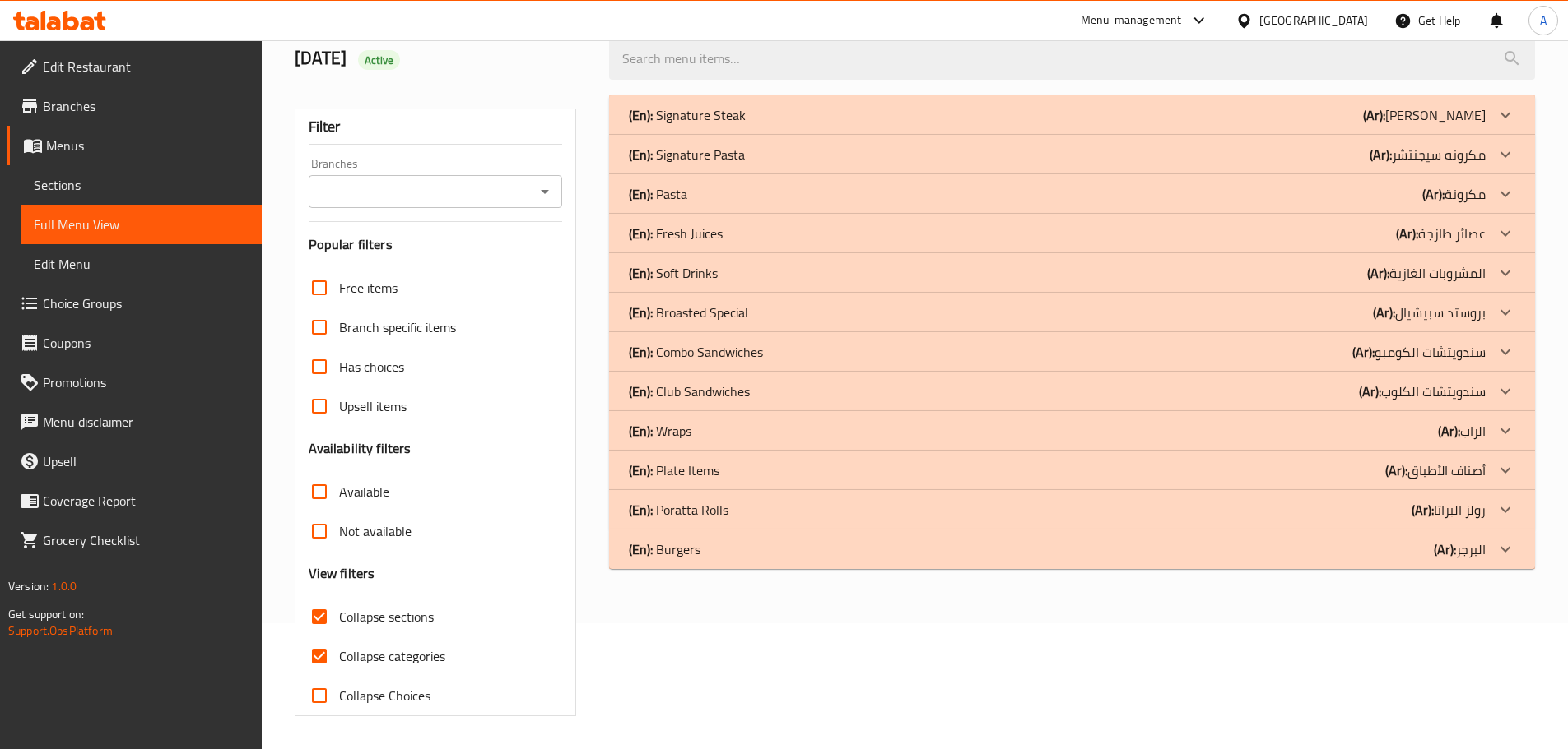
click at [699, 557] on p "(En): Burgers" at bounding box center [664, 549] width 72 height 20
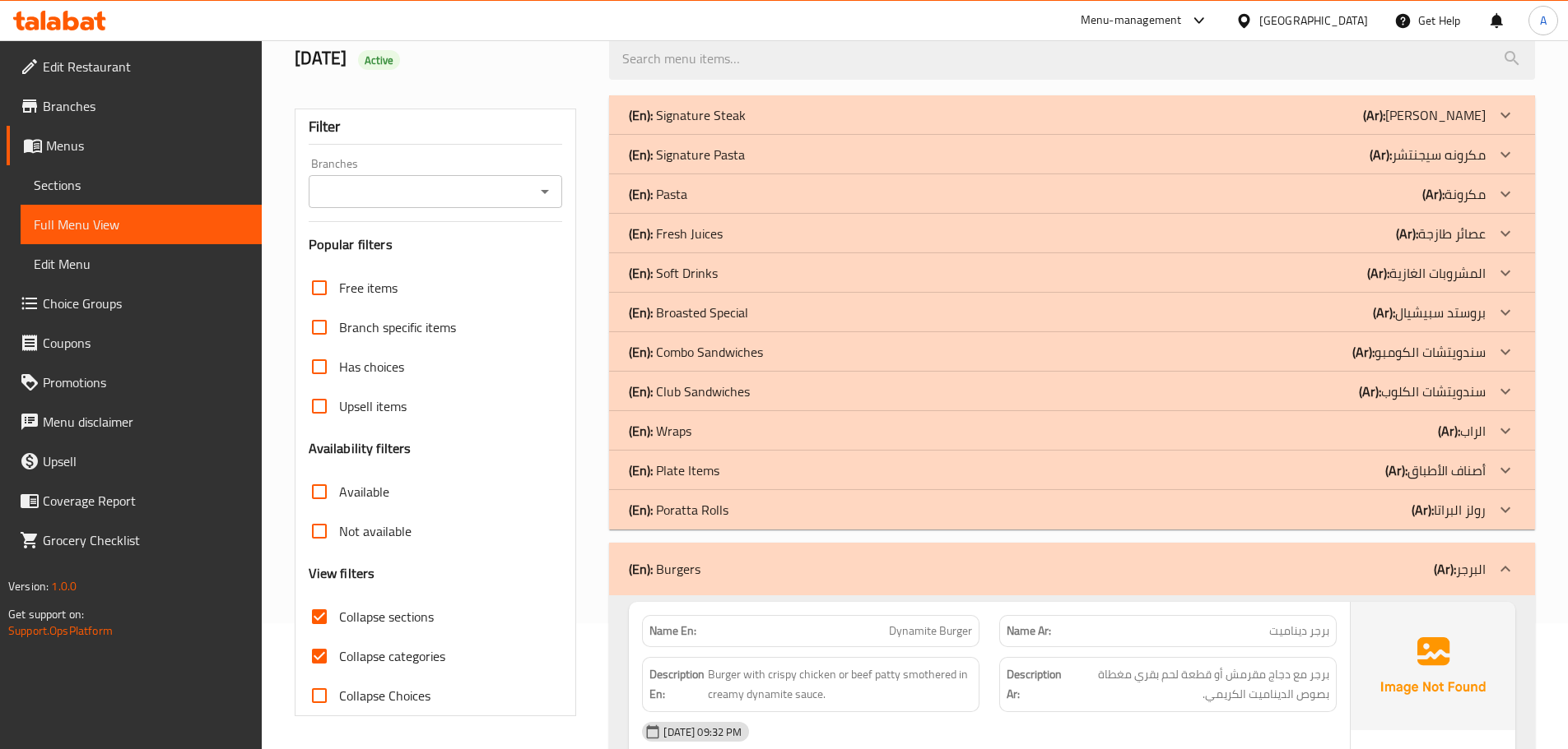
click at [695, 512] on p "(En): Poratta Rolls" at bounding box center [679, 510] width 100 height 20
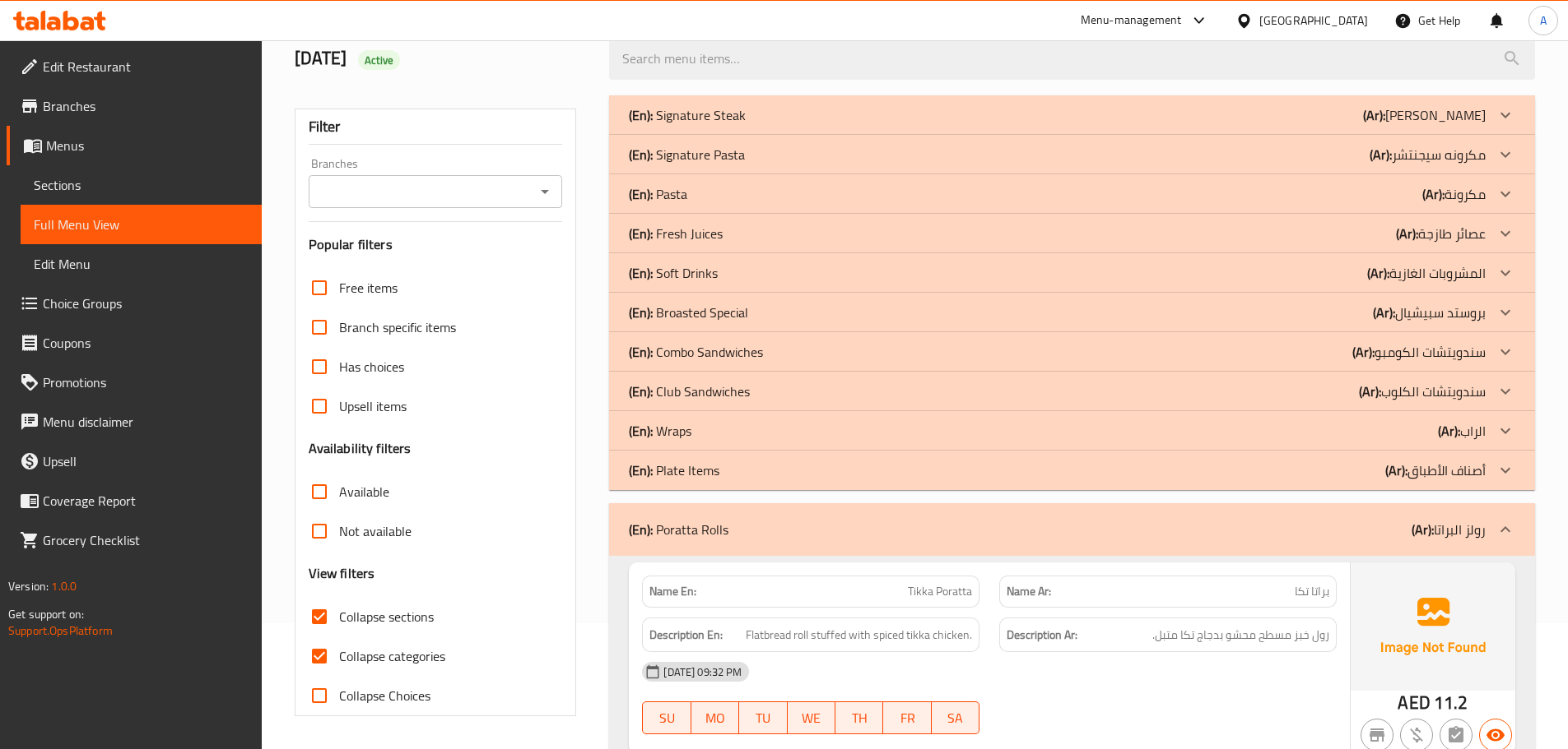
click at [705, 460] on p "(En): Plate Items" at bounding box center [674, 470] width 91 height 20
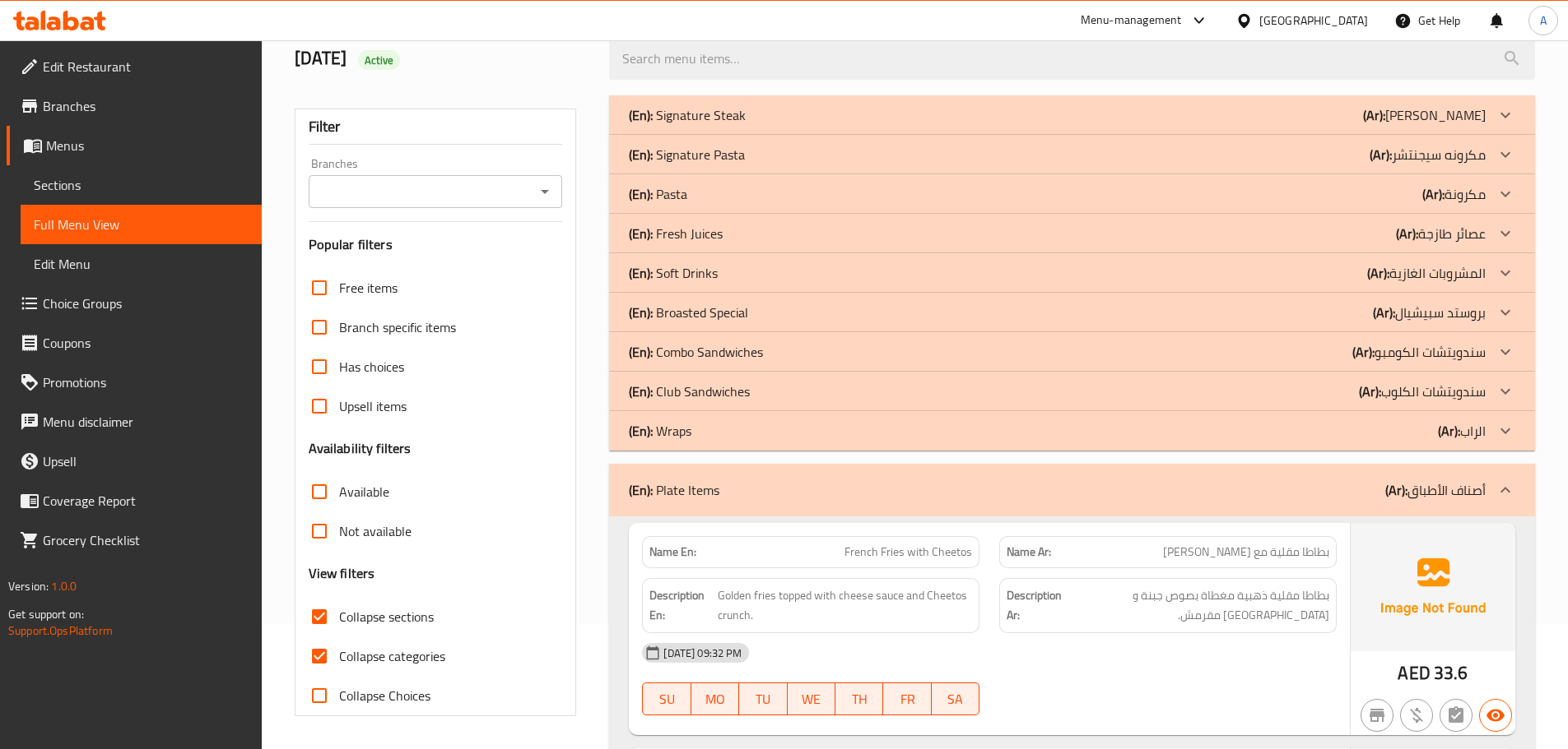
scroll to position [291, 0]
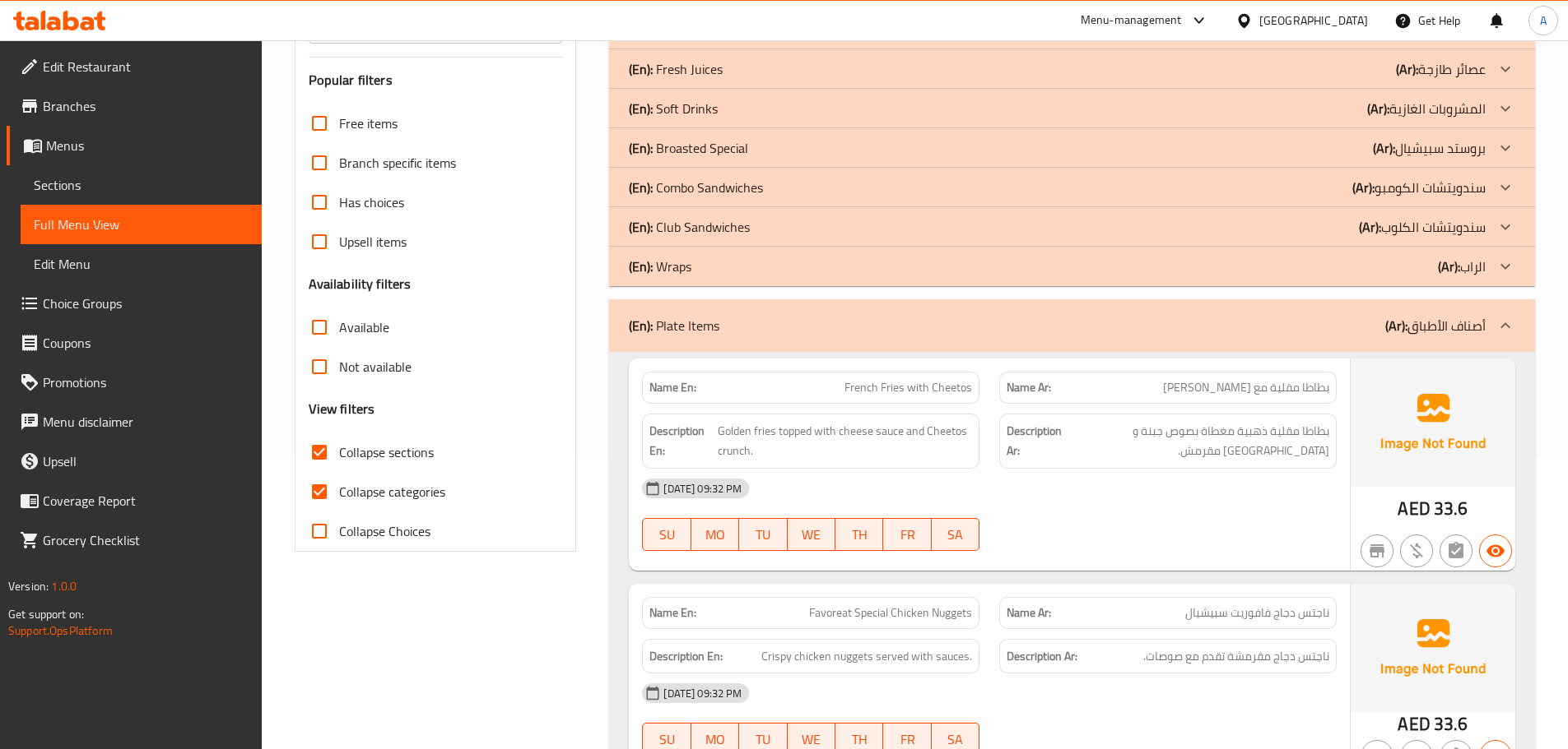
click at [1010, 468] on div "[DATE] 09:32 PM" at bounding box center [989, 488] width 714 height 39
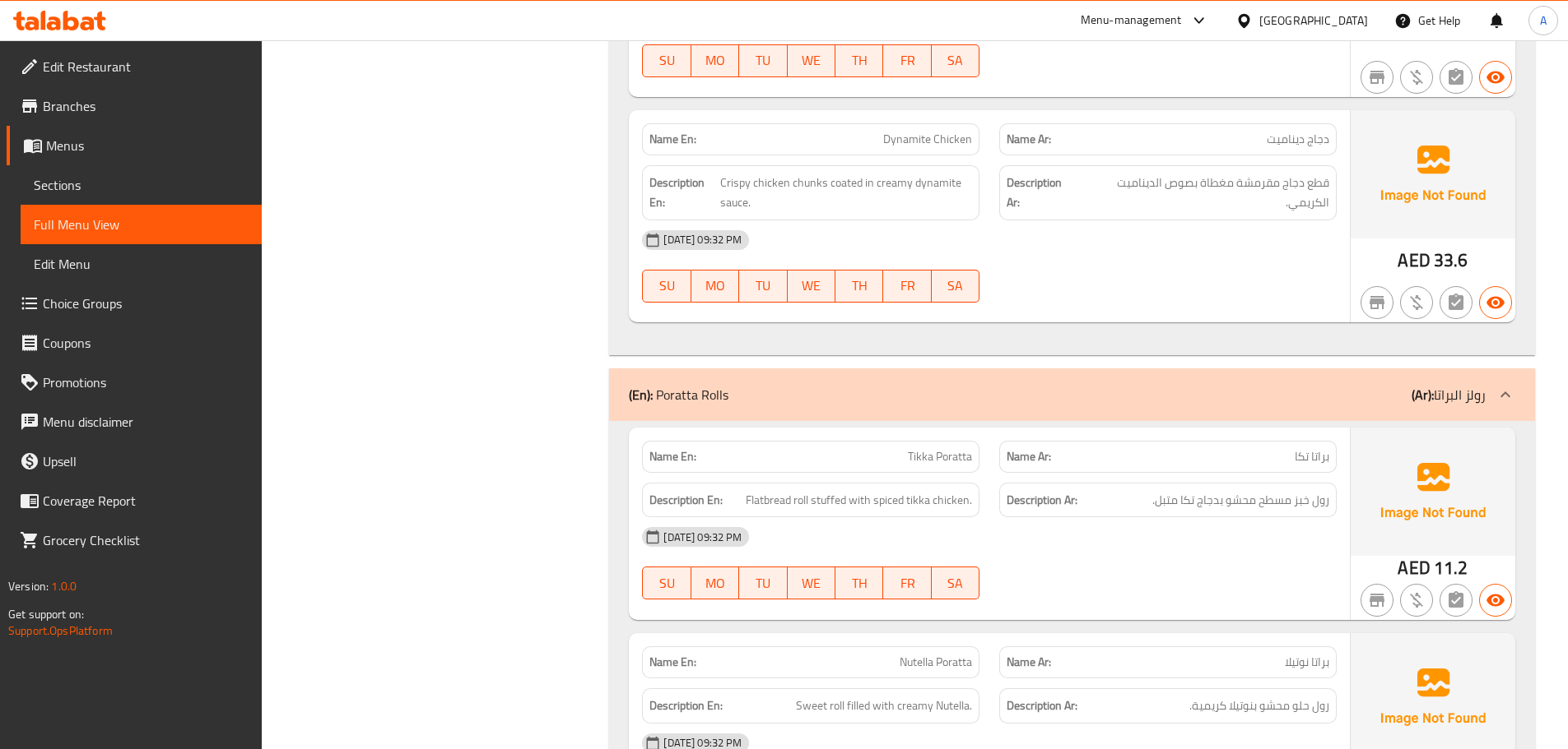
click at [1331, 441] on div "Name Ar: براتا تكا" at bounding box center [1167, 457] width 337 height 32
click at [1325, 448] on span "براتا تكا" at bounding box center [1312, 457] width 35 height 17
click at [1327, 448] on span "براتا تكا" at bounding box center [1312, 457] width 35 height 17
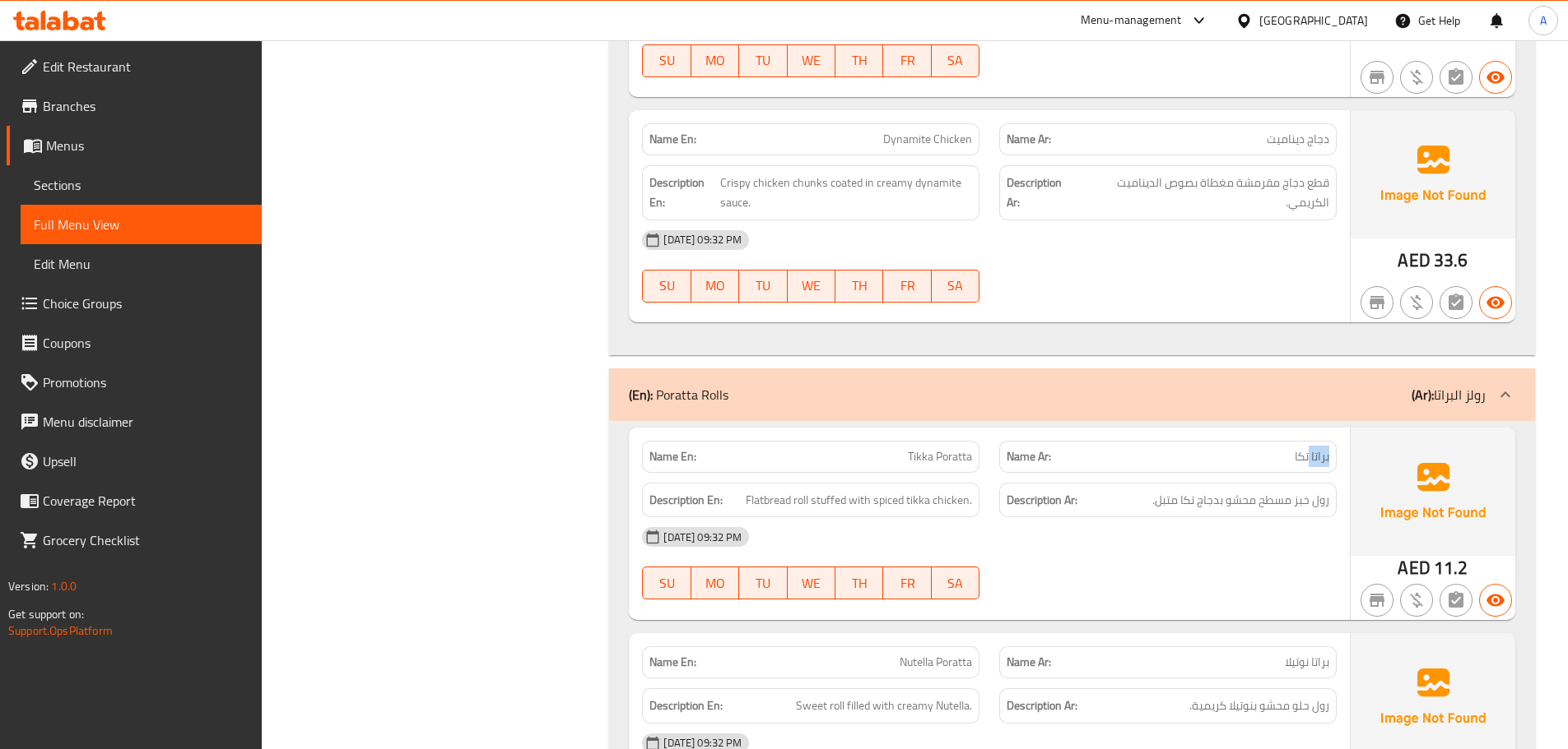
copy span "براتا"
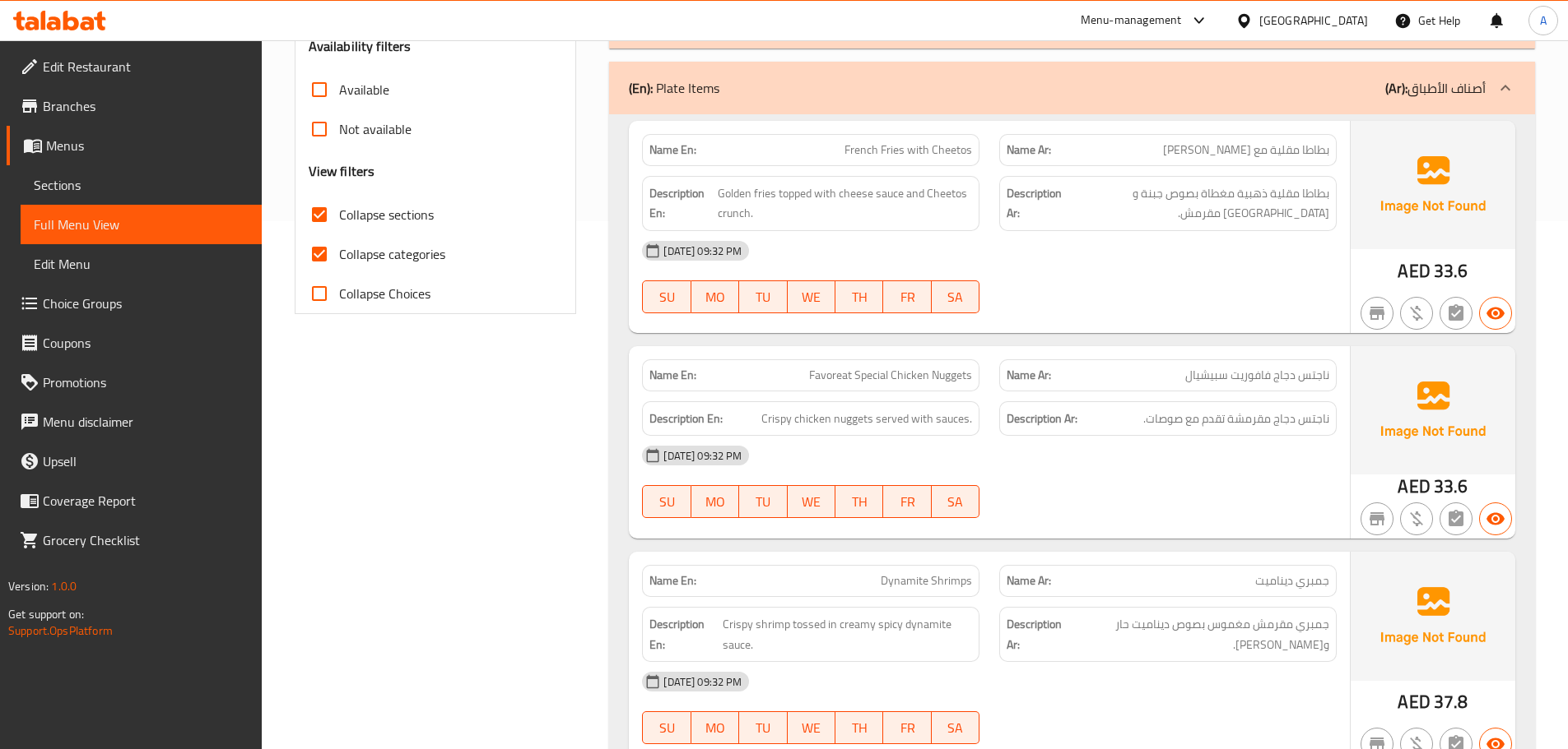
click at [1288, 378] on span "ناجتس دجاج فافوريت سبيشيال" at bounding box center [1256, 375] width 144 height 17
drag, startPoint x: 1288, startPoint y: 378, endPoint x: 1255, endPoint y: 376, distance: 33.1
click at [1288, 377] on span "ناجتس دجاج فافوريت سبيشيال" at bounding box center [1256, 375] width 144 height 17
copy span "دجاج"
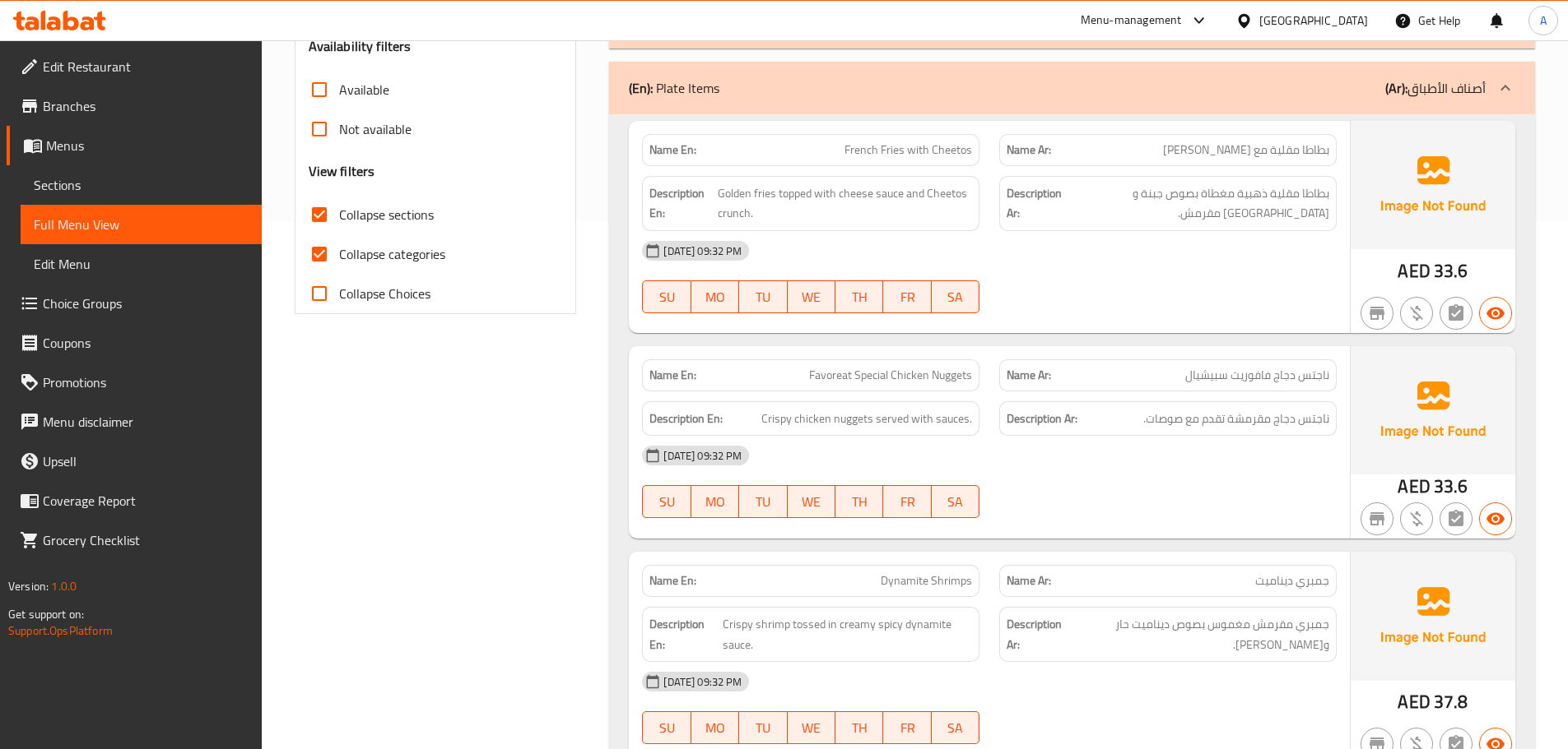
scroll to position [3579, 0]
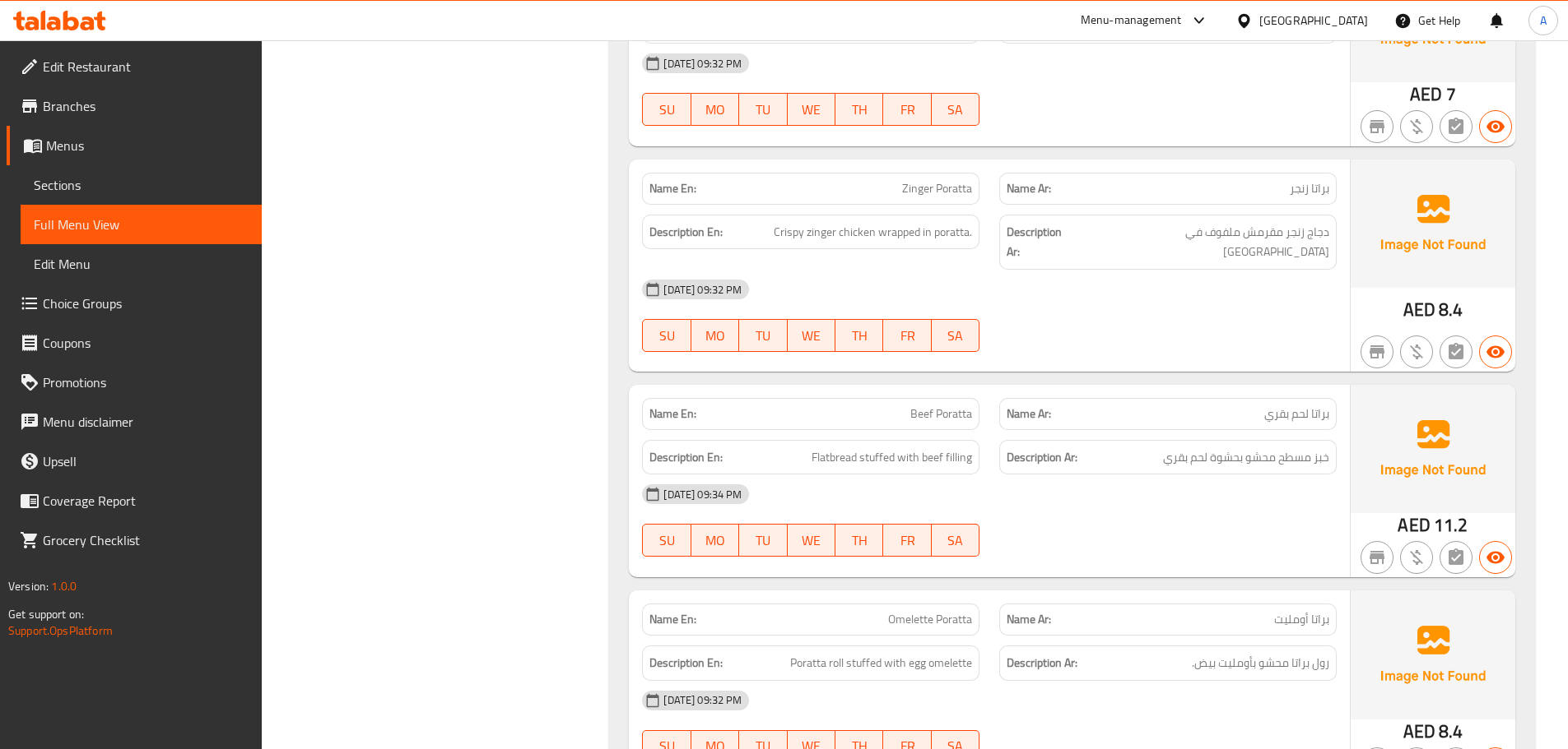
click at [957, 406] on span "Beef Poratta" at bounding box center [941, 414] width 62 height 17
copy span "Beef Poratta"
click at [965, 270] on div "[DATE] 09:32 PM" at bounding box center [989, 289] width 714 height 39
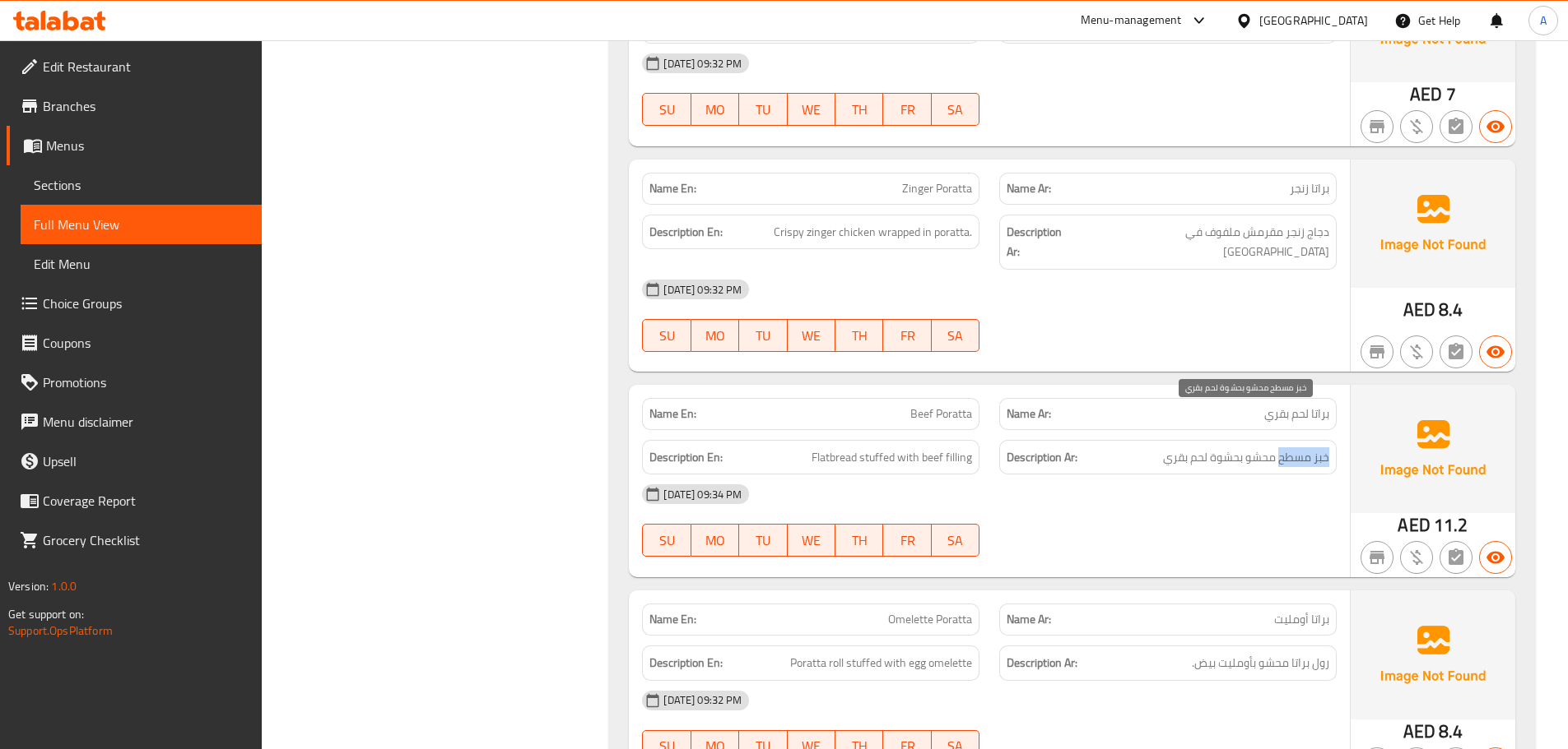
drag, startPoint x: 1328, startPoint y: 423, endPoint x: 1281, endPoint y: 420, distance: 47.1
click at [1281, 448] on span "خبز مسطح محشو بحشوة لحم بقري" at bounding box center [1245, 458] width 166 height 21
click at [1306, 398] on div "Name Ar: براتا لحم بقري" at bounding box center [1167, 413] width 337 height 32
drag, startPoint x: 1327, startPoint y: 419, endPoint x: 1153, endPoint y: 434, distance: 174.6
click at [1153, 440] on div "Description Ar: خبز مسطح محشو بحشوة لحم بقري" at bounding box center [1167, 458] width 337 height 35
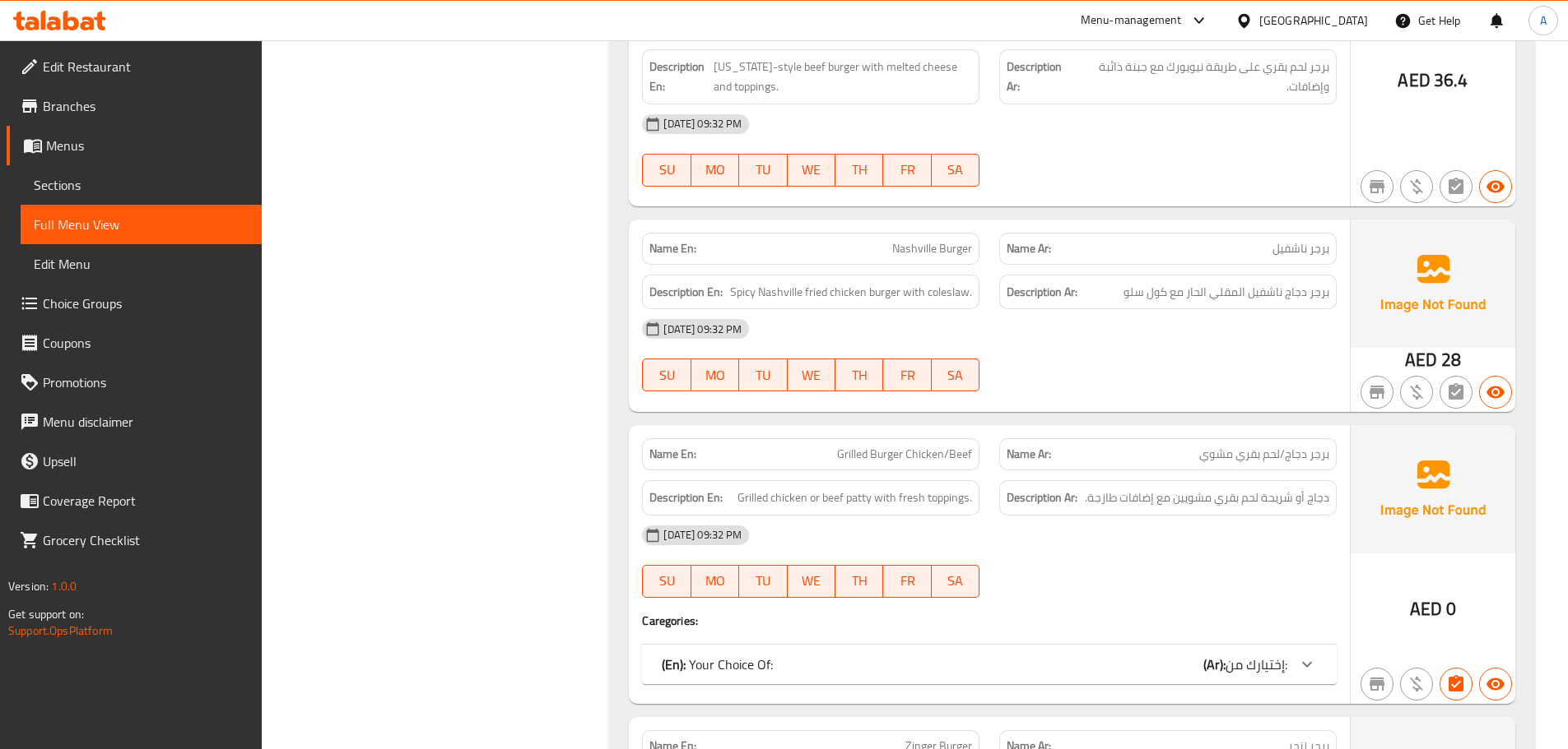
scroll to position [8219, 0]
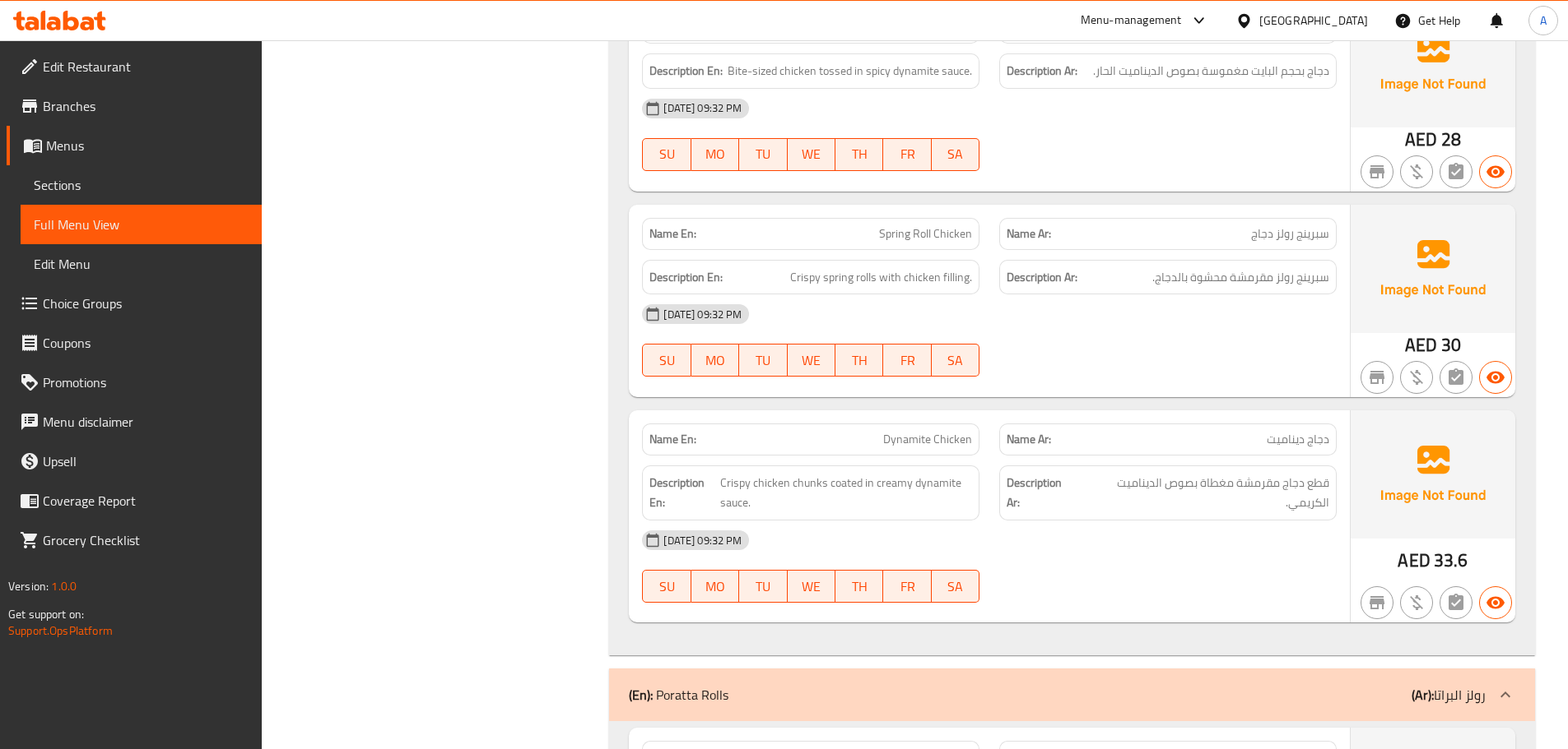
scroll to position [2605, 0]
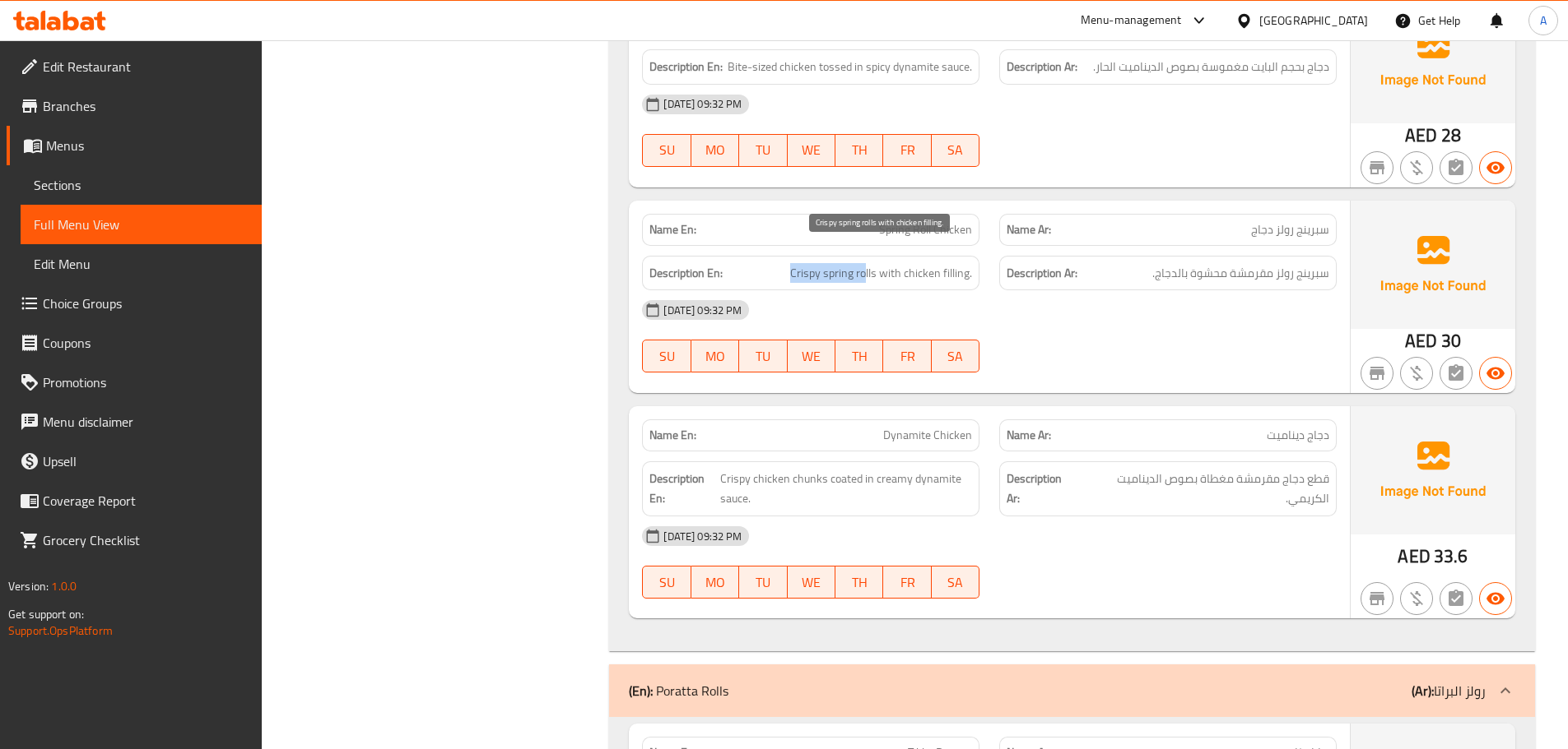
drag, startPoint x: 828, startPoint y: 253, endPoint x: 872, endPoint y: 249, distance: 44.2
click at [868, 263] on span "Crispy spring rolls with chicken filling." at bounding box center [881, 273] width 182 height 21
click at [931, 222] on span "Spring Roll Chicken" at bounding box center [925, 230] width 93 height 17
click at [932, 222] on span "Spring Roll Chicken" at bounding box center [925, 230] width 93 height 17
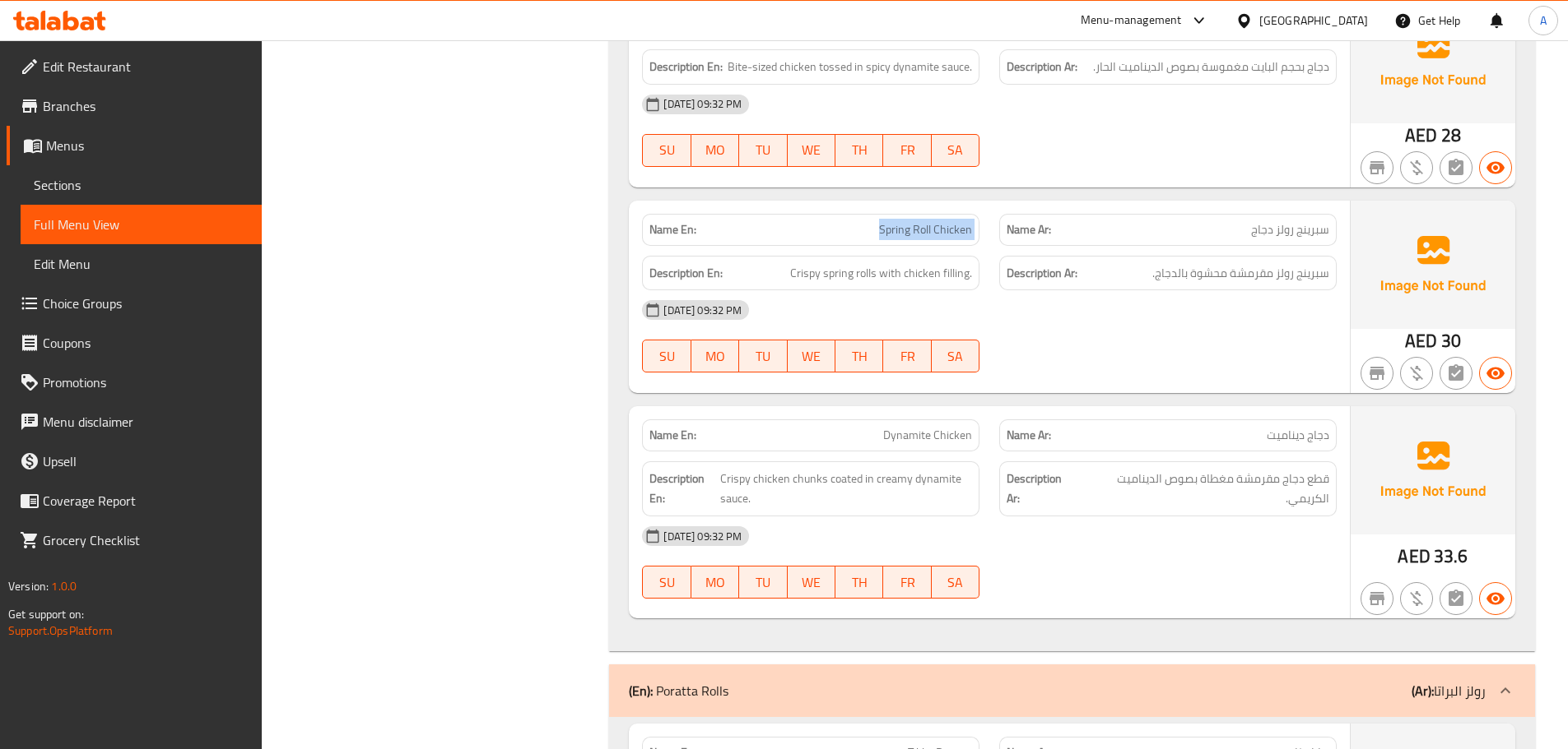
click at [888, 222] on span "Spring Roll Chicken" at bounding box center [925, 230] width 93 height 17
click at [935, 222] on span "Spring Roll Chicken" at bounding box center [925, 230] width 93 height 17
click at [929, 222] on span "Spring Roll Chicken" at bounding box center [925, 230] width 93 height 17
click at [928, 222] on span "Spring Roll Chicken" at bounding box center [925, 230] width 93 height 17
drag, startPoint x: 930, startPoint y: 208, endPoint x: 847, endPoint y: 213, distance: 83.2
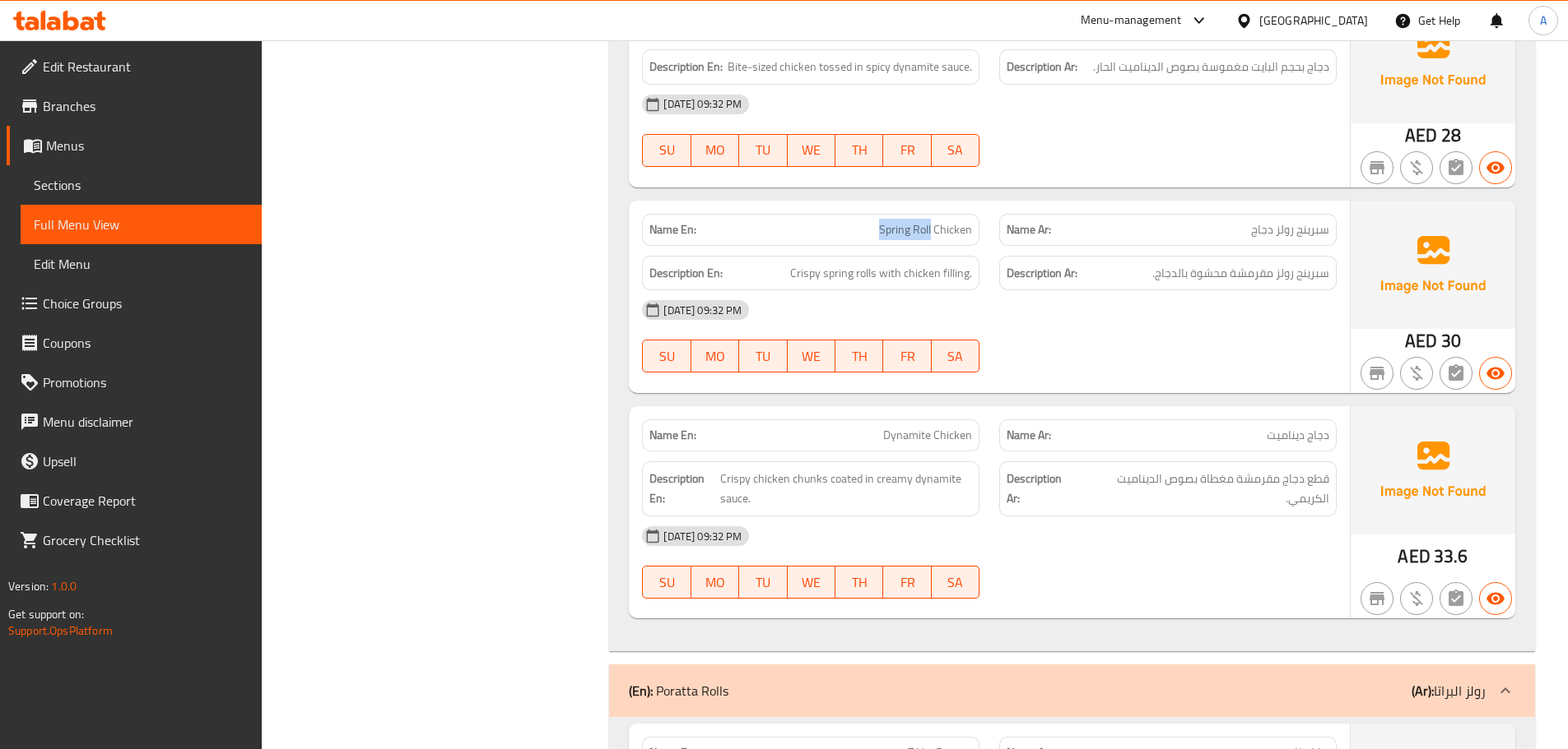
click at [847, 222] on p "Name En: Spring Roll Chicken" at bounding box center [810, 230] width 323 height 17
copy span "Spring Roll"
drag, startPoint x: 789, startPoint y: 246, endPoint x: 974, endPoint y: 253, distance: 185.1
click at [974, 256] on div "Description En: Crispy spring rolls with chicken filling." at bounding box center [810, 273] width 337 height 35
drag, startPoint x: 1330, startPoint y: 255, endPoint x: 1149, endPoint y: 258, distance: 181.0
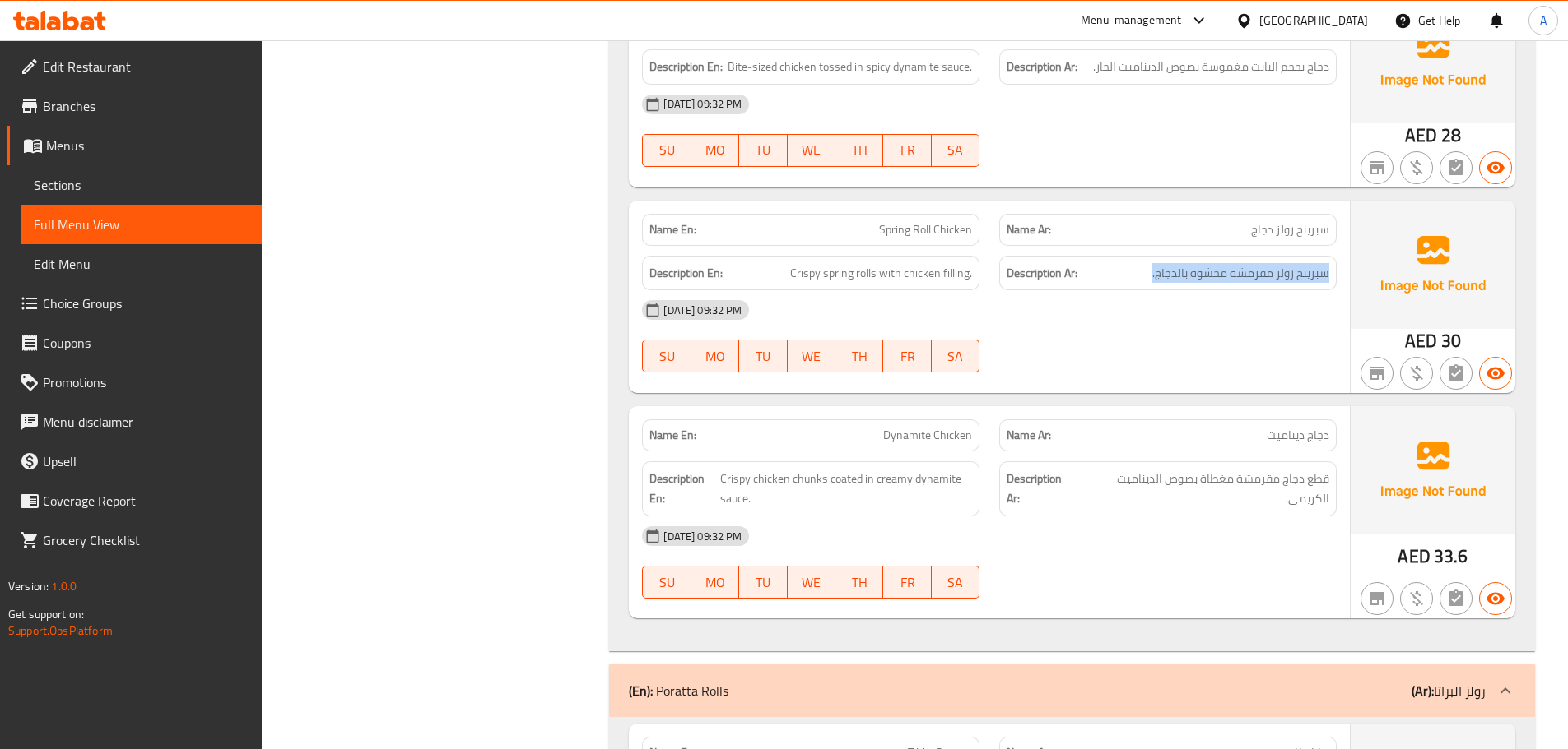
click at [1149, 258] on div "Description Ar: سبرينج رولز مقرمشة محشوة بالدجاج." at bounding box center [1167, 273] width 337 height 35
click at [942, 222] on span "Spring Roll Chicken" at bounding box center [925, 230] width 93 height 17
copy span "Spring Roll Chicken"
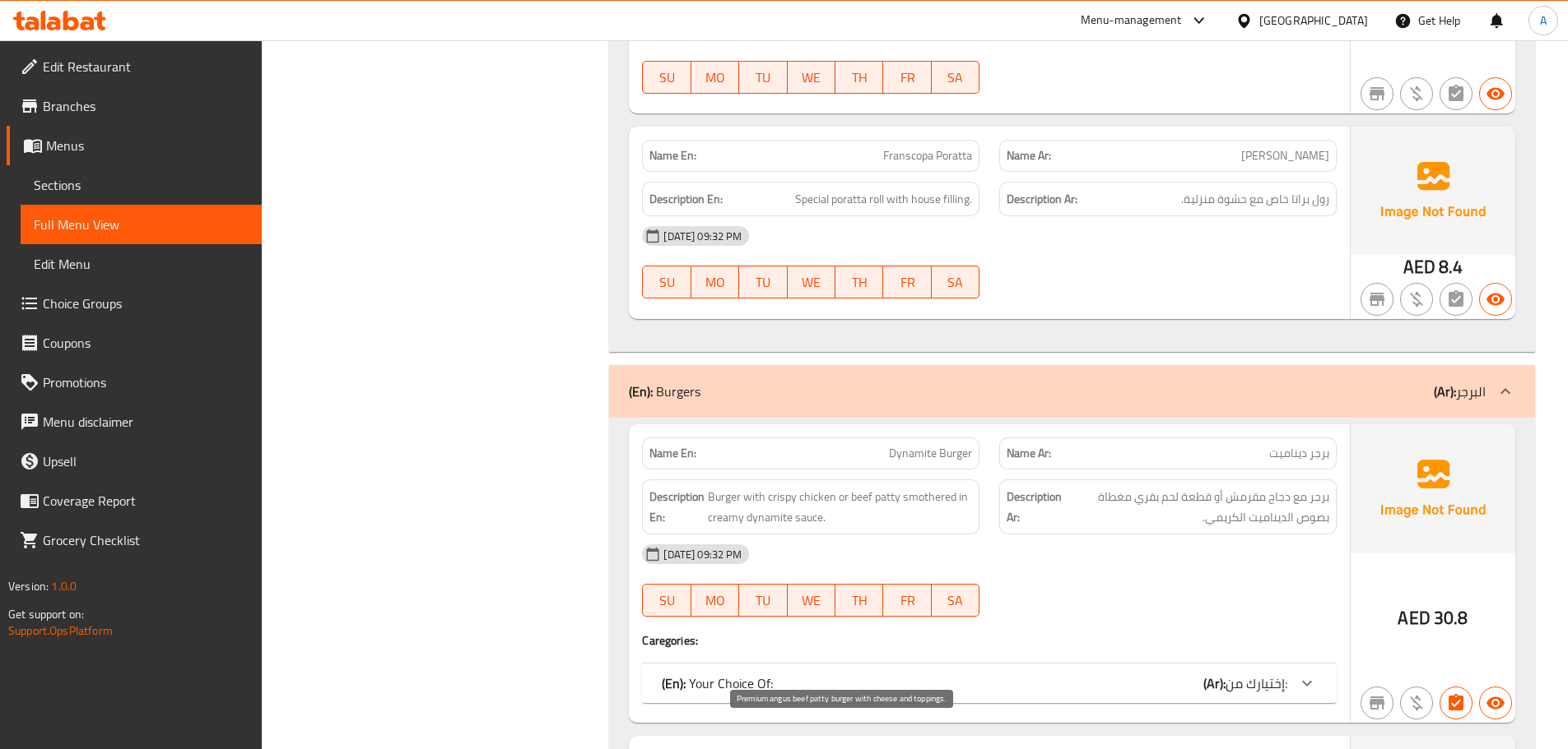
click at [974, 479] on div "Description En: Burger with crispy chicken or beef patty smothered in creamy dy…" at bounding box center [810, 507] width 337 height 55
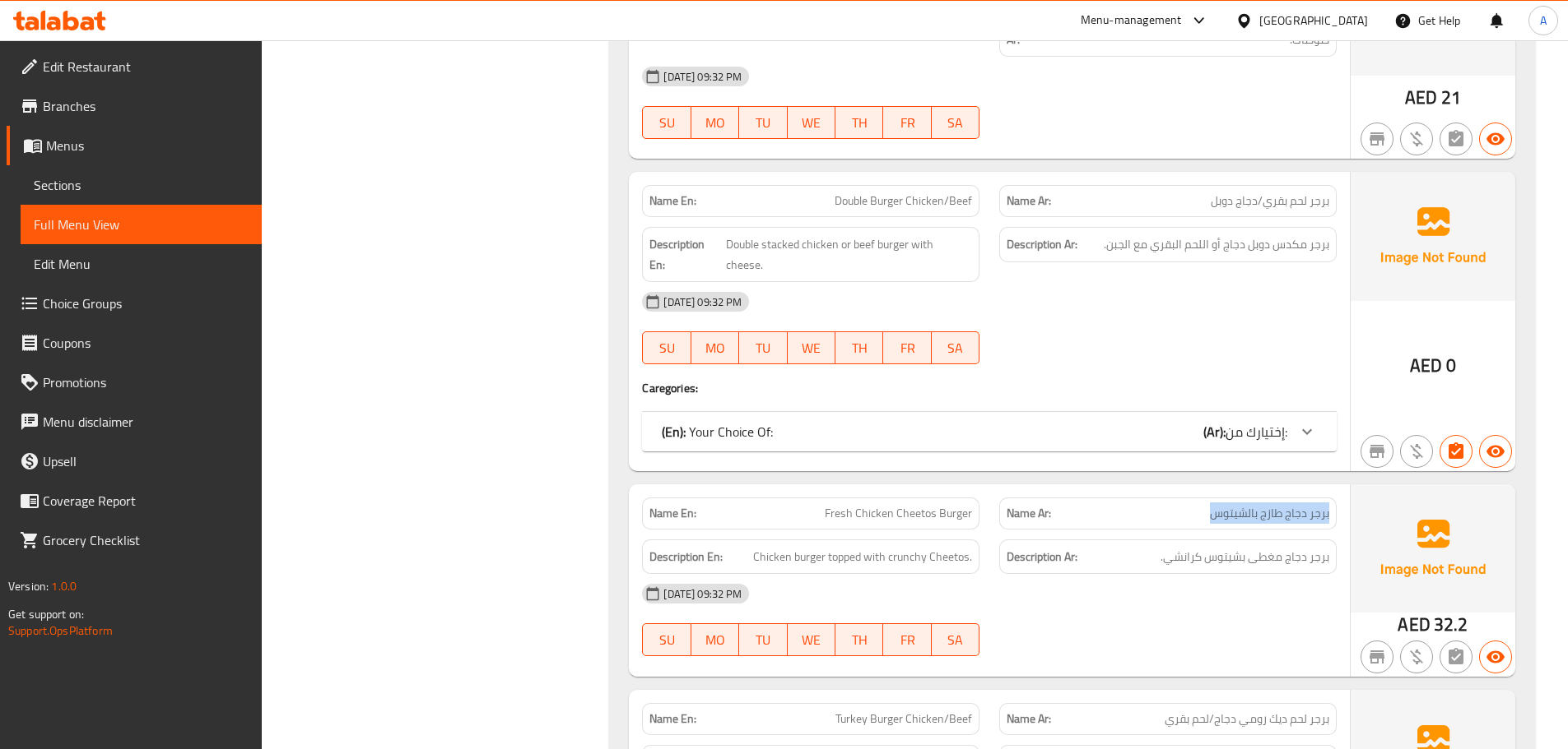
drag, startPoint x: 1329, startPoint y: 373, endPoint x: 1203, endPoint y: 380, distance: 126.2
click at [1211, 498] on div "Name Ar: برجر دجاج طازج بالشيتوس" at bounding box center [1167, 513] width 337 height 32
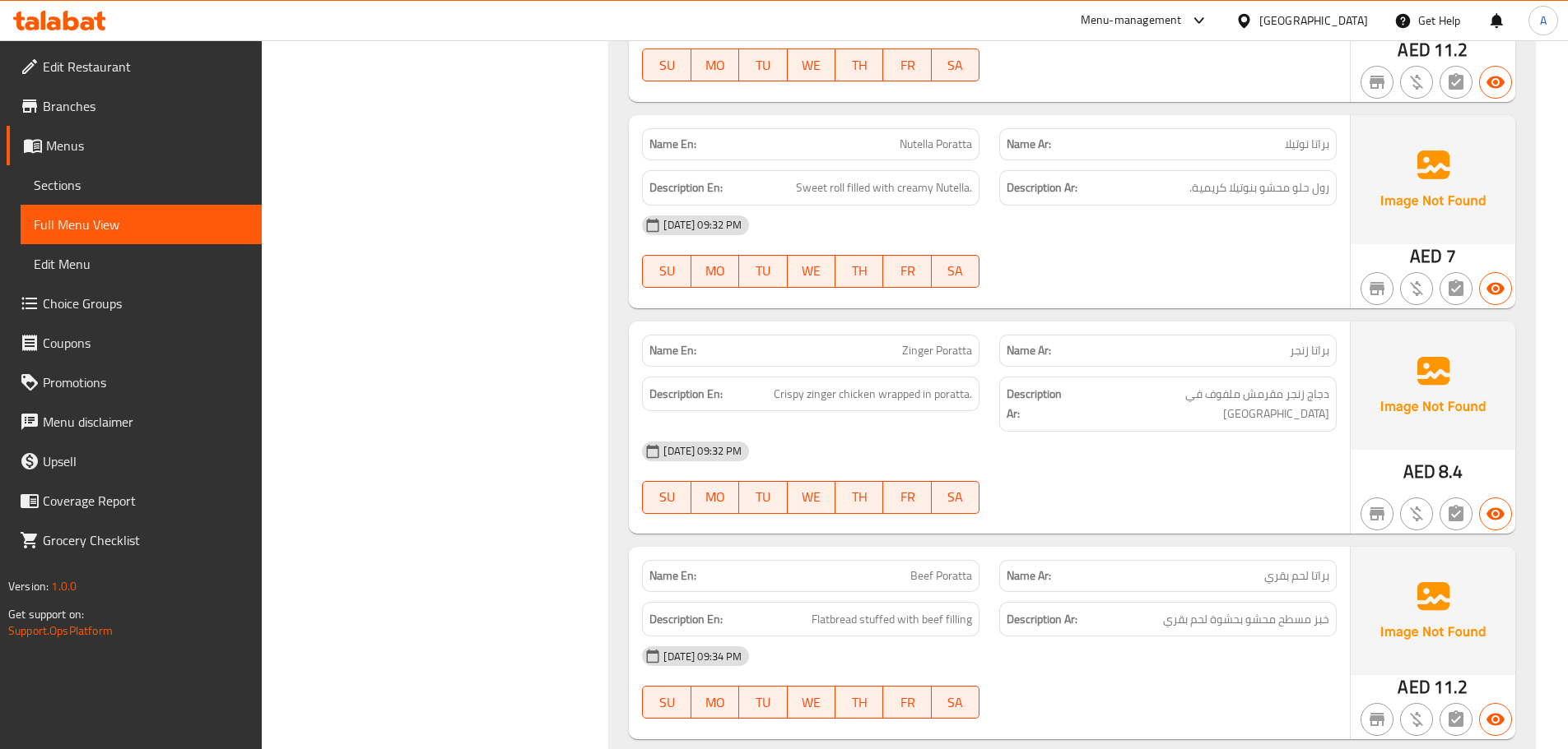
click at [1208, 384] on span "دجاج زنجر مقرمش ملفوف في [GEOGRAPHIC_DATA]" at bounding box center [1205, 404] width 249 height 40
click at [1230, 384] on span "دجاج زنجر مقرمش ملفوف في [GEOGRAPHIC_DATA]" at bounding box center [1205, 404] width 249 height 40
click at [1231, 384] on span "دجاج زنجر مقرمش ملفوف في [GEOGRAPHIC_DATA]" at bounding box center [1205, 404] width 249 height 40
copy span "ملفوف"
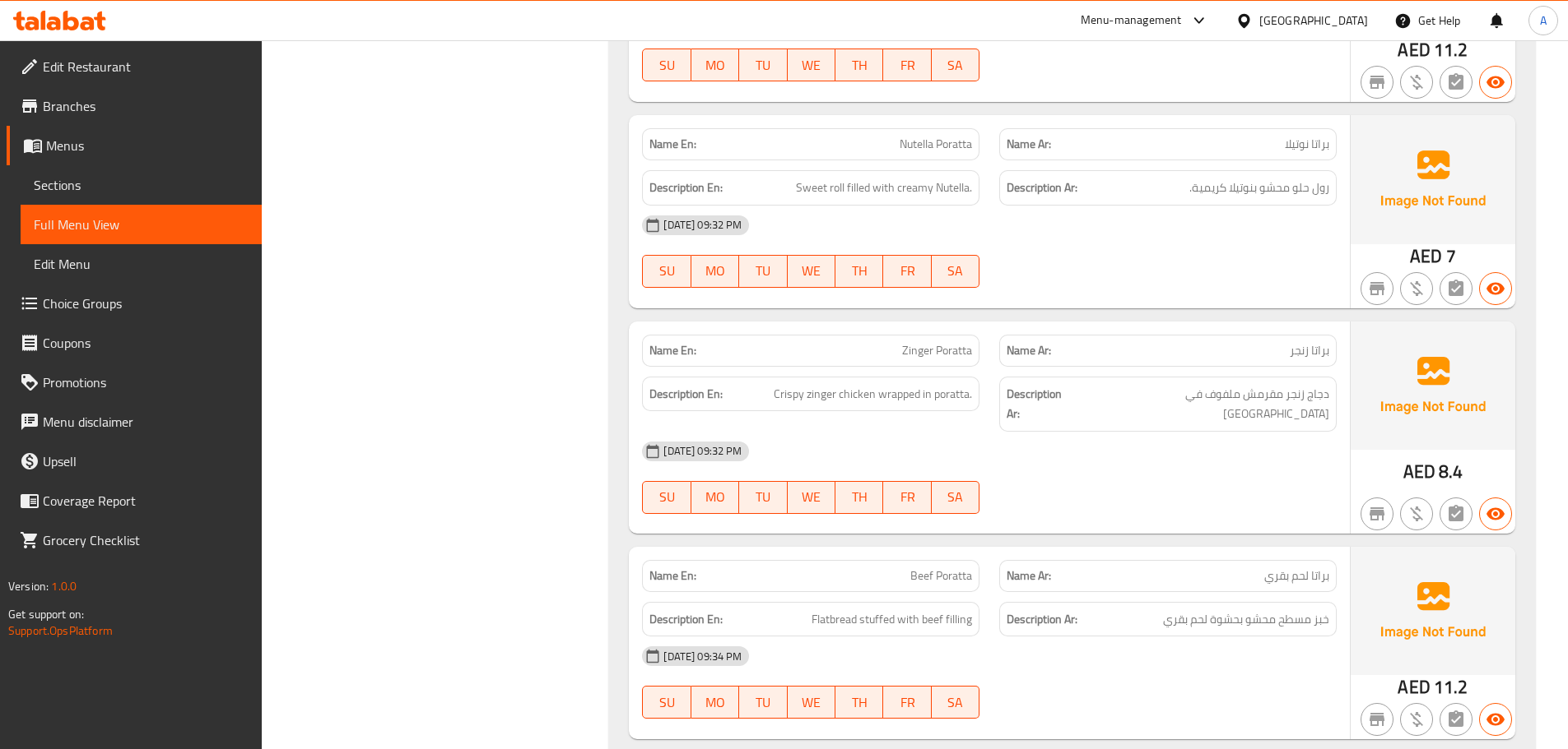
click at [996, 325] on div "Name Ar: براتا زنجر" at bounding box center [1167, 350] width 357 height 52
drag, startPoint x: 1307, startPoint y: 537, endPoint x: 1228, endPoint y: 537, distance: 79.0
click at [1228, 567] on p "Name Ar: براتا لحم بقري" at bounding box center [1167, 576] width 323 height 17
copy span "حم بقري"
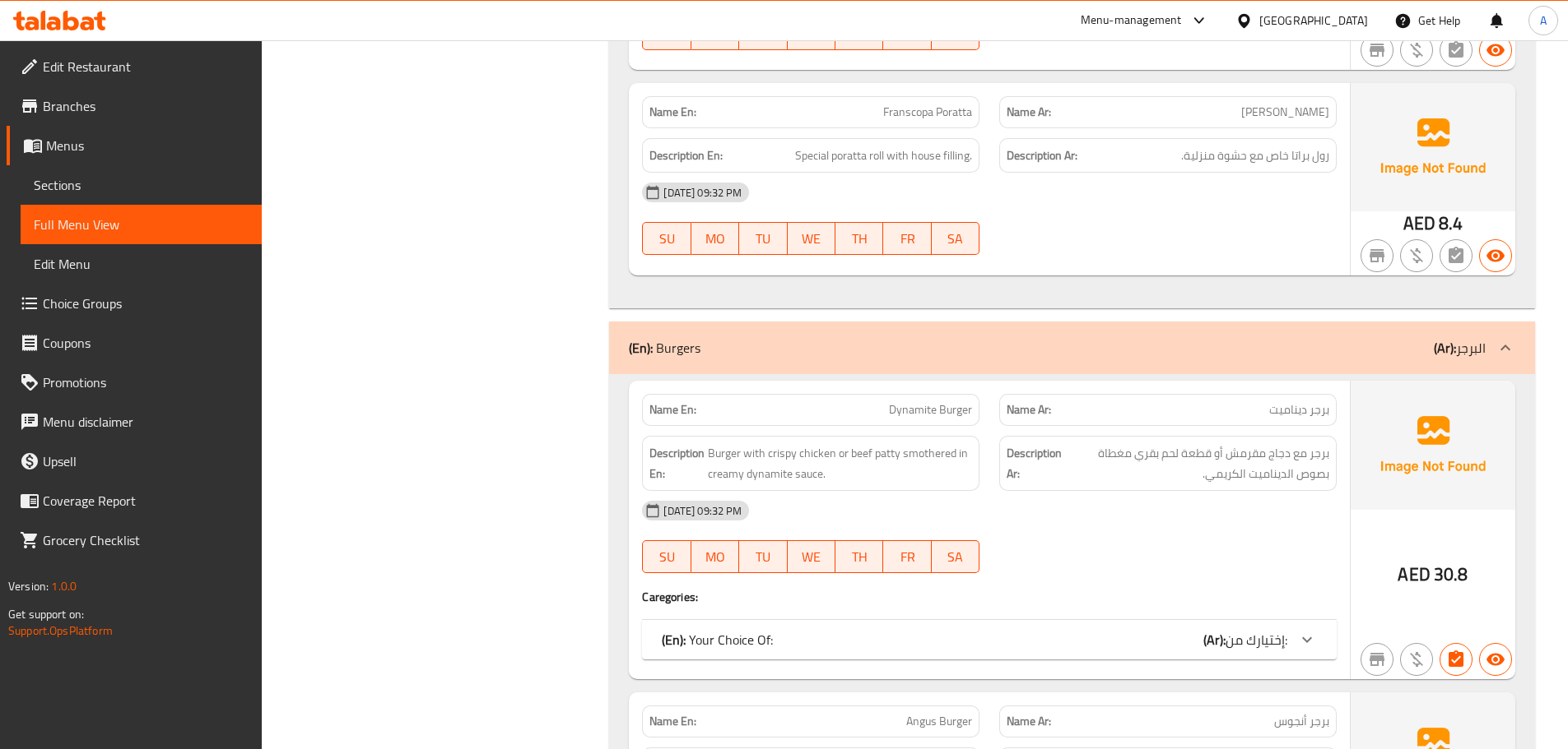
click at [992, 384] on div "Name Ar: برجر ديناميت" at bounding box center [1167, 409] width 357 height 52
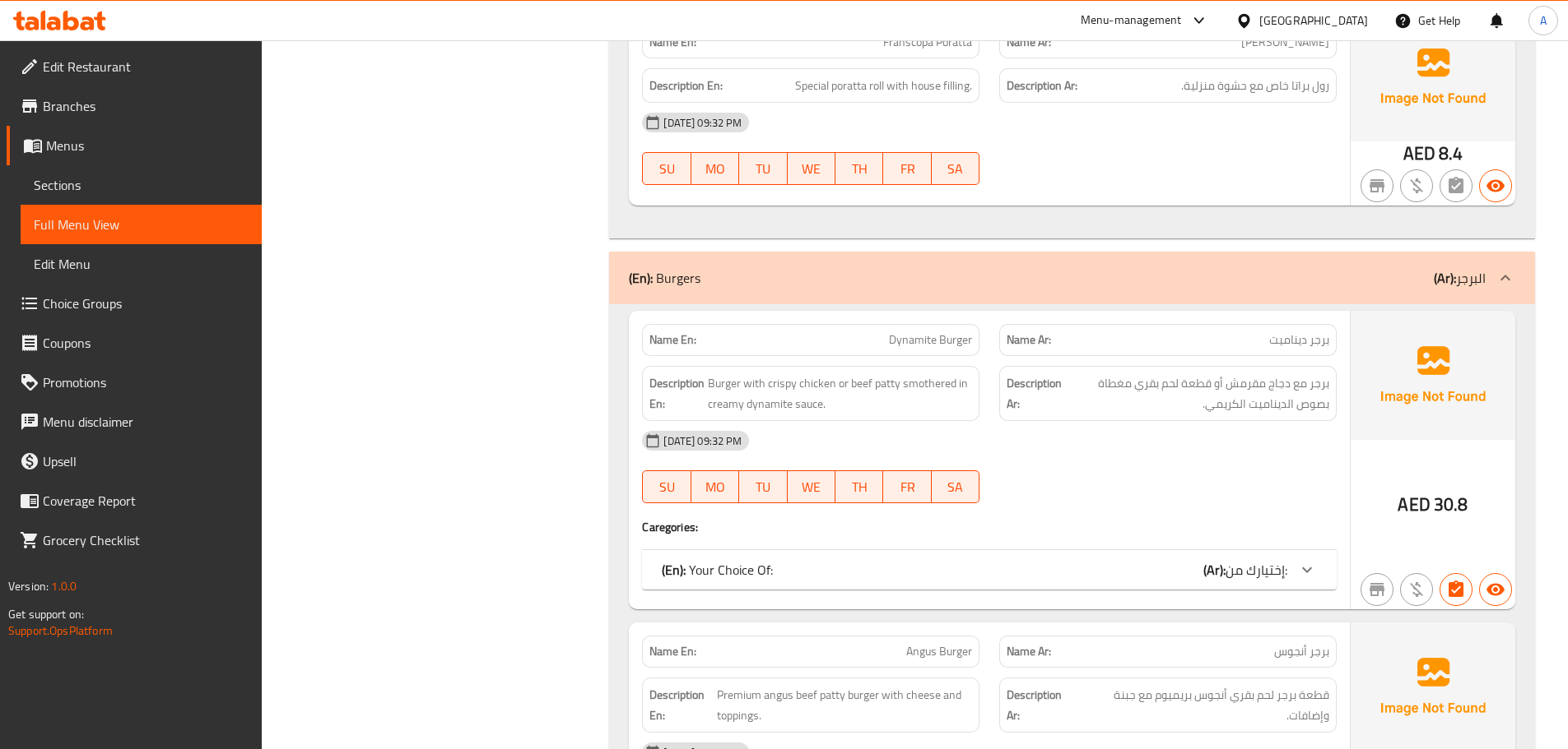
scroll to position [6350, 0]
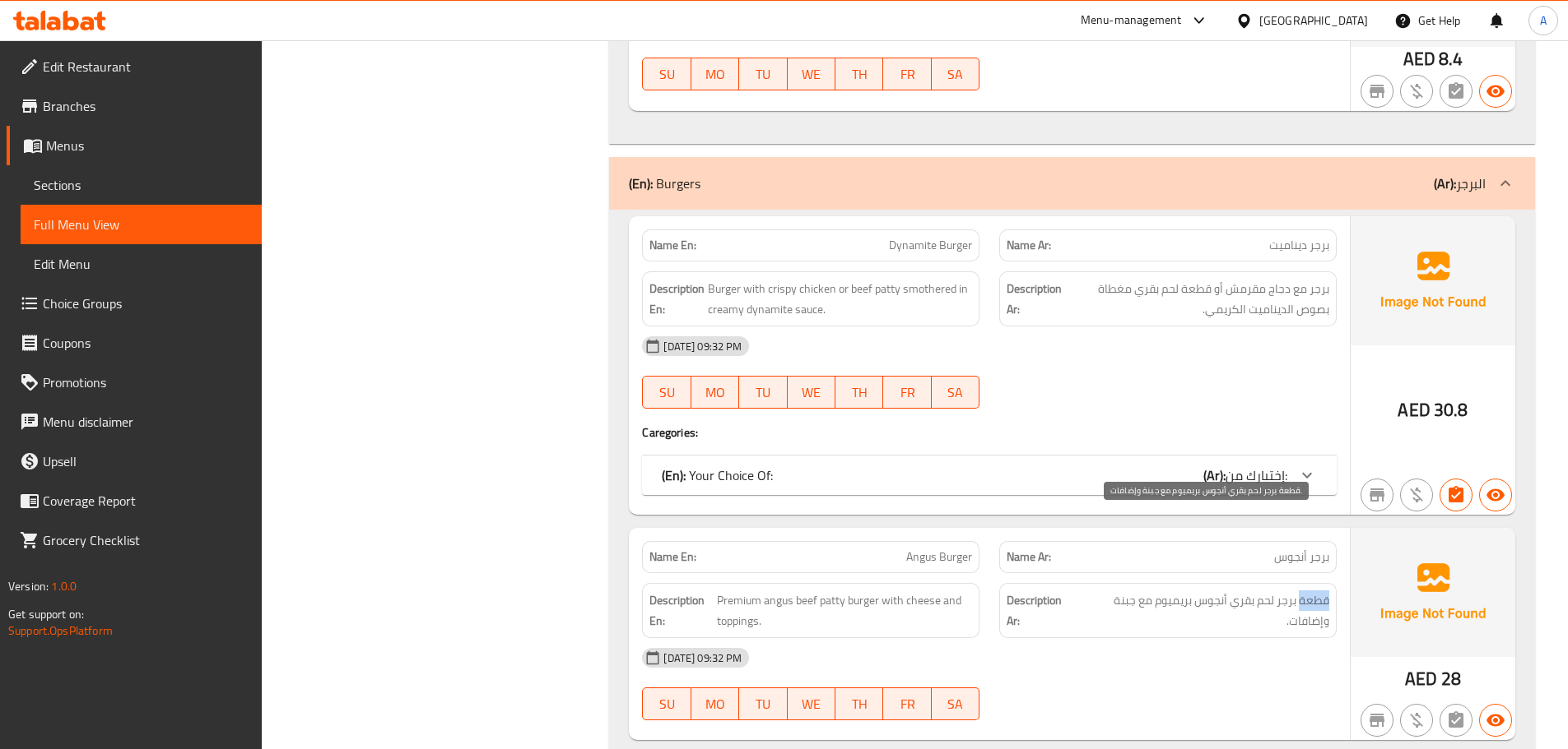
drag, startPoint x: 1332, startPoint y: 518, endPoint x: 1299, endPoint y: 522, distance: 33.2
click at [1299, 583] on div "Description Ar: قطعة برجر لحم بقري أنجوس بريميوم مع جبنة وإضافات." at bounding box center [1167, 610] width 337 height 55
click at [1003, 327] on div "[DATE] 09:32 PM" at bounding box center [989, 346] width 714 height 39
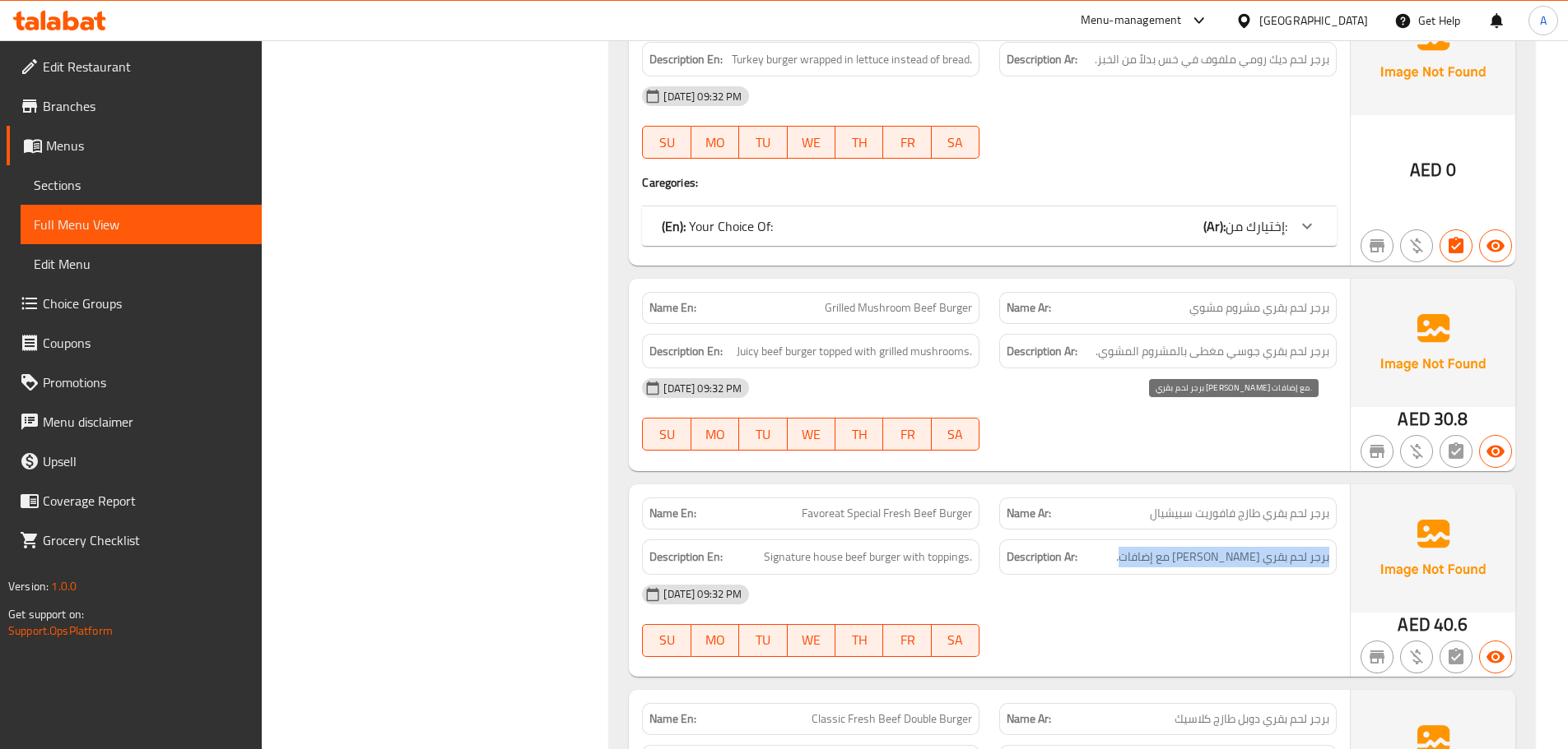
drag, startPoint x: 1337, startPoint y: 420, endPoint x: 1122, endPoint y: 429, distance: 215.2
click at [1125, 529] on div "Description Ar: برجر لحم بقري هاوس سيجنتشر مع إضافات." at bounding box center [1167, 557] width 357 height 55
click at [1028, 441] on div at bounding box center [1167, 451] width 357 height 20
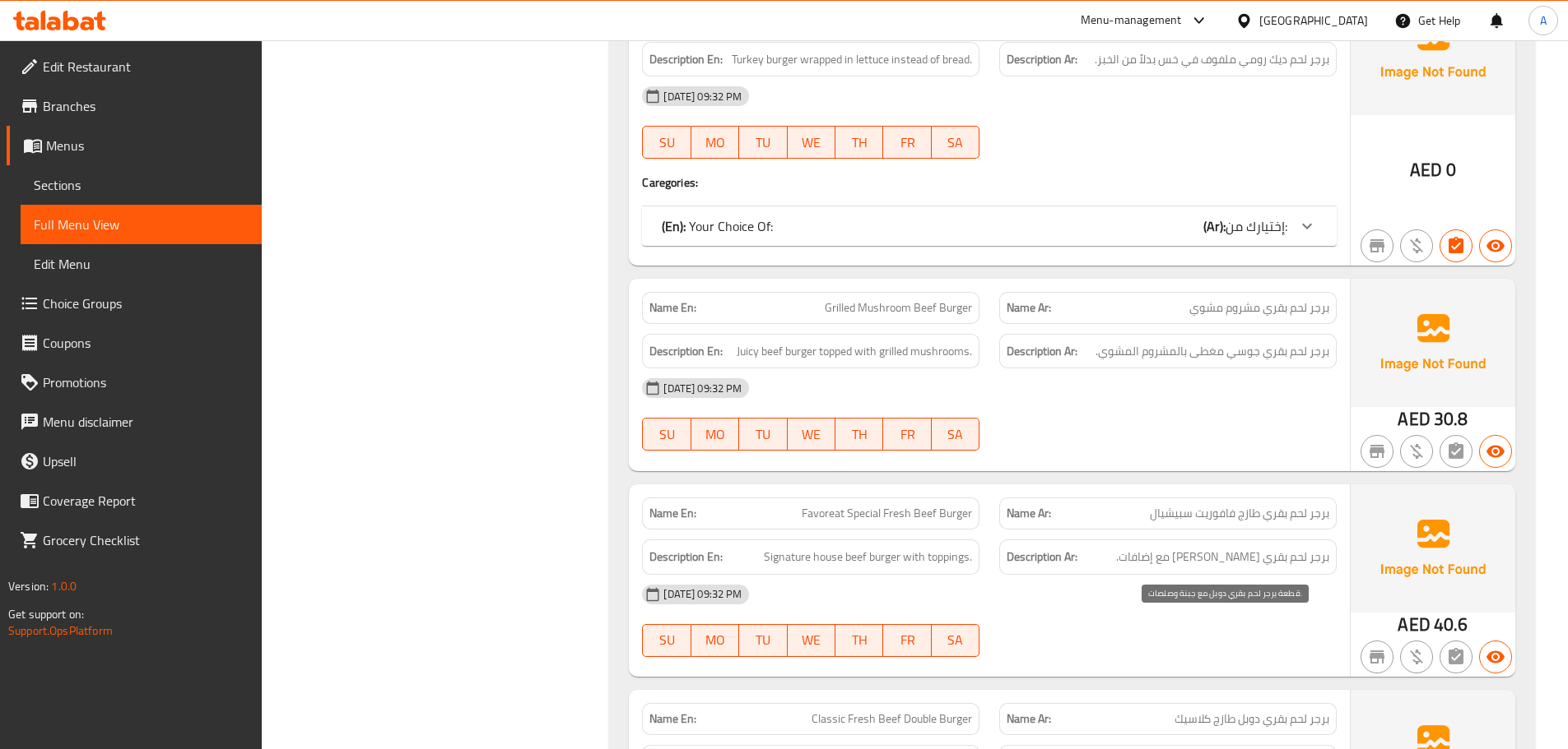
drag, startPoint x: 1330, startPoint y: 621, endPoint x: 1288, endPoint y: 623, distance: 42.0
click at [1300, 745] on div "Description Ar: قطعة برجر لحم بقري دوبل مع جبنة وصلصات." at bounding box center [1167, 763] width 337 height 35
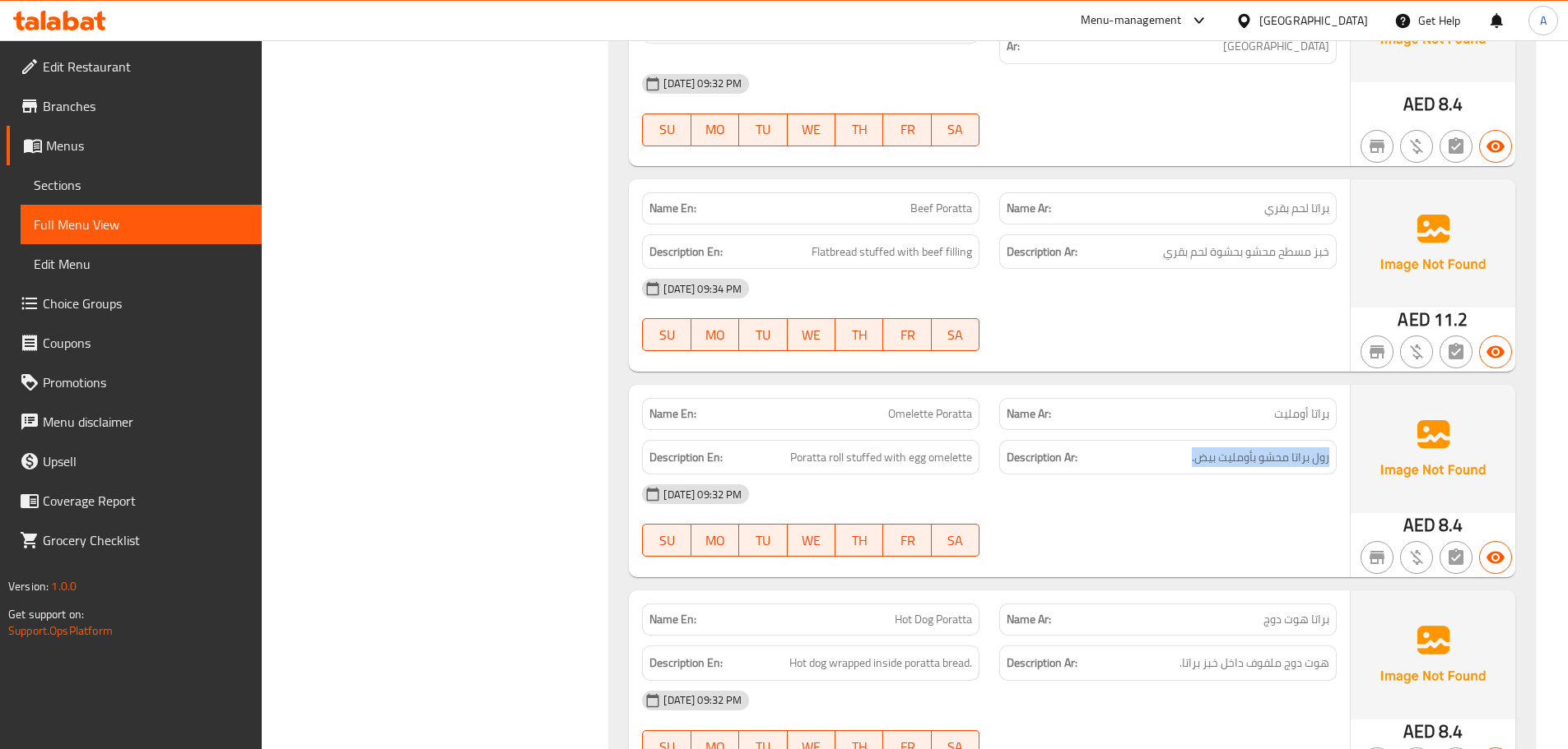
drag, startPoint x: 1332, startPoint y: 419, endPoint x: 1168, endPoint y: 419, distance: 164.0
click at [1168, 440] on div "Description Ar: رول براتا محشو بأومليت بيض." at bounding box center [1167, 458] width 337 height 35
